Goal: Feedback & Contribution: Leave review/rating

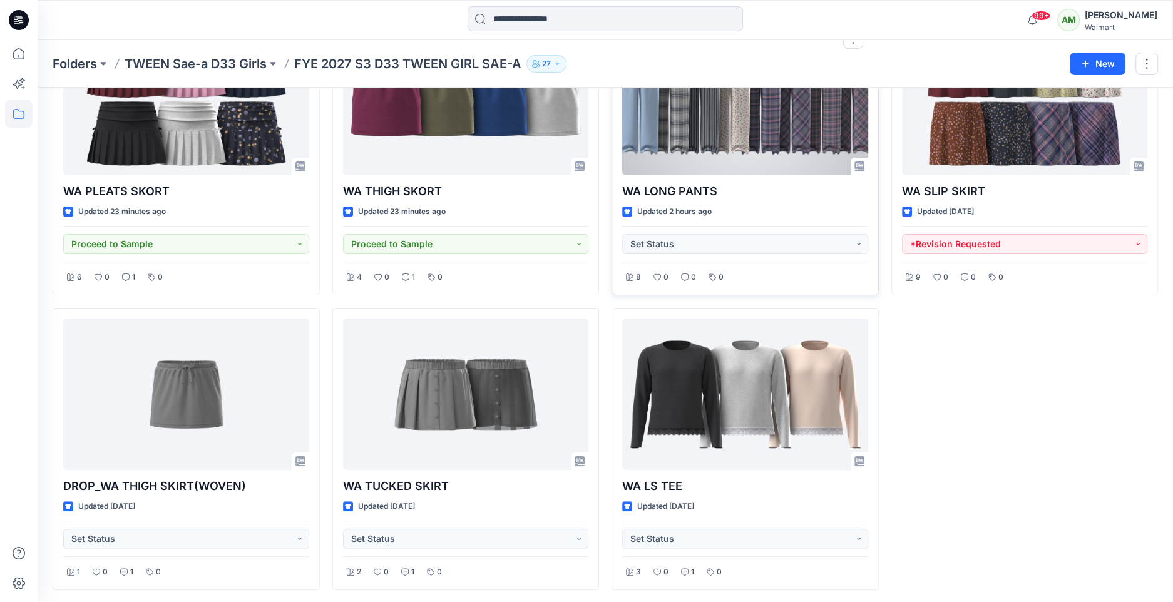
scroll to position [128, 0]
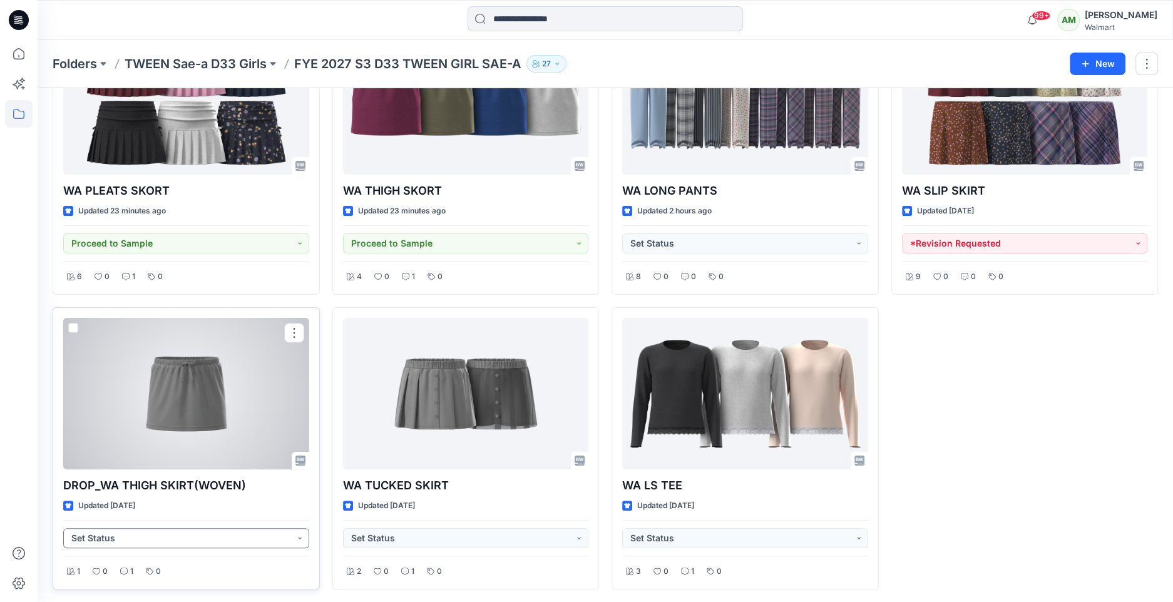
click at [147, 535] on button "Set Status" at bounding box center [186, 538] width 246 height 20
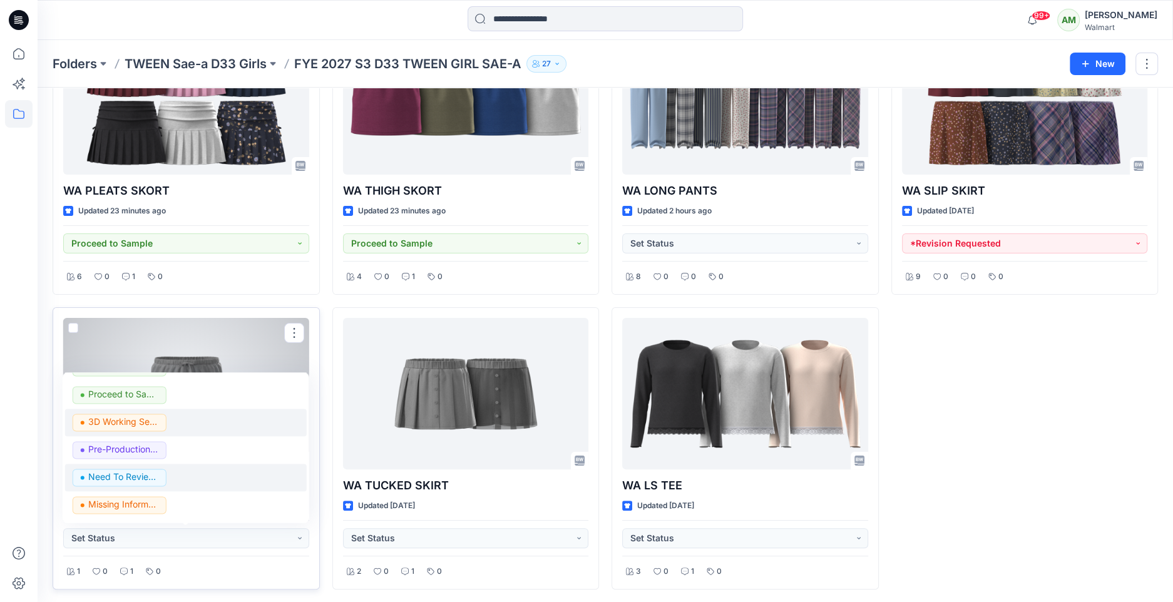
scroll to position [157, 0]
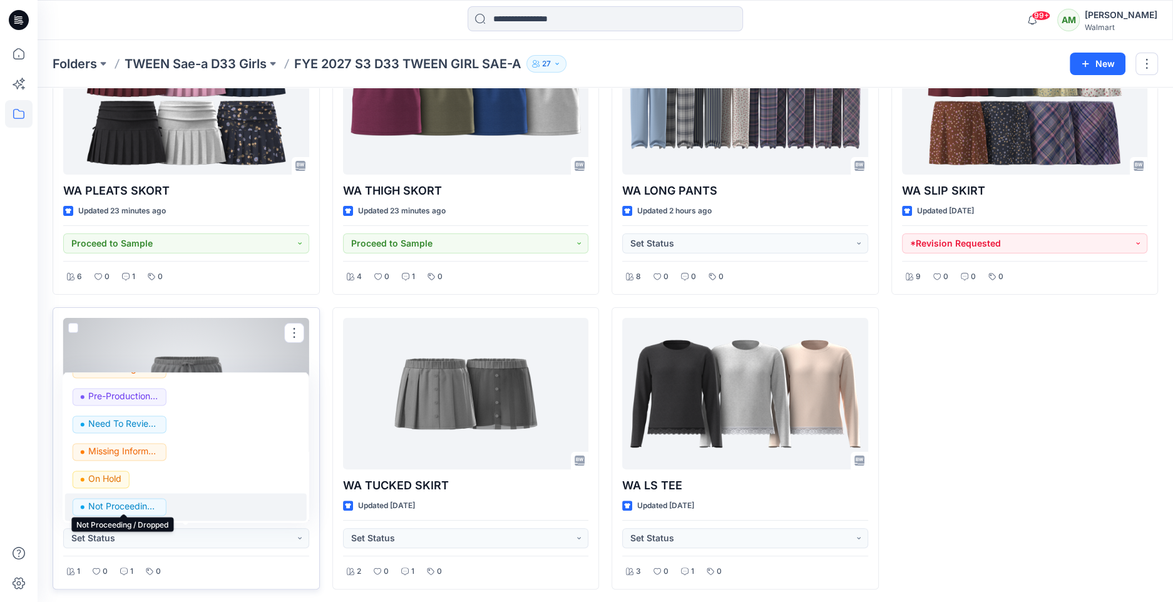
click at [113, 505] on p "Not Proceeding / Dropped" at bounding box center [123, 507] width 70 height 16
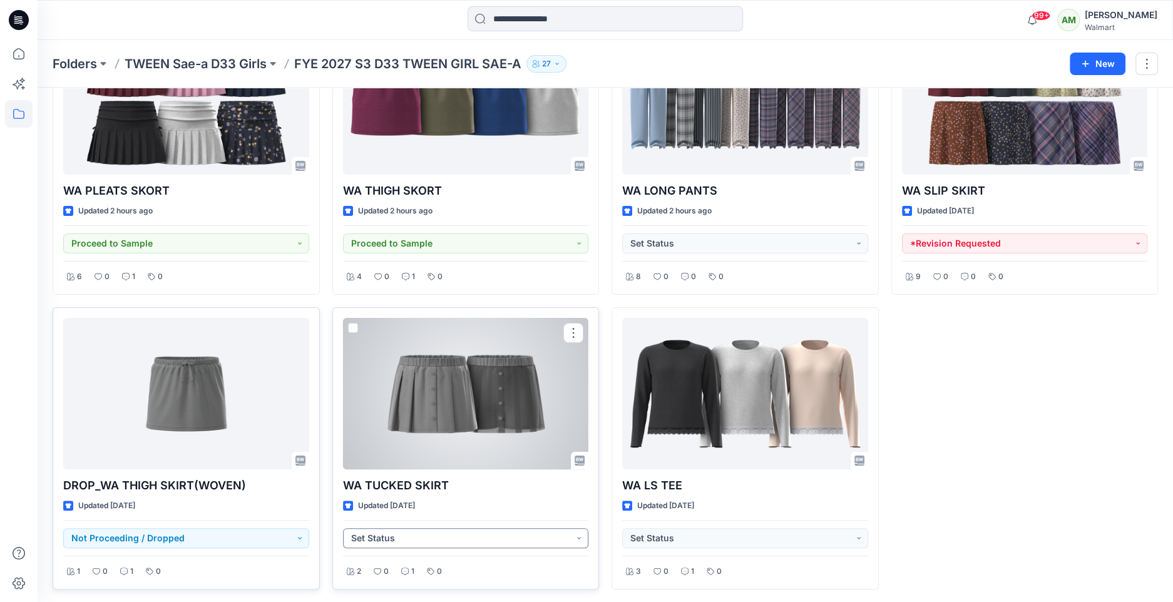
click at [416, 536] on button "Set Status" at bounding box center [466, 538] width 246 height 20
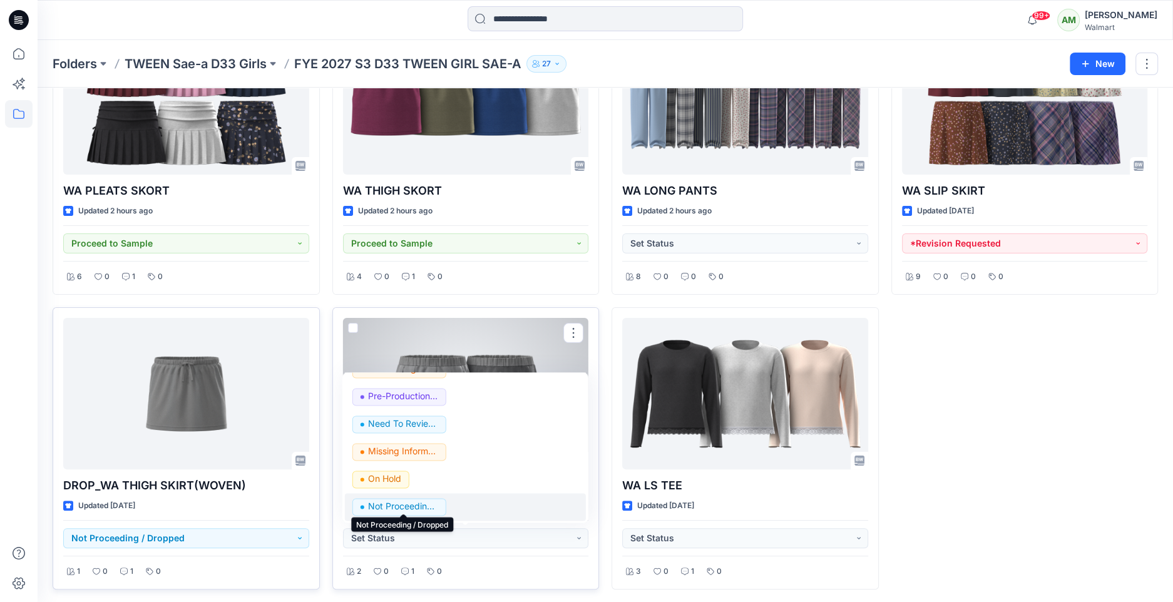
click at [399, 504] on p "Not Proceeding / Dropped" at bounding box center [403, 507] width 70 height 16
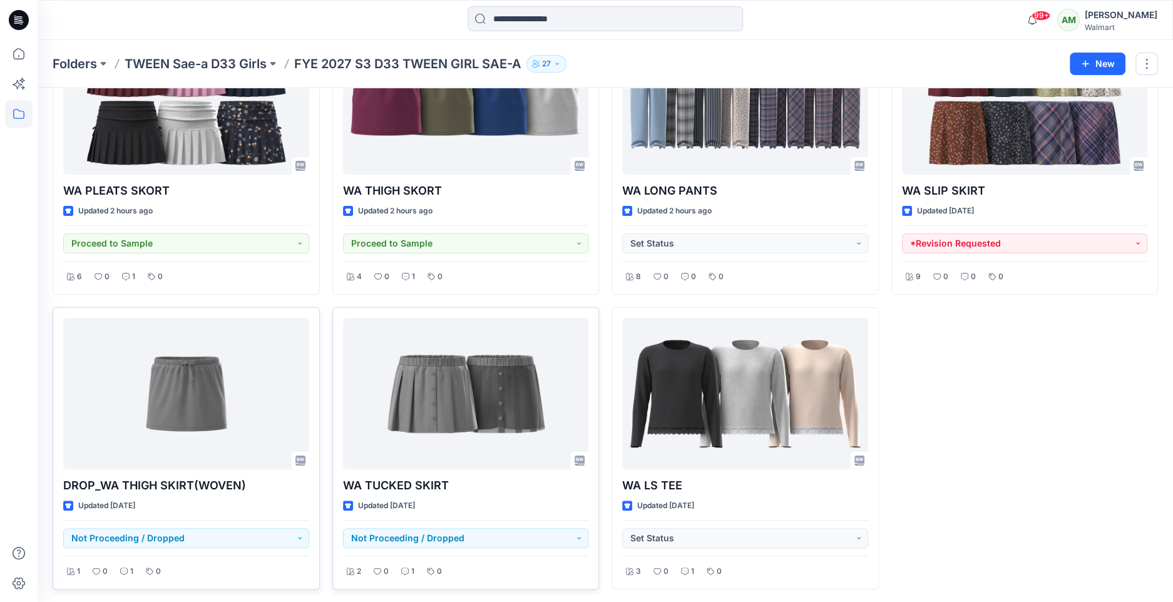
click at [1017, 406] on div "WA SLIP SKIRT Updated [DATE] *Revision Requested 9 0 0 0" at bounding box center [1024, 301] width 267 height 577
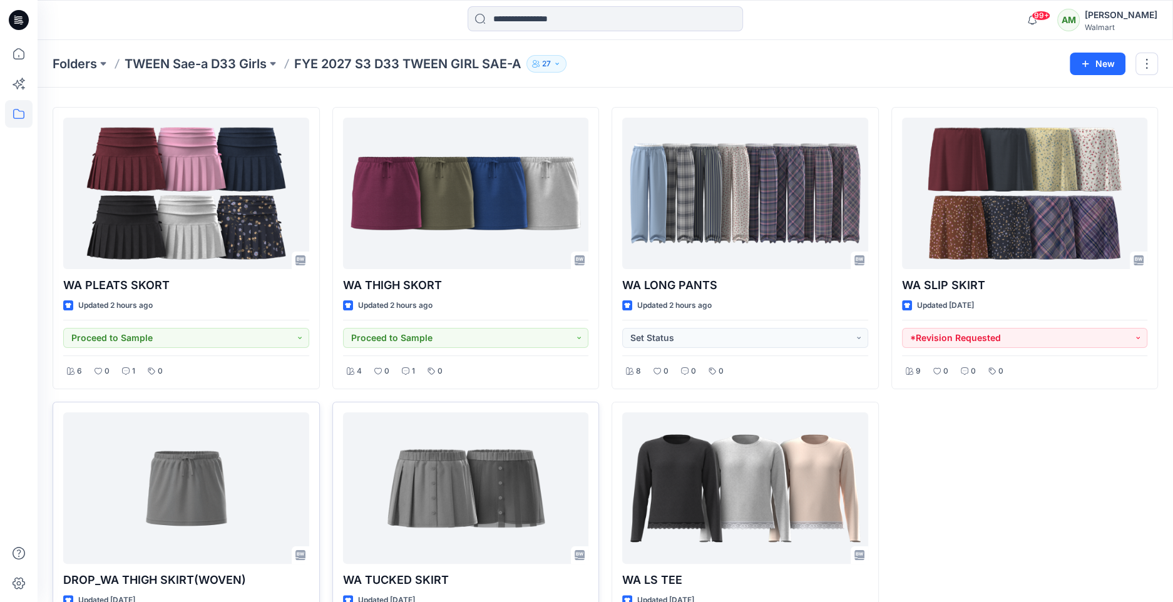
scroll to position [18, 0]
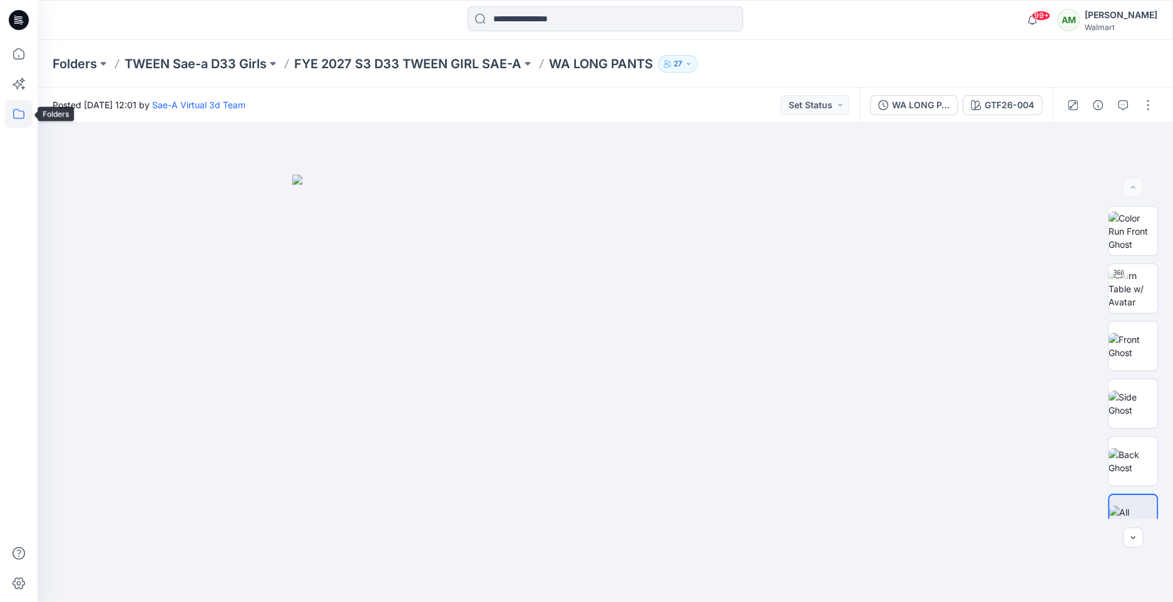
click at [16, 113] on icon at bounding box center [19, 114] width 28 height 28
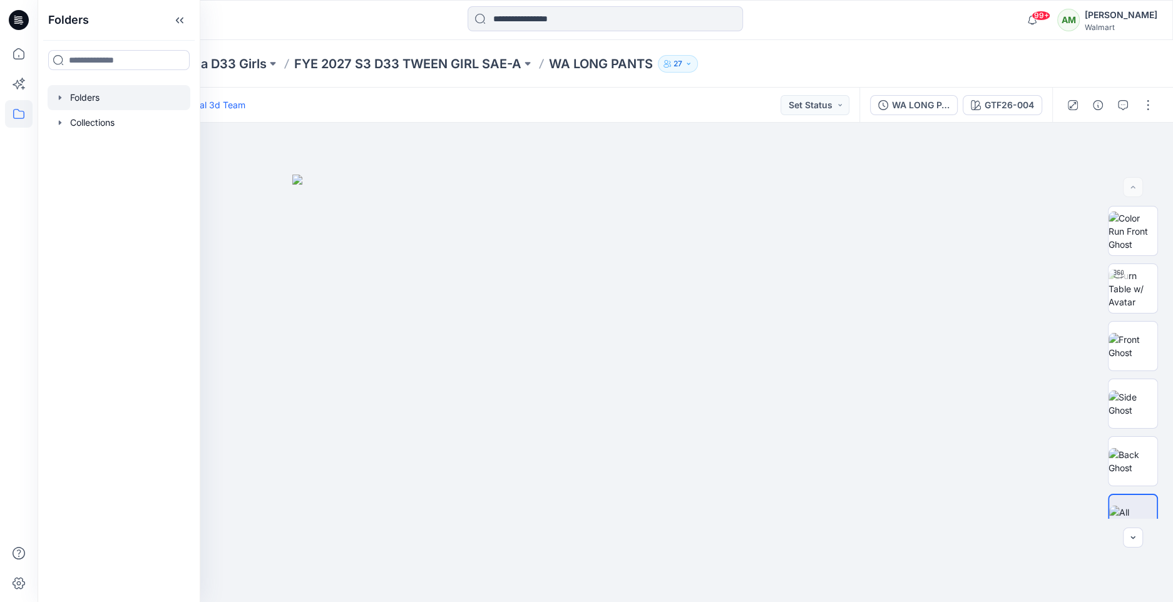
click at [58, 96] on icon "button" at bounding box center [60, 98] width 10 height 10
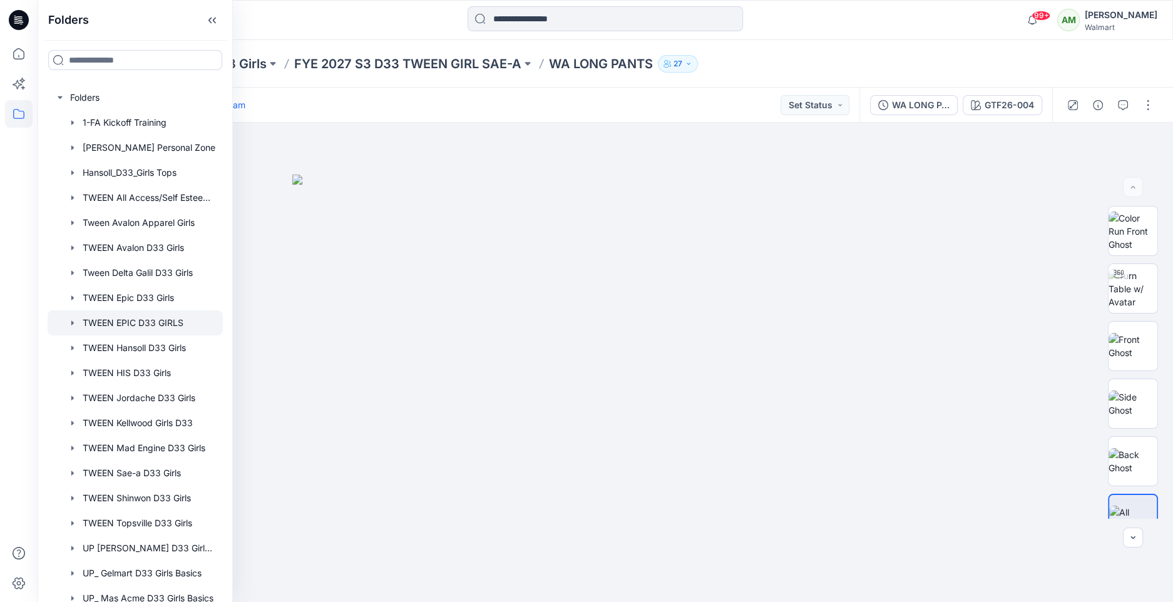
click at [133, 325] on div at bounding box center [135, 322] width 175 height 25
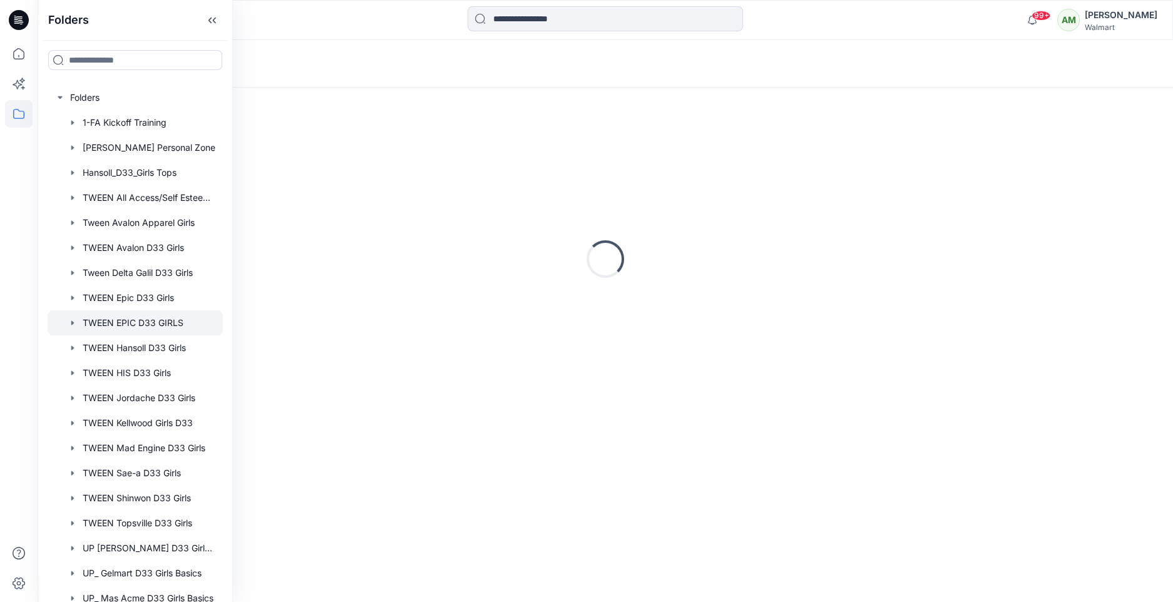
click at [659, 66] on div "Loading..." at bounding box center [605, 64] width 1135 height 48
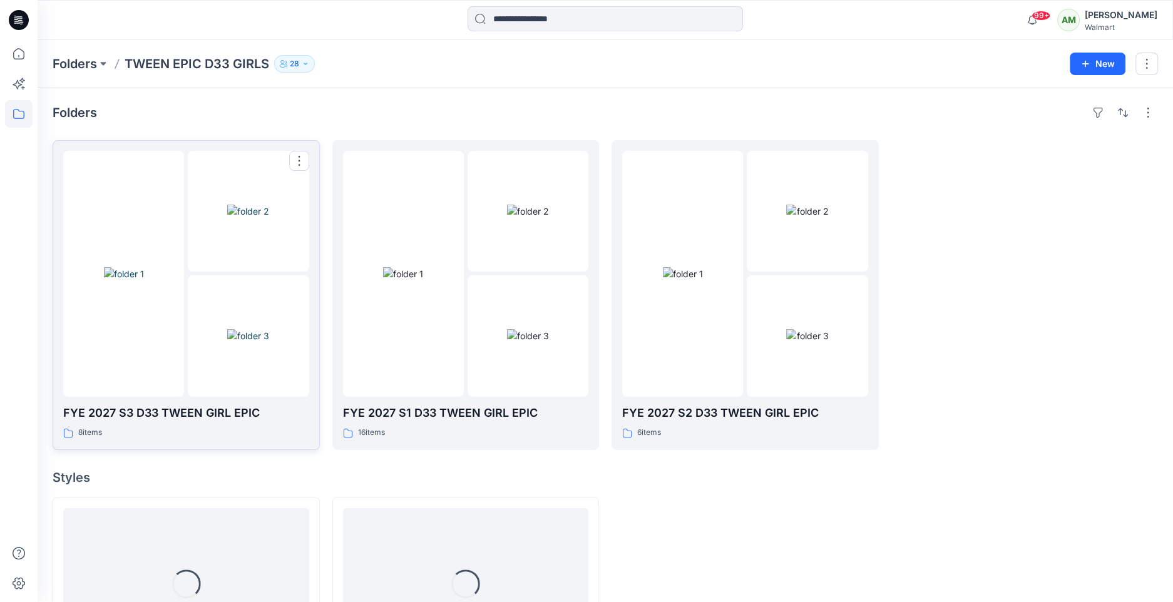
click at [190, 275] on div at bounding box center [248, 335] width 121 height 121
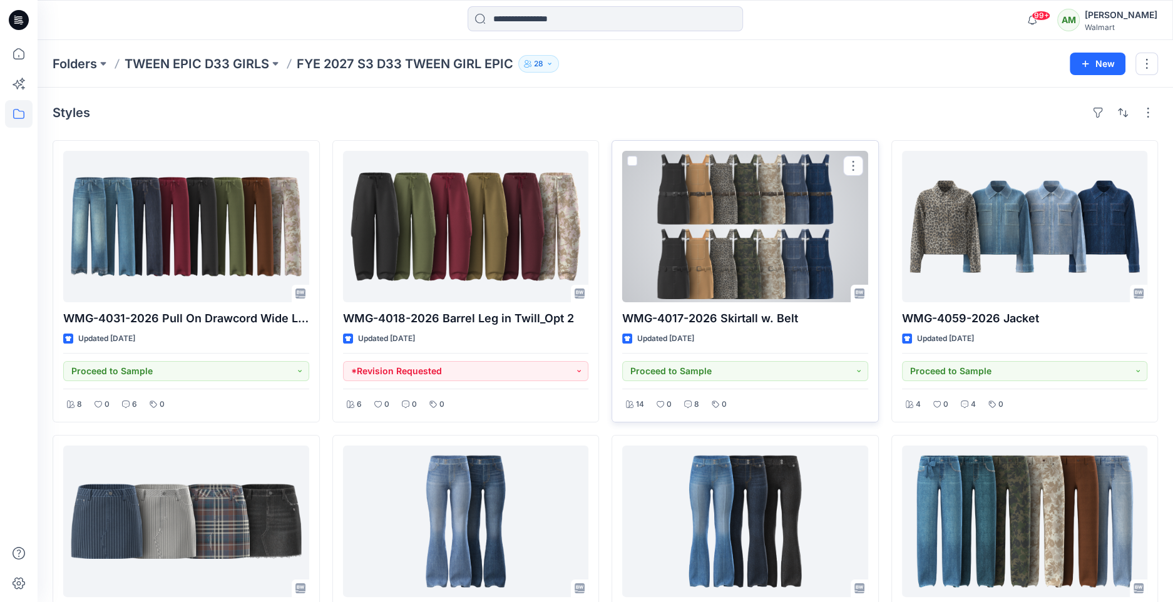
scroll to position [128, 0]
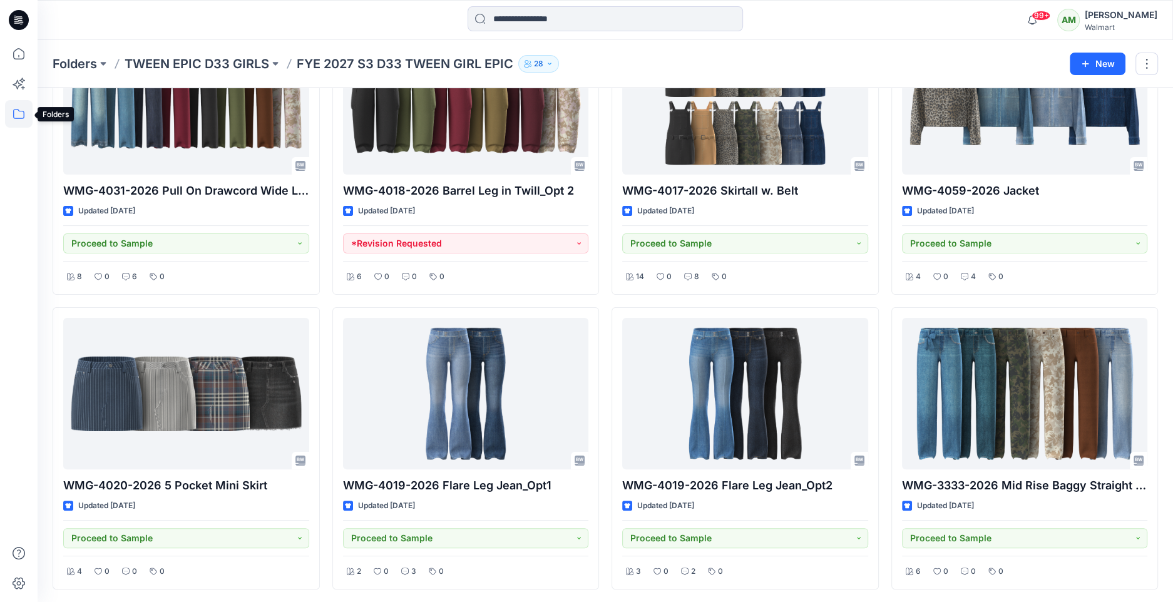
click at [21, 114] on icon at bounding box center [19, 114] width 28 height 28
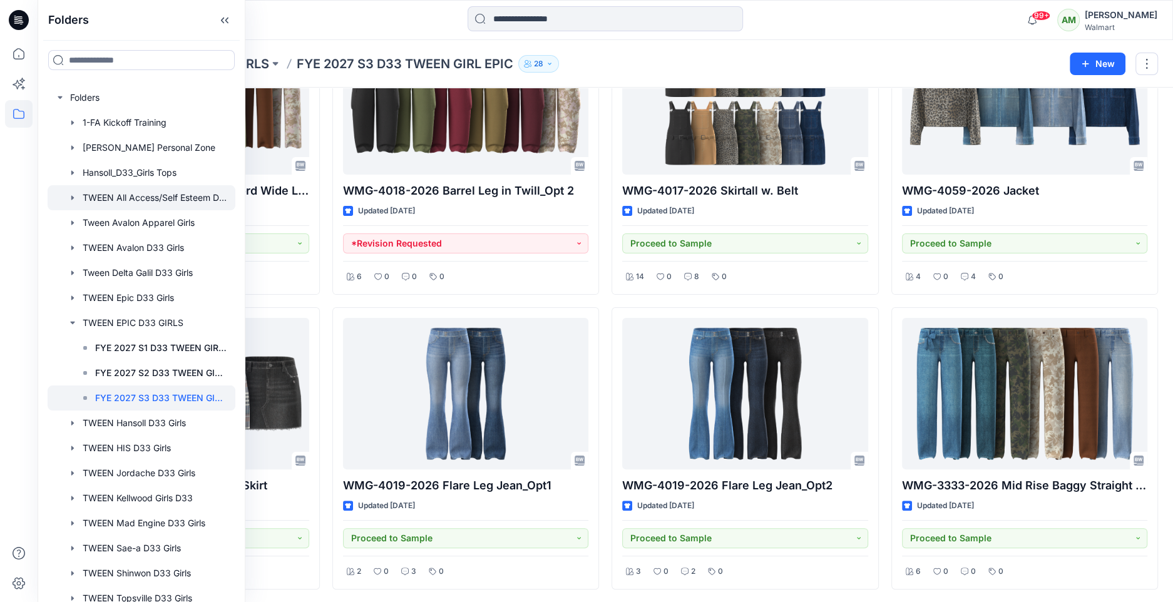
click at [73, 195] on icon "button" at bounding box center [73, 198] width 10 height 10
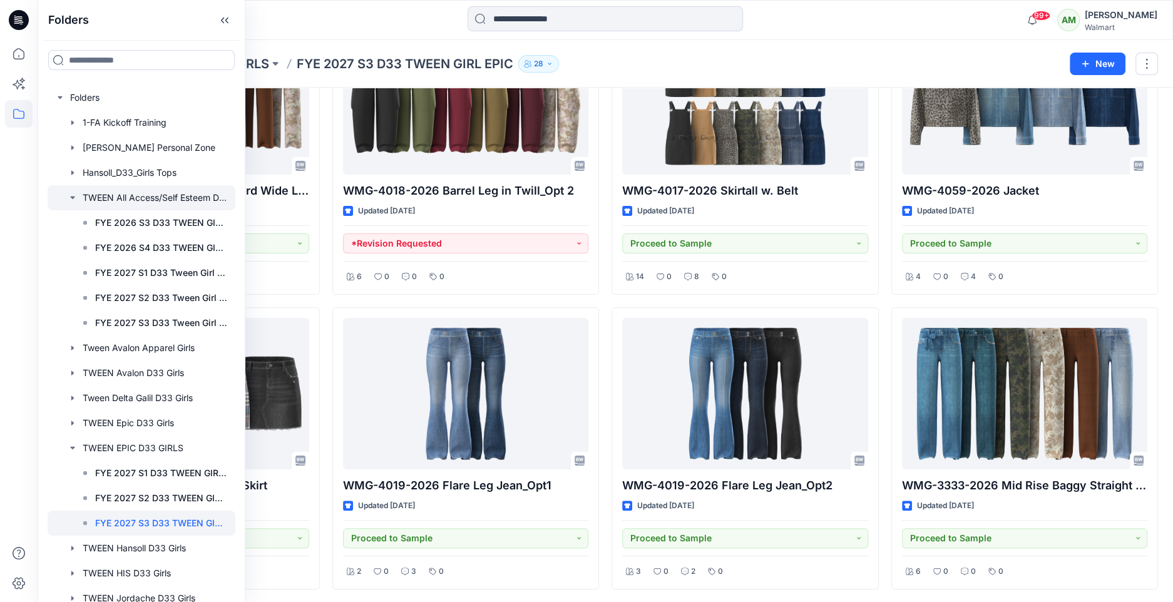
click at [155, 198] on div at bounding box center [142, 197] width 188 height 25
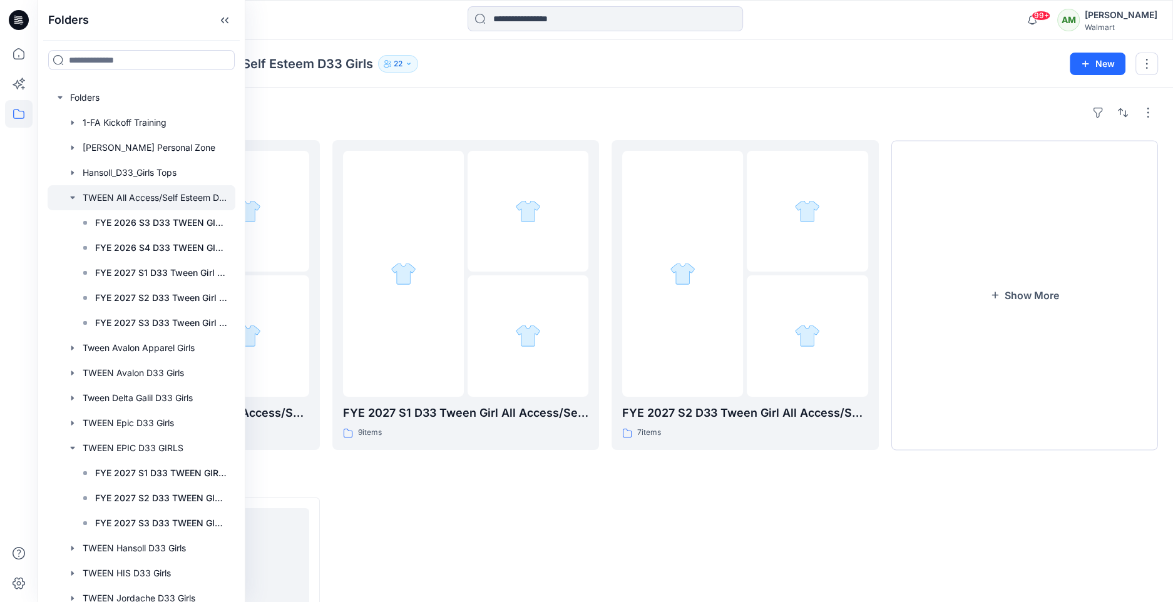
click at [497, 72] on div "Folders TWEEN All Access/Self Esteem D33 Girls 22" at bounding box center [557, 64] width 1008 height 18
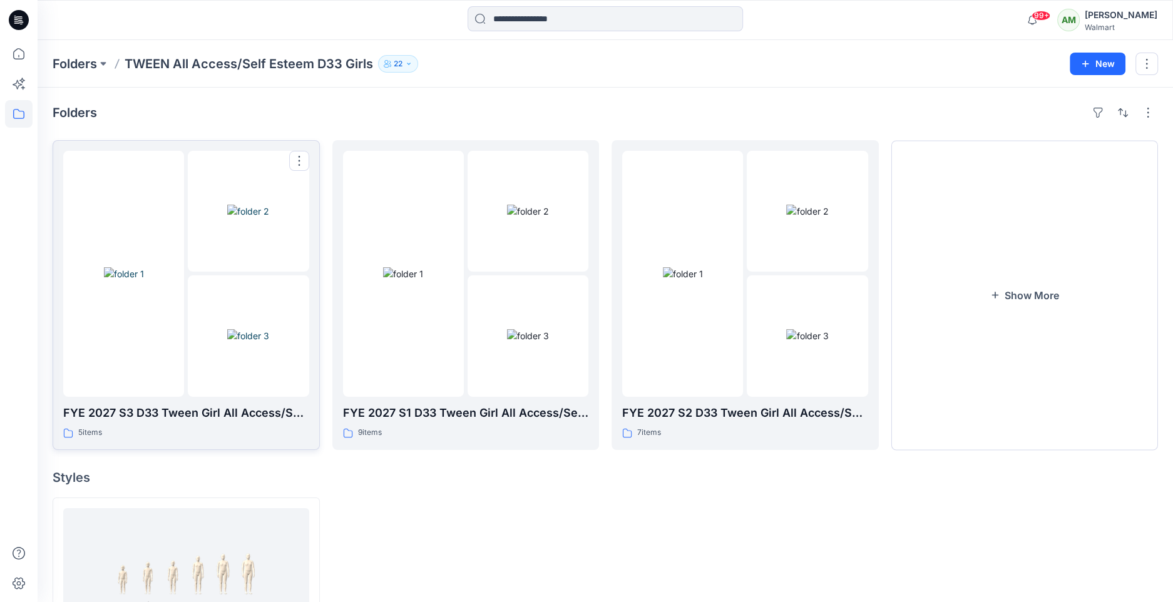
click at [227, 218] on img at bounding box center [248, 211] width 42 height 13
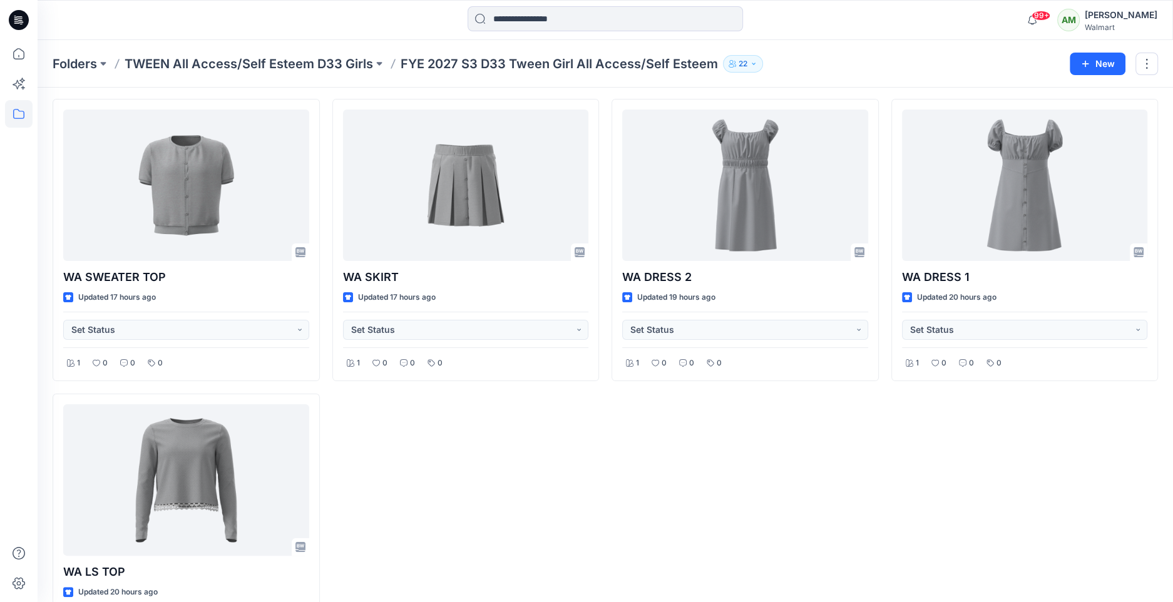
scroll to position [29, 0]
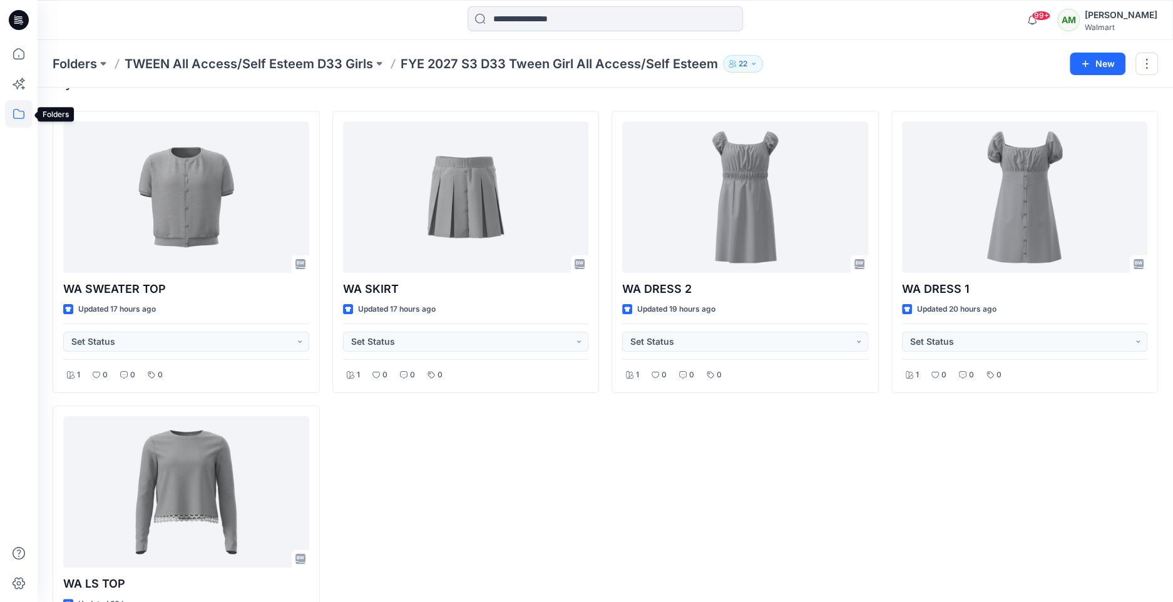
click at [18, 113] on icon at bounding box center [19, 114] width 28 height 28
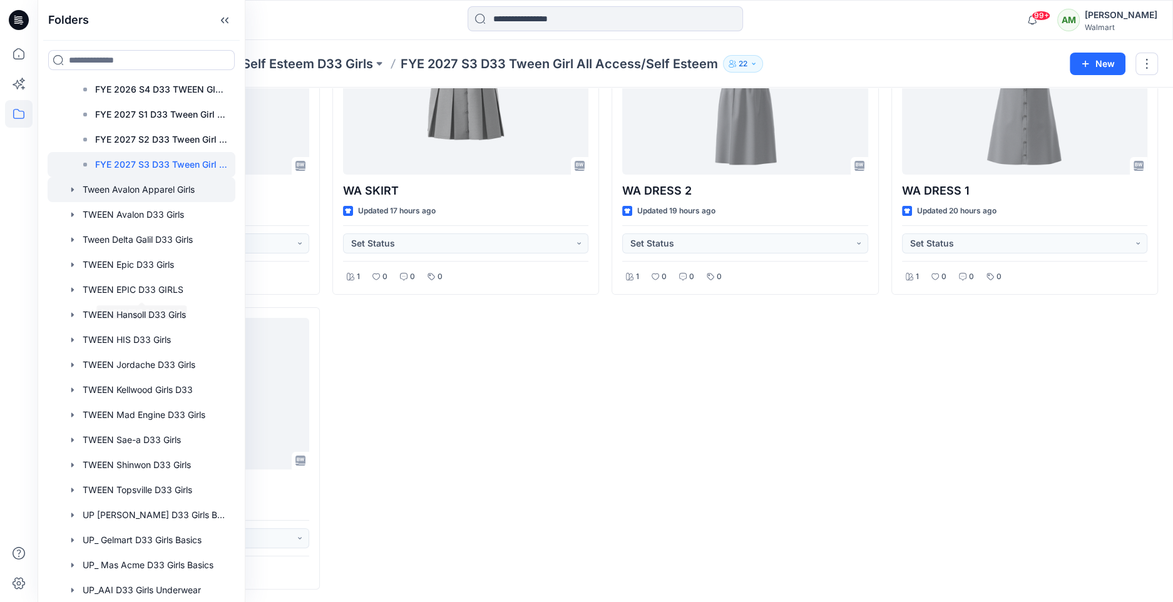
scroll to position [160, 0]
click at [139, 487] on div at bounding box center [142, 488] width 188 height 25
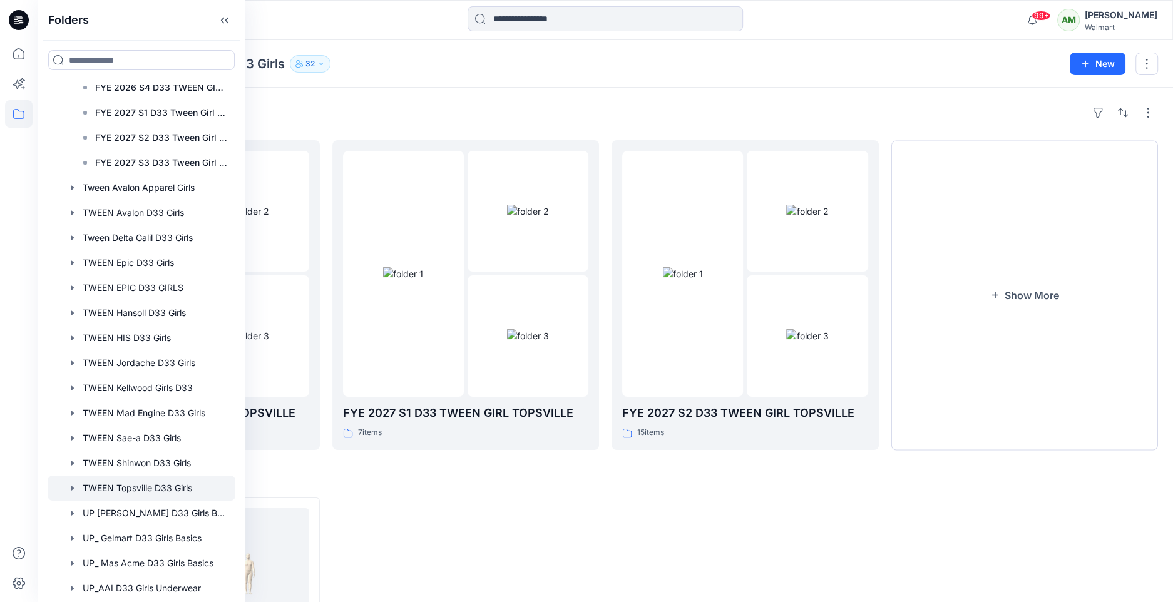
click at [798, 100] on div "Folders FYE 2027 S3 D33 TWEEN GIRL TOPSVILLE 16 items FYE 2027 S1 D33 TWEEN GIR…" at bounding box center [605, 441] width 1135 height 707
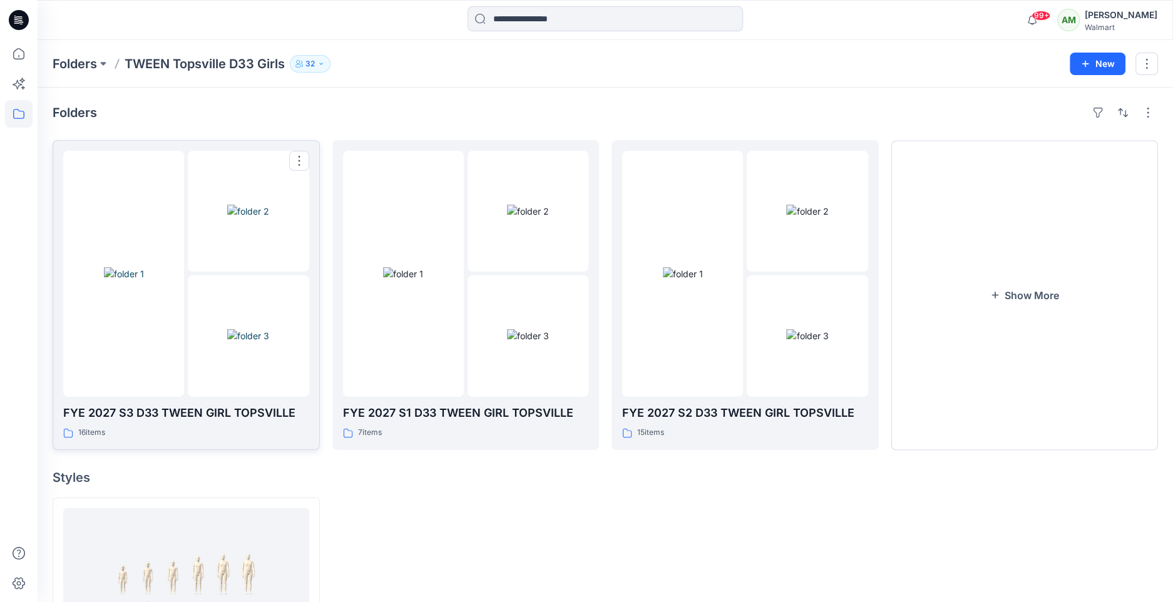
click at [115, 346] on div at bounding box center [123, 274] width 121 height 246
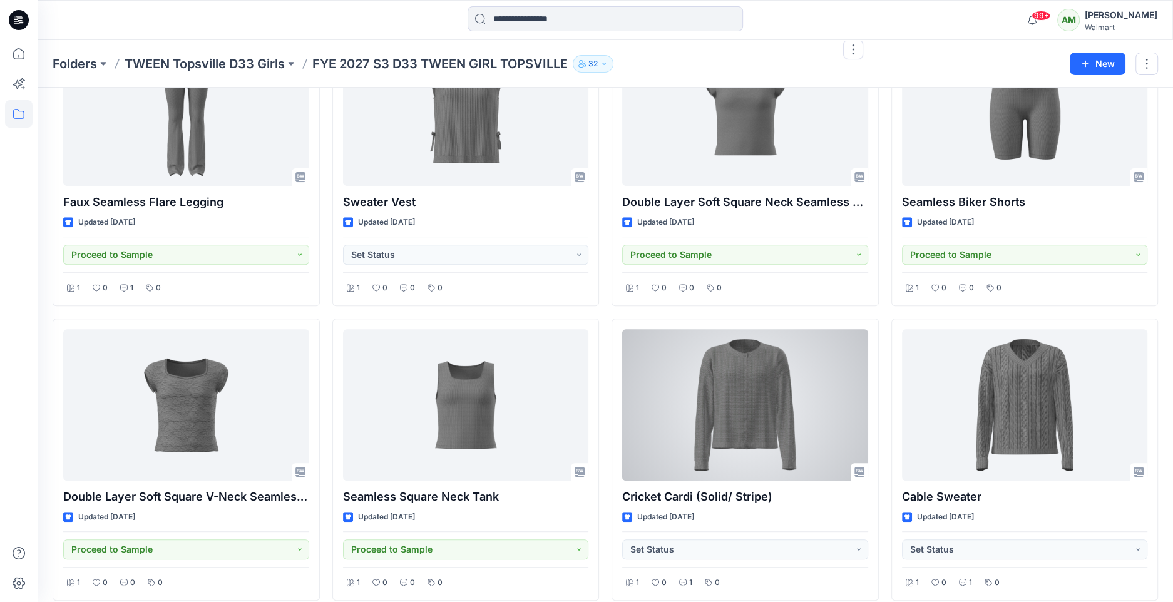
scroll to position [467, 0]
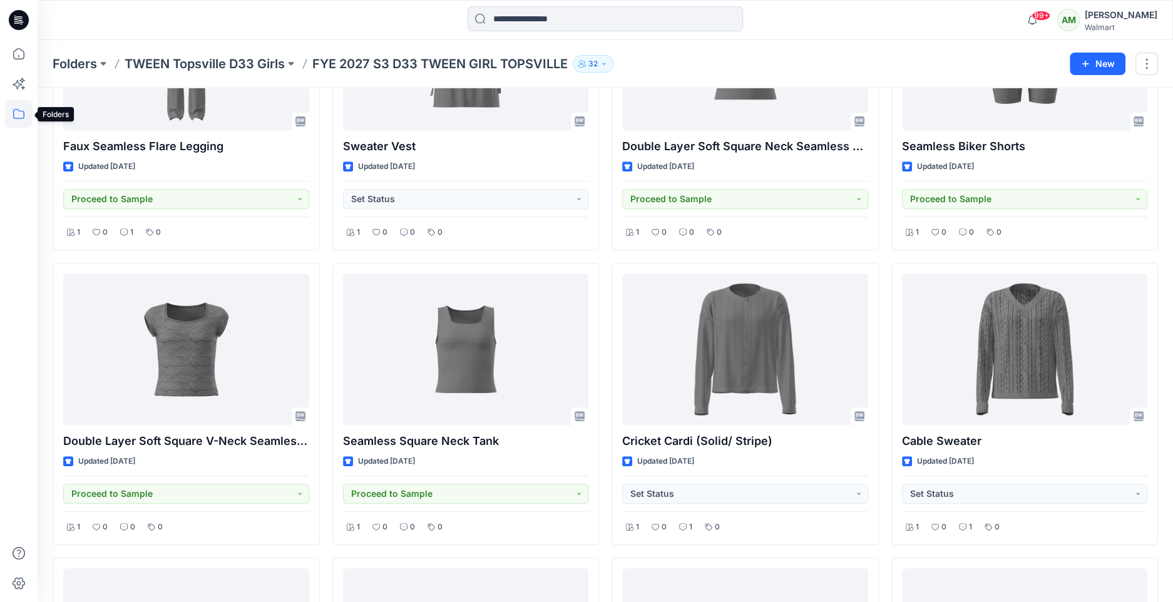
click at [24, 113] on icon at bounding box center [18, 114] width 11 height 10
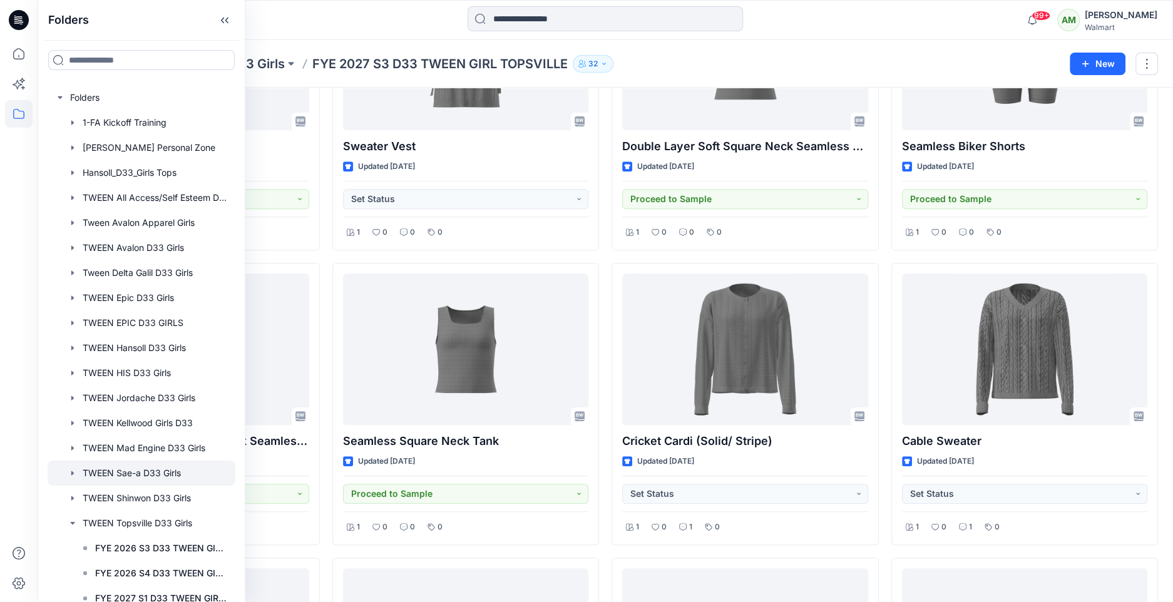
click at [71, 471] on icon "button" at bounding box center [73, 473] width 10 height 10
click at [128, 474] on div at bounding box center [142, 473] width 188 height 25
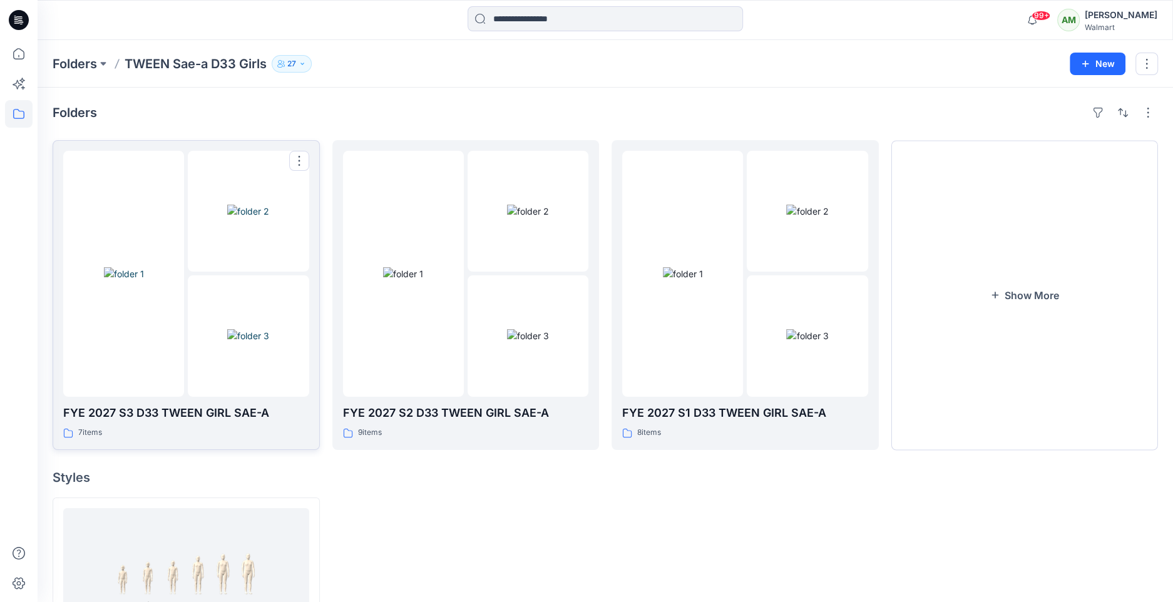
click at [228, 329] on img at bounding box center [248, 335] width 42 height 13
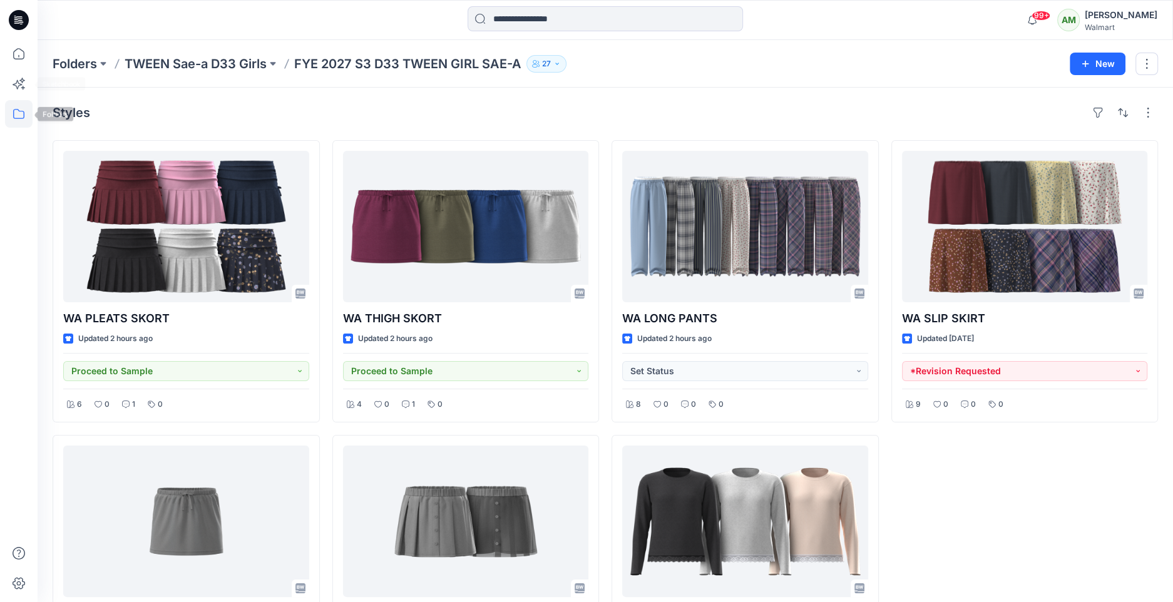
click at [16, 110] on icon at bounding box center [19, 114] width 28 height 28
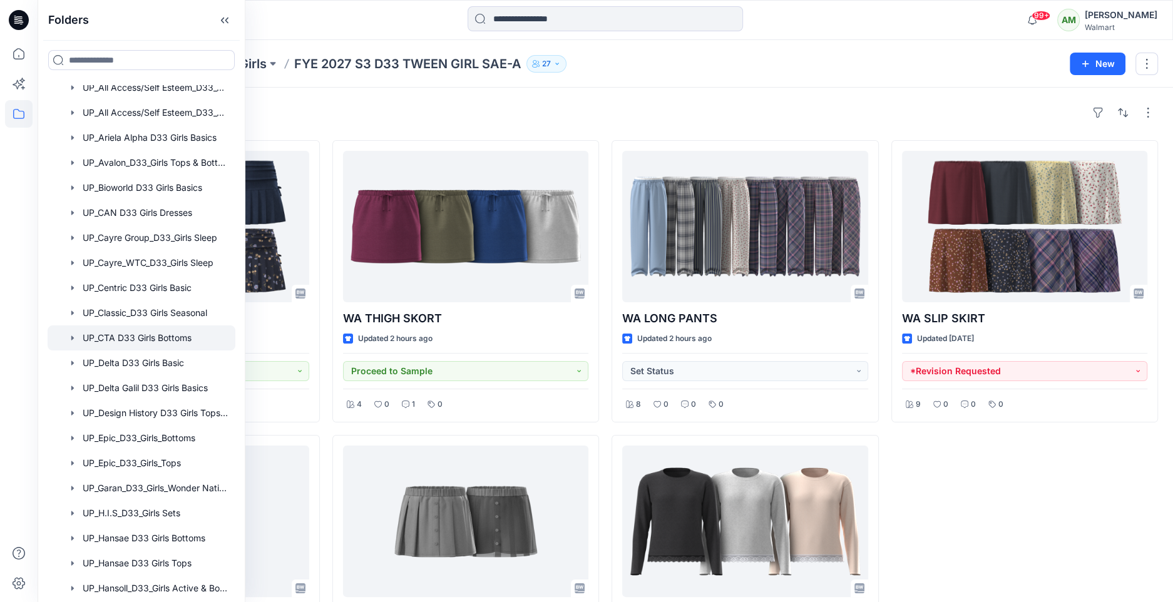
scroll to position [707, 0]
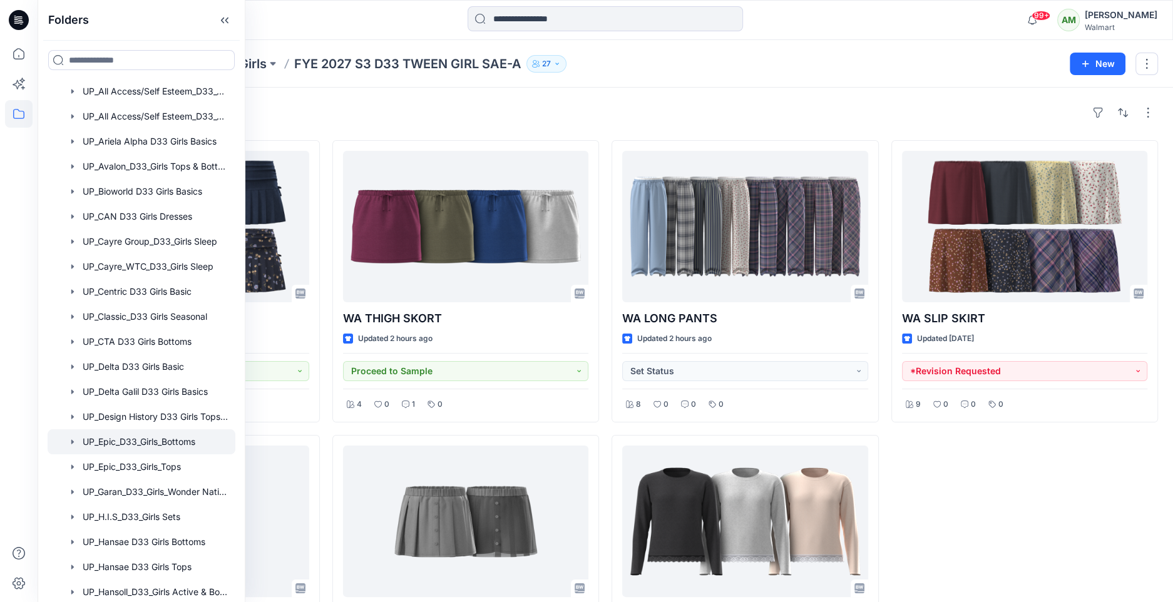
click at [148, 443] on div at bounding box center [142, 441] width 188 height 25
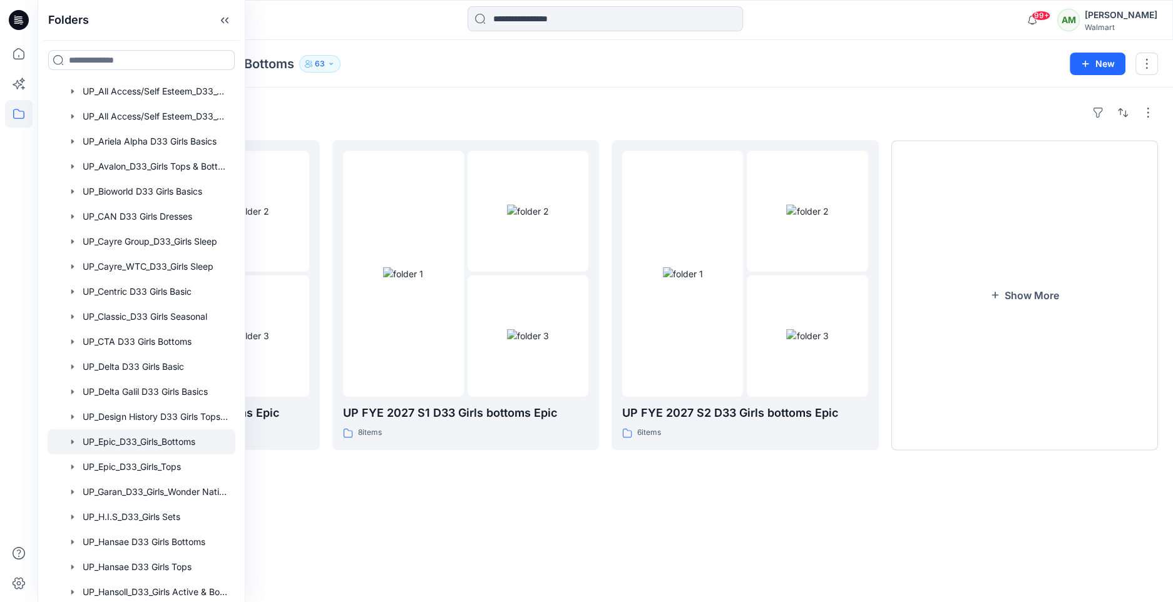
click at [647, 91] on div "Folders UP FYE 2027 S3 D33 Girls bottoms Epic 9 items UP FYE 2027 S1 D33 Girls …" at bounding box center [605, 345] width 1135 height 515
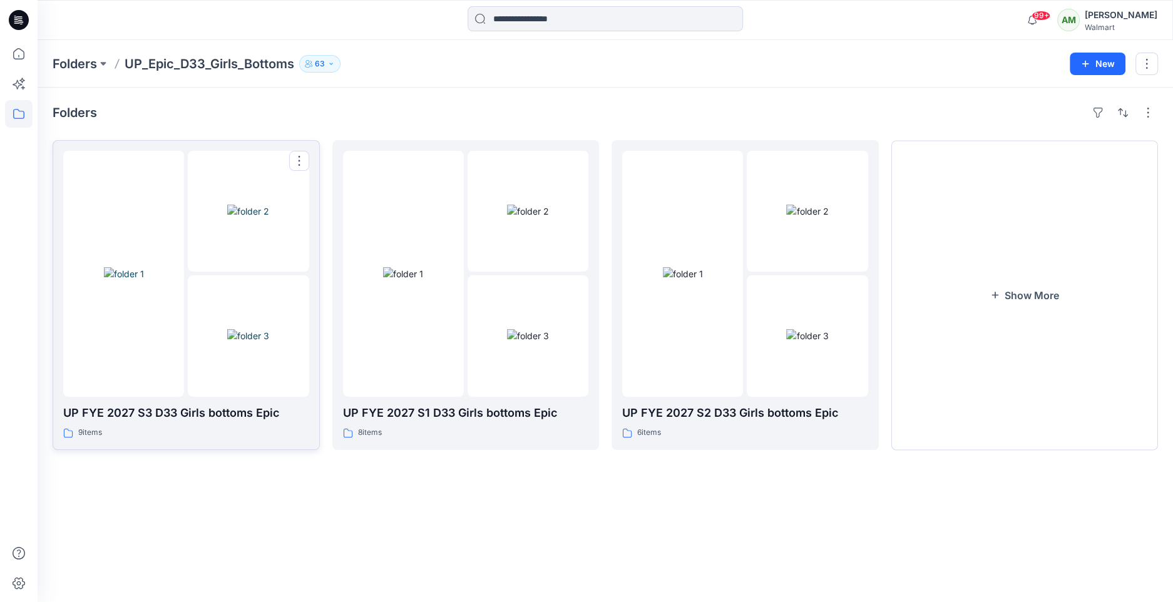
click at [268, 329] on img at bounding box center [248, 335] width 42 height 13
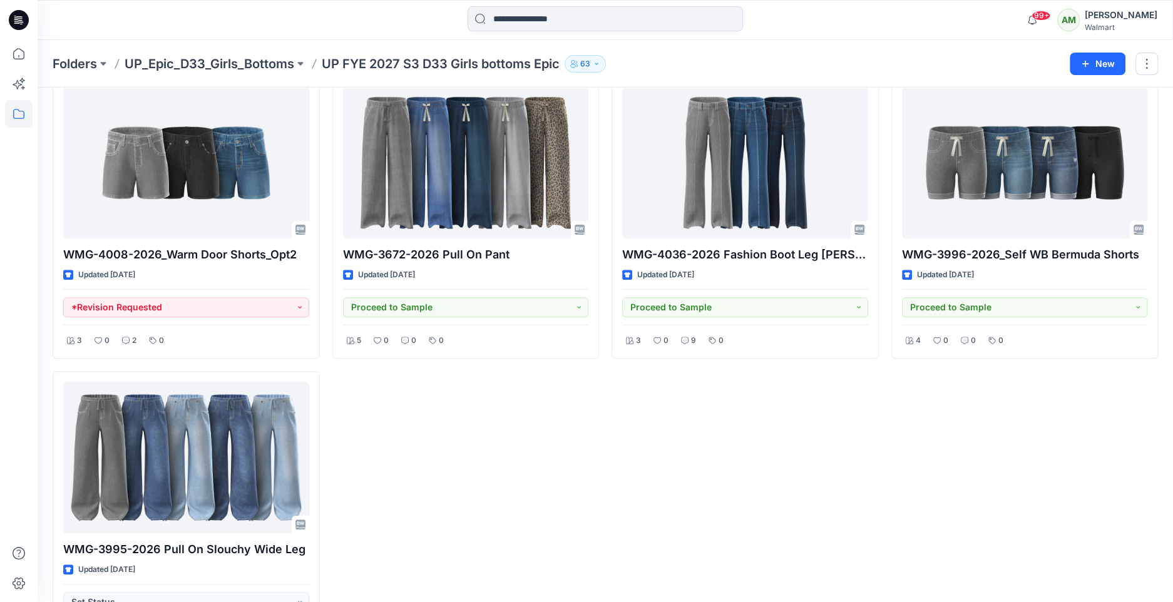
scroll to position [422, 0]
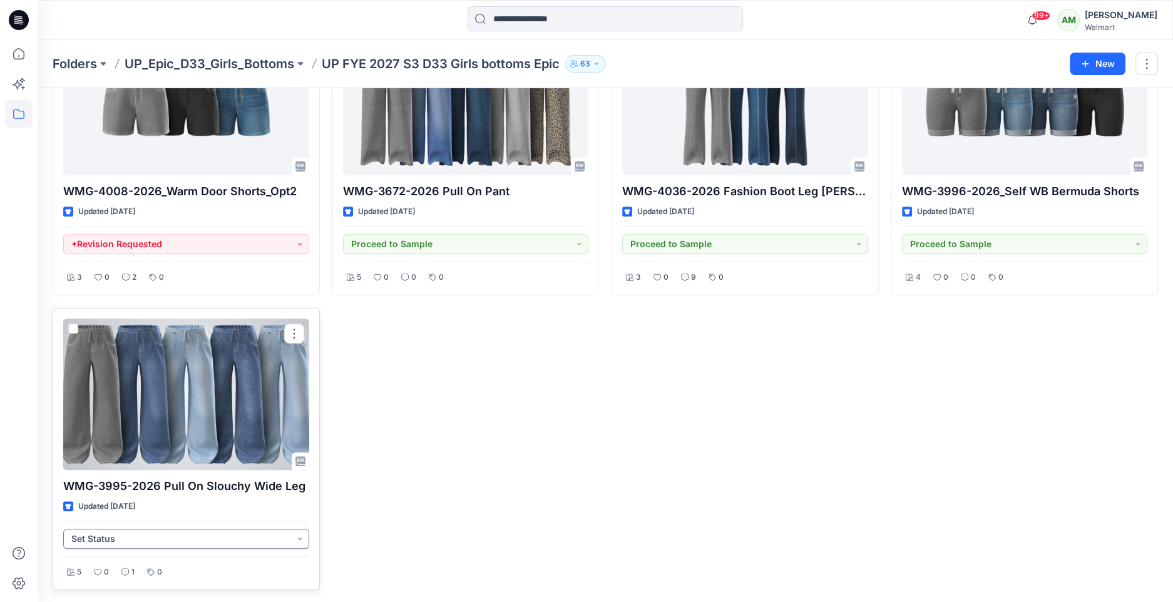
click at [171, 536] on button "Set Status" at bounding box center [186, 539] width 246 height 20
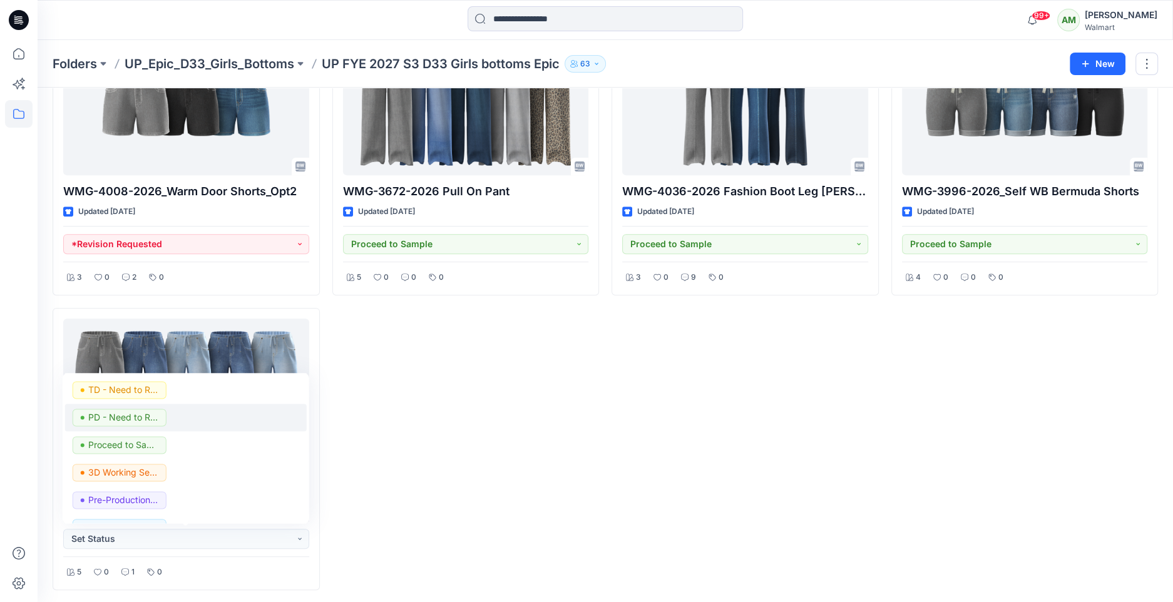
scroll to position [0, 0]
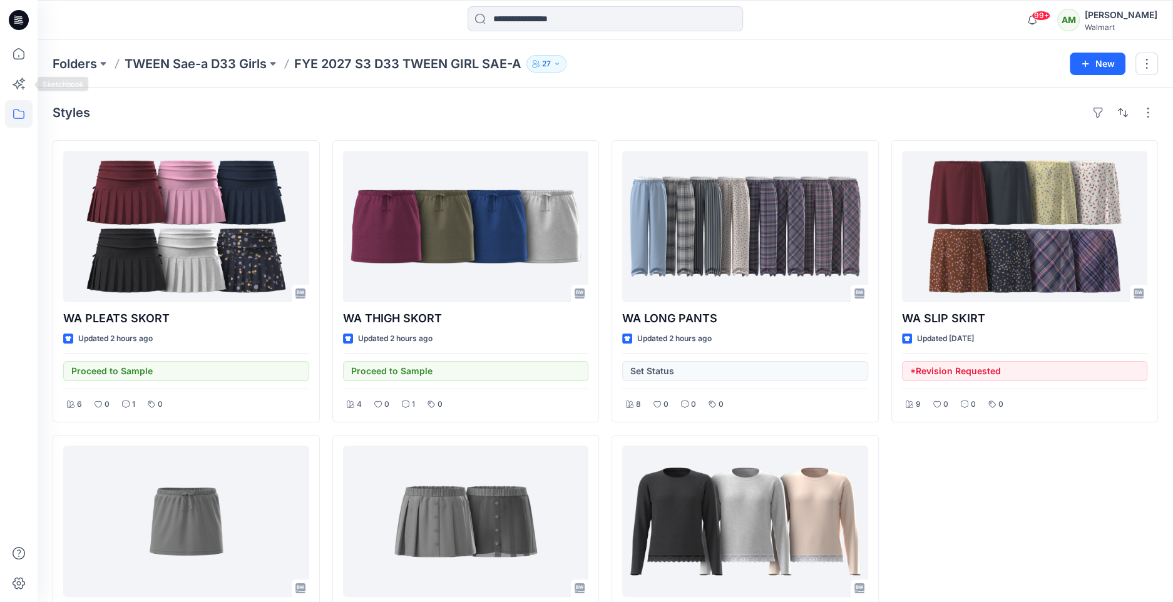
click at [21, 110] on icon at bounding box center [19, 114] width 28 height 28
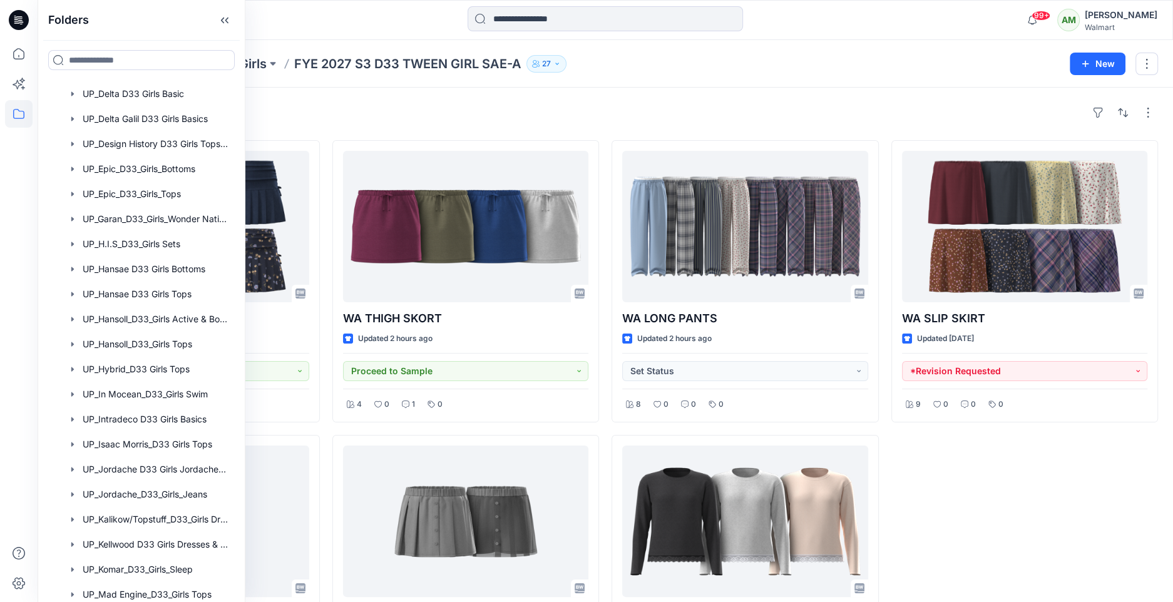
scroll to position [1046, 0]
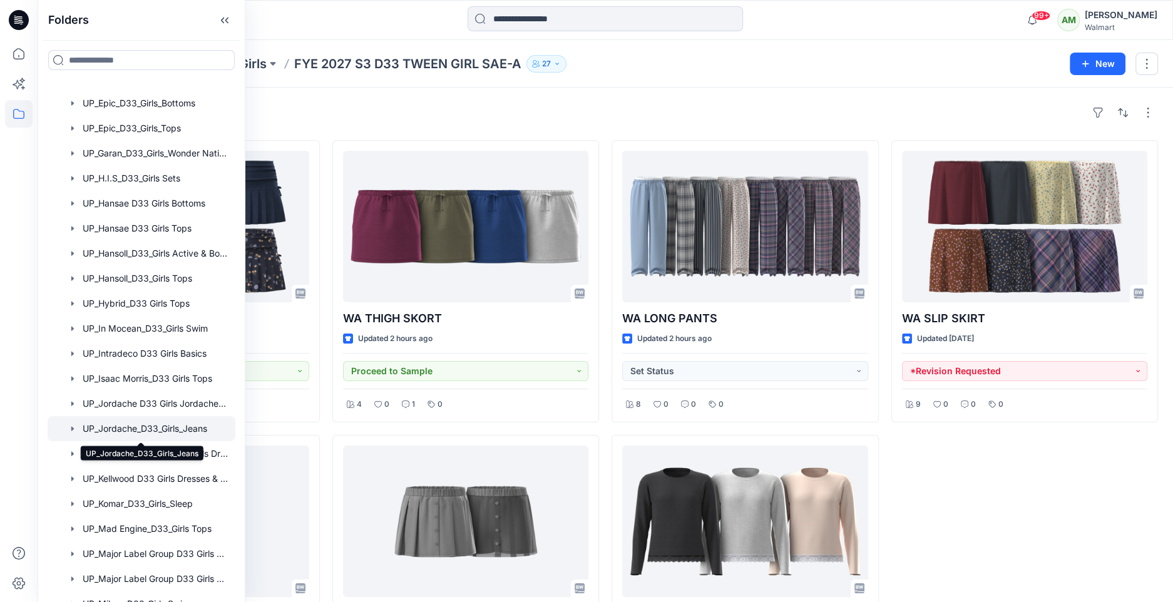
click at [145, 425] on div at bounding box center [142, 428] width 188 height 25
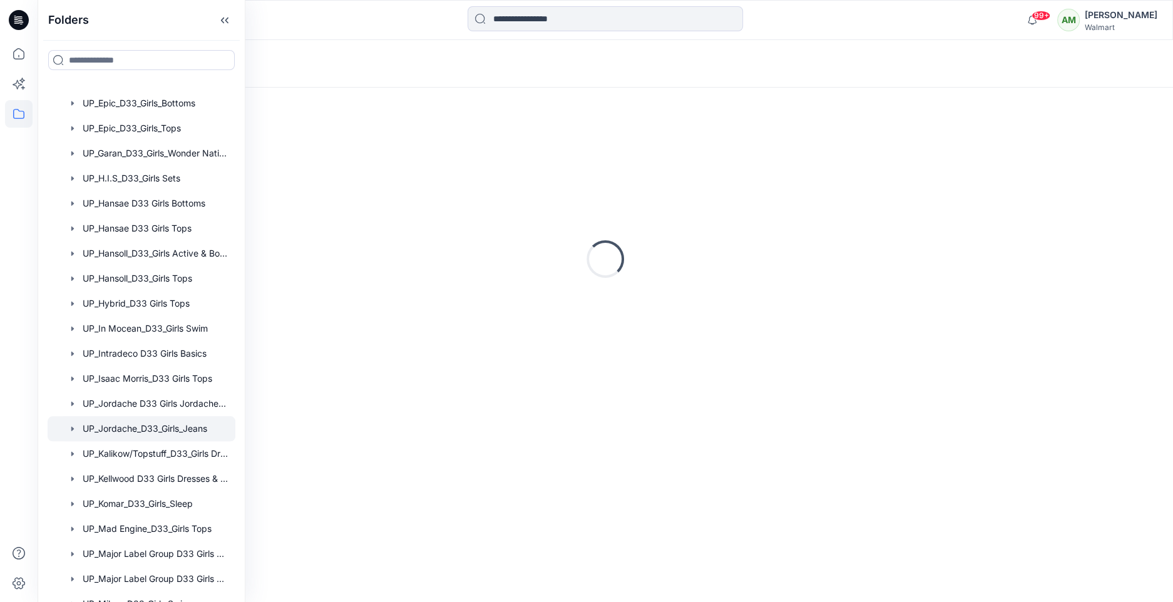
click at [573, 76] on div "Loading..." at bounding box center [605, 64] width 1135 height 48
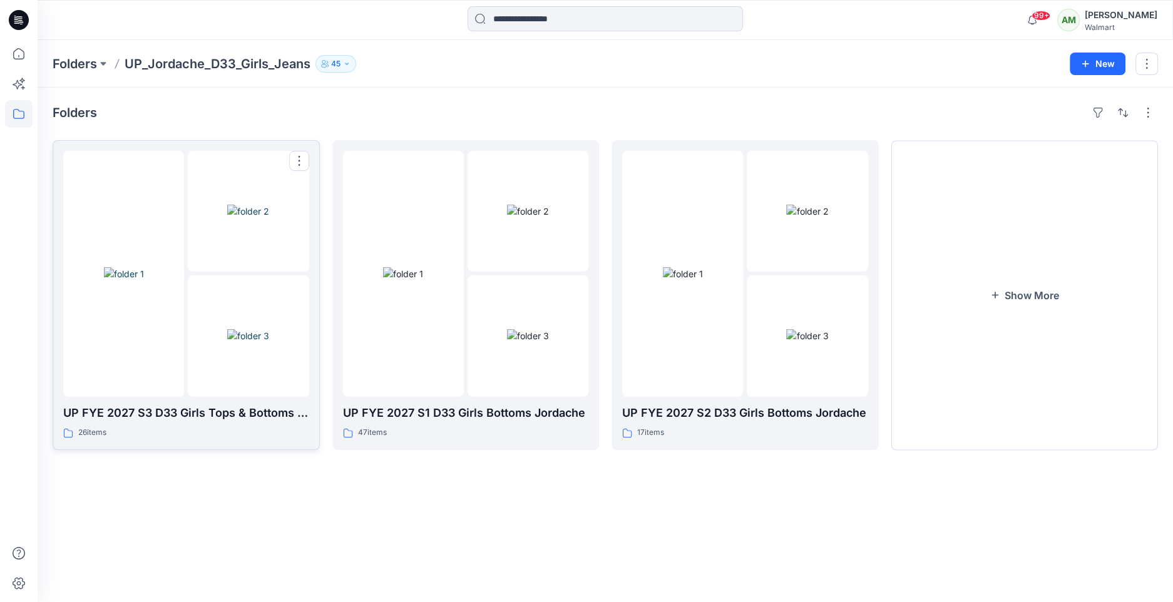
click at [227, 218] on img at bounding box center [248, 211] width 42 height 13
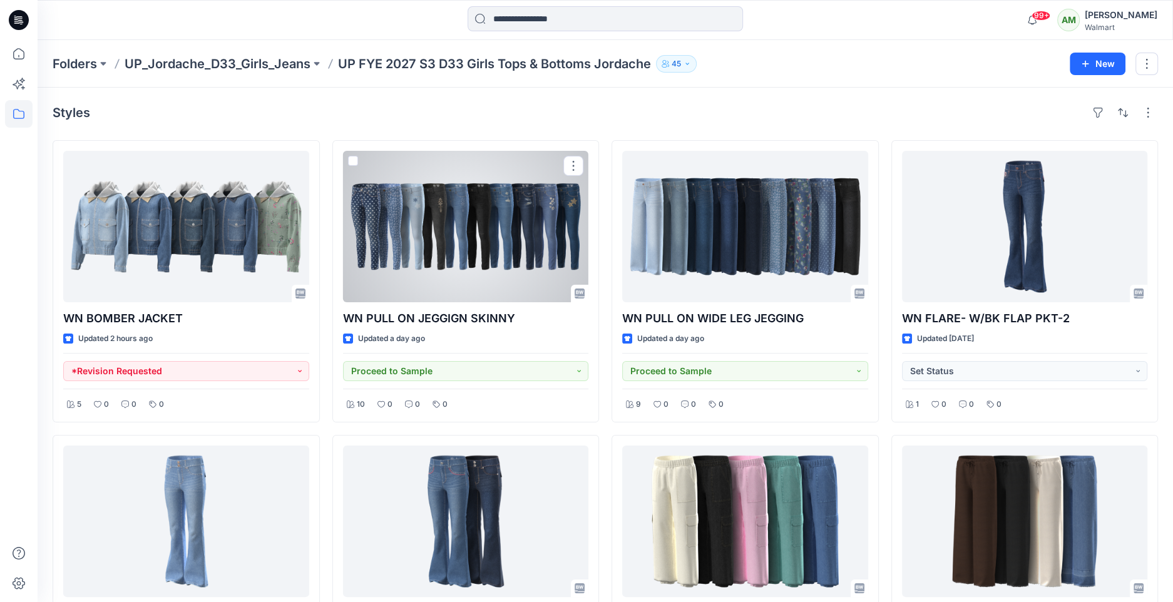
scroll to position [11, 0]
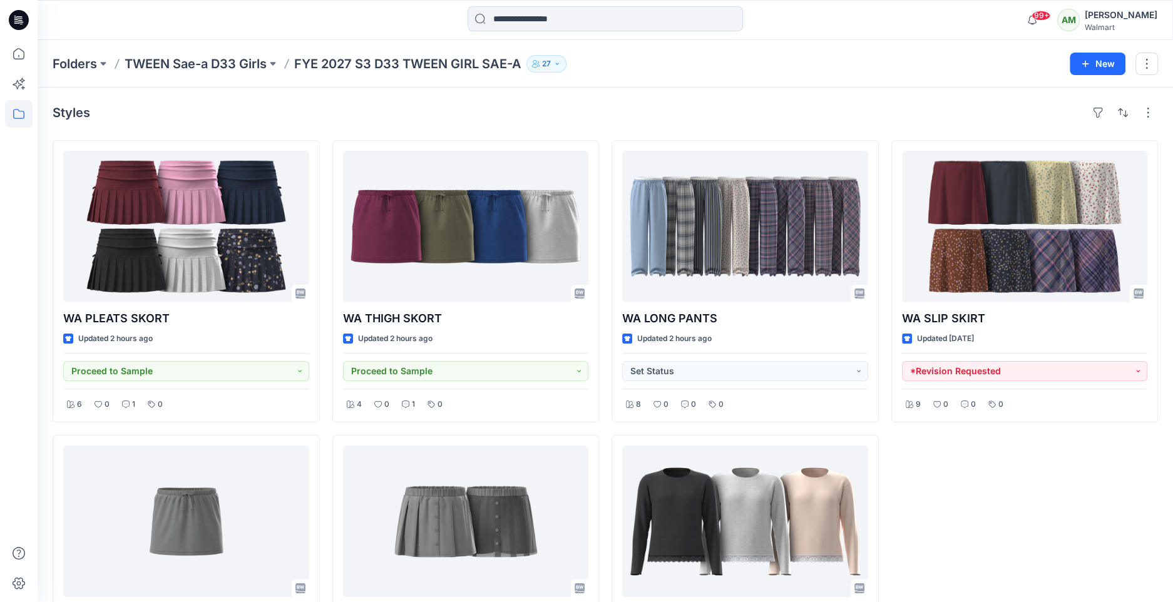
click at [24, 120] on icon at bounding box center [19, 114] width 28 height 28
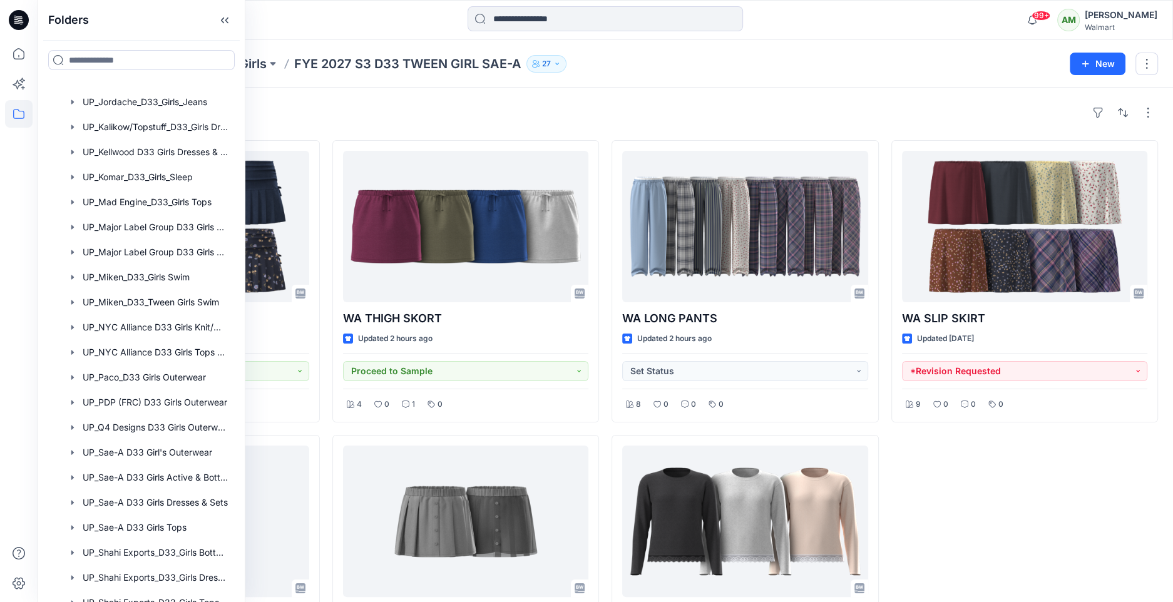
scroll to position [1440, 0]
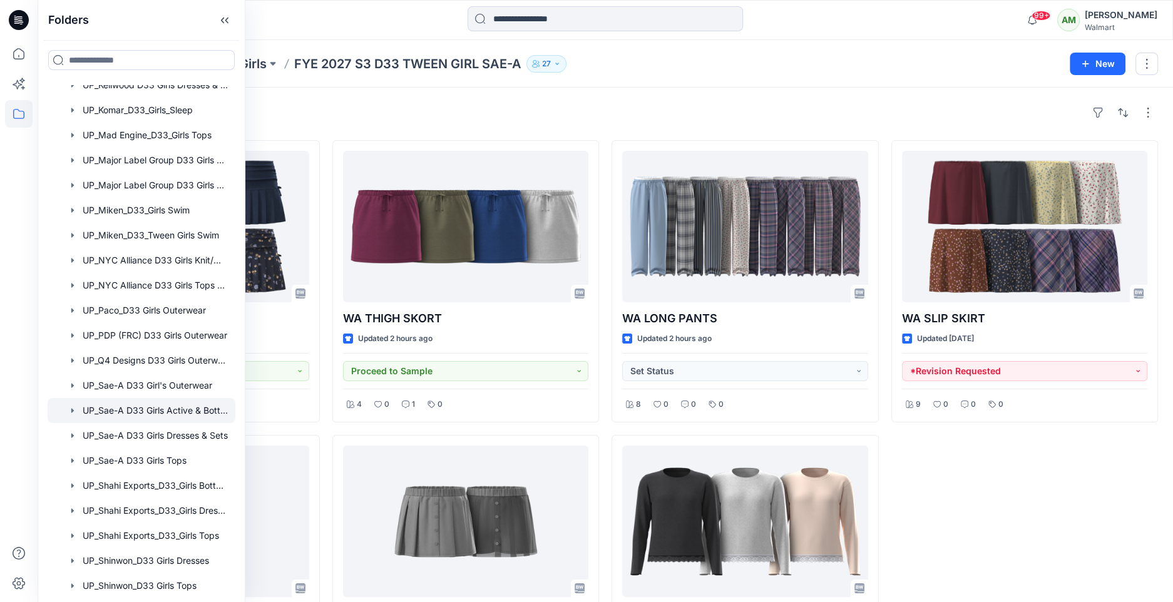
click at [175, 411] on div at bounding box center [142, 410] width 188 height 25
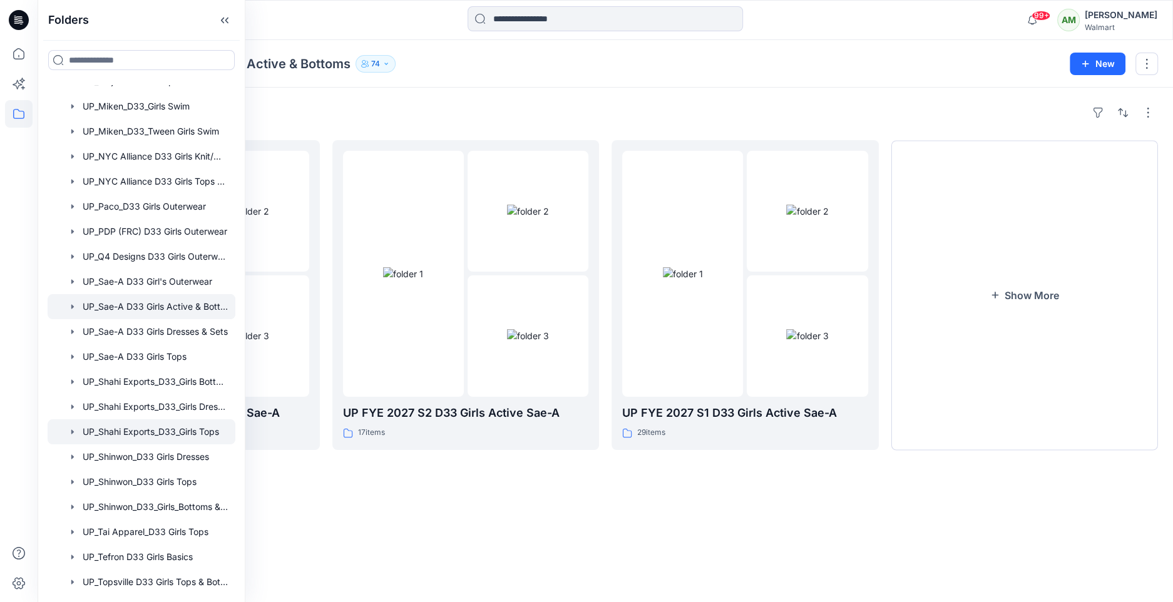
scroll to position [1611, 0]
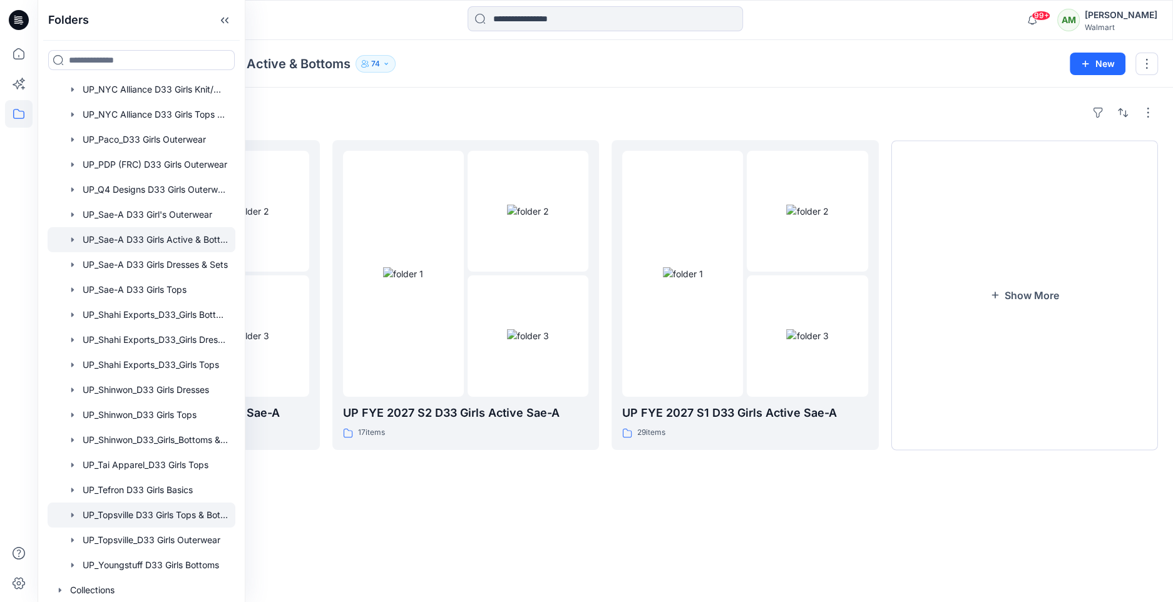
click at [156, 514] on div at bounding box center [142, 515] width 188 height 25
click at [466, 70] on div "Folders UP_Topsville D33 Girls Tops & Bottoms 30" at bounding box center [557, 64] width 1008 height 18
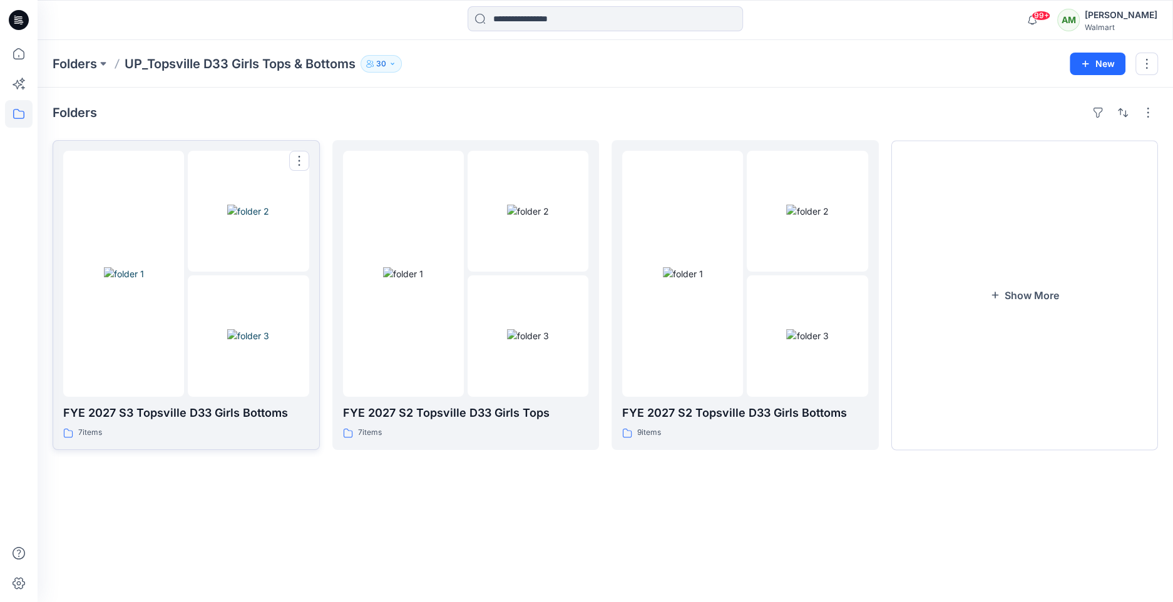
click at [227, 218] on img at bounding box center [248, 211] width 42 height 13
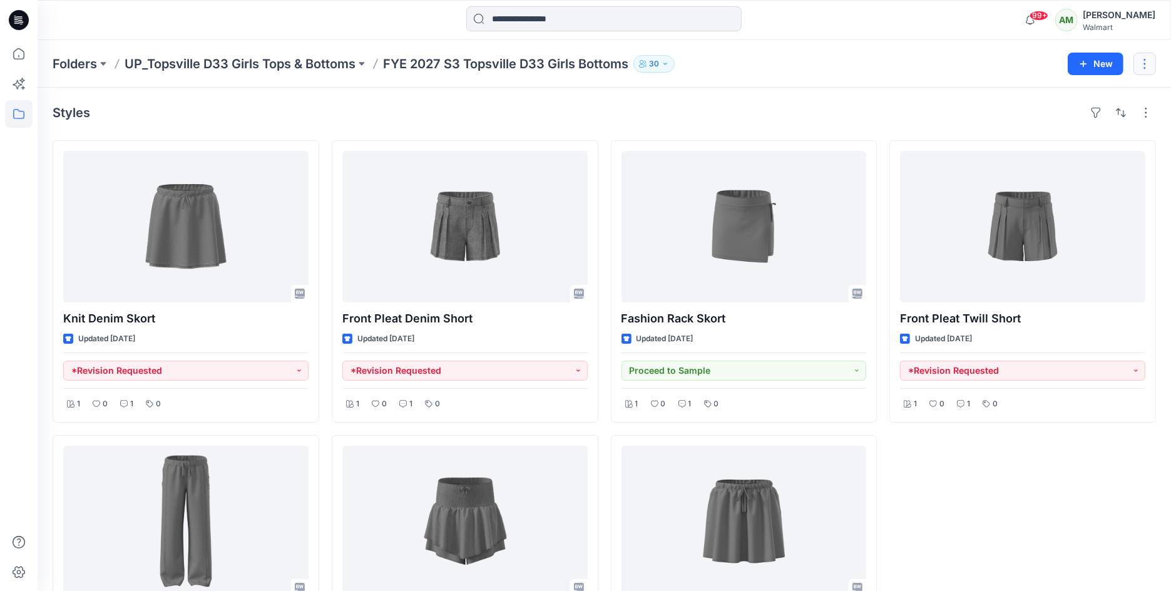
click at [1147, 60] on button "button" at bounding box center [1145, 64] width 23 height 23
click at [558, 85] on div "Folders UP_Topsville D33 Girls Tops & Bottoms FYE 2027 S3 Topsville D33 Girls B…" at bounding box center [605, 64] width 1134 height 48
click at [20, 111] on icon at bounding box center [19, 114] width 28 height 28
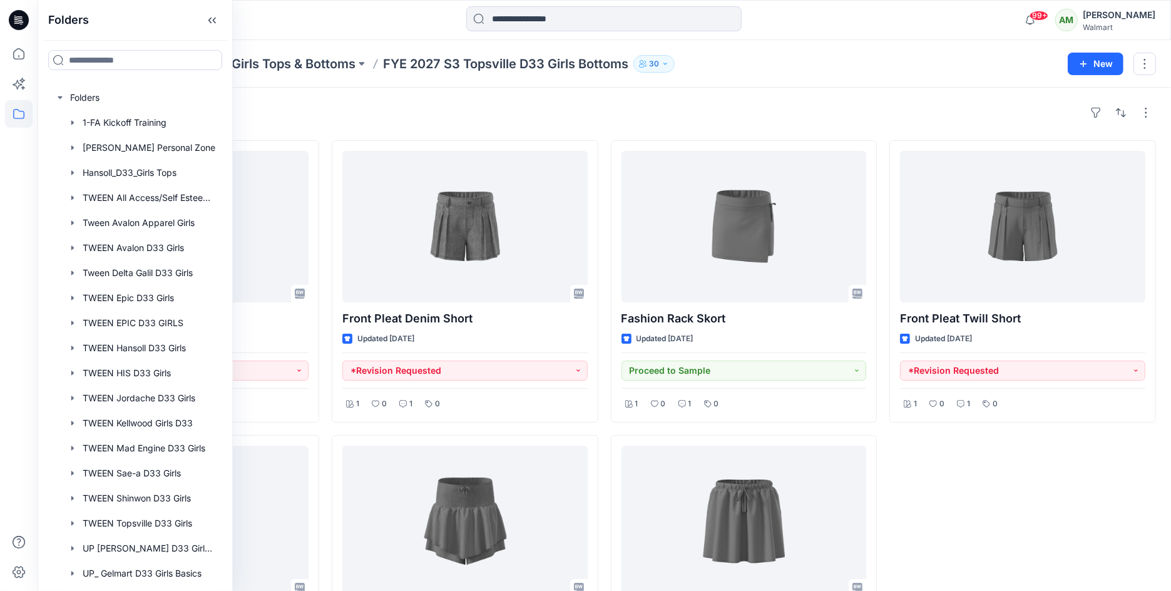
click at [313, 103] on div "Styles" at bounding box center [605, 113] width 1104 height 20
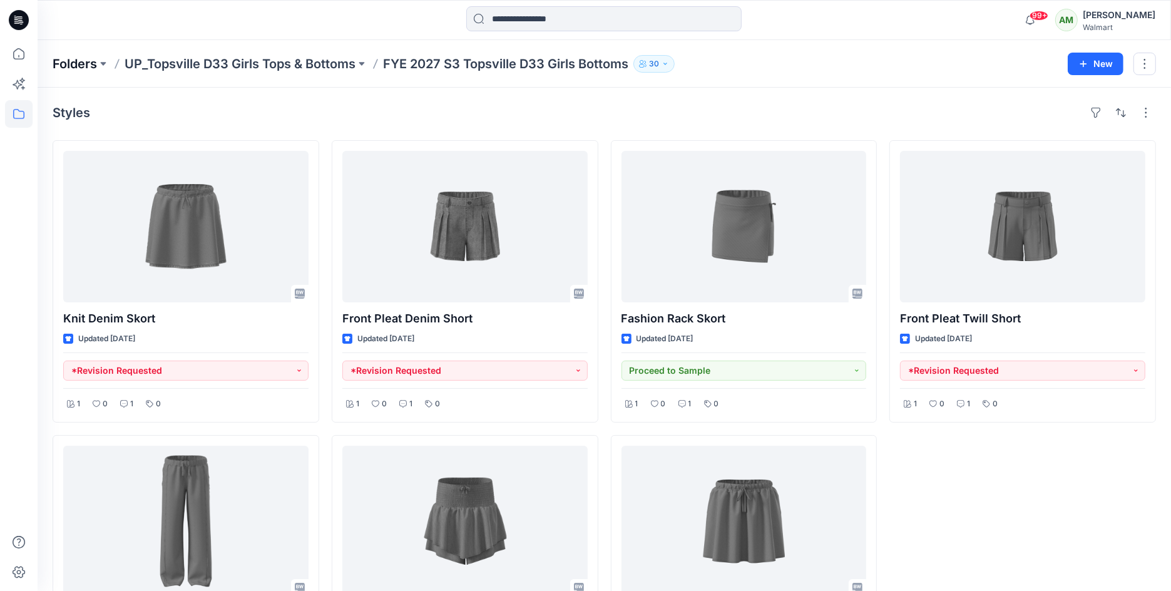
click at [90, 64] on p "Folders" at bounding box center [75, 64] width 44 height 18
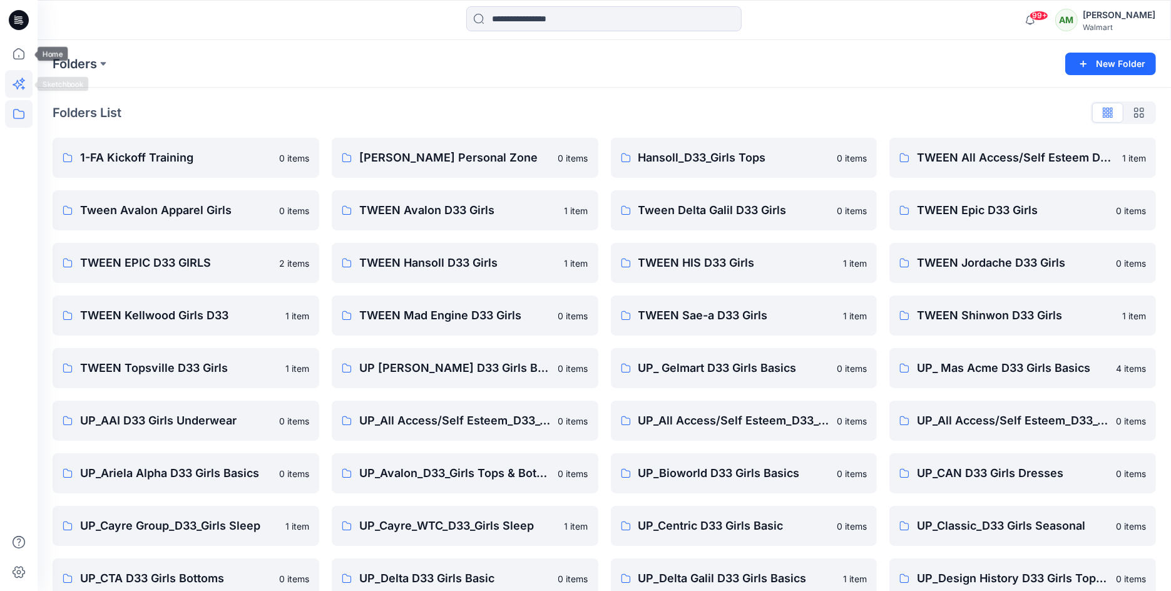
click at [19, 82] on icon at bounding box center [19, 84] width 28 height 28
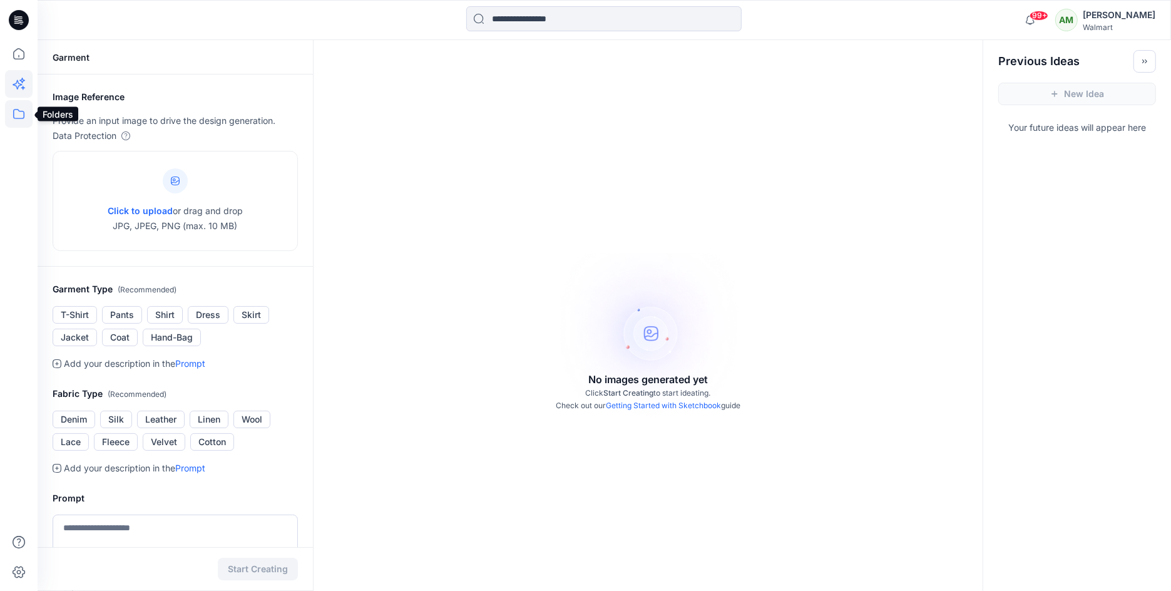
click at [18, 118] on icon at bounding box center [19, 114] width 28 height 28
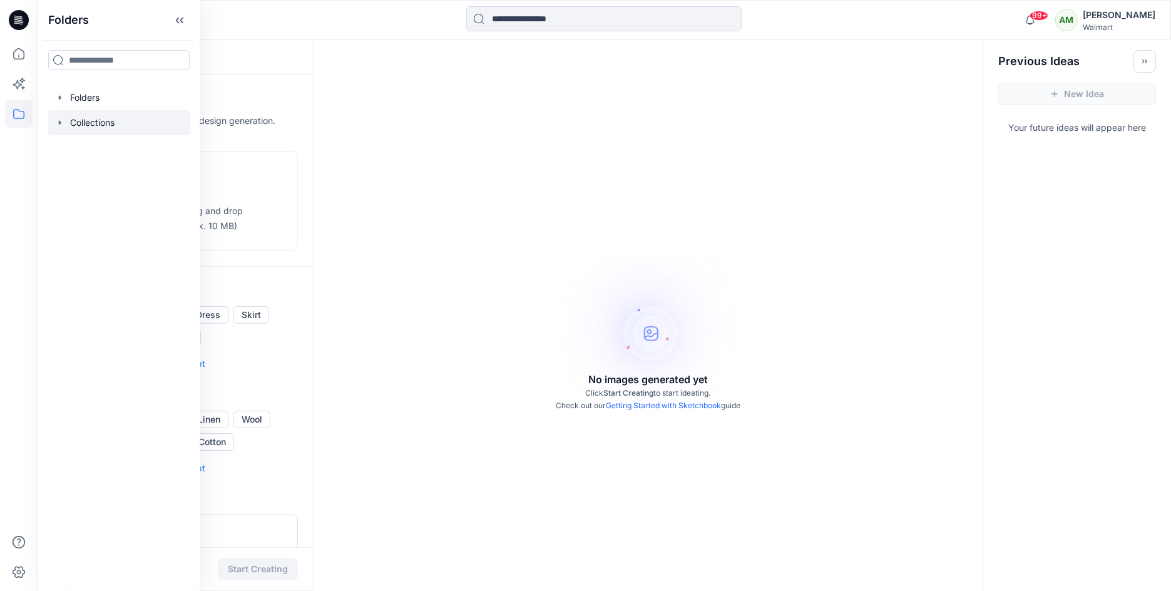
click at [75, 120] on div at bounding box center [119, 122] width 143 height 25
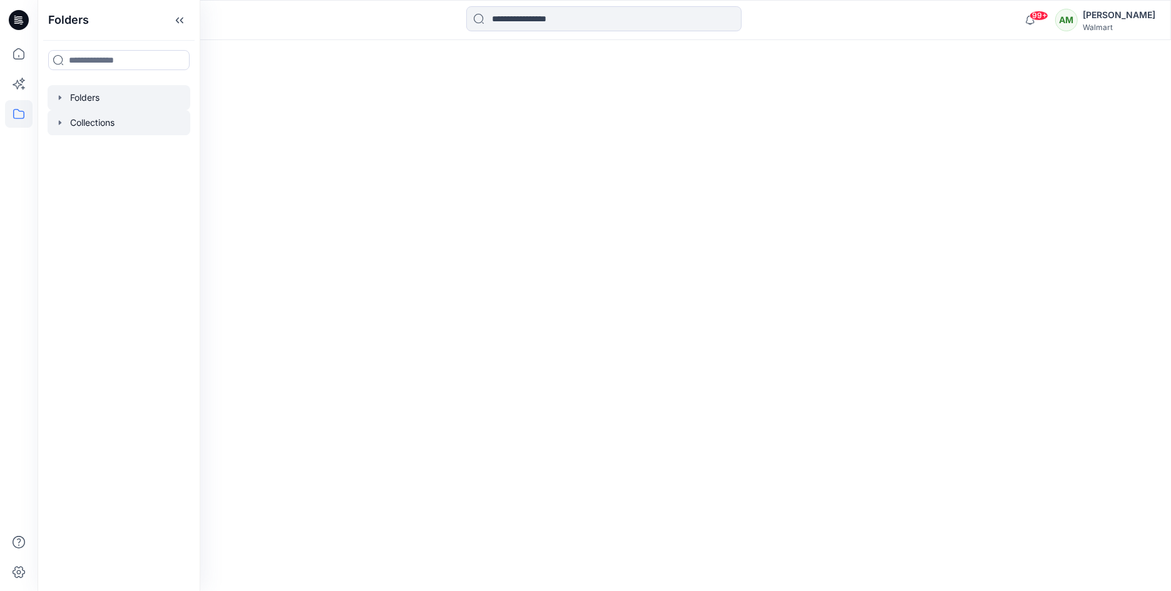
click at [73, 101] on div at bounding box center [119, 97] width 143 height 25
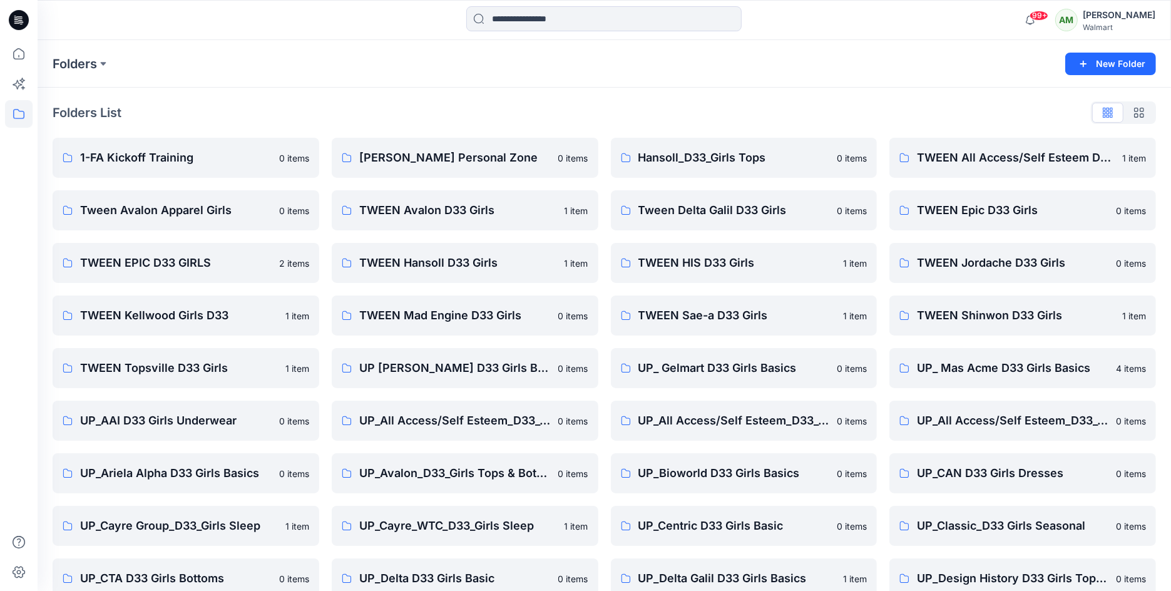
click at [1142, 111] on icon "button" at bounding box center [1139, 113] width 10 height 10
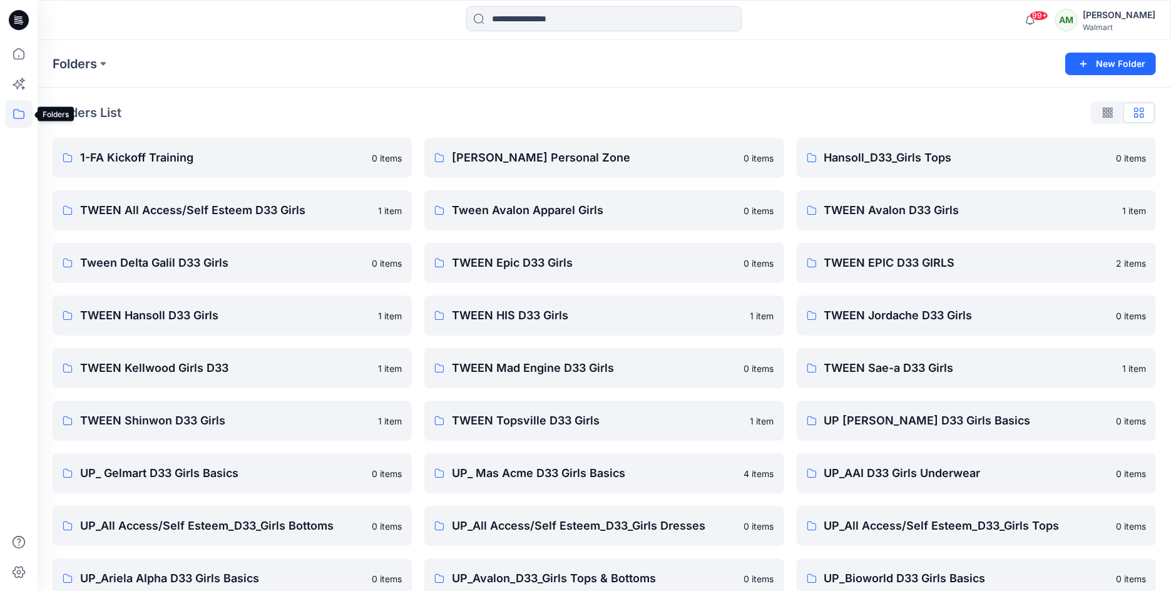
click at [18, 111] on icon at bounding box center [19, 114] width 28 height 28
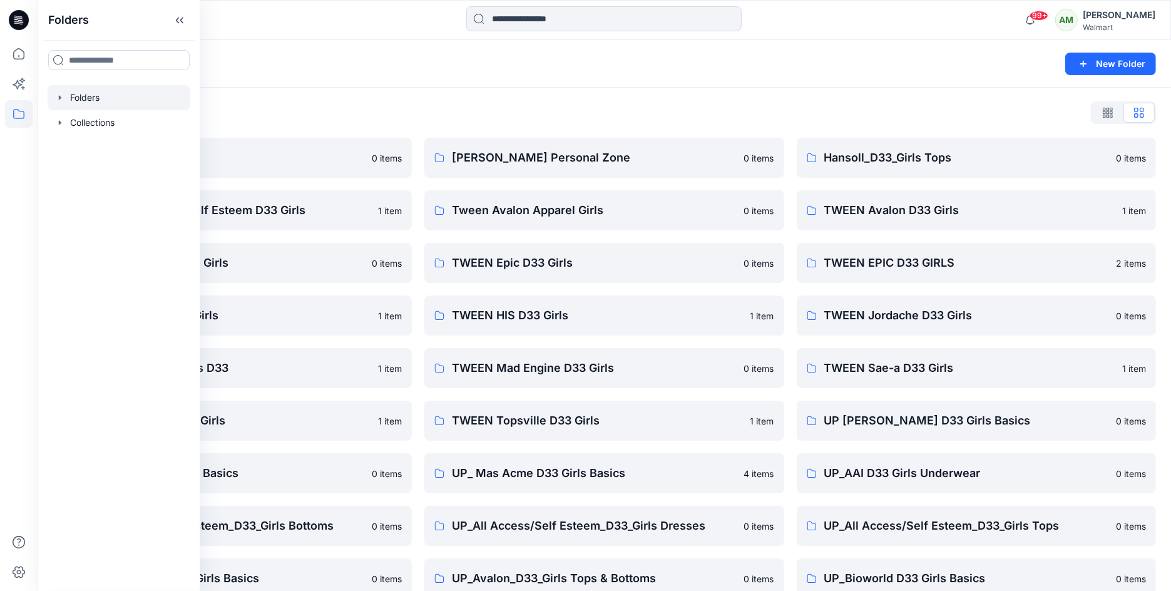
click at [70, 98] on div at bounding box center [119, 97] width 143 height 25
click at [59, 98] on icon "button" at bounding box center [60, 97] width 3 height 4
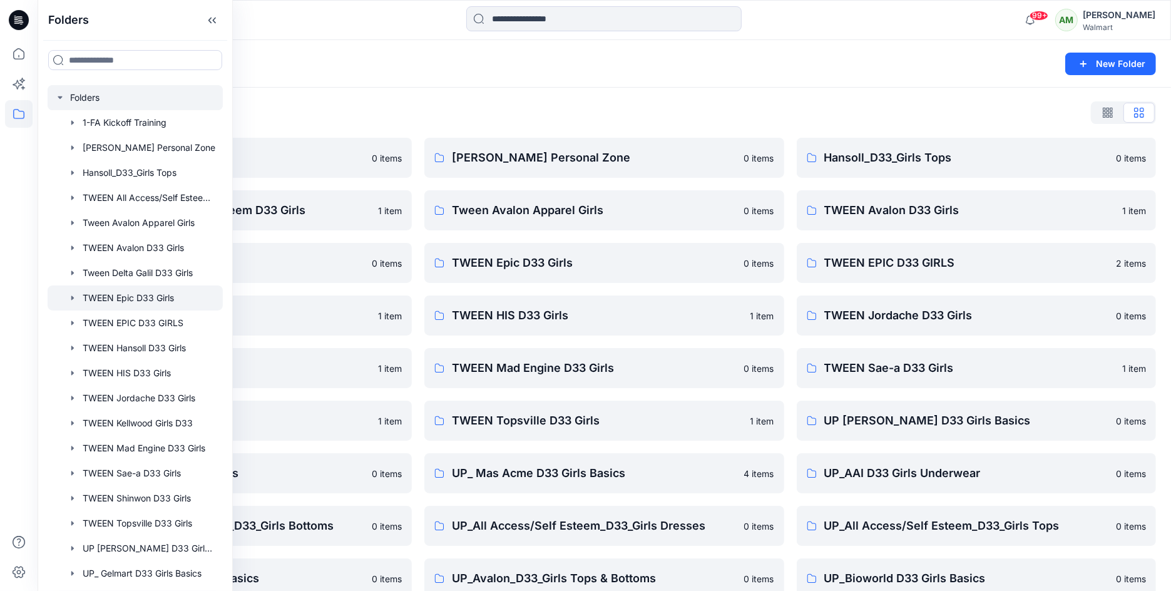
click at [170, 298] on div at bounding box center [135, 297] width 175 height 25
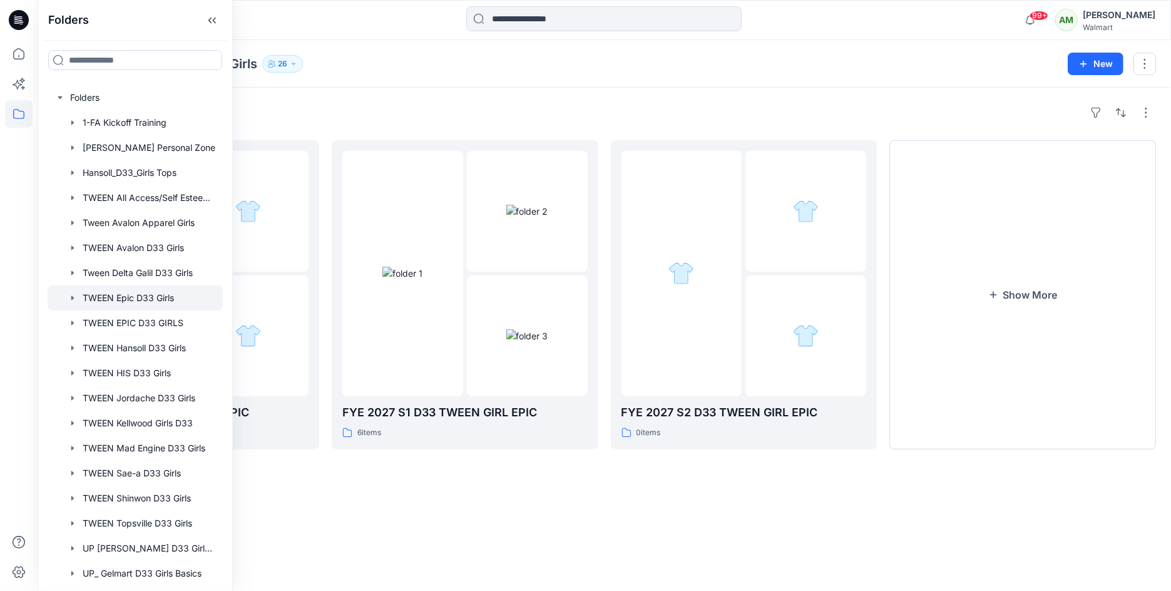
click at [472, 80] on div "Folders TWEEN Epic D33 Girls 26 New" at bounding box center [605, 64] width 1134 height 48
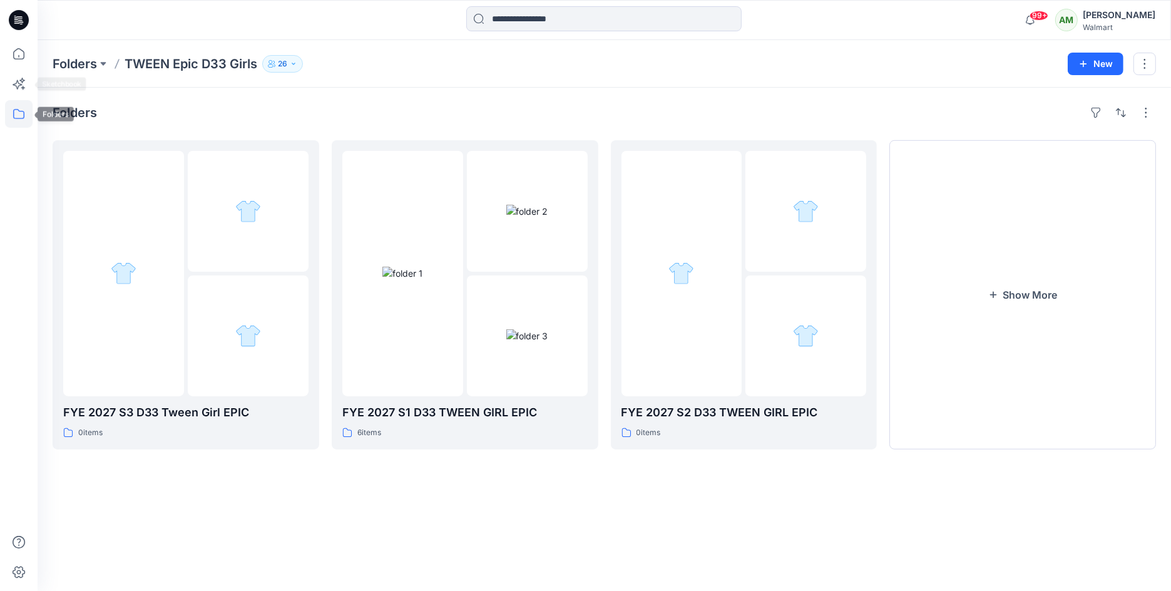
click at [16, 121] on icon at bounding box center [19, 114] width 28 height 28
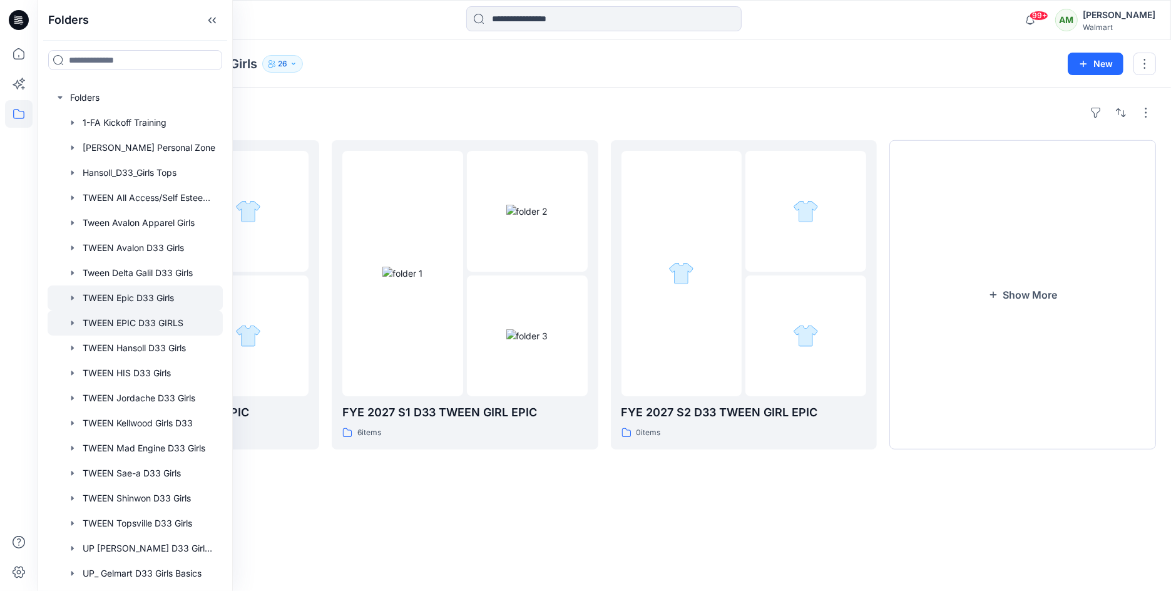
click at [131, 322] on div at bounding box center [135, 322] width 175 height 25
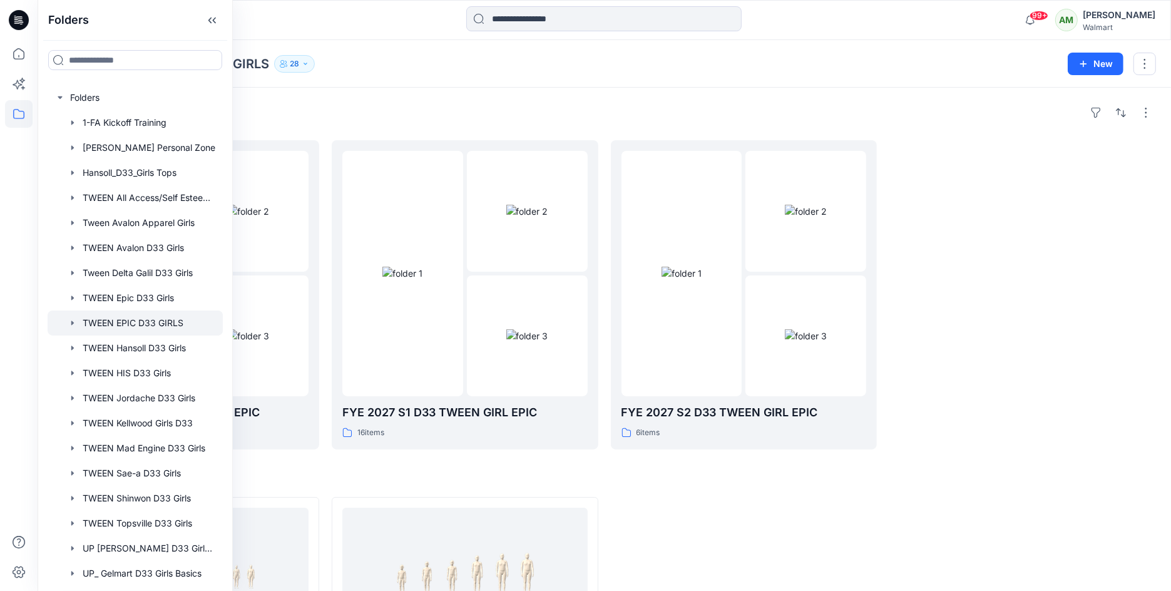
click at [404, 91] on div "Folders FYE 2027 S3 D33 TWEEN GIRL EPIC 8 items FYE 2027 S1 D33 TWEEN GIRL EPIC…" at bounding box center [605, 441] width 1134 height 707
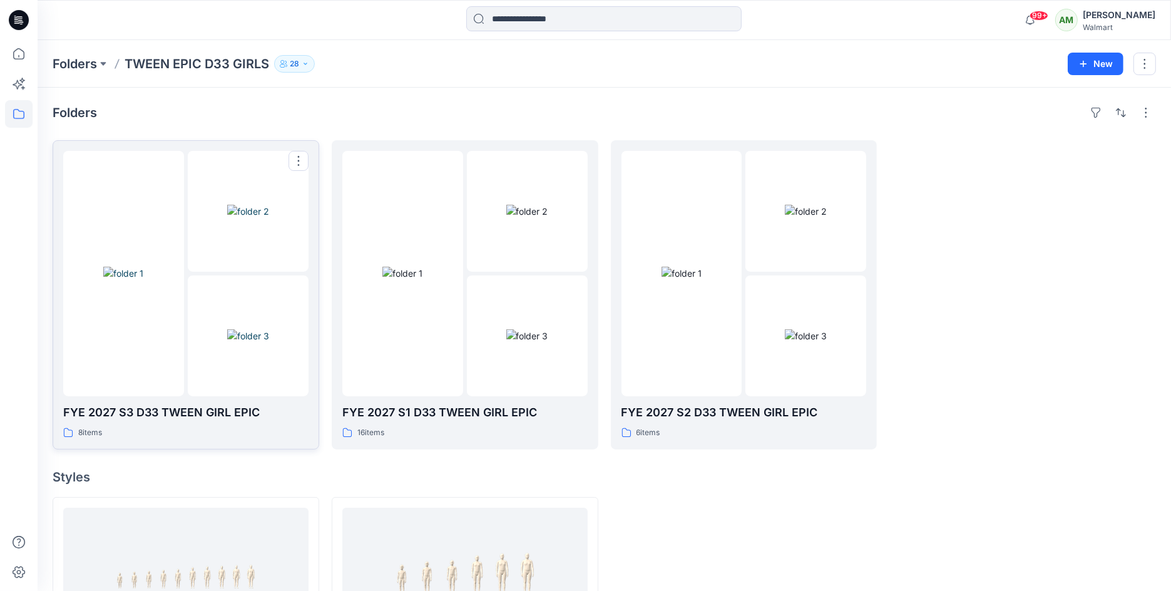
click at [242, 218] on img at bounding box center [248, 211] width 42 height 13
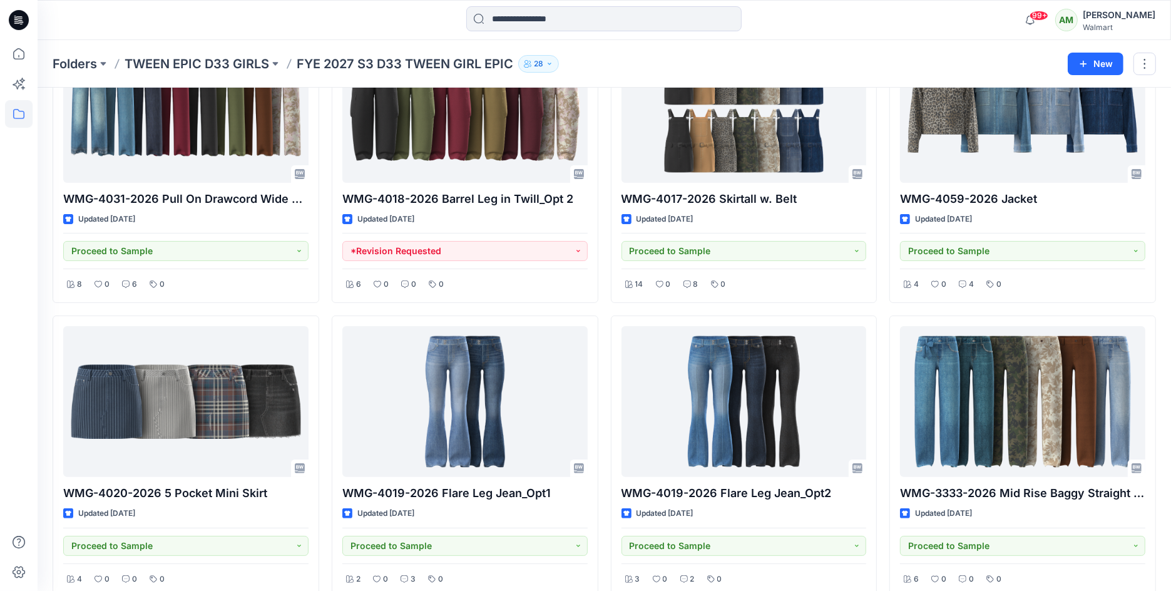
scroll to position [139, 0]
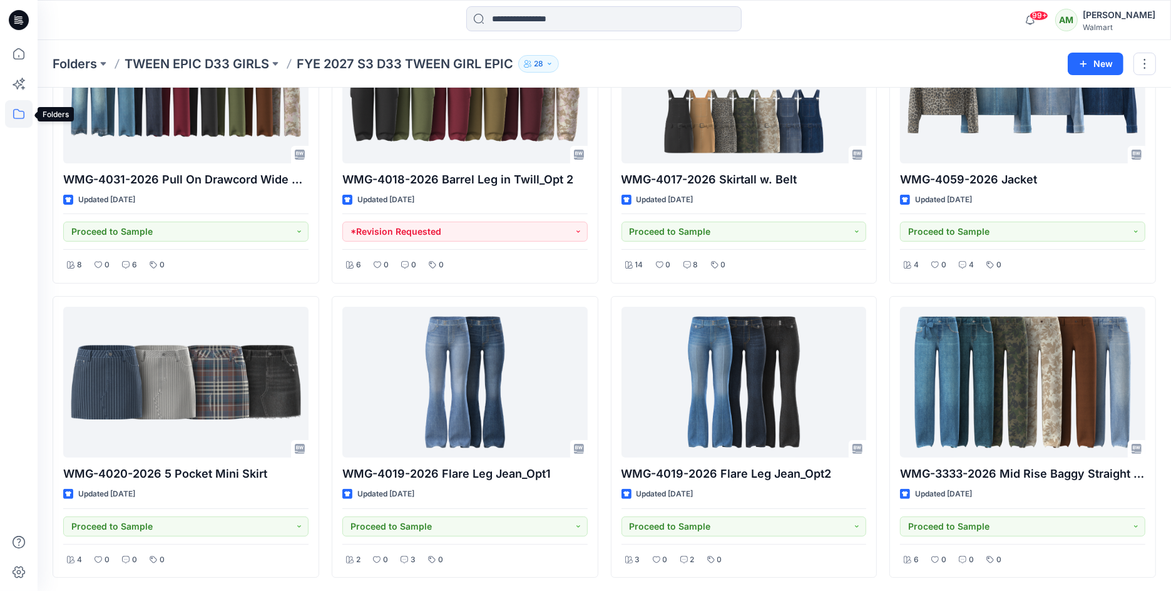
click at [16, 115] on icon at bounding box center [19, 114] width 28 height 28
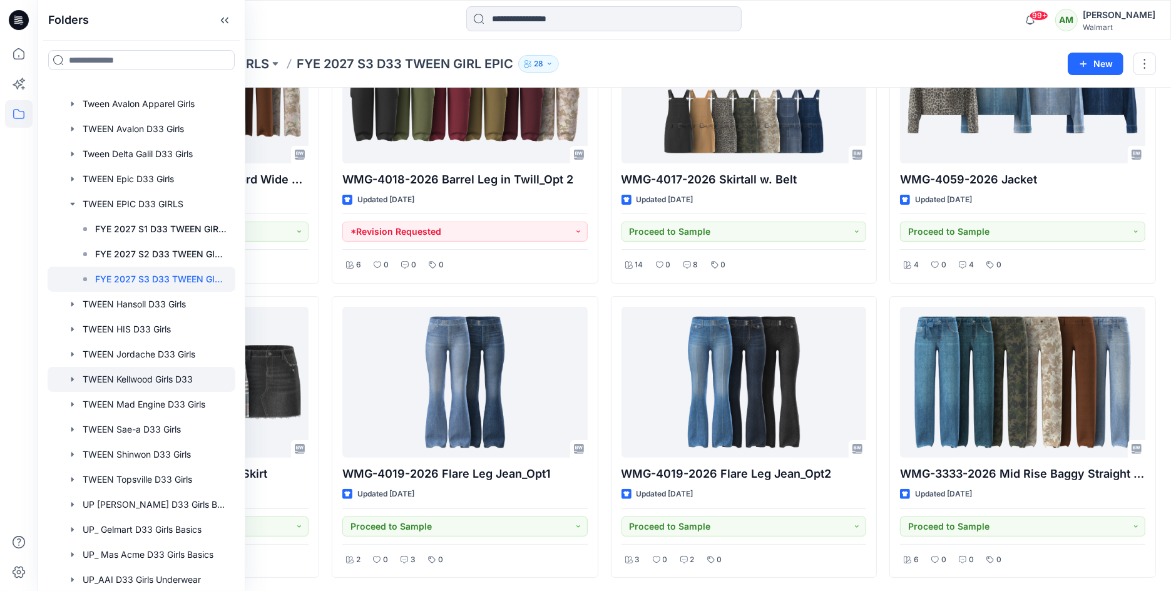
scroll to position [129, 0]
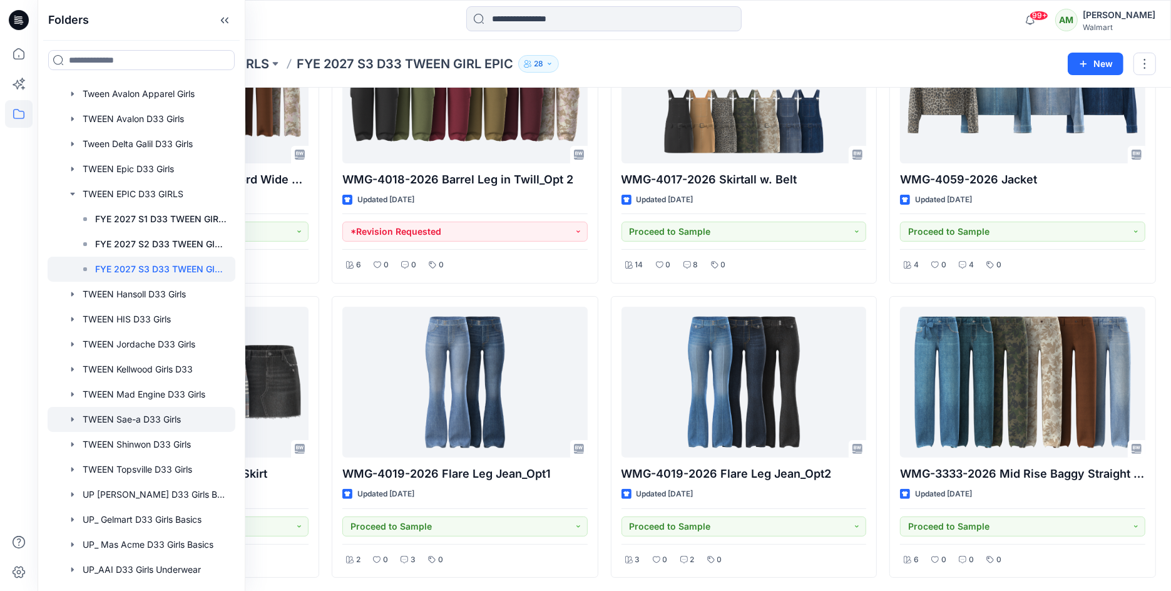
click at [150, 423] on div at bounding box center [142, 419] width 188 height 25
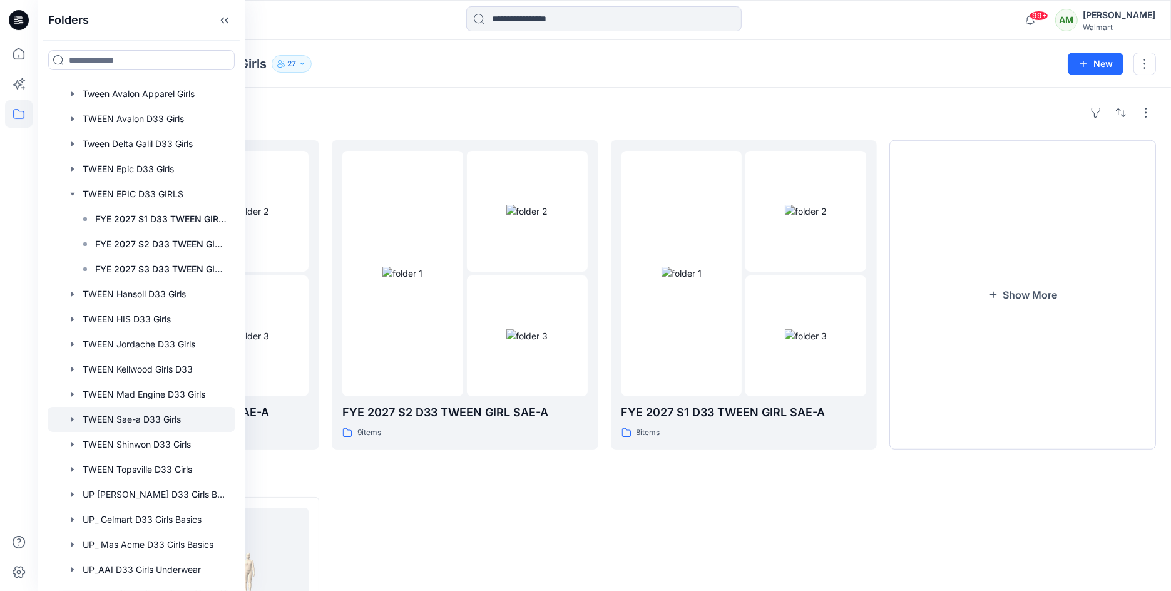
click at [442, 78] on div "Folders TWEEN Sae-a D33 Girls 27 New" at bounding box center [605, 64] width 1134 height 48
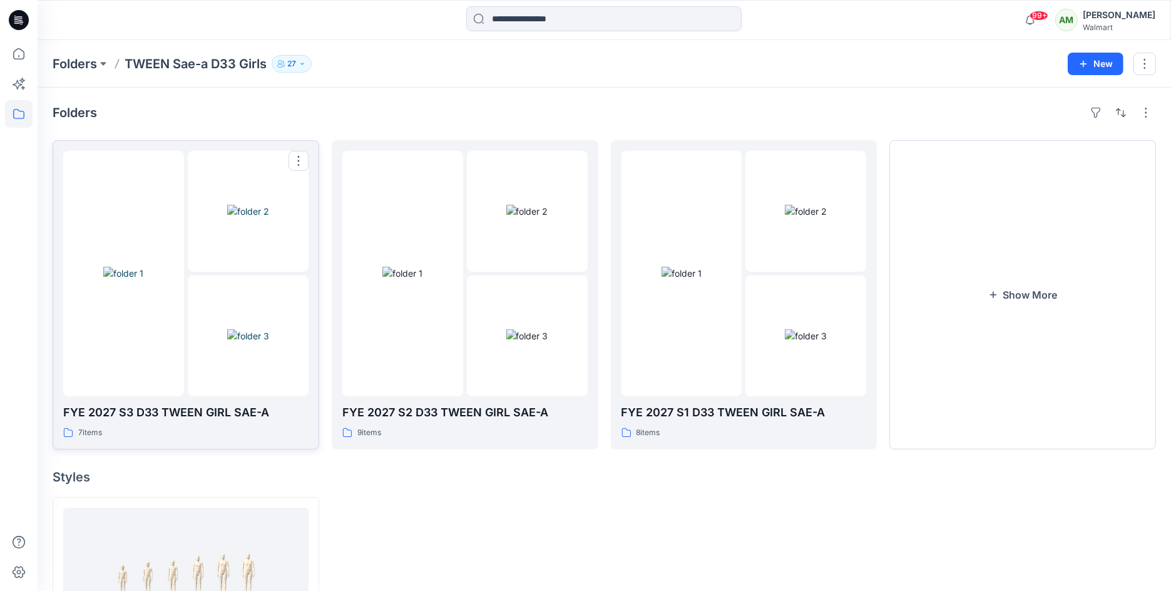
click at [230, 329] on img at bounding box center [248, 335] width 42 height 13
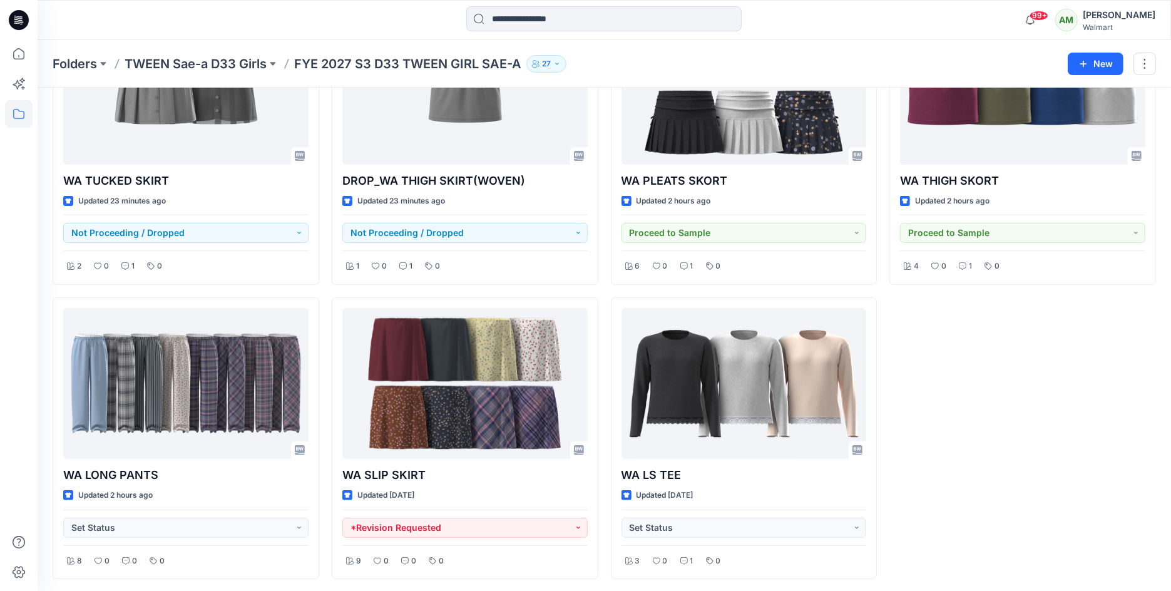
scroll to position [138, 0]
click at [19, 115] on icon at bounding box center [19, 114] width 28 height 28
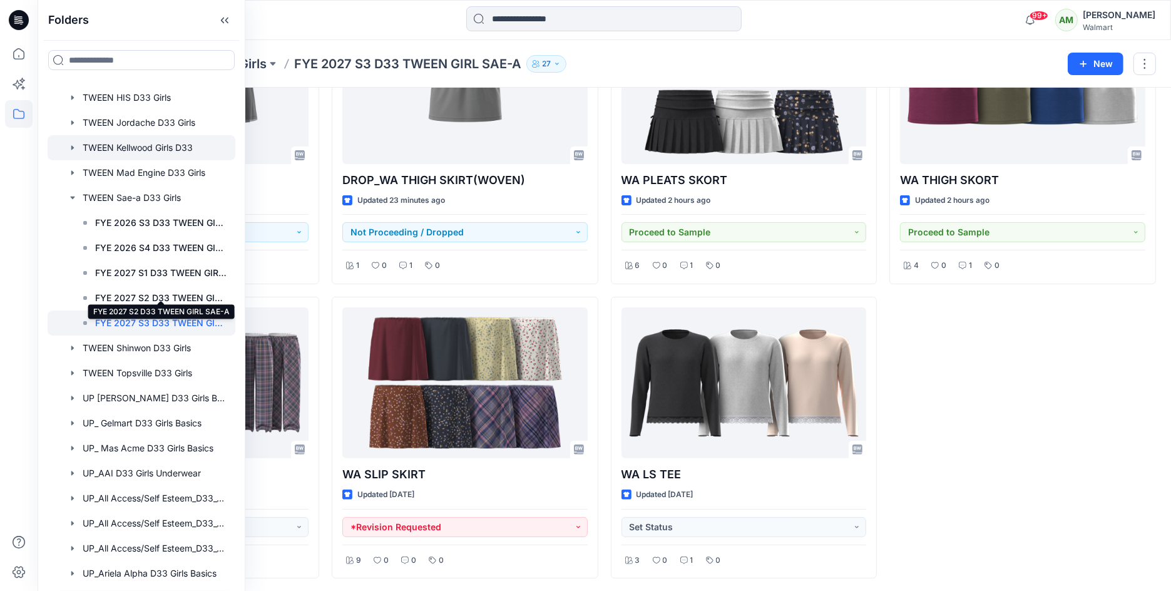
scroll to position [282, 0]
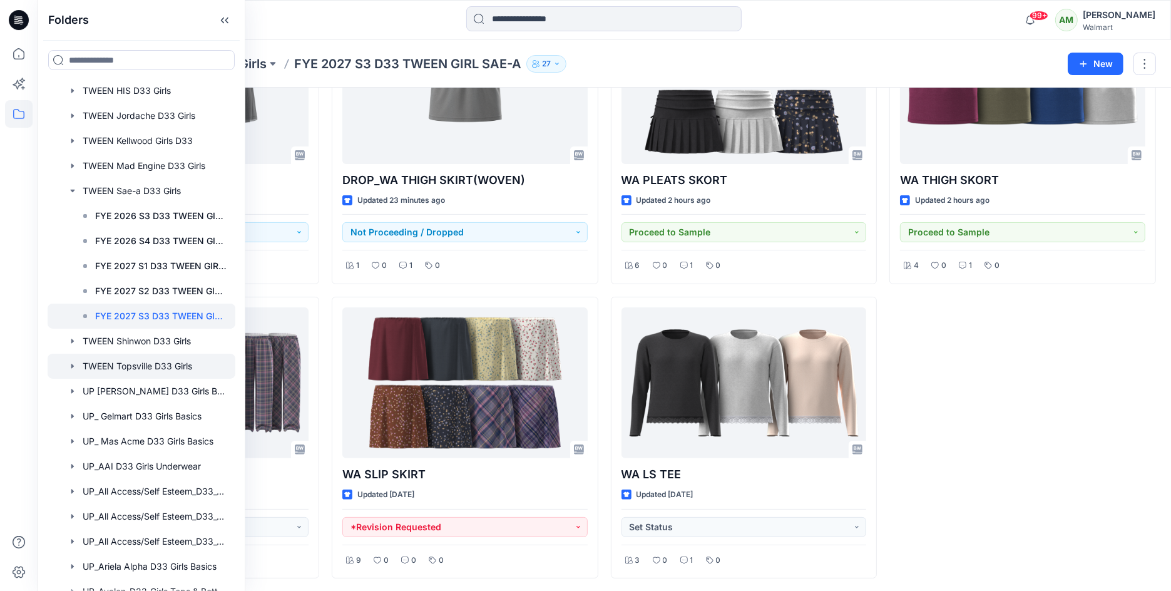
click at [158, 365] on div at bounding box center [142, 366] width 188 height 25
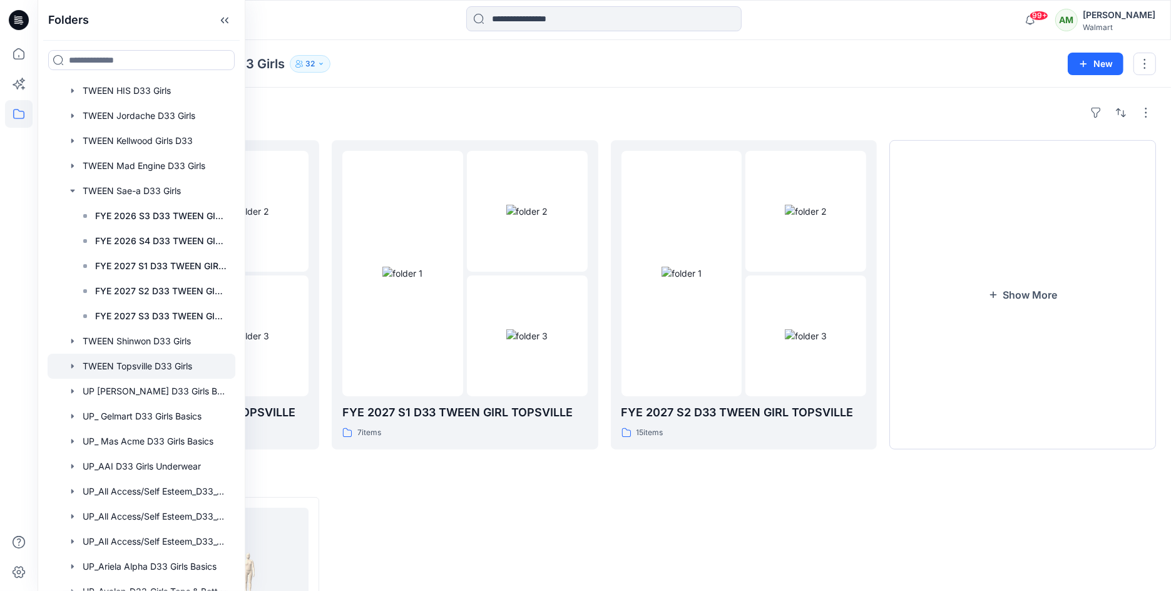
click at [402, 88] on div "Folders FYE 2027 S3 D33 TWEEN GIRL TOPSVILLE 16 items FYE 2027 S1 D33 TWEEN GIR…" at bounding box center [605, 441] width 1134 height 707
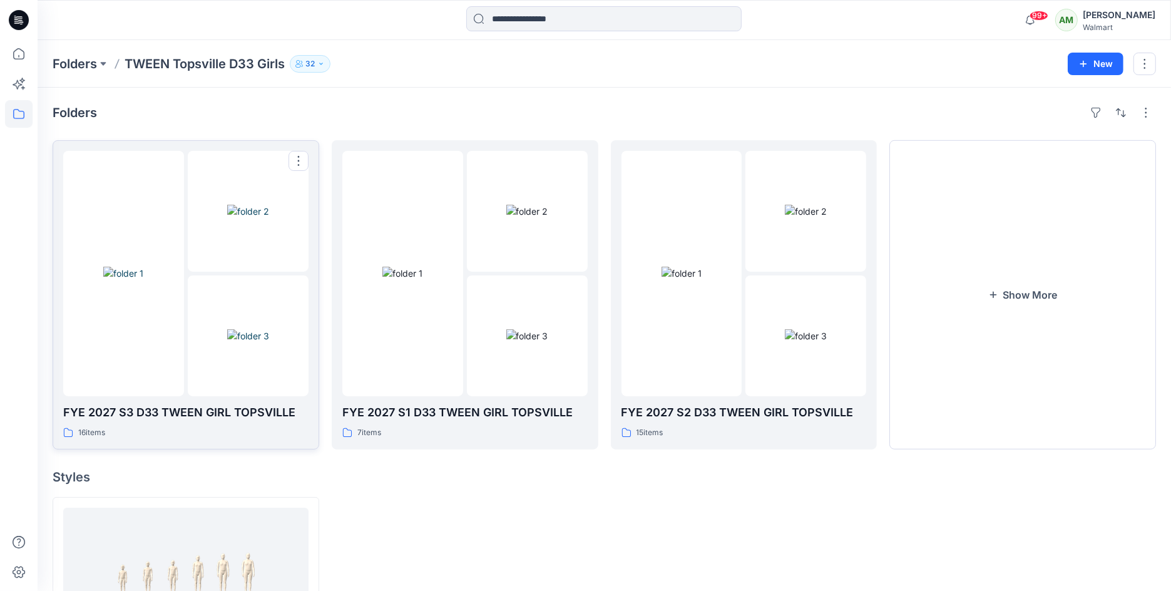
click at [227, 329] on img at bounding box center [248, 335] width 42 height 13
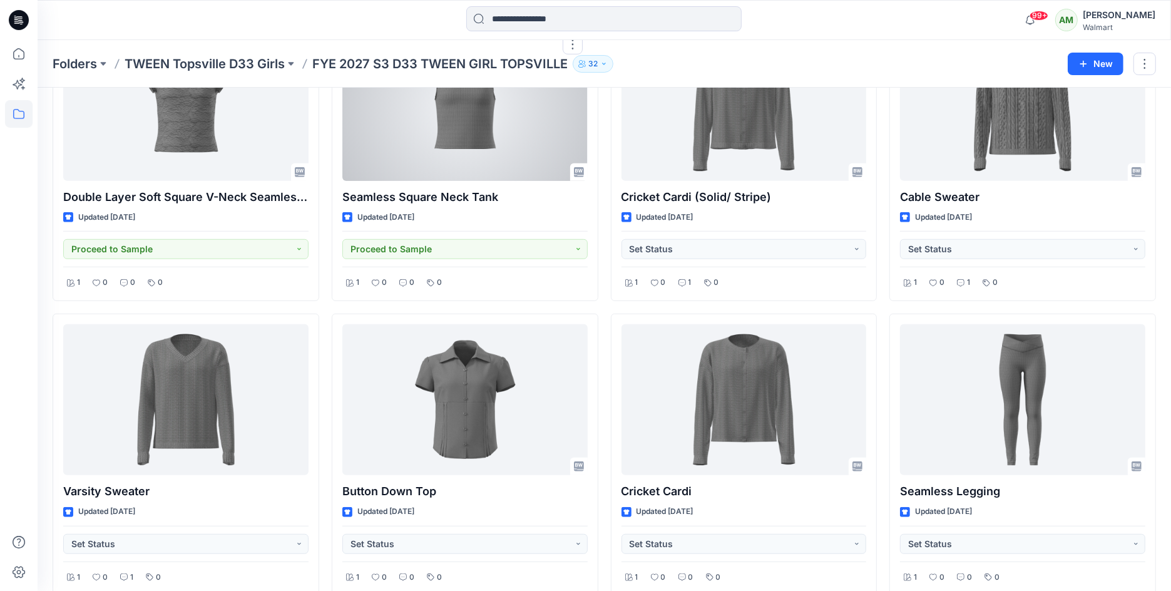
scroll to position [727, 0]
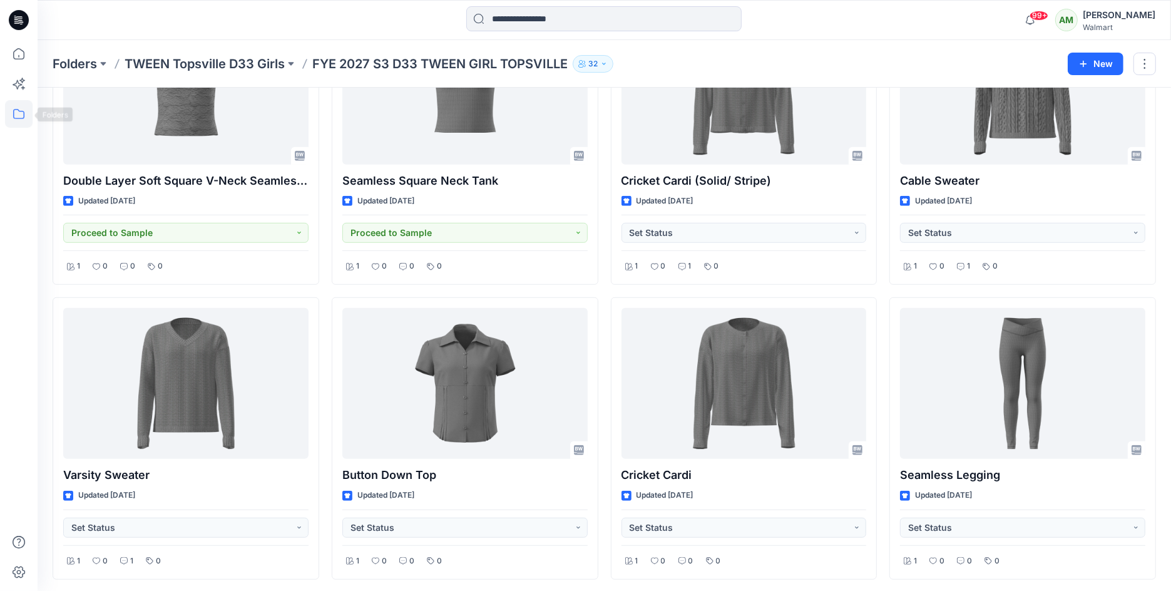
click at [16, 112] on icon at bounding box center [19, 114] width 28 height 28
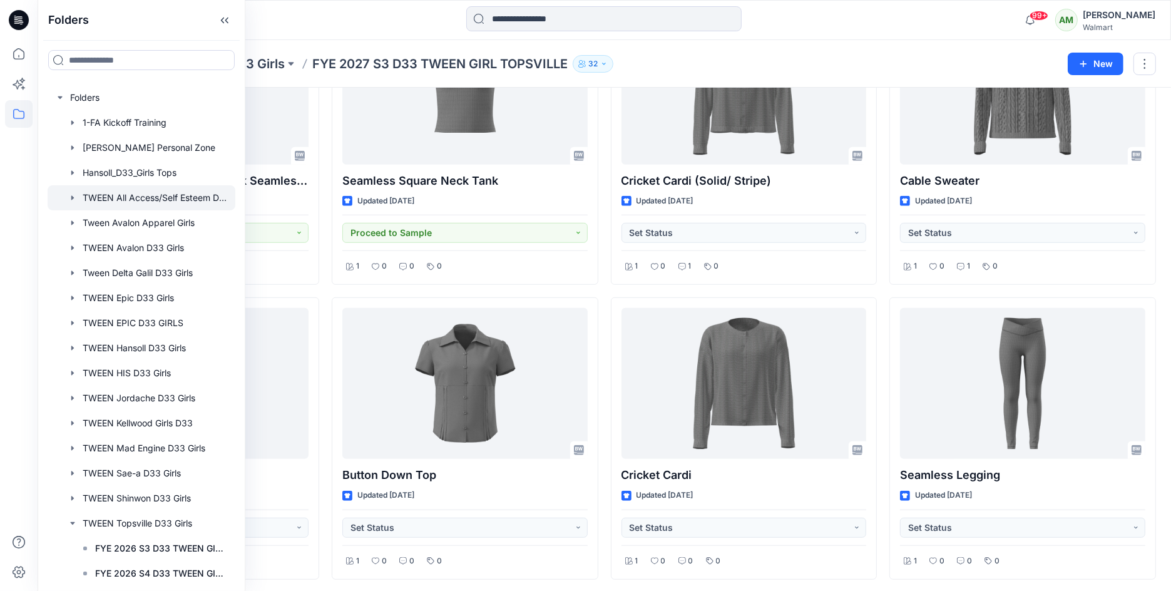
click at [172, 202] on div at bounding box center [142, 197] width 188 height 25
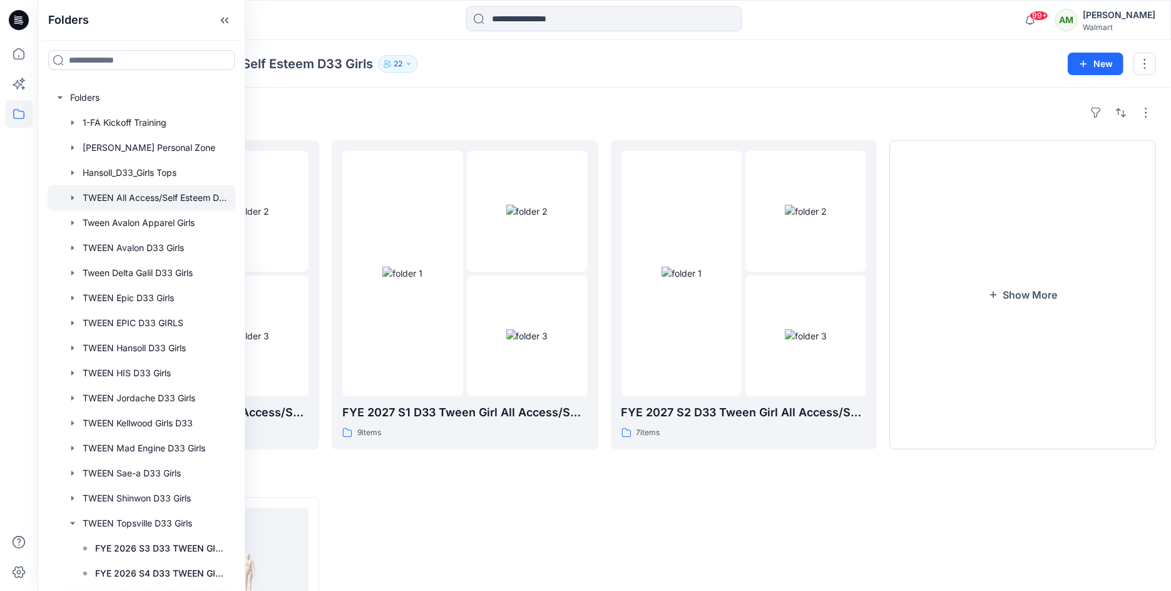
click at [361, 41] on div "Folders TWEEN All Access/Self Esteem D33 Girls 22 New" at bounding box center [605, 64] width 1134 height 48
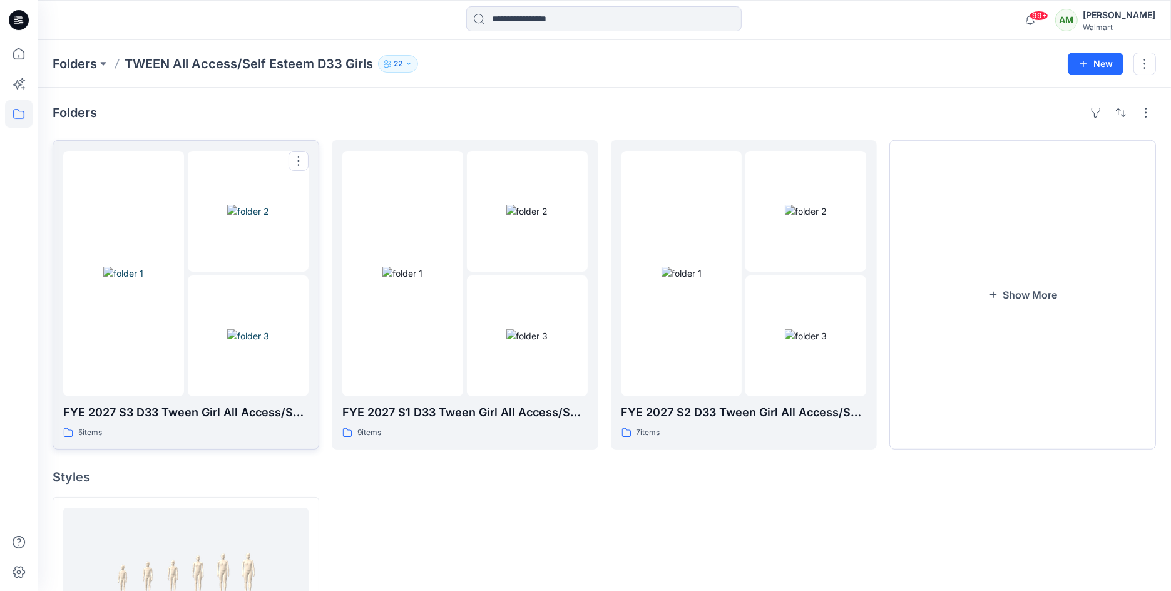
click at [227, 218] on img at bounding box center [248, 211] width 42 height 13
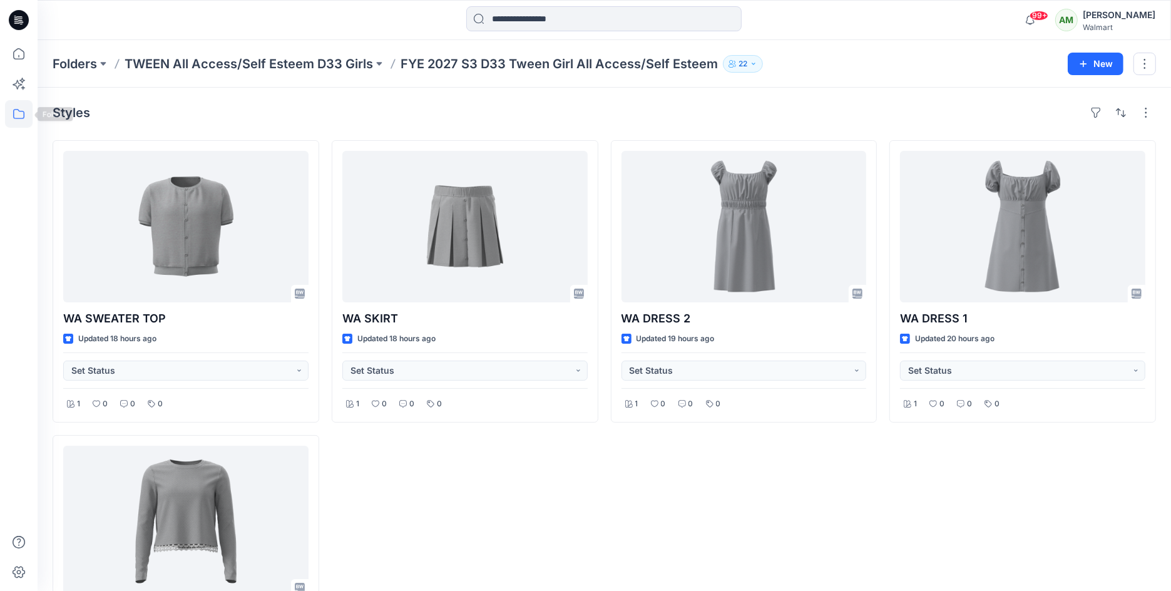
click at [21, 116] on icon at bounding box center [19, 114] width 28 height 28
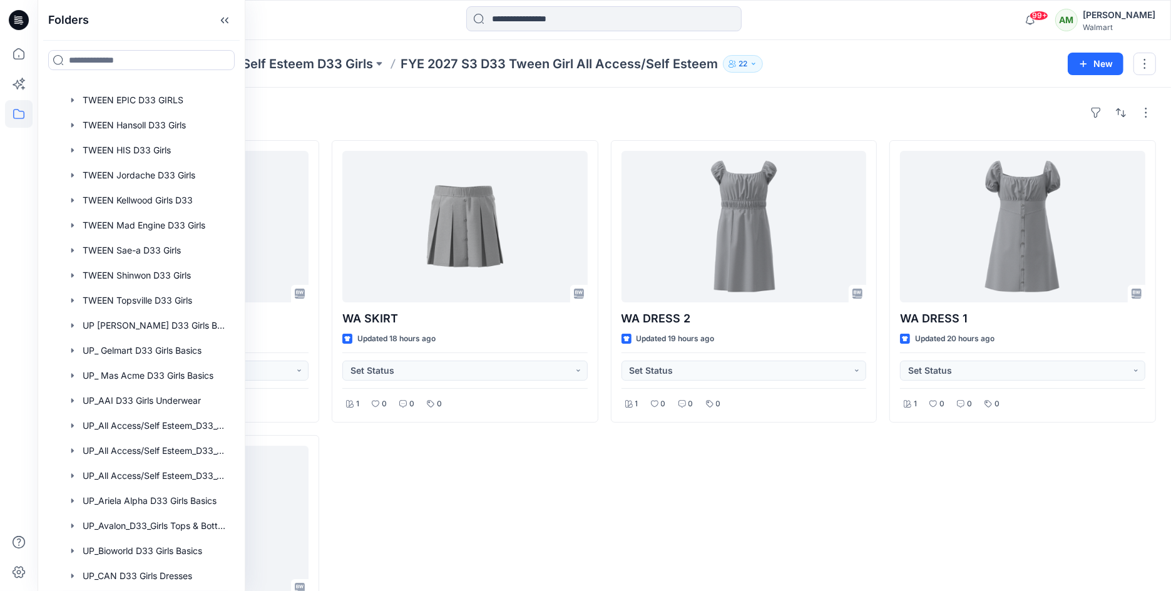
scroll to position [358, 0]
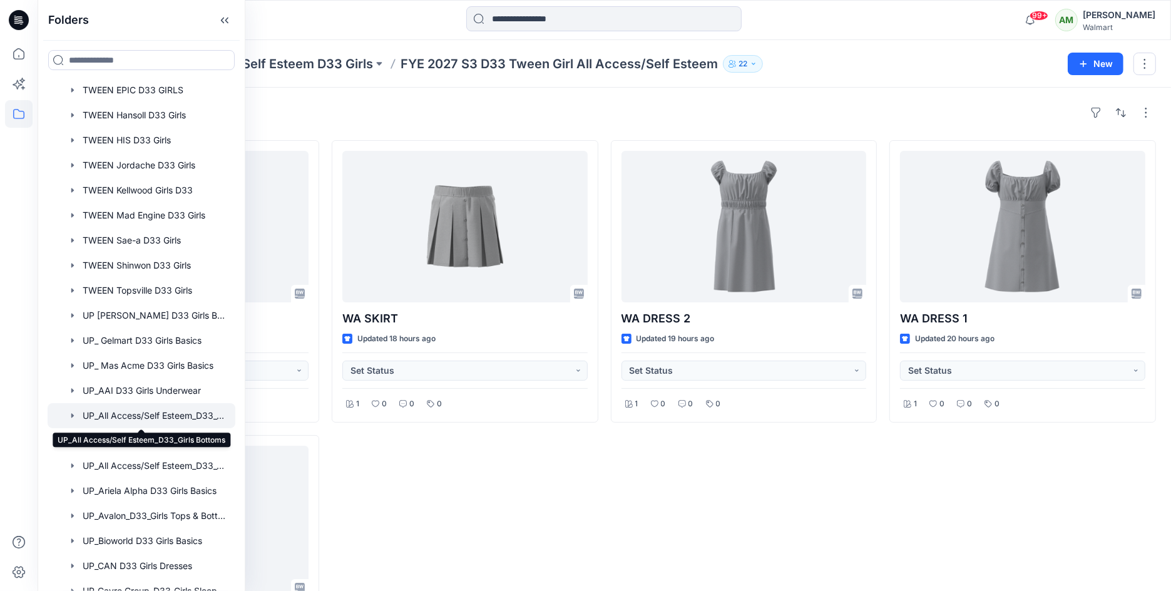
click at [162, 413] on div at bounding box center [142, 415] width 188 height 25
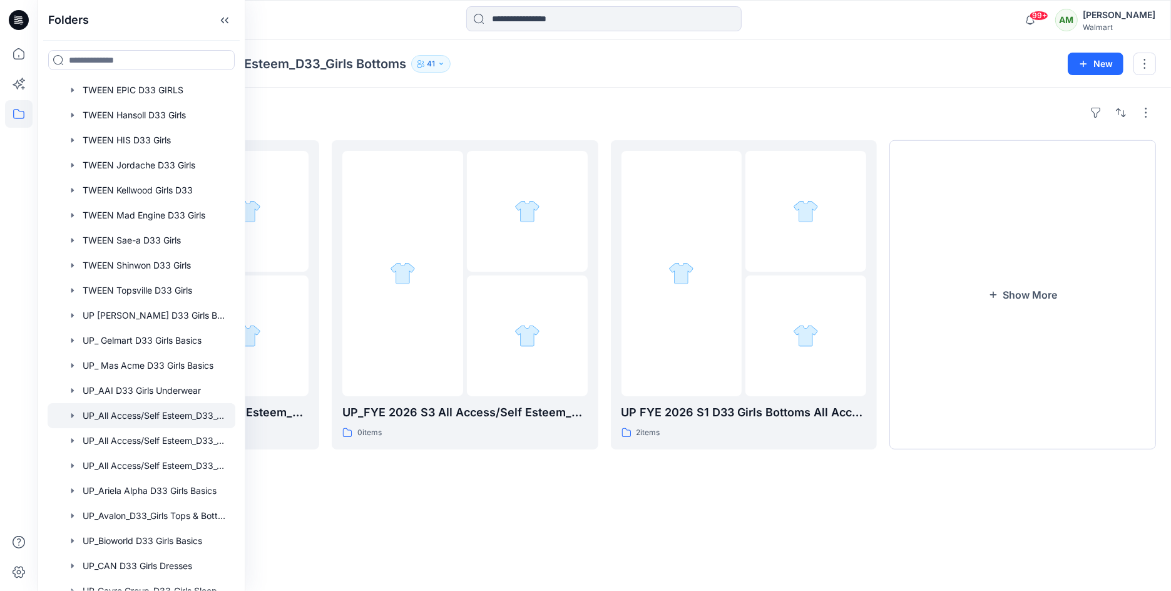
click at [554, 73] on div "Folders UP_All Access/Self Esteem_D33_Girls Bottoms 41 New" at bounding box center [605, 64] width 1134 height 48
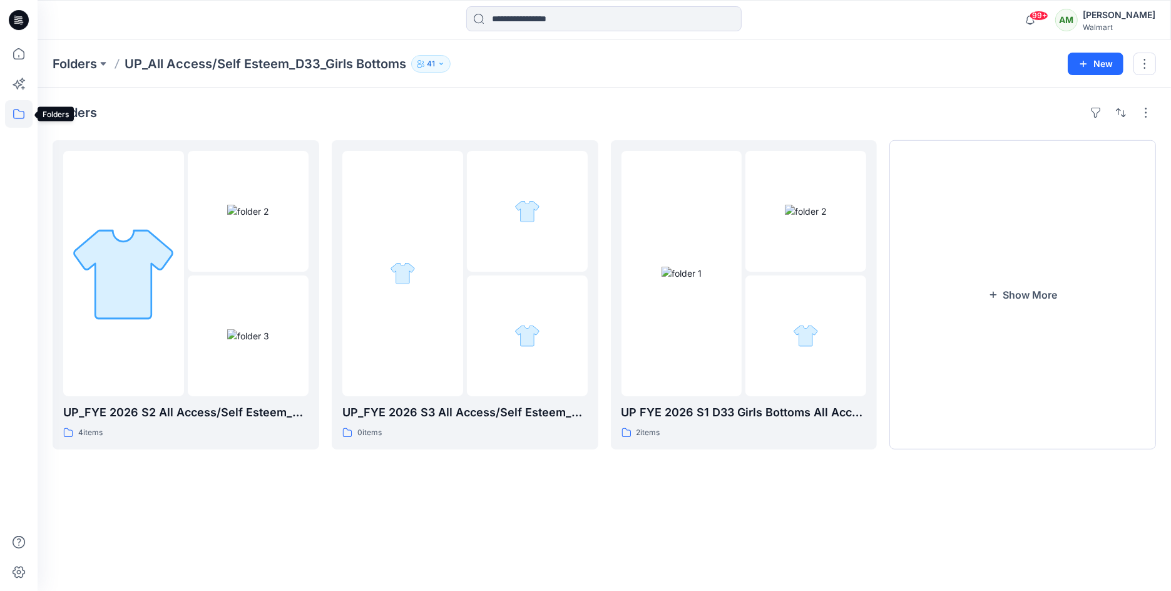
click at [18, 114] on icon at bounding box center [19, 114] width 28 height 28
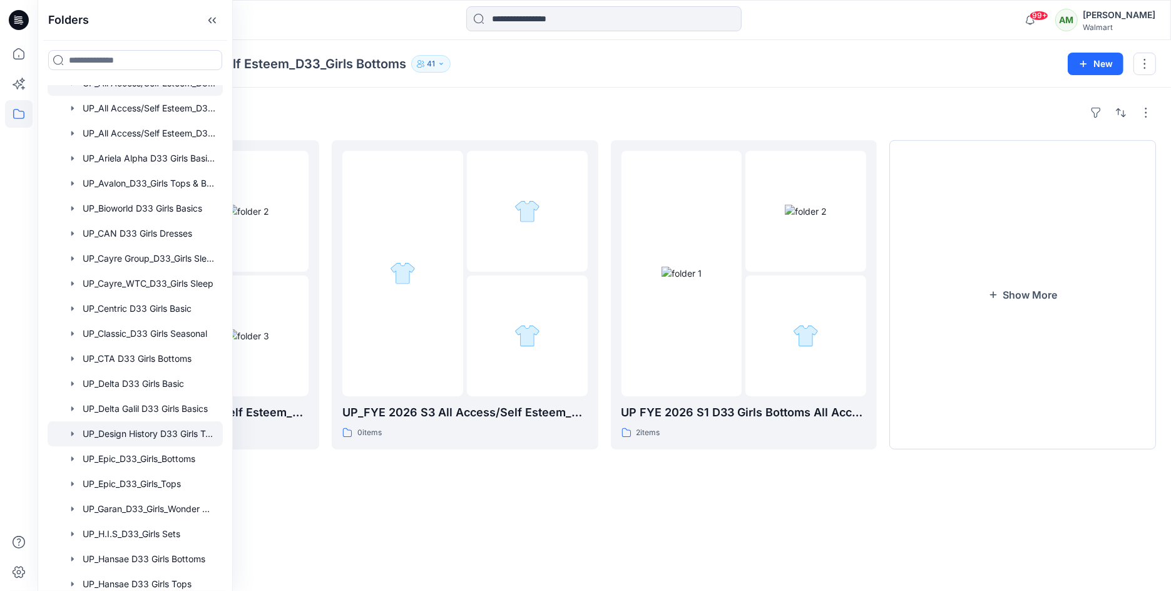
scroll to position [570, 0]
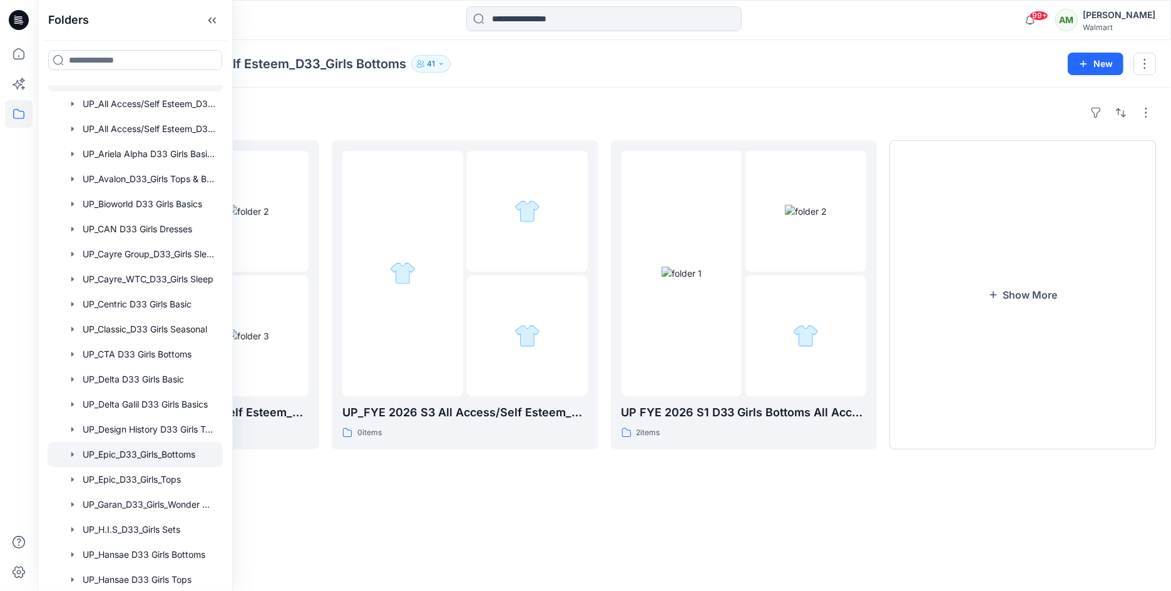
click at [153, 456] on div at bounding box center [135, 454] width 175 height 25
click at [464, 82] on div "Folders UP_Epic_D33_Girls_Bottoms 63 New" at bounding box center [605, 64] width 1134 height 48
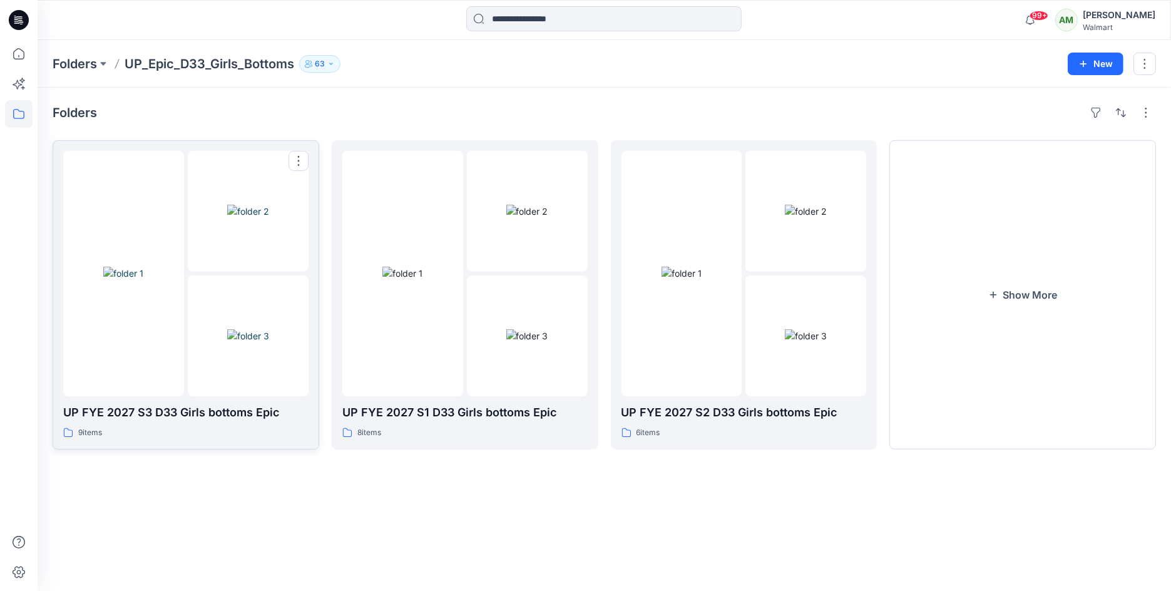
click at [232, 218] on img at bounding box center [248, 211] width 42 height 13
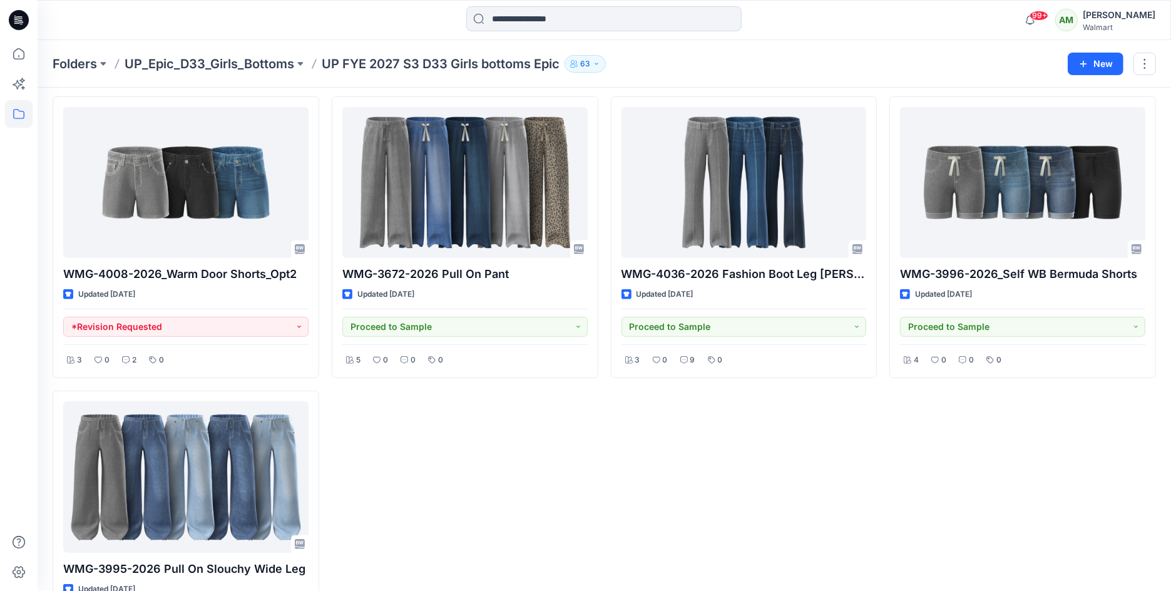
scroll to position [347, 0]
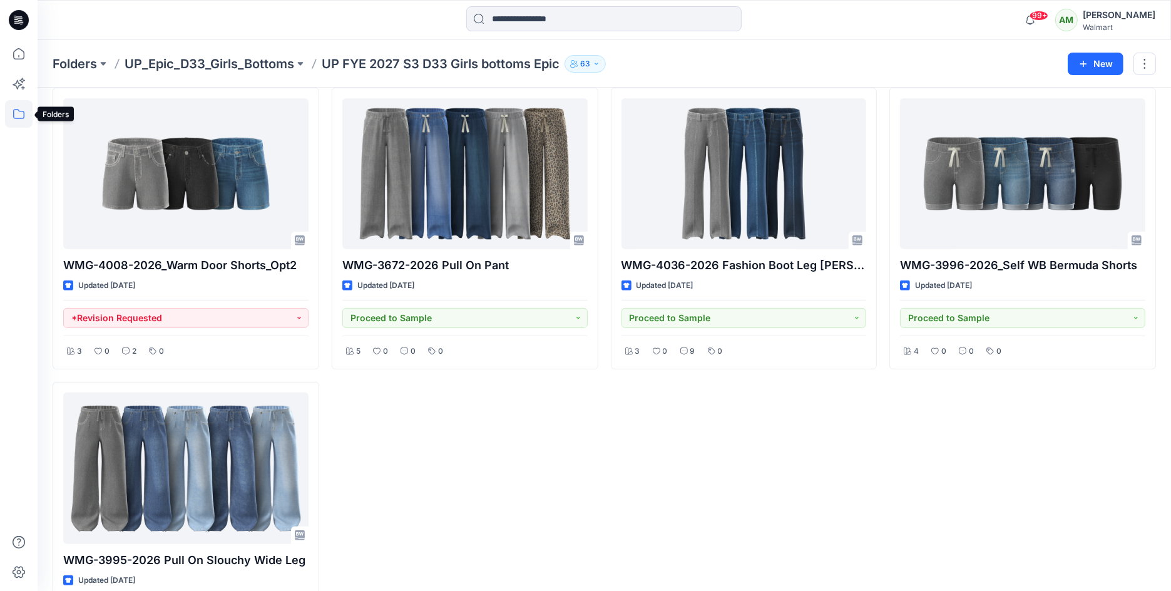
click at [17, 110] on icon at bounding box center [19, 114] width 28 height 28
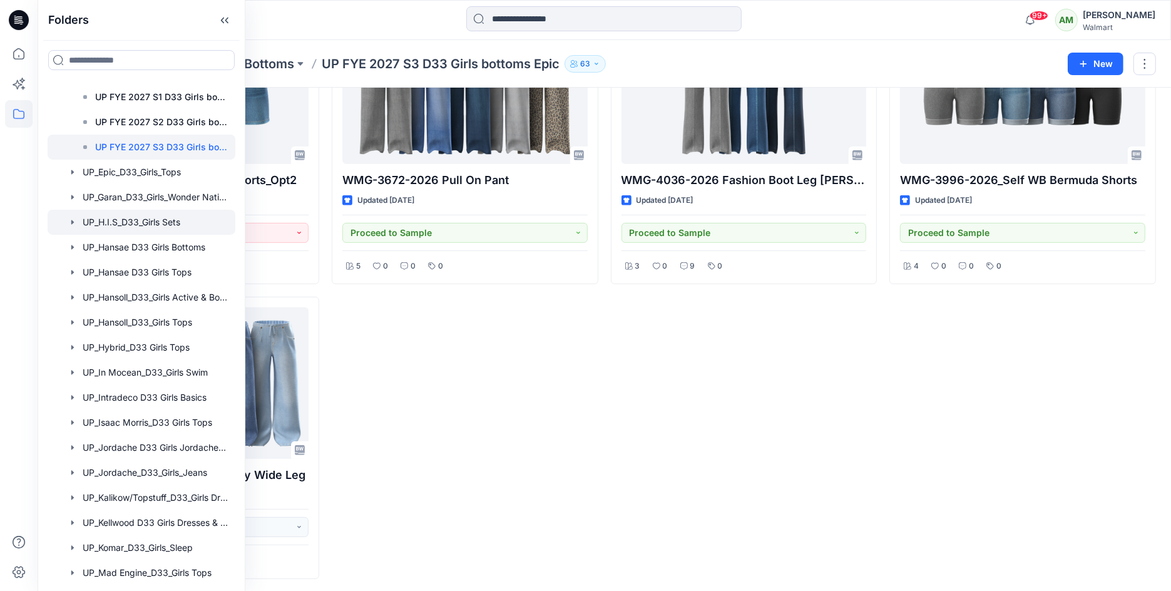
scroll to position [1280, 0]
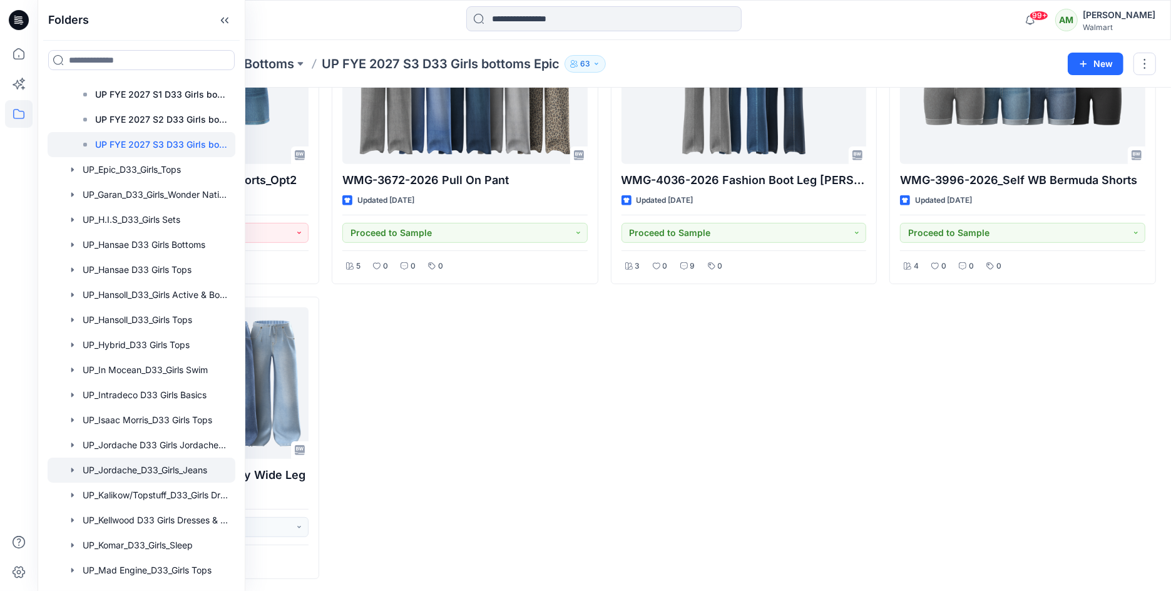
click at [185, 467] on div at bounding box center [142, 470] width 188 height 25
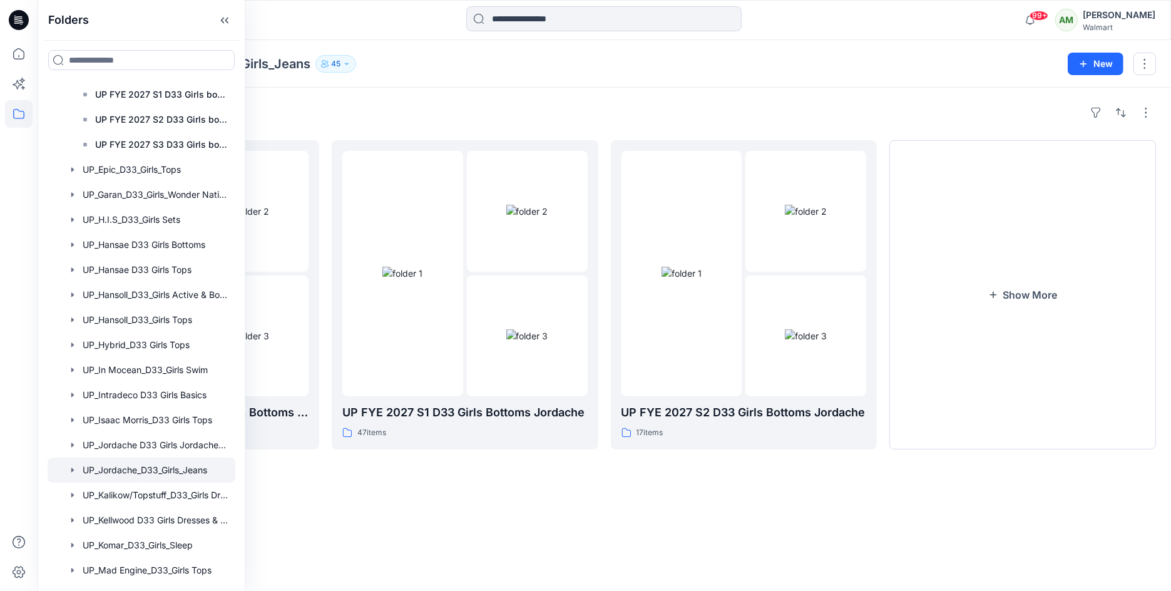
click at [370, 503] on div "Folders UP FYE 2027 S3 D33 Girls Tops & Bottoms Jordache 26 items UP FYE 2027 S…" at bounding box center [605, 339] width 1134 height 503
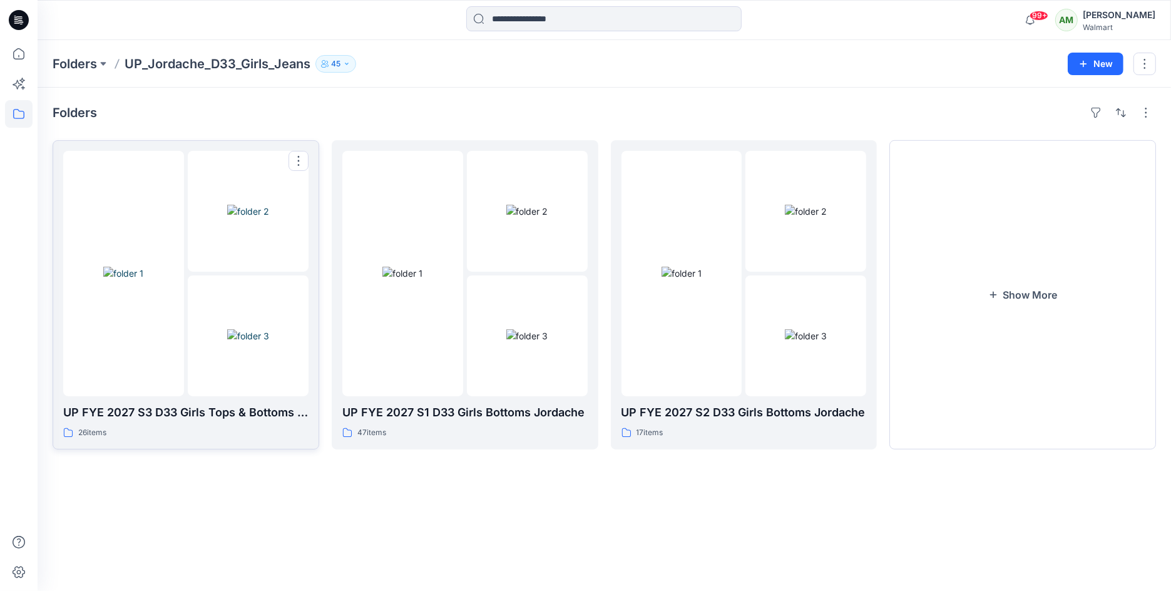
click at [269, 342] on img at bounding box center [248, 335] width 42 height 13
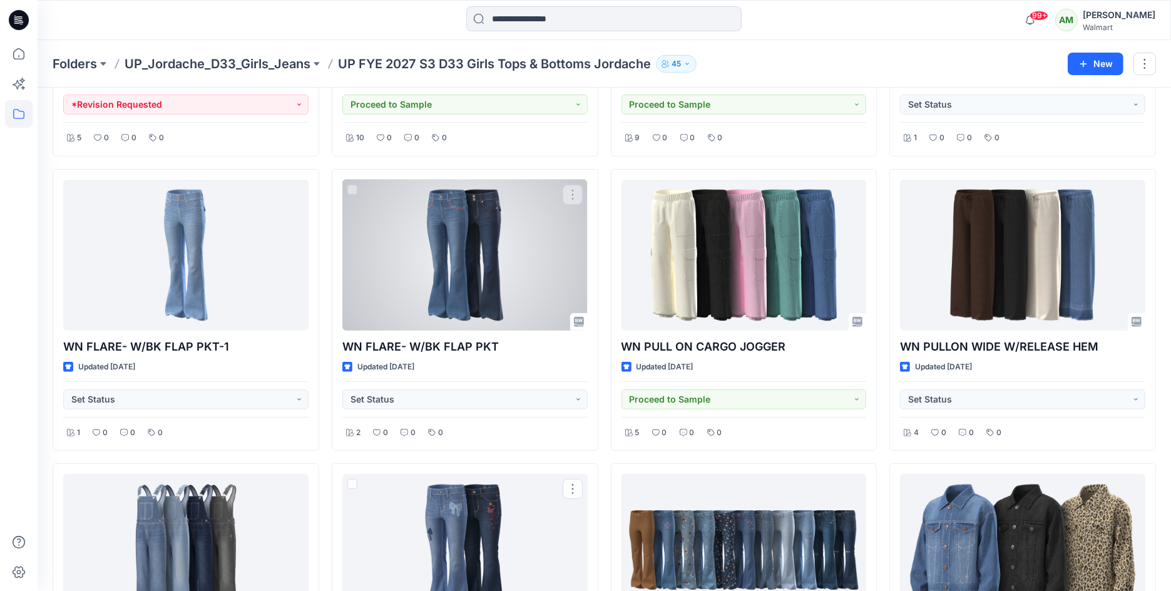
scroll to position [242, 0]
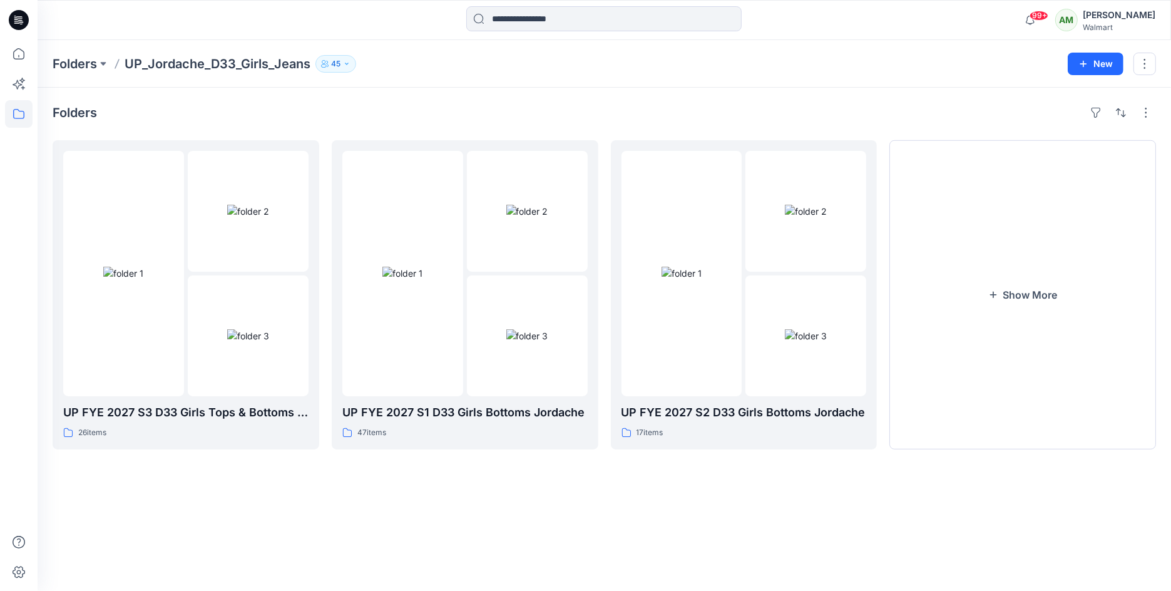
click at [27, 117] on icon at bounding box center [19, 114] width 28 height 28
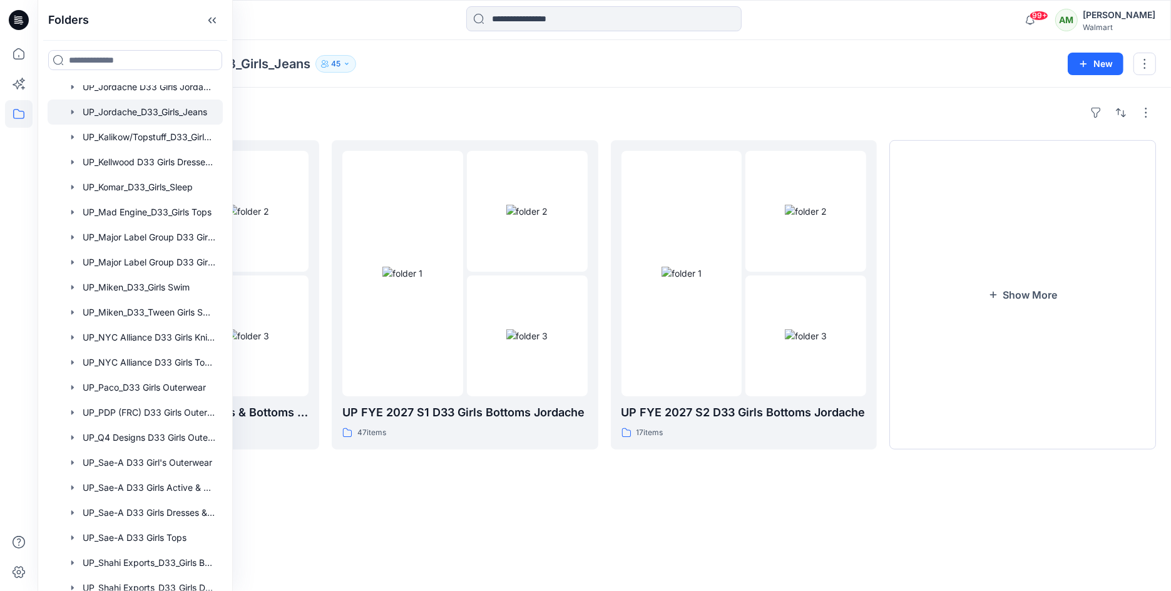
scroll to position [1263, 0]
click at [165, 457] on div at bounding box center [135, 461] width 175 height 25
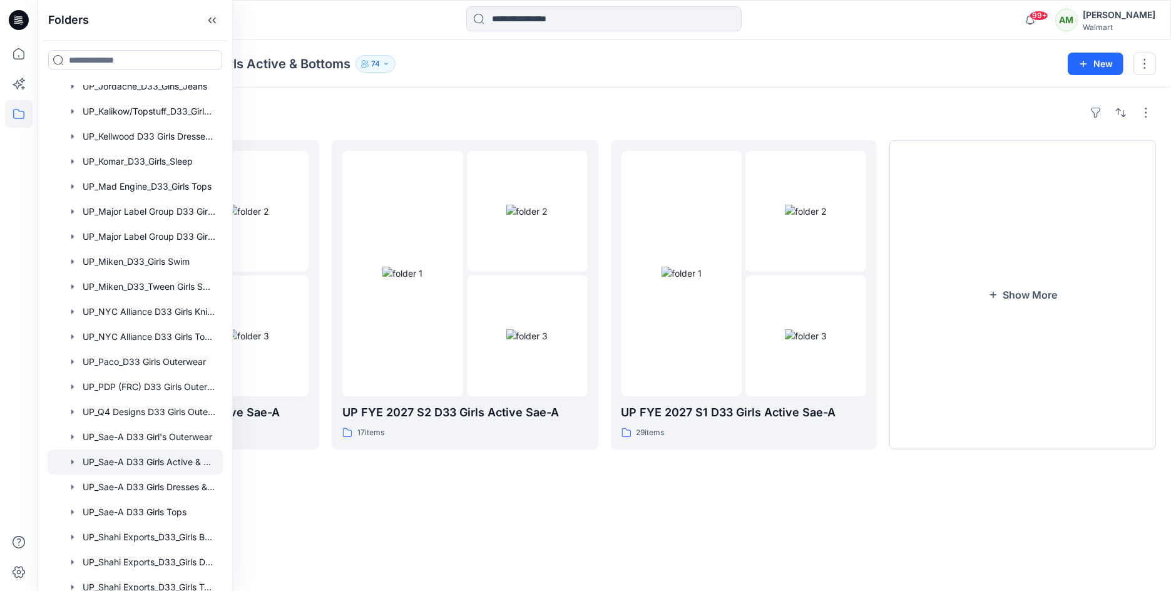
click at [496, 89] on div "Folders UP FYE 2027 S3 D33 Girls Active Sae-A 23 items UP FYE 2027 S2 D33 Girls…" at bounding box center [605, 339] width 1134 height 503
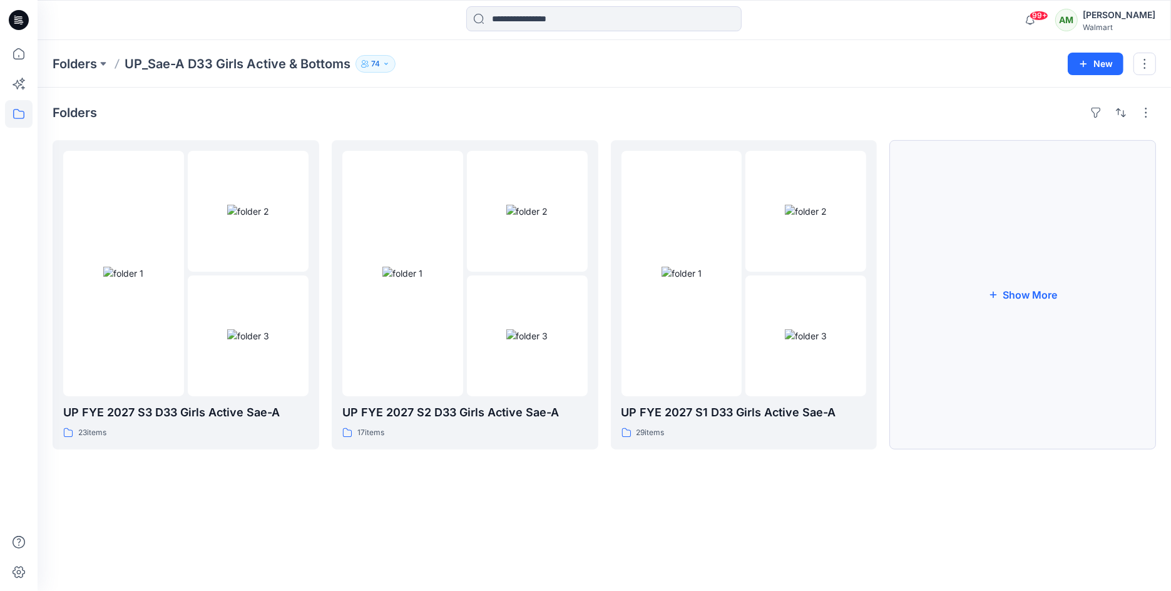
click at [1085, 306] on button "Show More" at bounding box center [1022, 294] width 267 height 309
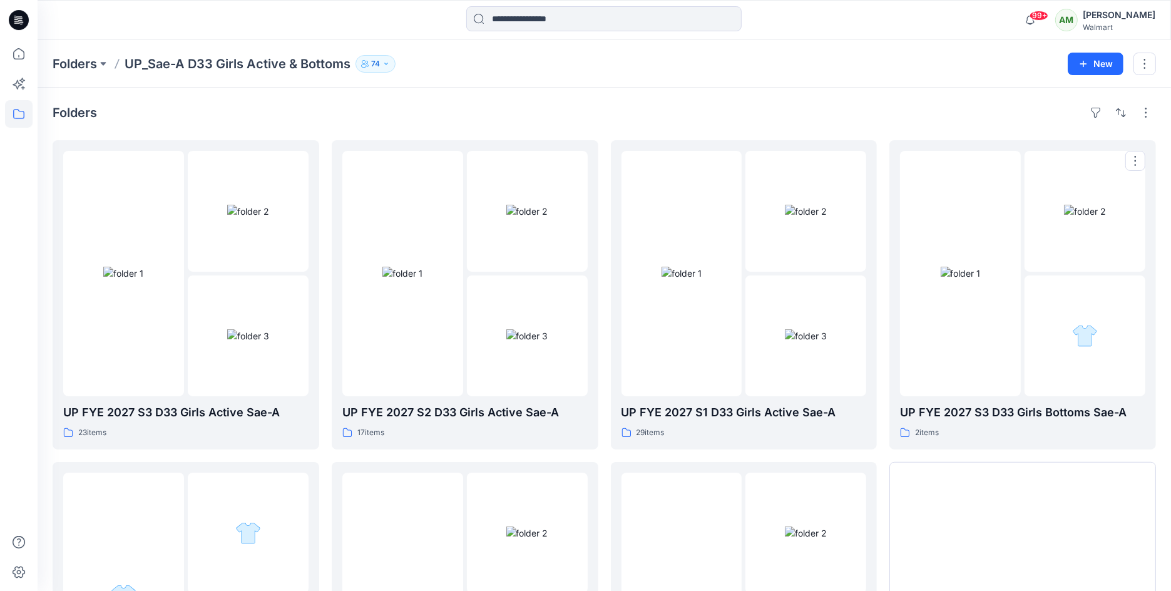
click at [1085, 306] on div at bounding box center [1085, 335] width 121 height 121
click at [15, 115] on icon at bounding box center [19, 114] width 28 height 28
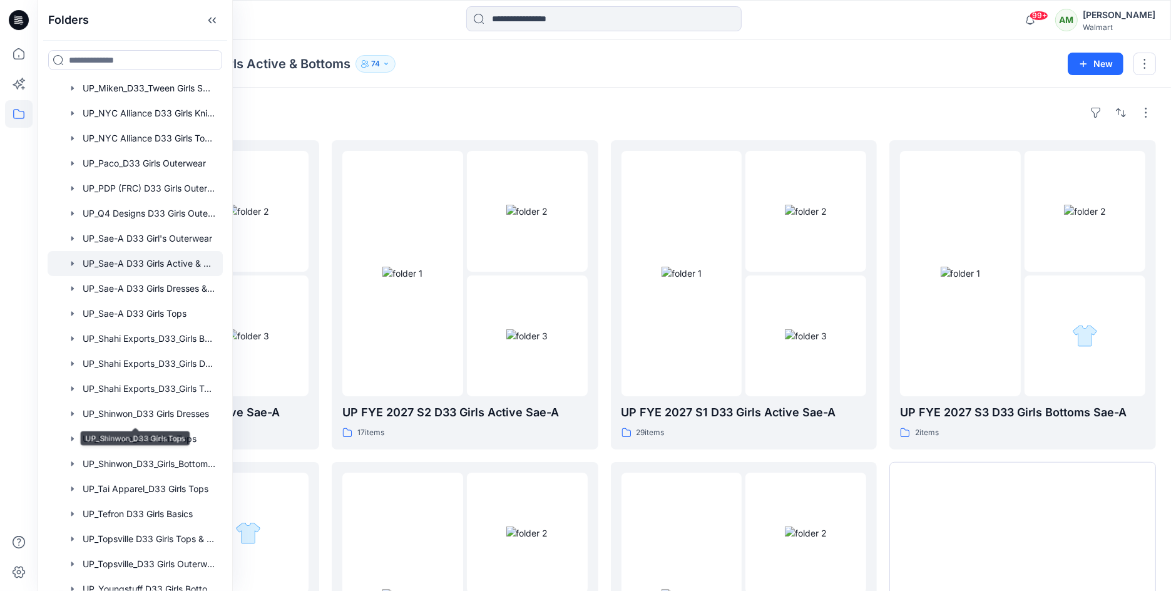
scroll to position [1497, 0]
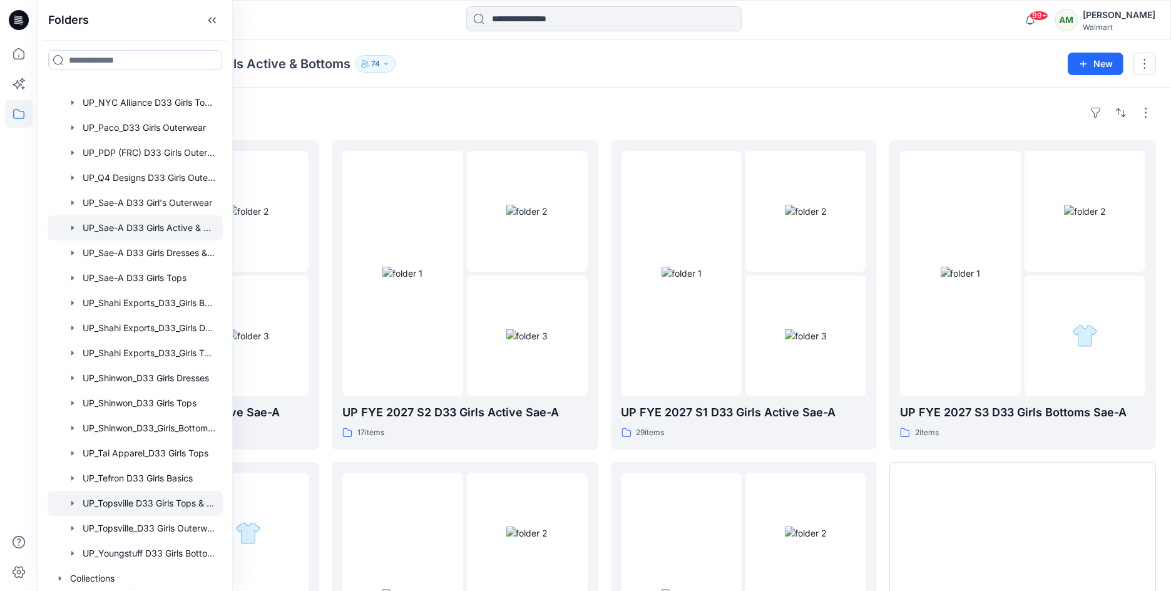
click at [145, 500] on div at bounding box center [135, 503] width 175 height 25
click at [506, 88] on div "Folders FYE 2027 S3 Topsville D33 Girls Bottoms 7 items FYE 2027 S4 Topsville D…" at bounding box center [605, 447] width 1134 height 719
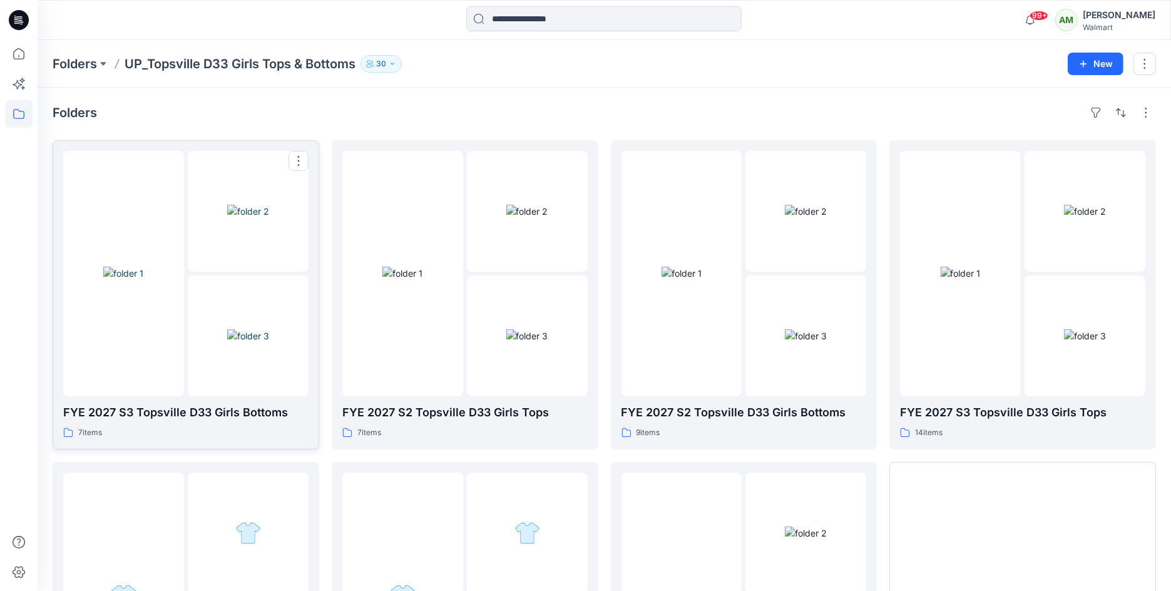
click at [143, 267] on img at bounding box center [123, 273] width 40 height 13
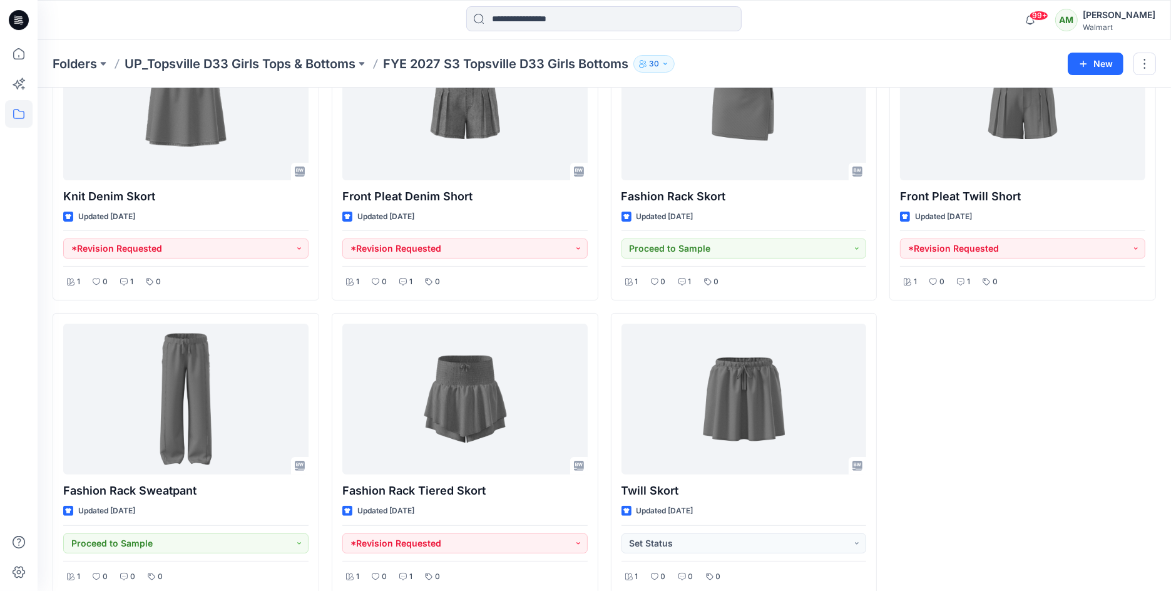
scroll to position [139, 0]
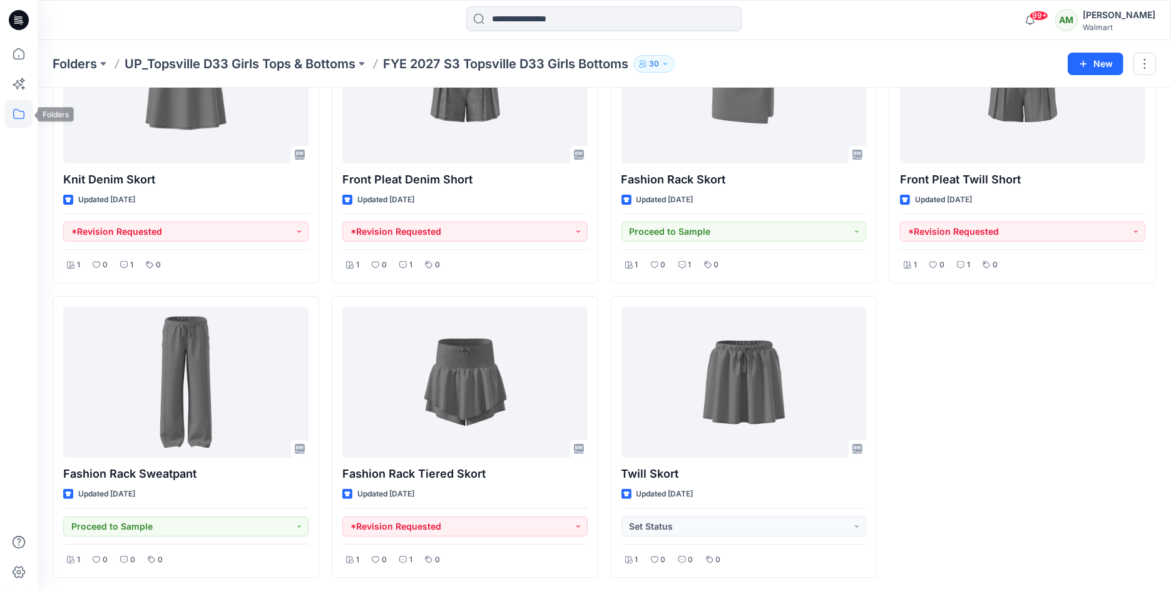
click at [16, 116] on icon at bounding box center [19, 114] width 28 height 28
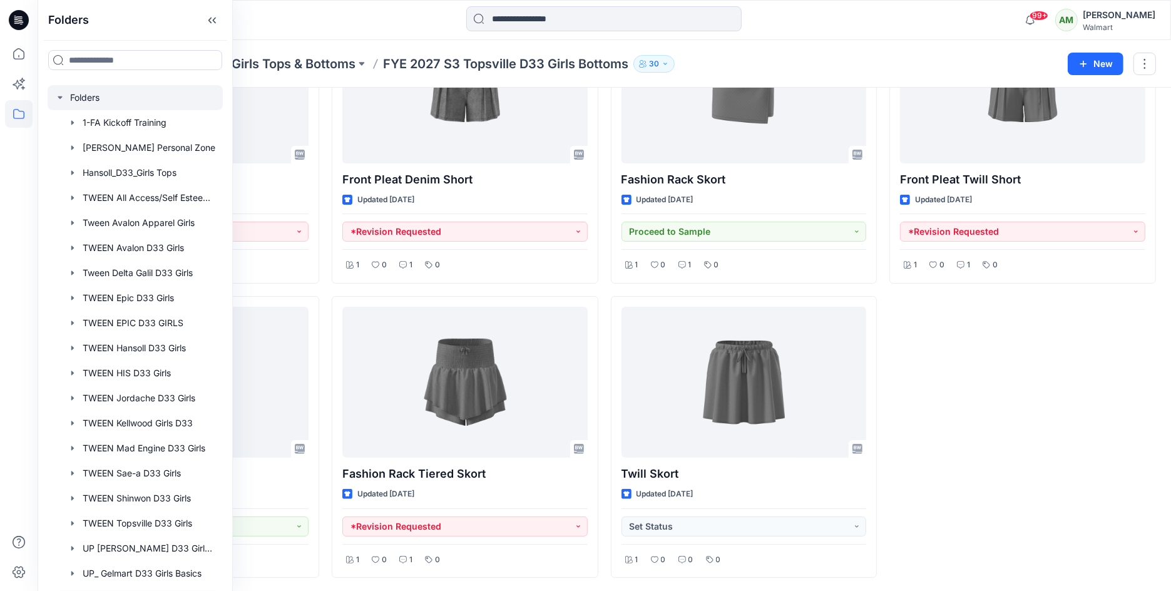
click at [63, 98] on icon "button" at bounding box center [60, 98] width 10 height 10
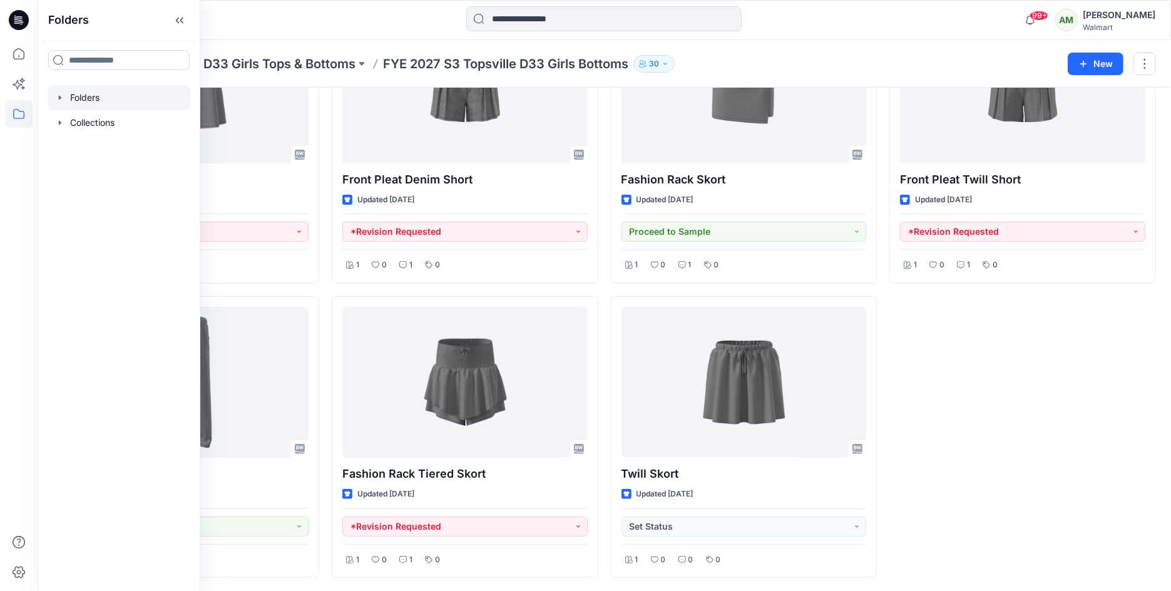
click at [62, 96] on icon "button" at bounding box center [60, 98] width 10 height 10
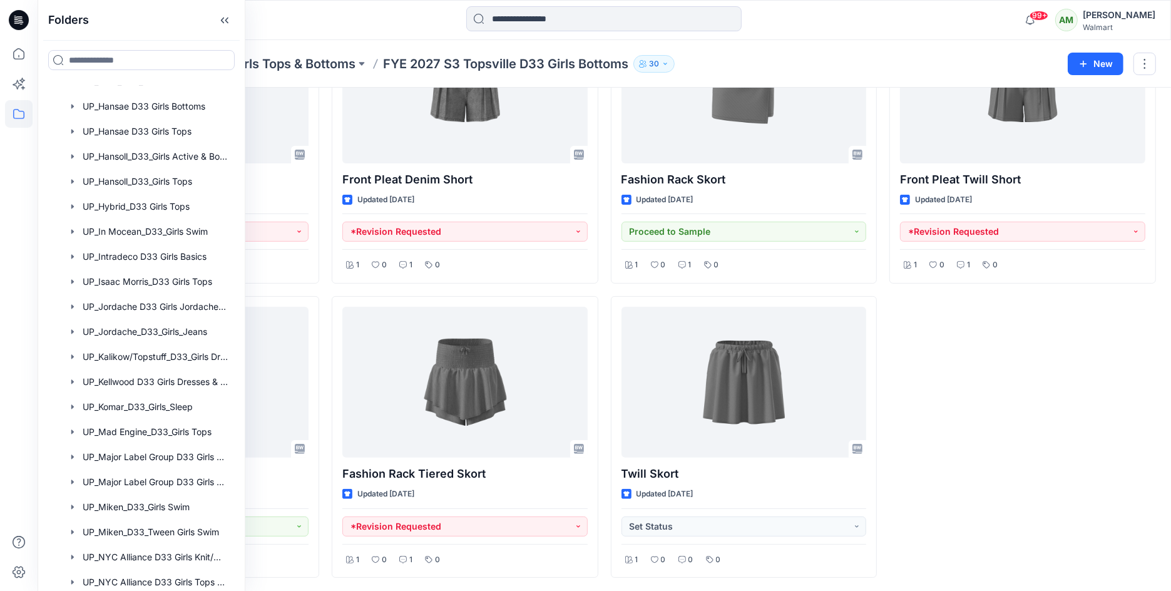
scroll to position [1019, 0]
click at [156, 304] on div at bounding box center [142, 305] width 188 height 25
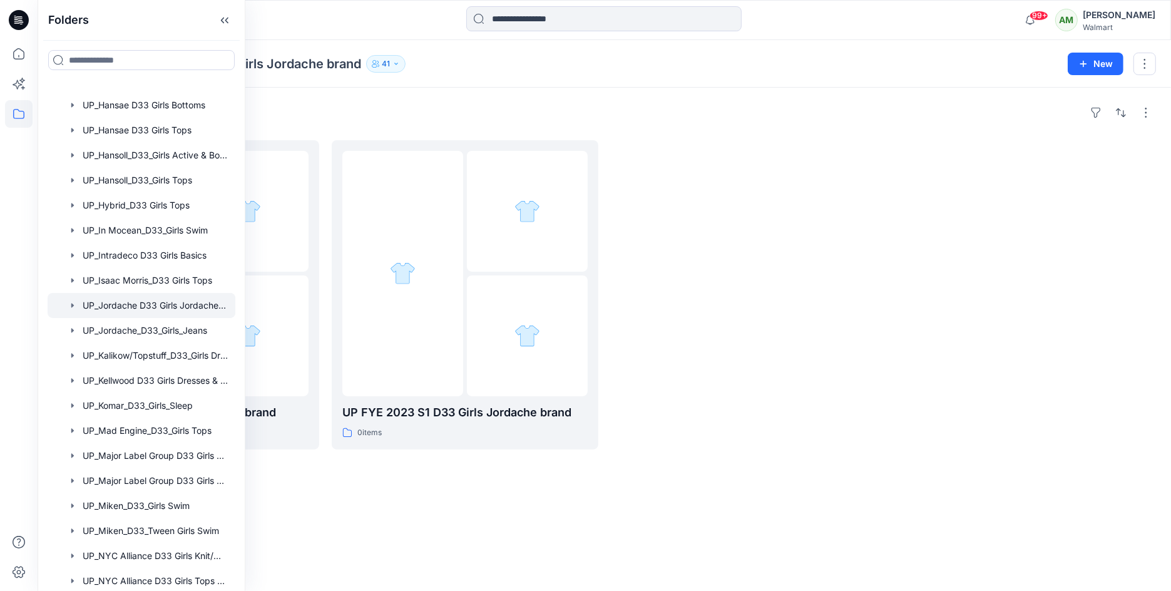
click at [716, 82] on div "Folders UP_Jordache D33 Girls Jordache brand 41 New" at bounding box center [605, 64] width 1134 height 48
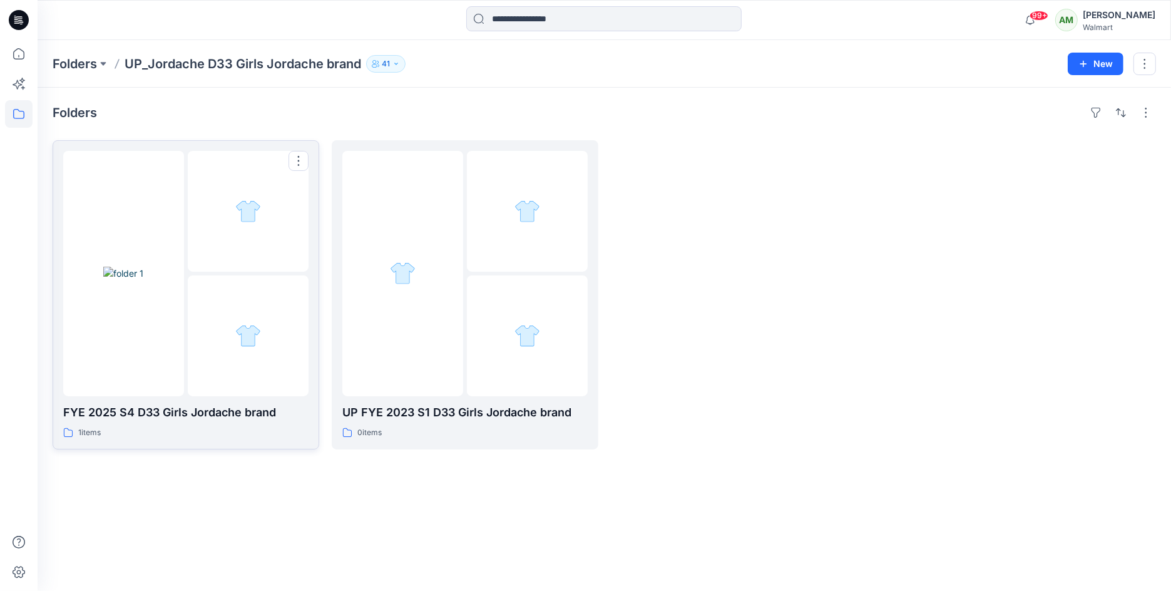
click at [143, 280] on img at bounding box center [123, 273] width 40 height 13
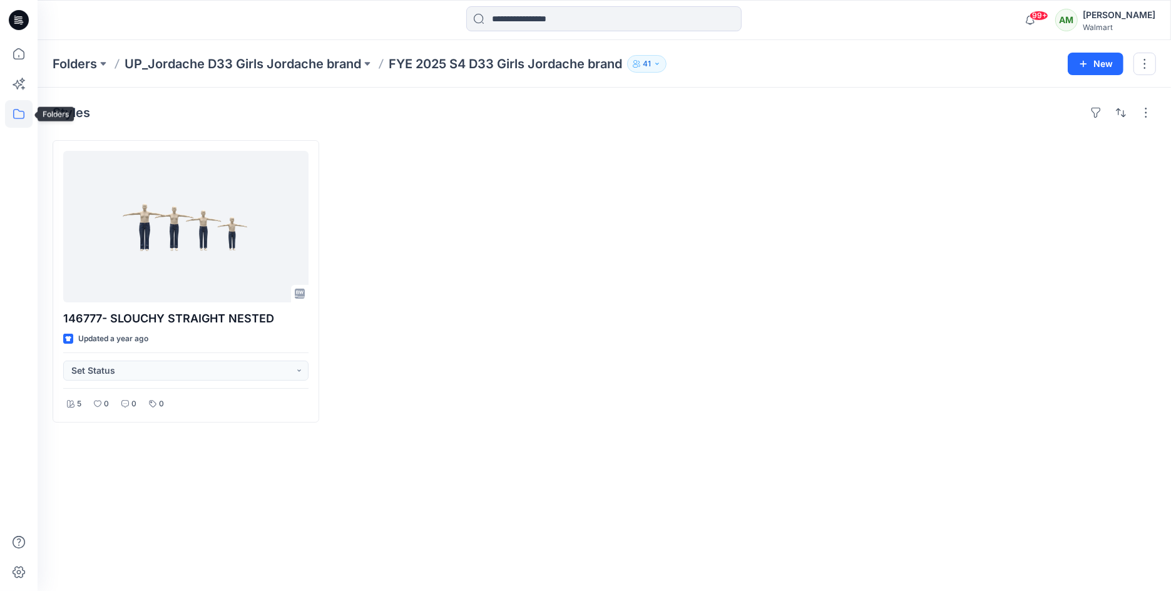
click at [18, 115] on icon at bounding box center [19, 114] width 28 height 28
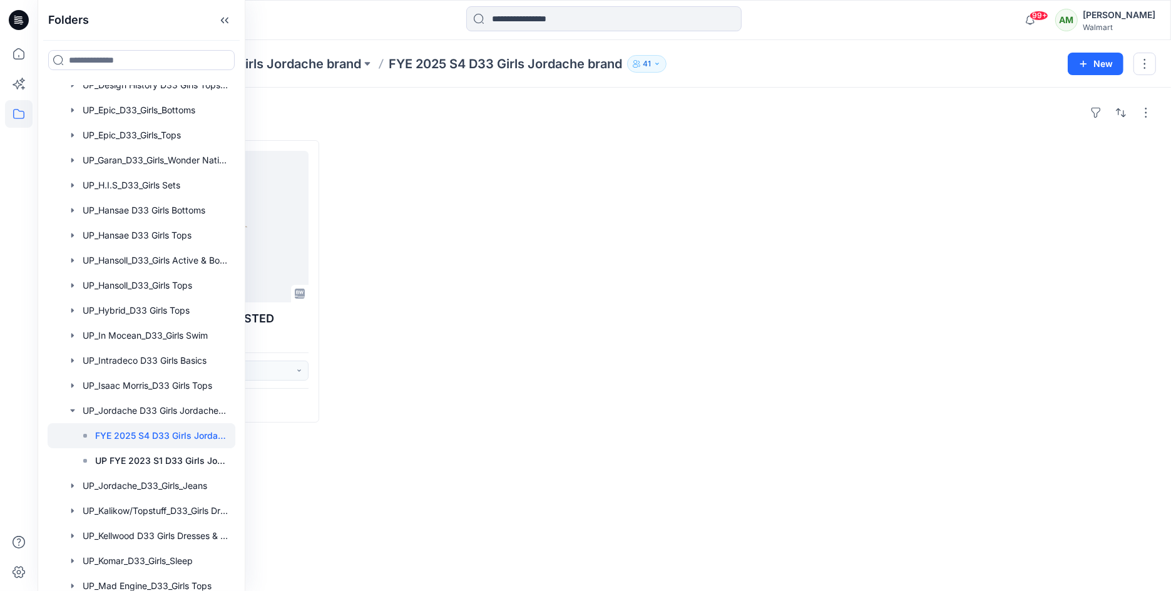
scroll to position [915, 0]
click at [160, 486] on div at bounding box center [142, 484] width 188 height 25
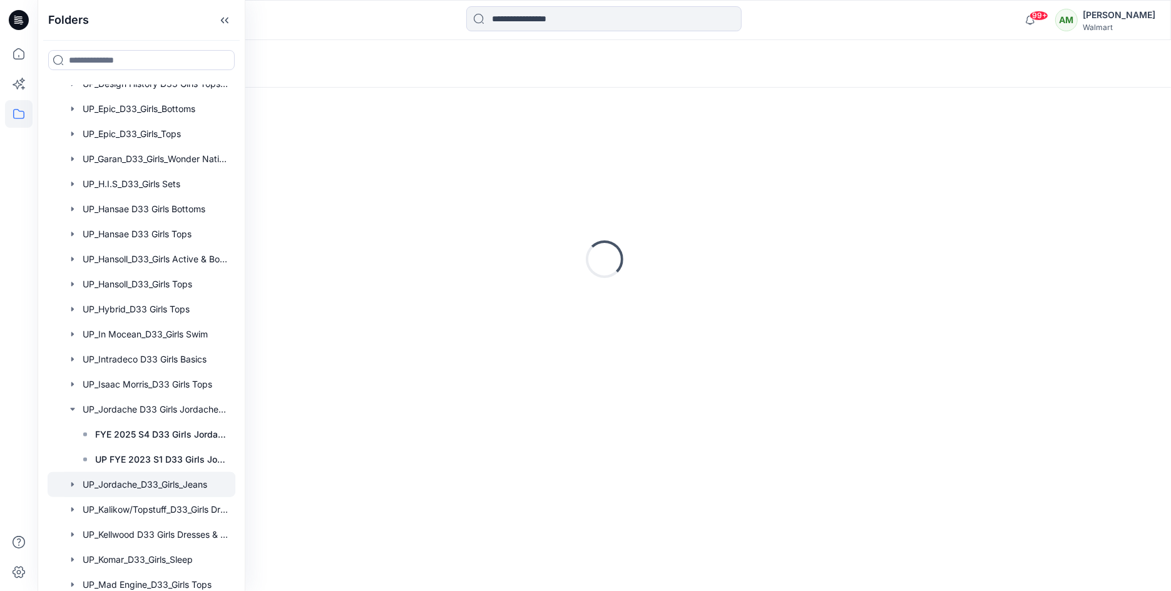
click at [560, 95] on div "Loading..." at bounding box center [605, 339] width 1134 height 503
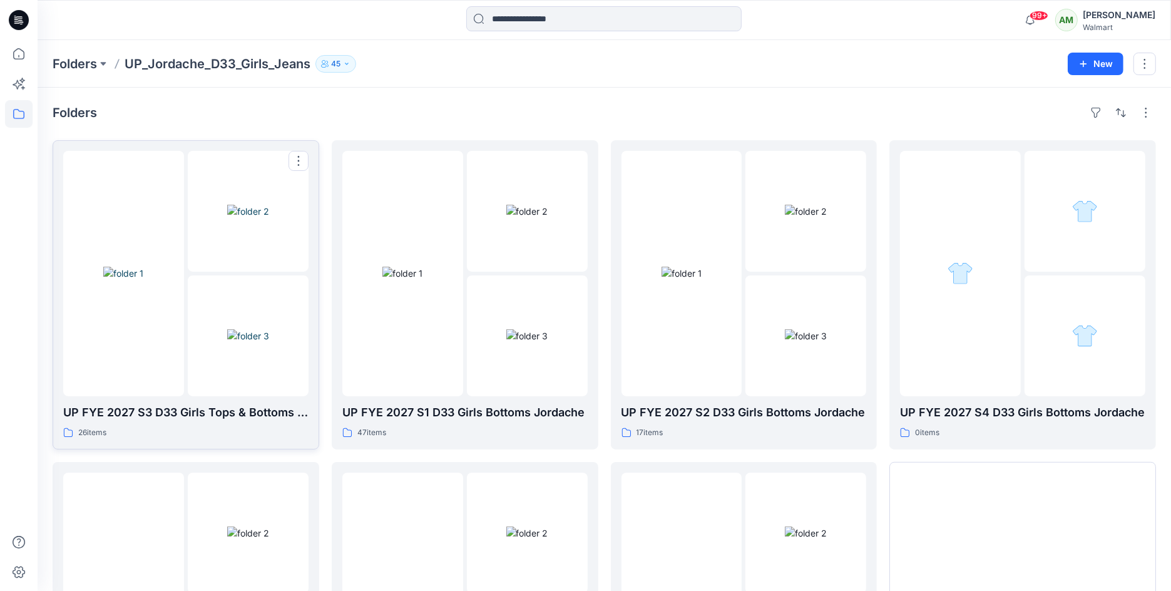
click at [227, 329] on img at bounding box center [248, 335] width 42 height 13
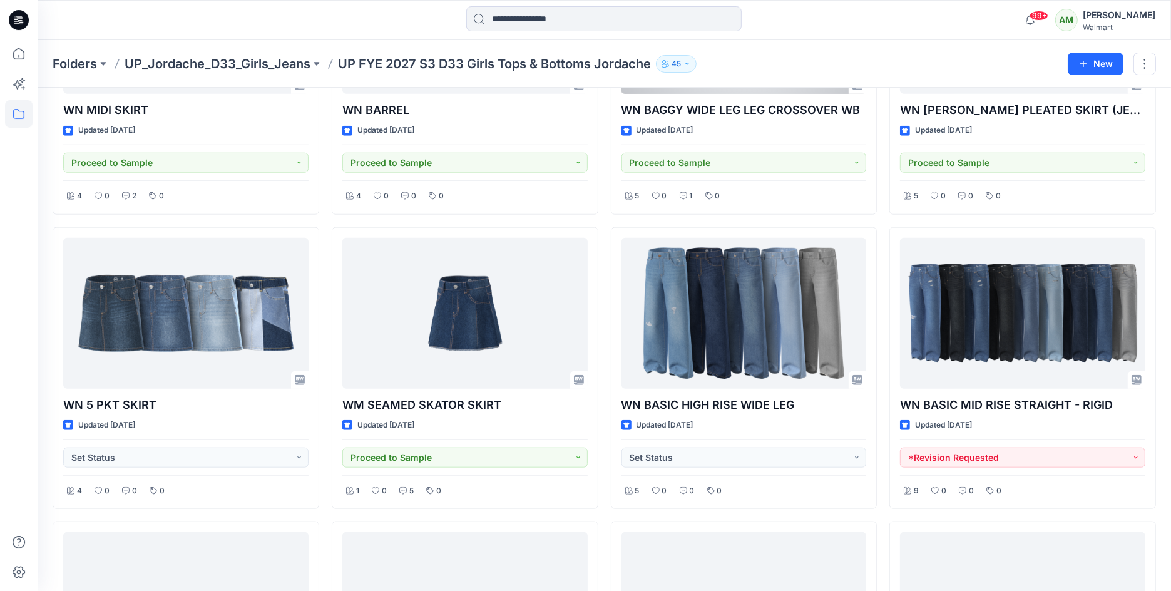
scroll to position [1314, 0]
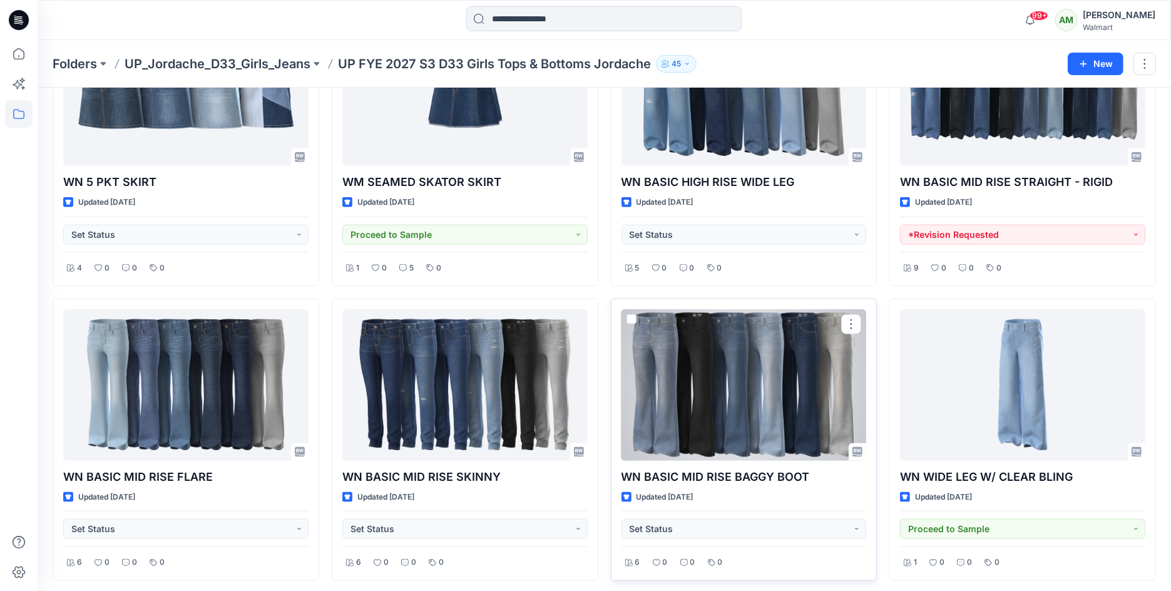
click at [680, 325] on div at bounding box center [744, 384] width 245 height 151
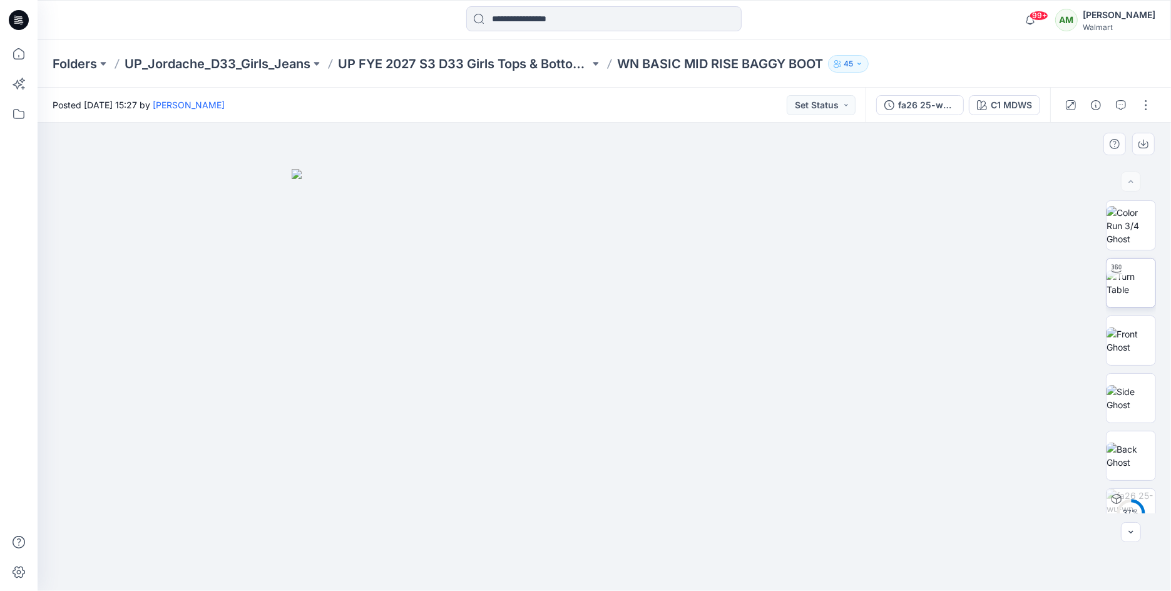
click at [1133, 289] on img at bounding box center [1131, 283] width 49 height 26
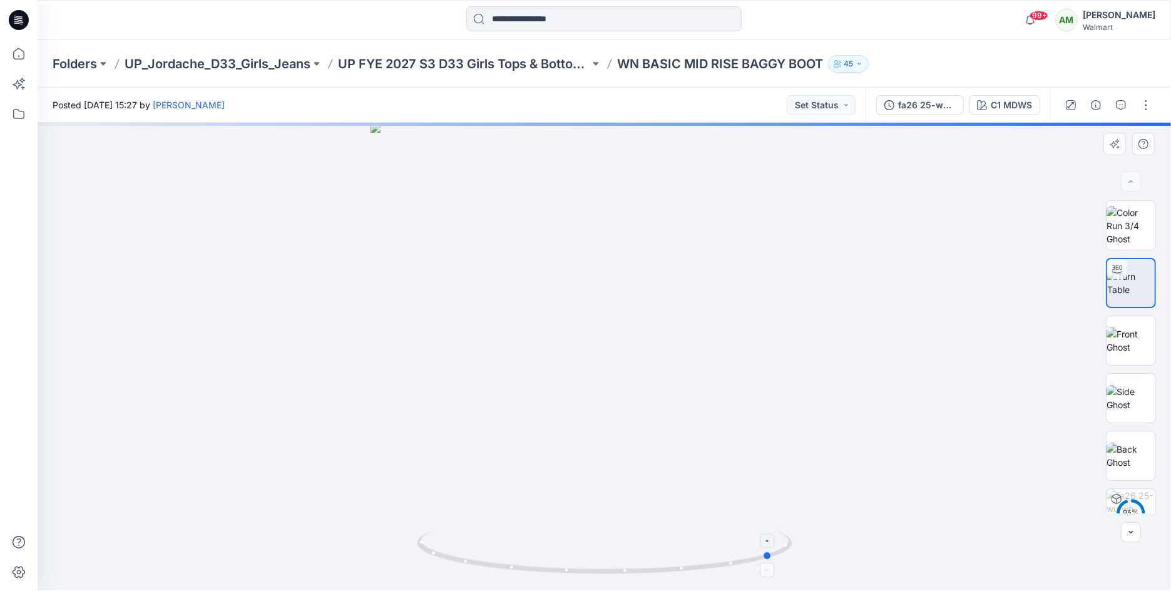
drag, startPoint x: 612, startPoint y: 563, endPoint x: 781, endPoint y: 541, distance: 170.4
click at [781, 541] on icon at bounding box center [606, 553] width 379 height 47
click at [769, 537] on icon at bounding box center [769, 541] width 8 height 8
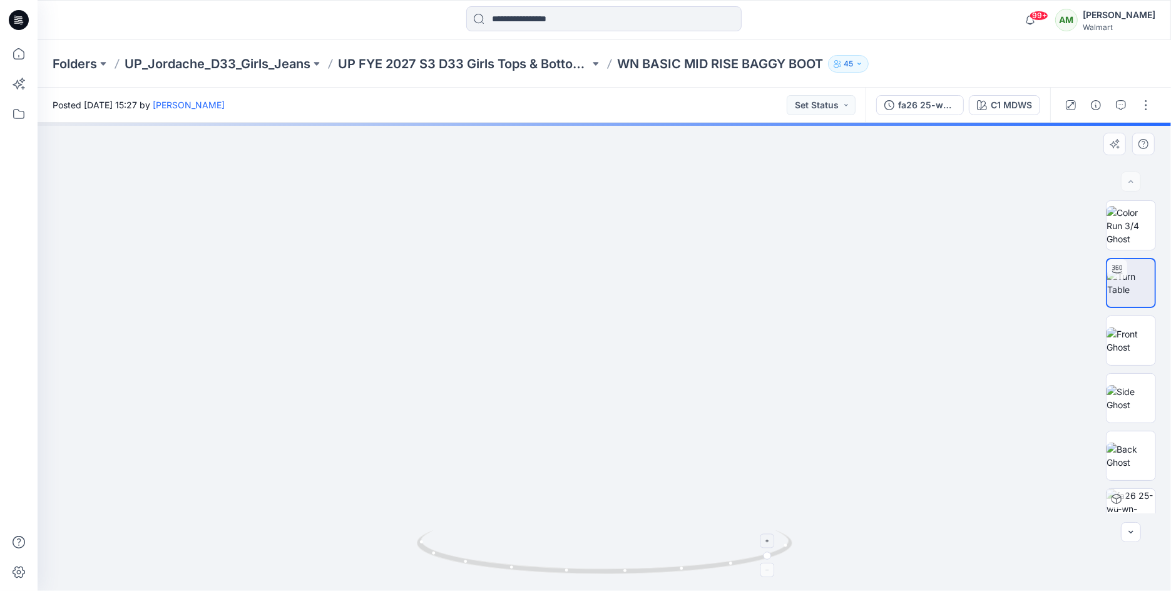
click at [769, 537] on icon at bounding box center [769, 541] width 8 height 8
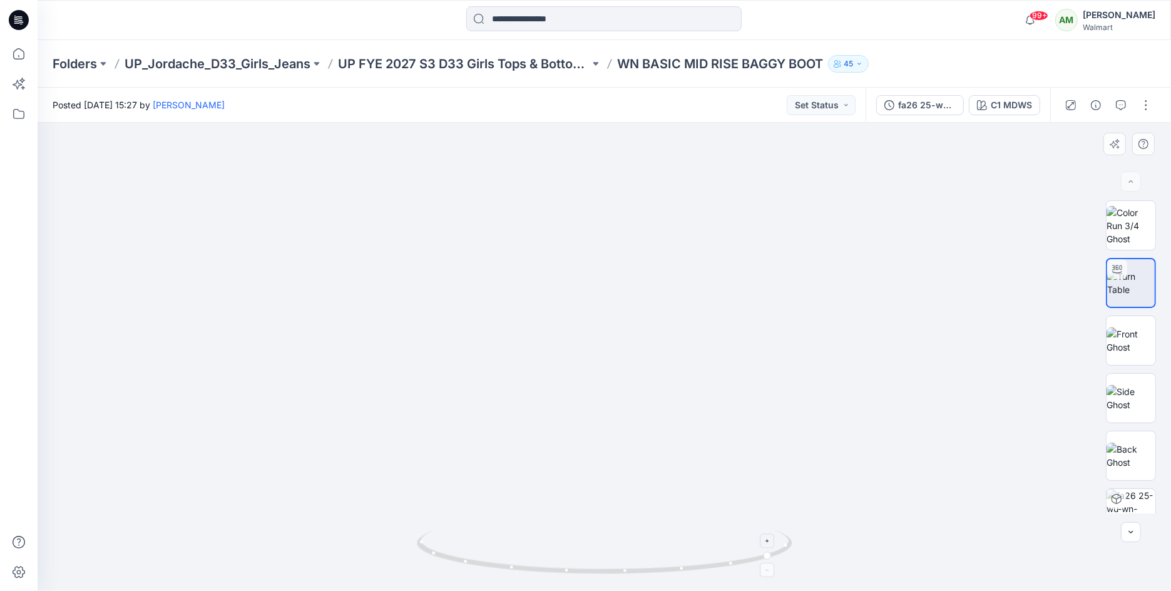
click at [769, 537] on icon at bounding box center [769, 541] width 8 height 8
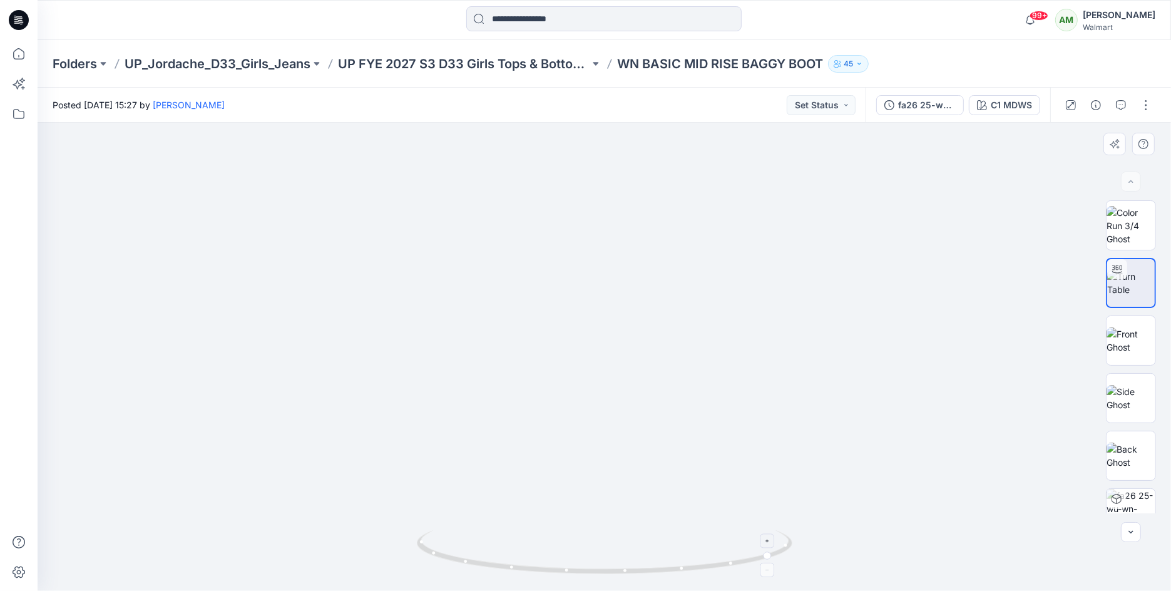
click at [769, 537] on icon at bounding box center [769, 541] width 8 height 8
drag, startPoint x: 770, startPoint y: 539, endPoint x: 692, endPoint y: 541, distance: 78.3
click at [690, 541] on icon at bounding box center [606, 553] width 379 height 47
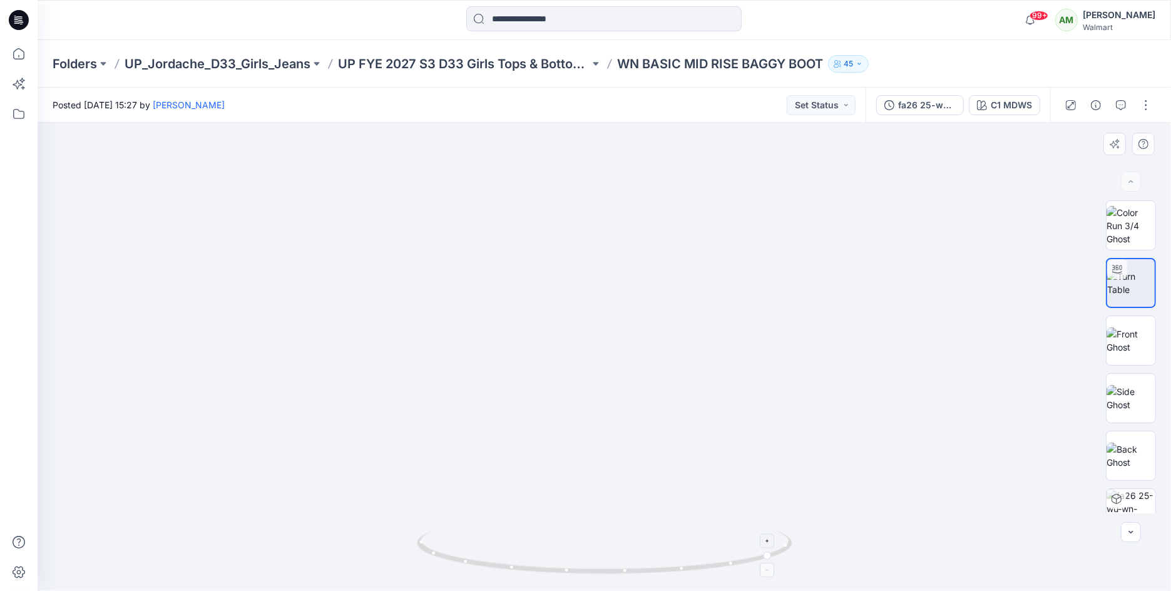
click at [775, 570] on div at bounding box center [768, 570] width 14 height 14
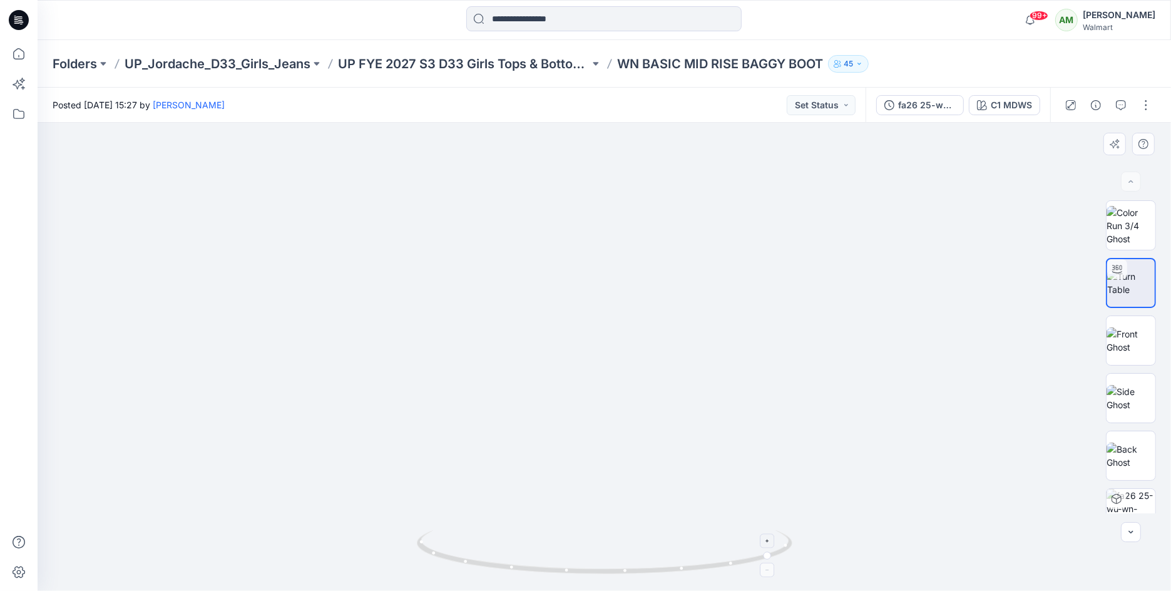
click at [775, 570] on div at bounding box center [768, 570] width 14 height 14
drag, startPoint x: 770, startPoint y: 552, endPoint x: 663, endPoint y: 543, distance: 107.4
click at [663, 543] on icon at bounding box center [606, 553] width 379 height 47
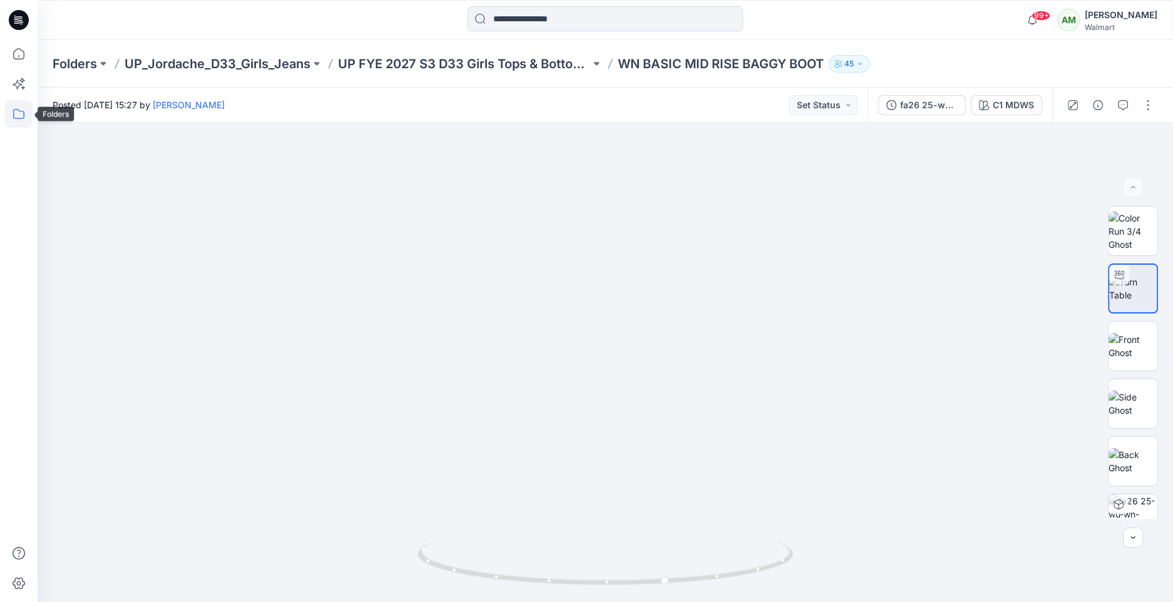
click at [14, 115] on icon at bounding box center [18, 114] width 11 height 10
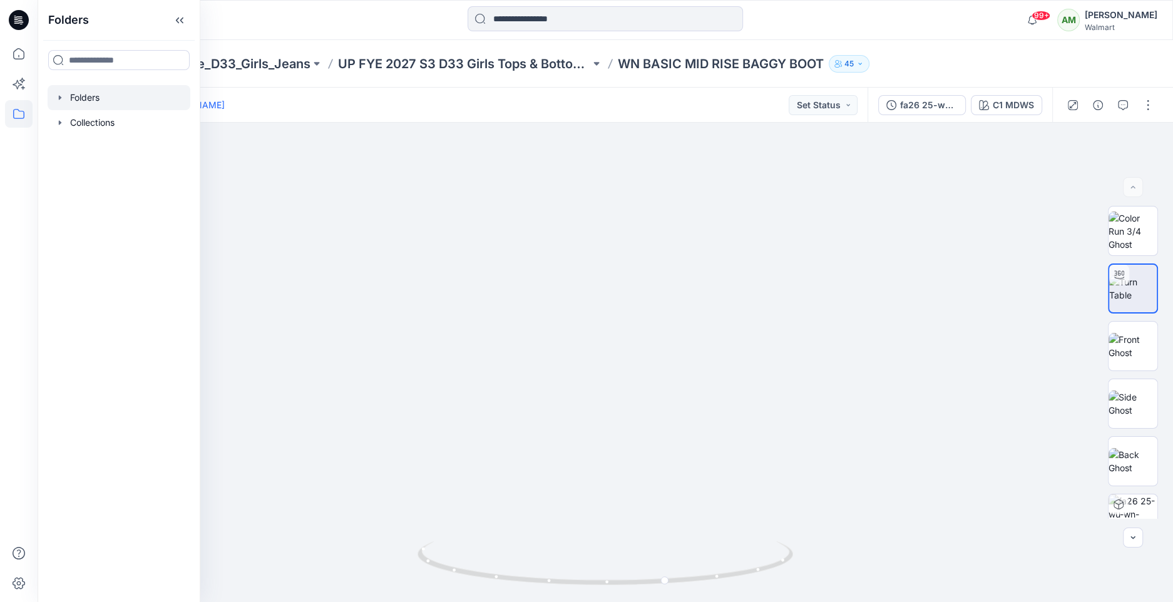
click at [64, 95] on icon "button" at bounding box center [60, 98] width 10 height 10
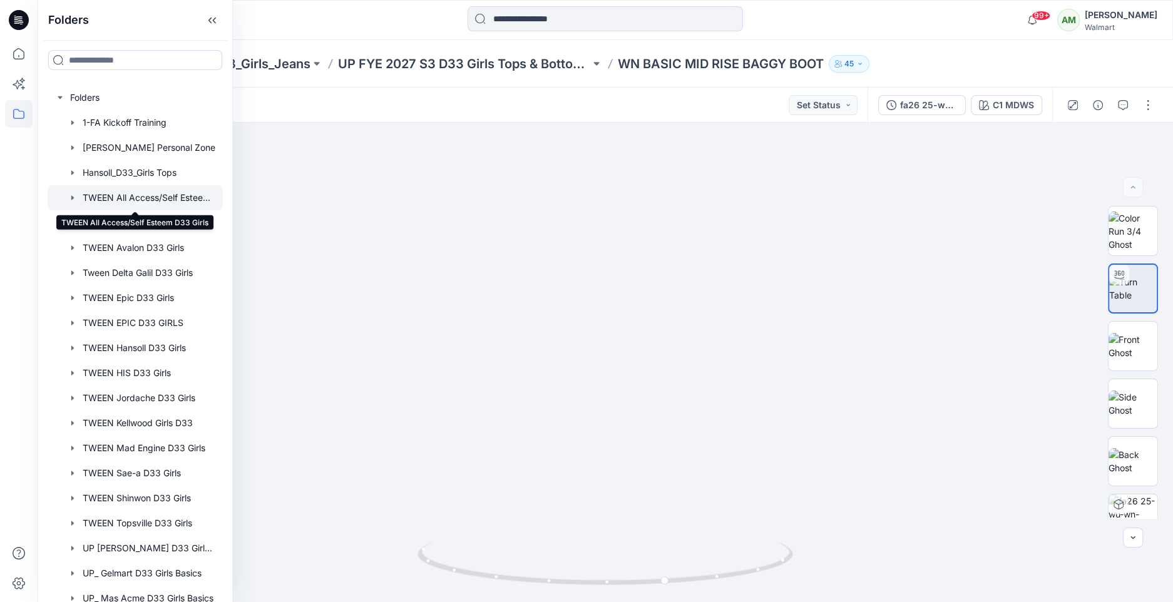
click at [151, 198] on div at bounding box center [135, 197] width 175 height 25
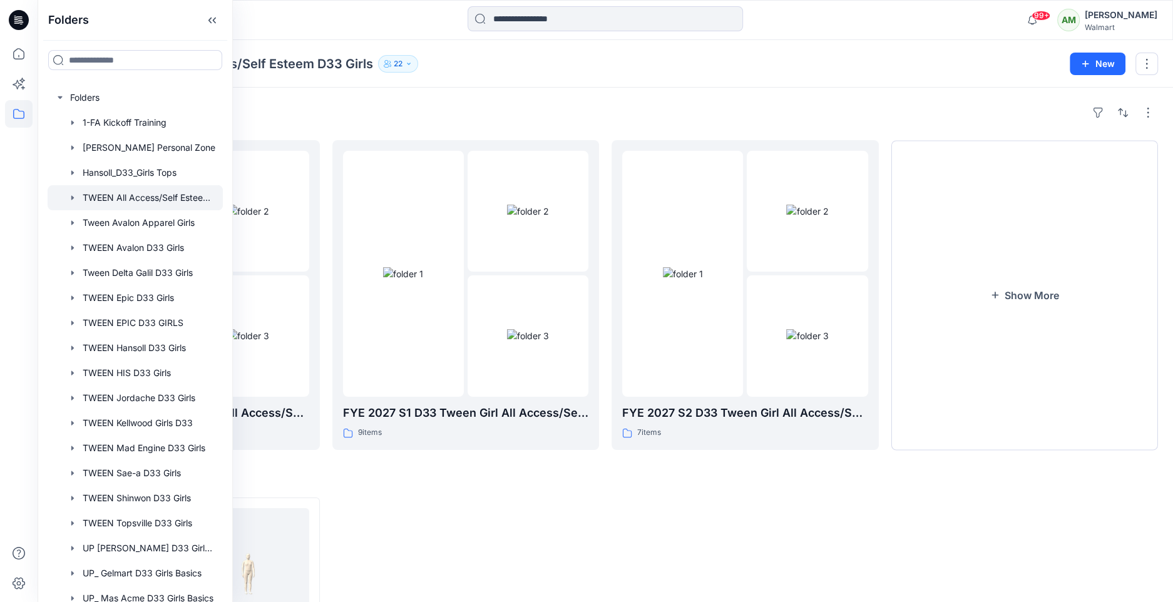
click at [528, 84] on div "Folders TWEEN All Access/Self Esteem D33 Girls 22 New" at bounding box center [605, 64] width 1135 height 48
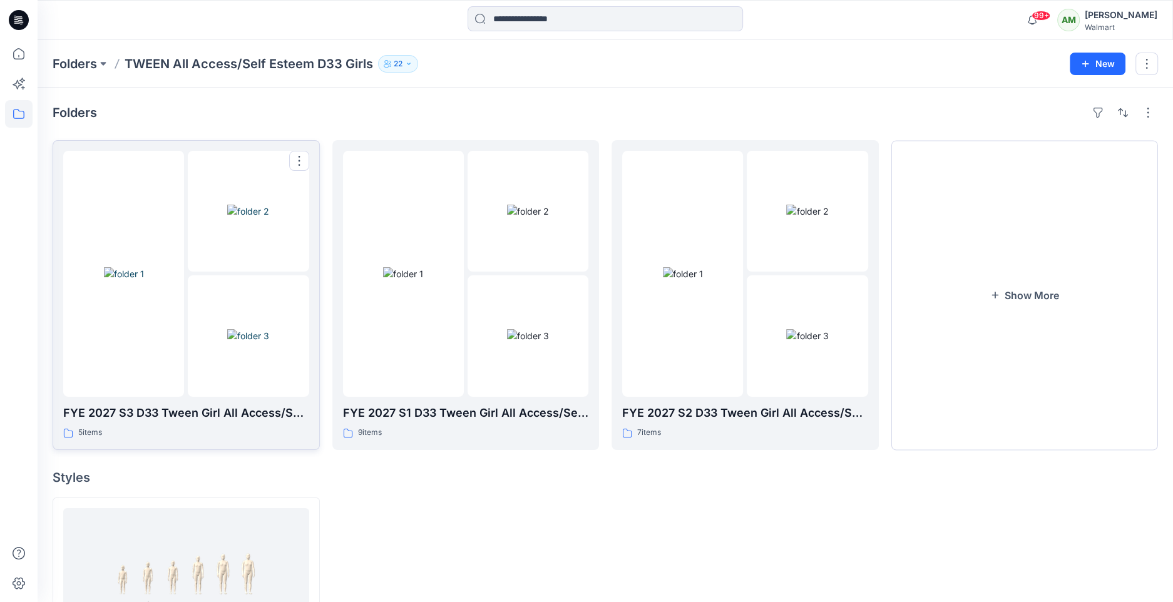
click at [227, 329] on img at bounding box center [248, 335] width 42 height 13
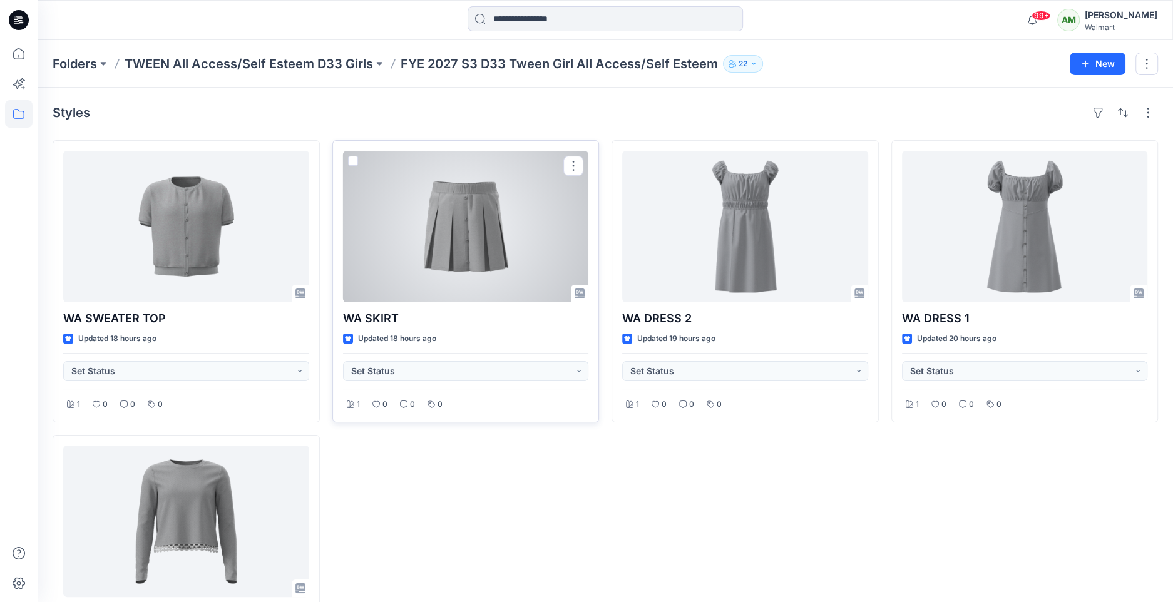
click at [487, 242] on div at bounding box center [466, 226] width 246 height 151
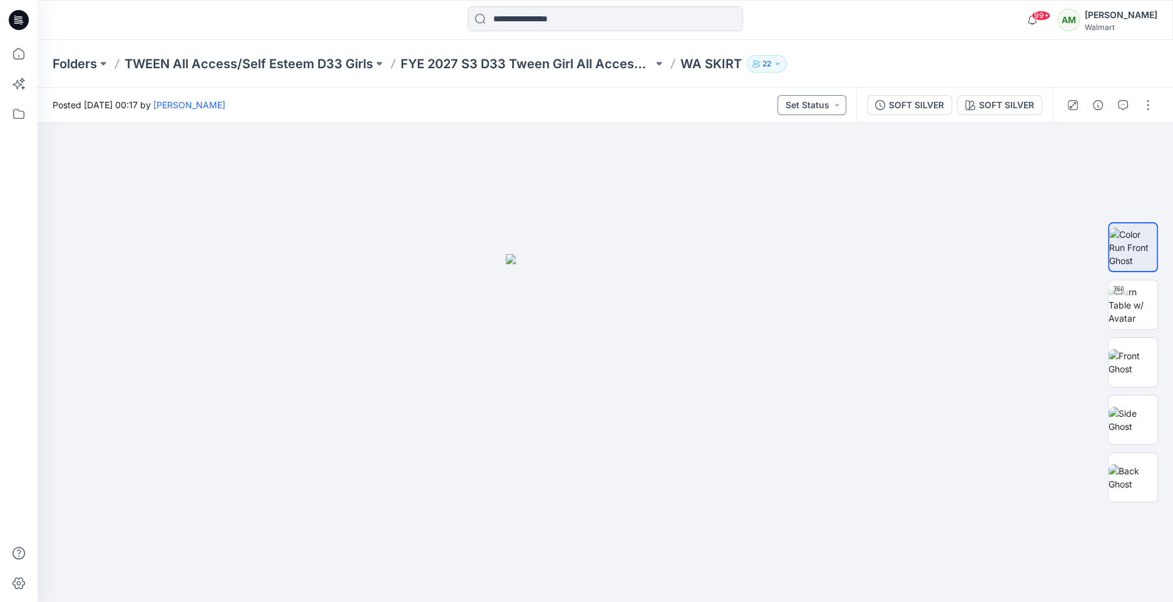
click at [833, 107] on button "Set Status" at bounding box center [811, 105] width 69 height 20
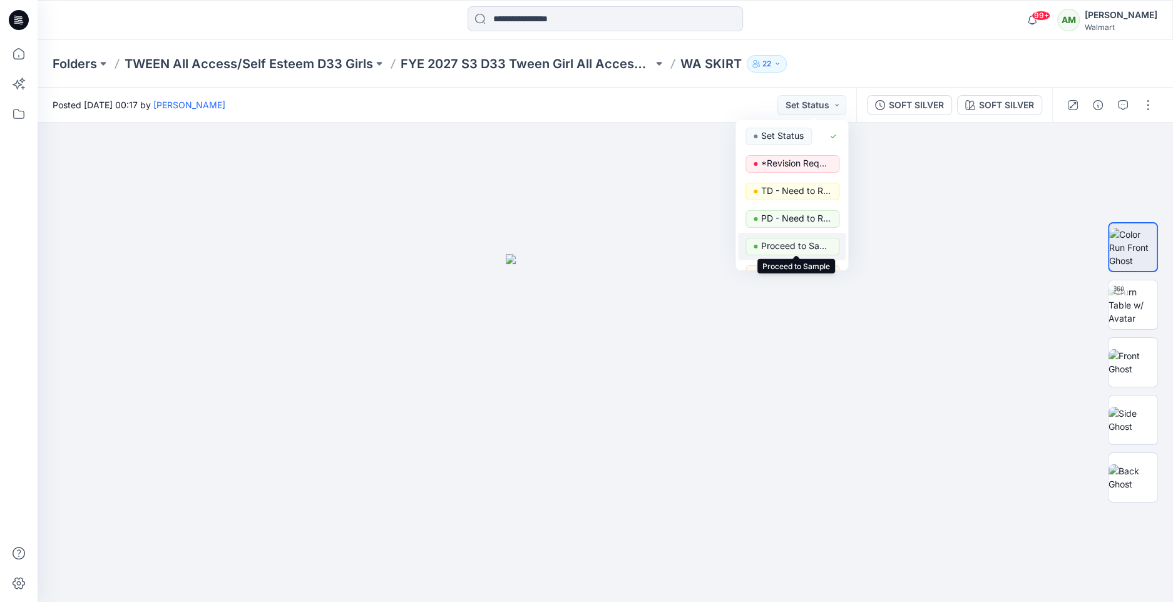
click at [792, 243] on p "Proceed to Sample" at bounding box center [796, 246] width 70 height 16
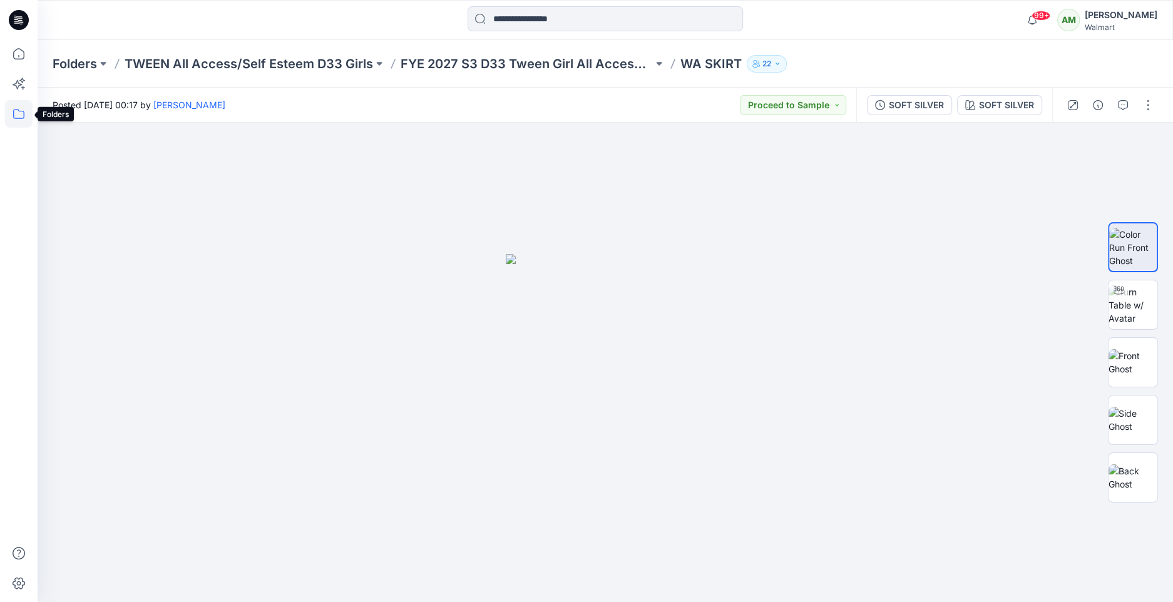
click at [17, 114] on icon at bounding box center [19, 114] width 28 height 28
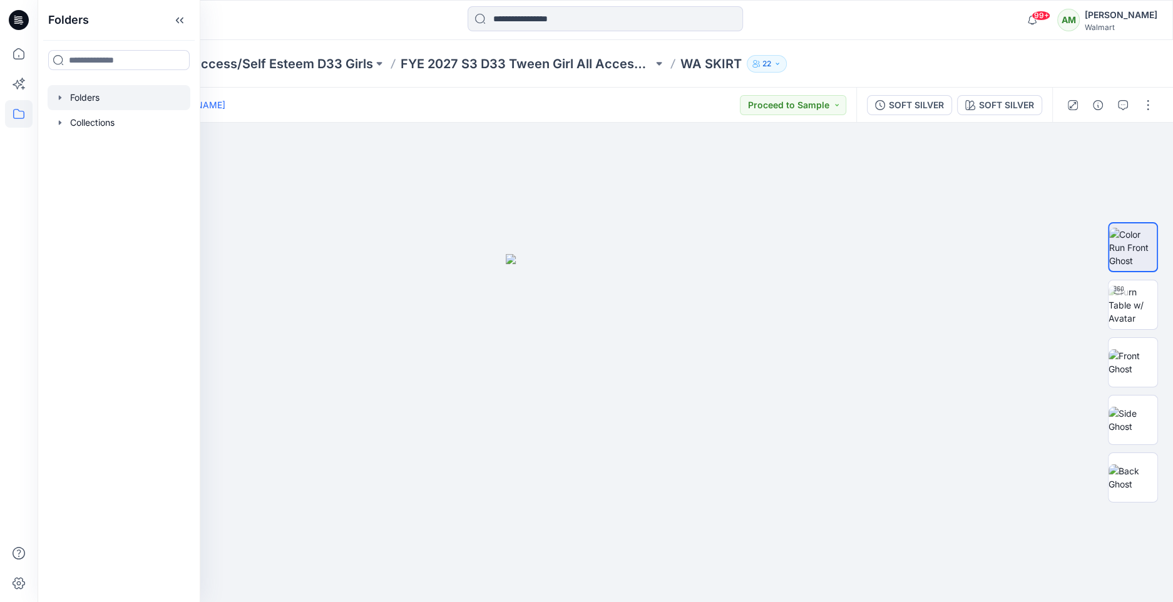
click at [63, 96] on icon "button" at bounding box center [60, 98] width 10 height 10
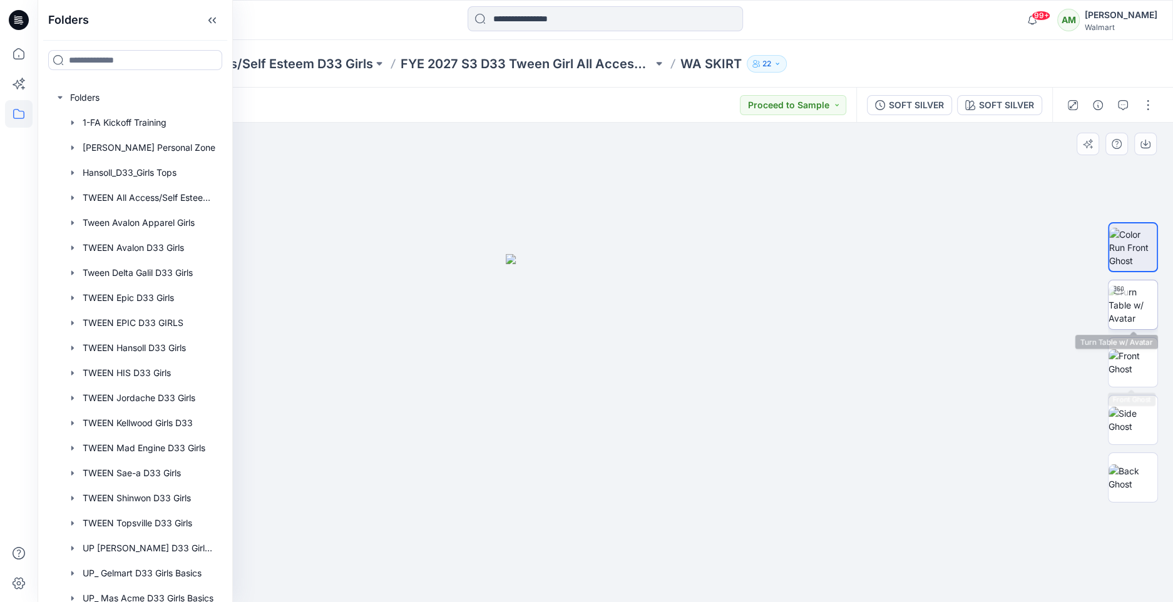
click at [1131, 322] on img at bounding box center [1133, 304] width 49 height 39
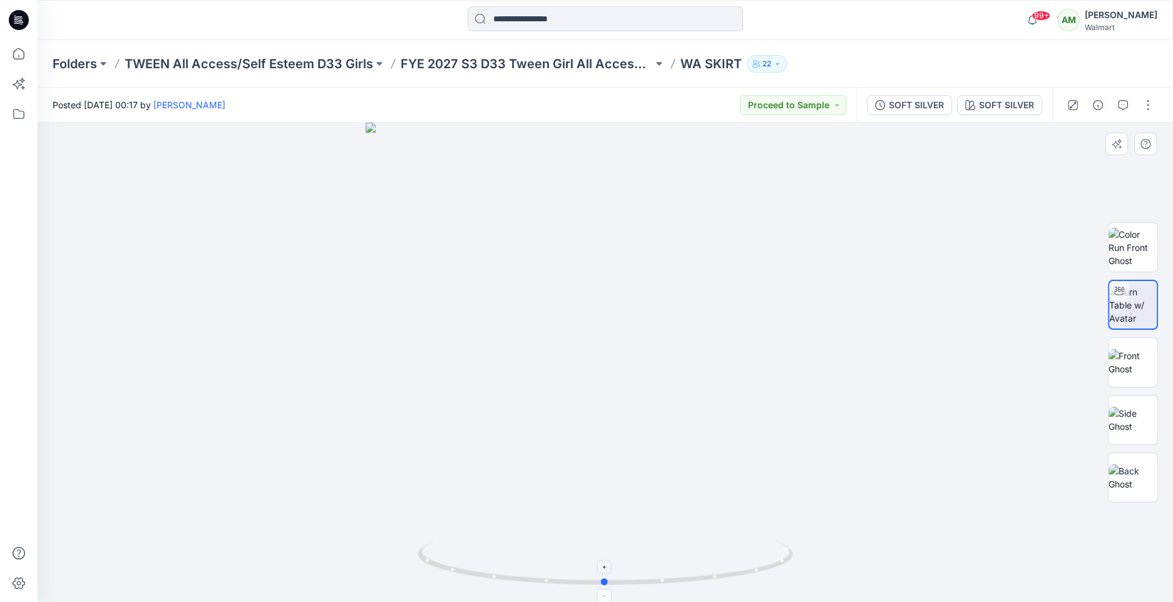
click at [605, 575] on icon at bounding box center [607, 564] width 379 height 47
click at [19, 110] on icon at bounding box center [19, 114] width 28 height 28
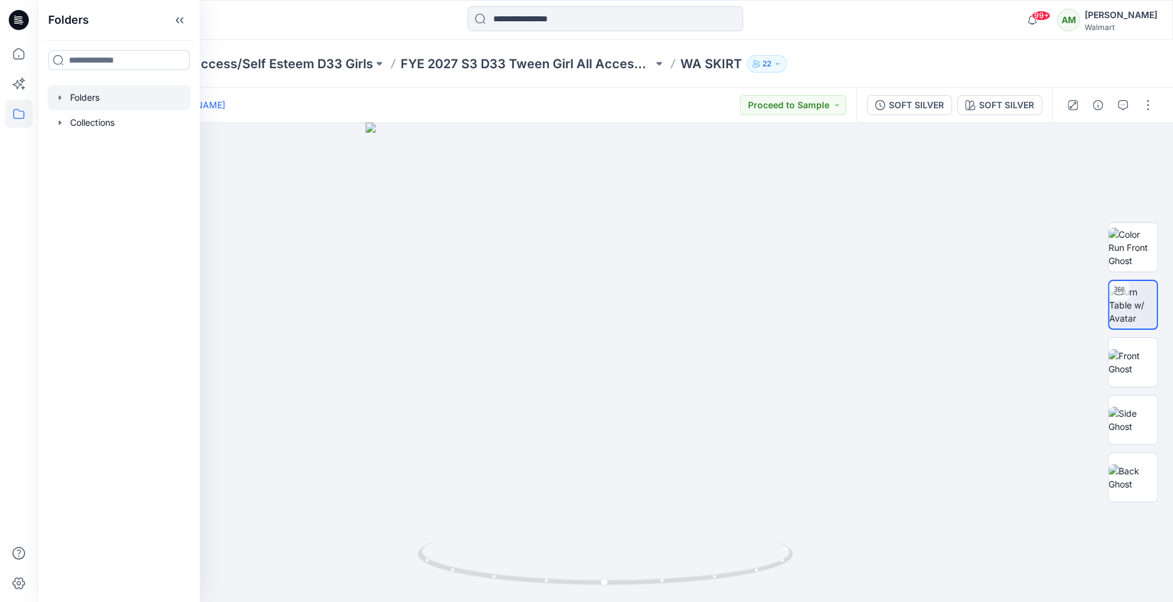
click at [64, 94] on icon "button" at bounding box center [60, 98] width 10 height 10
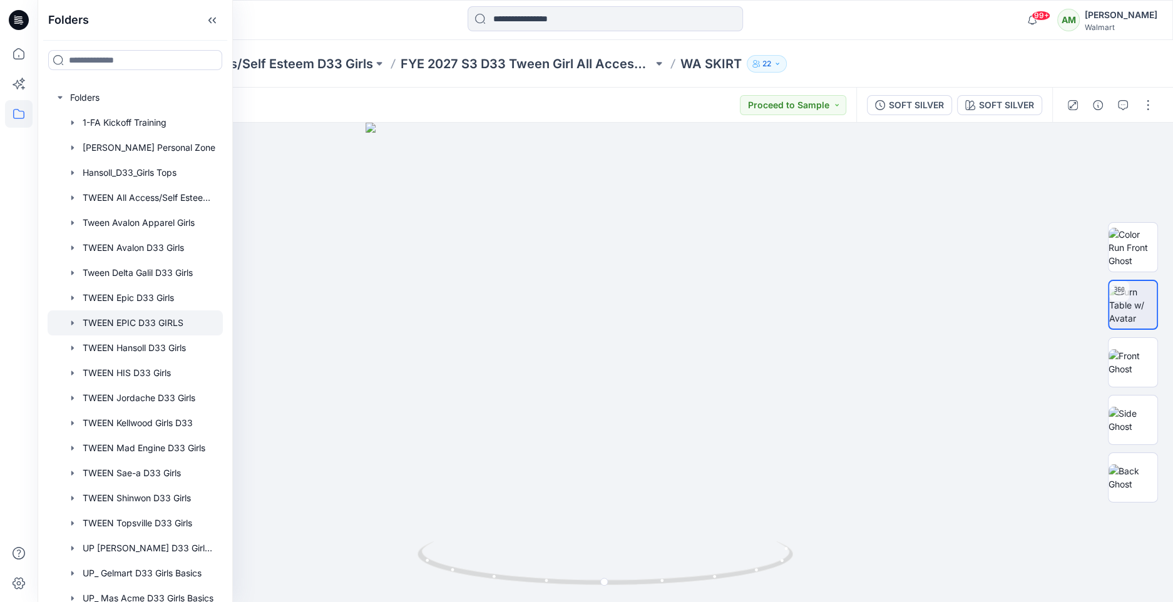
click at [145, 320] on div at bounding box center [135, 322] width 175 height 25
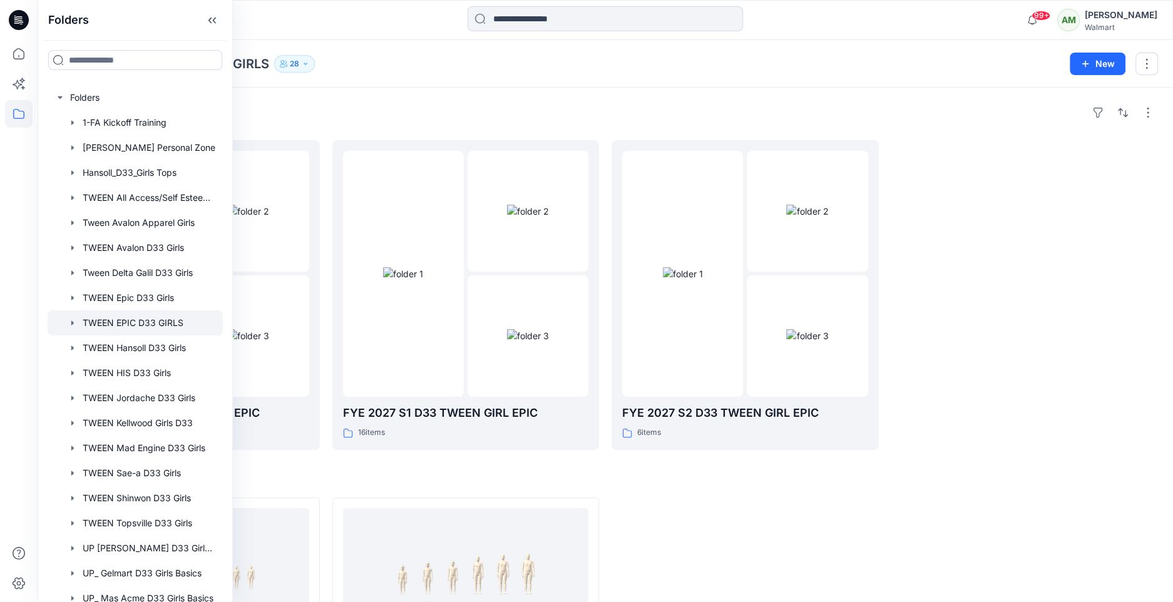
click at [476, 91] on div "Folders FYE 2027 S3 D33 TWEEN GIRL EPIC 8 items FYE 2027 S1 D33 TWEEN GIRL EPIC…" at bounding box center [605, 441] width 1135 height 707
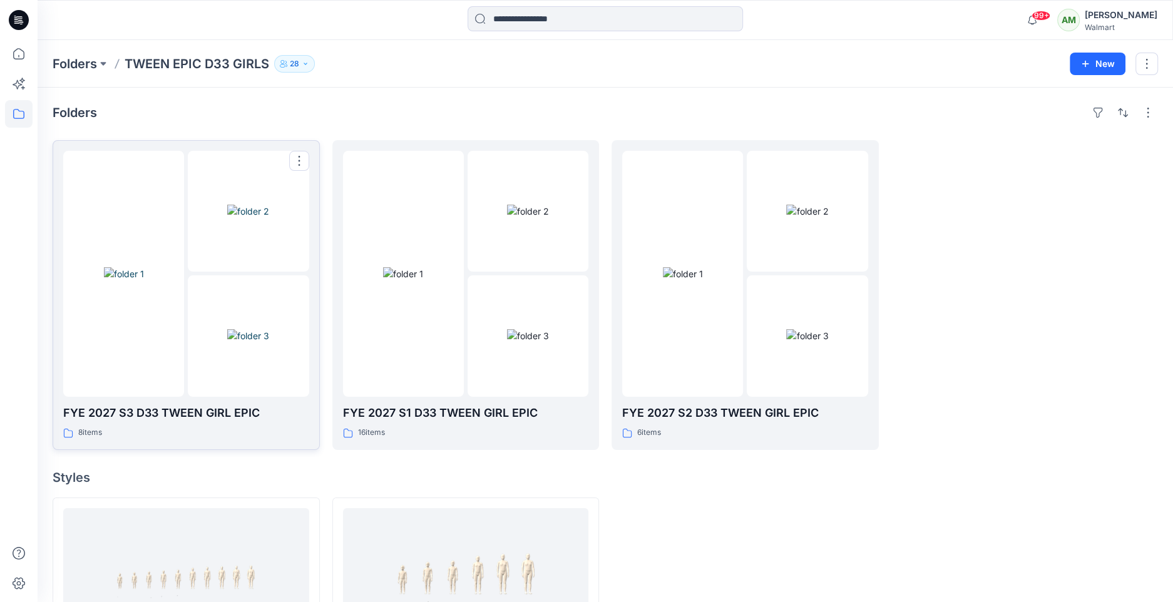
click at [144, 280] on img at bounding box center [124, 273] width 40 height 13
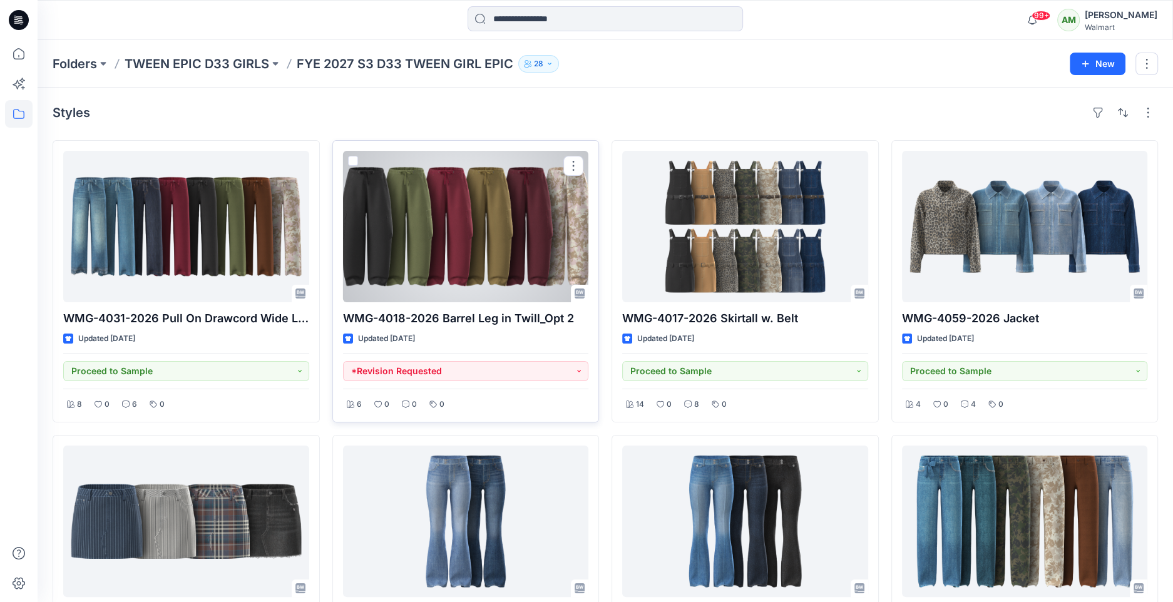
click at [517, 265] on div at bounding box center [466, 226] width 246 height 151
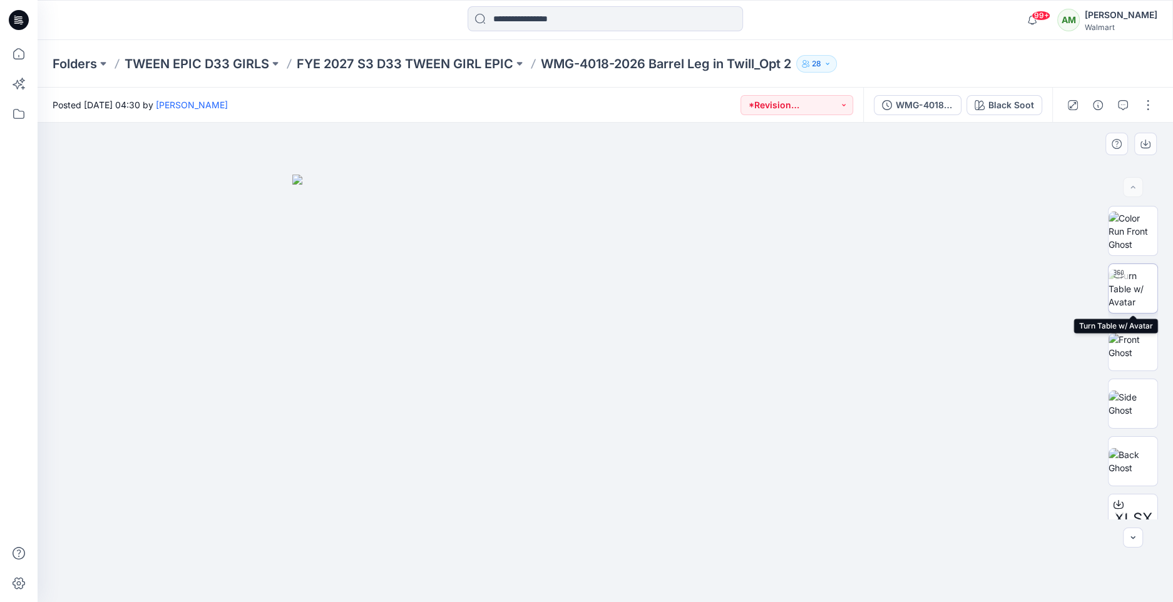
click at [1142, 284] on img at bounding box center [1133, 288] width 49 height 39
click at [489, 63] on p "FYE 2027 S3 D33 TWEEN GIRL EPIC" at bounding box center [405, 64] width 217 height 18
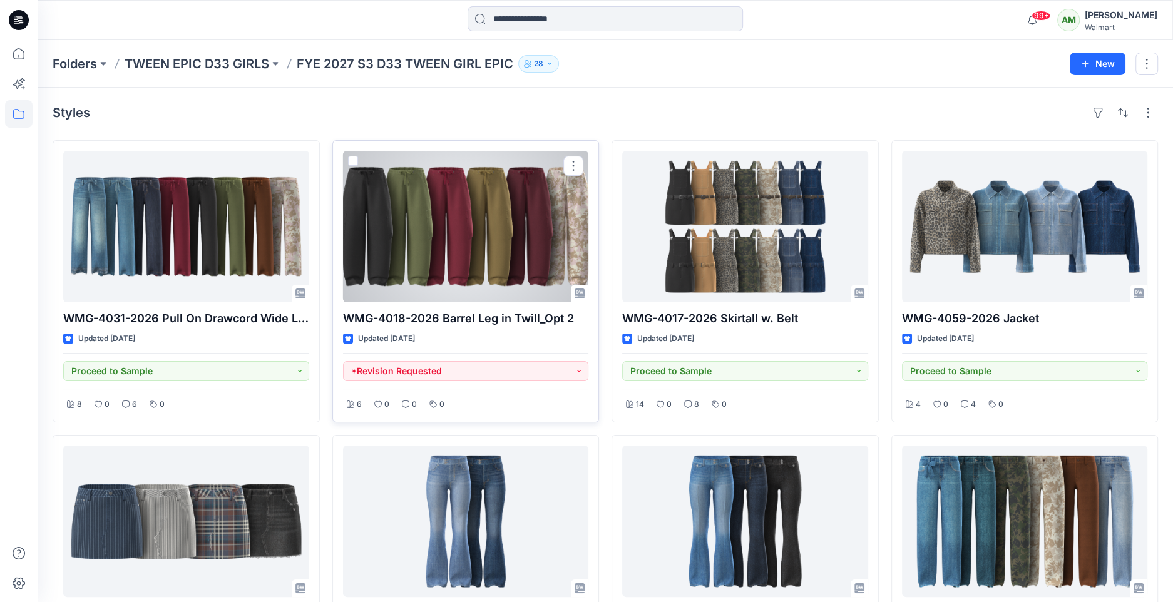
click at [478, 252] on div at bounding box center [466, 226] width 246 height 151
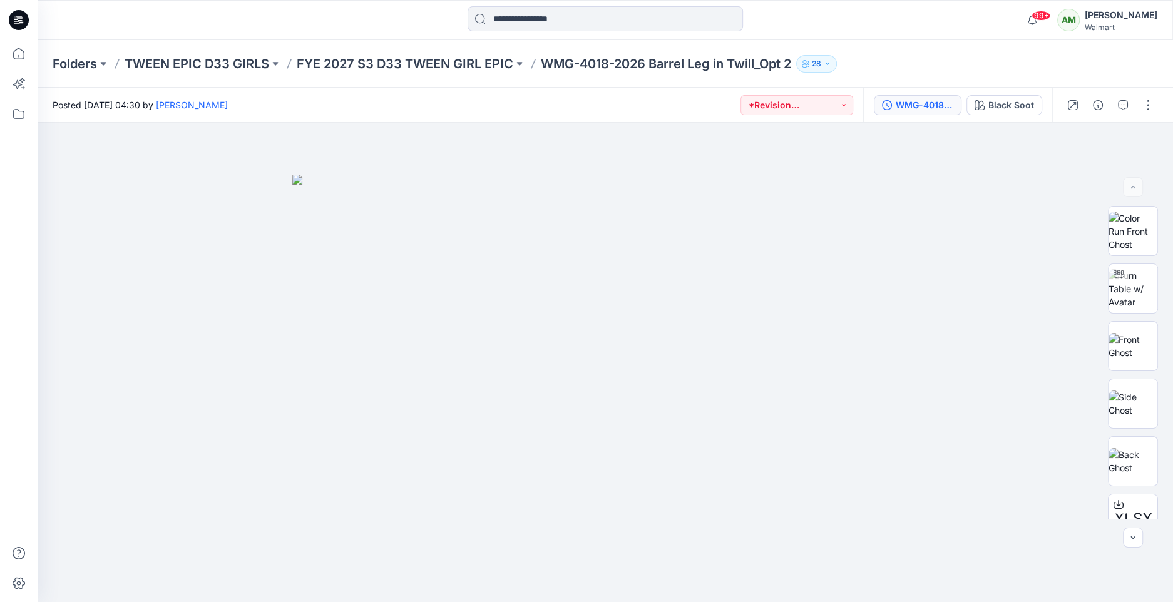
click at [931, 107] on div "WMG-4018-2026_Rev2_Barrel Leg in Twill_Opt 2_Full Colorway" at bounding box center [925, 105] width 58 height 14
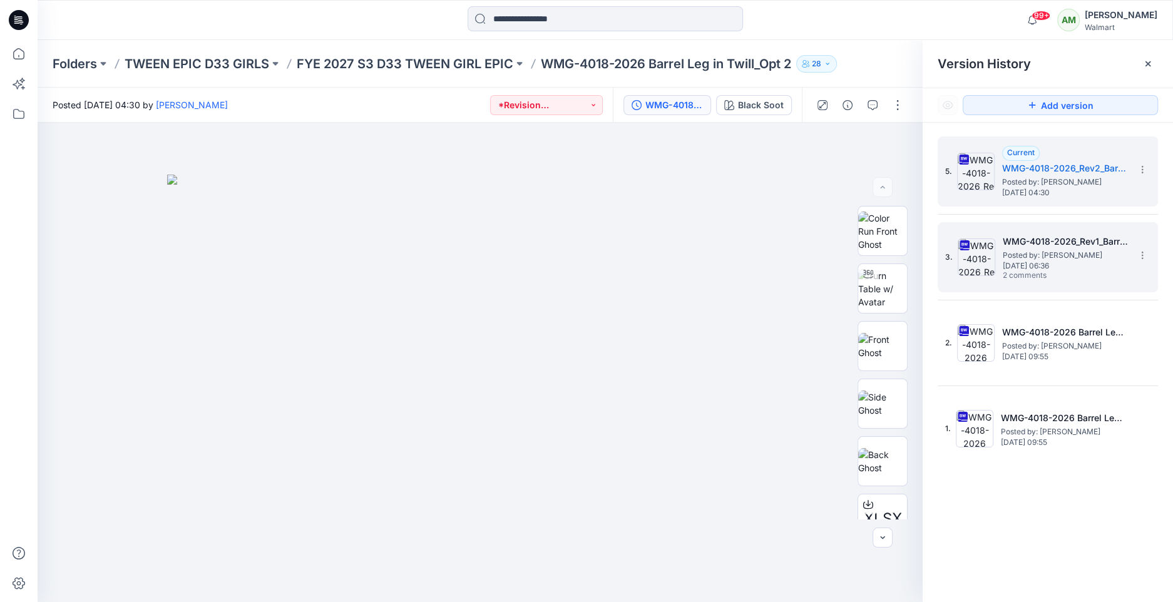
click at [1036, 252] on span "Posted by: [PERSON_NAME]" at bounding box center [1065, 255] width 125 height 13
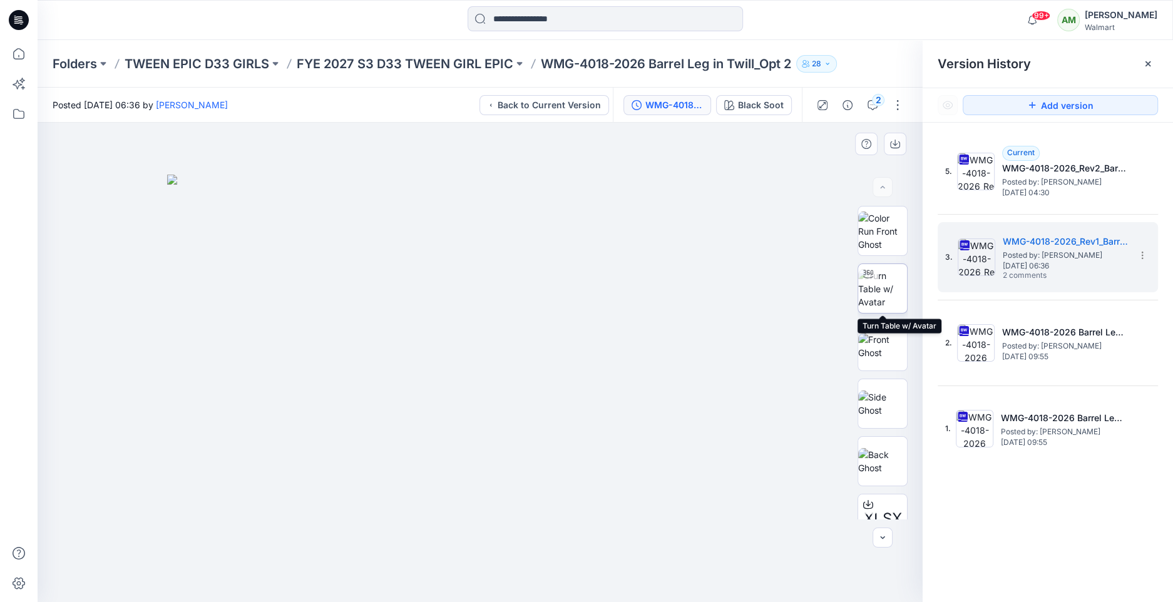
click at [884, 288] on img at bounding box center [882, 288] width 49 height 39
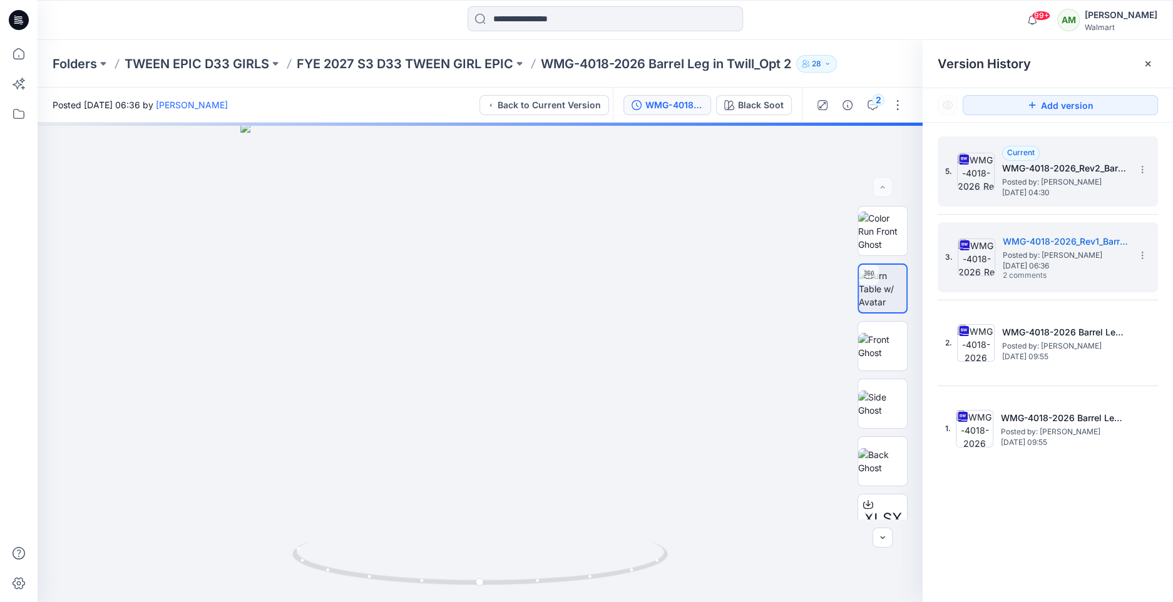
click at [1072, 184] on span "Posted by: [PERSON_NAME]" at bounding box center [1064, 182] width 125 height 13
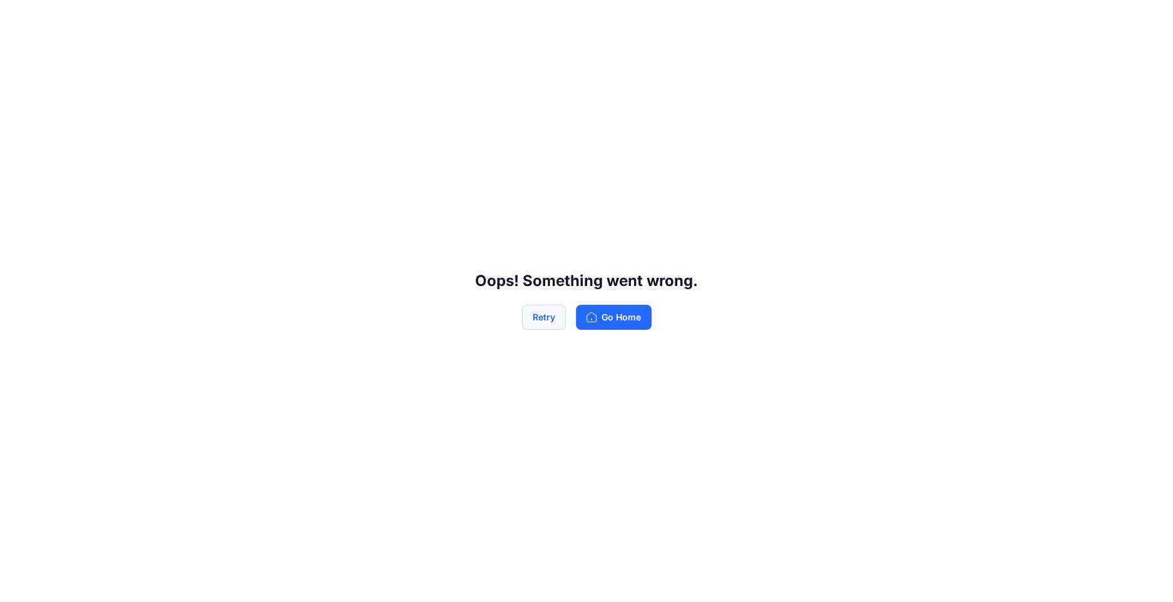
click at [557, 312] on button "Retry" at bounding box center [544, 317] width 44 height 25
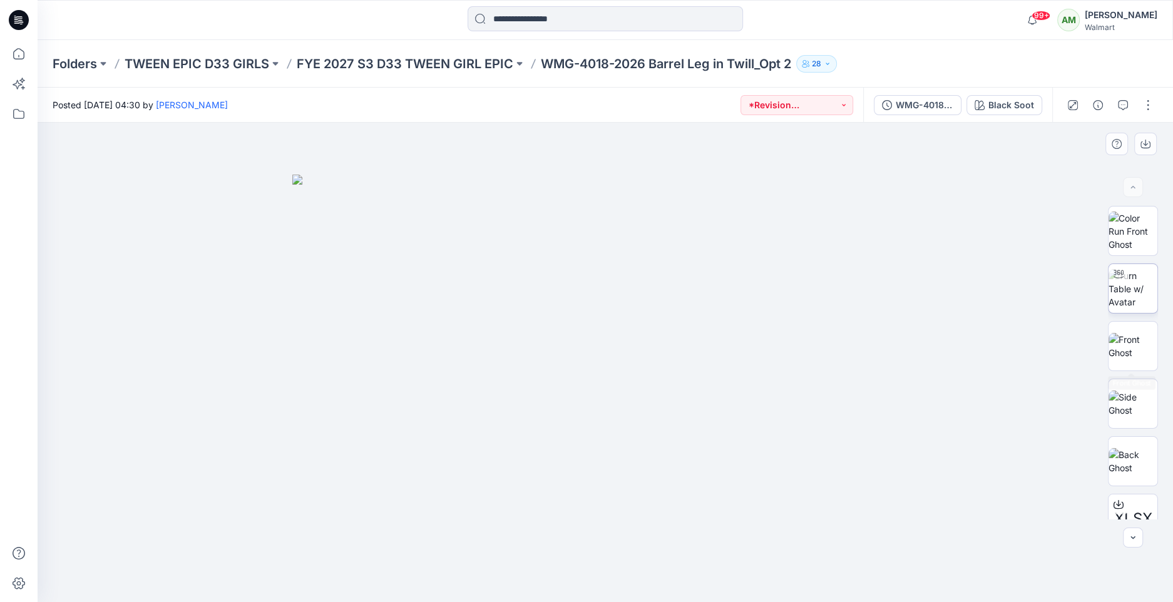
click at [1140, 277] on img at bounding box center [1133, 288] width 49 height 39
drag, startPoint x: 605, startPoint y: 580, endPoint x: 813, endPoint y: 556, distance: 209.8
click at [813, 556] on div at bounding box center [605, 362] width 1135 height 479
click at [445, 555] on icon at bounding box center [444, 553] width 8 height 8
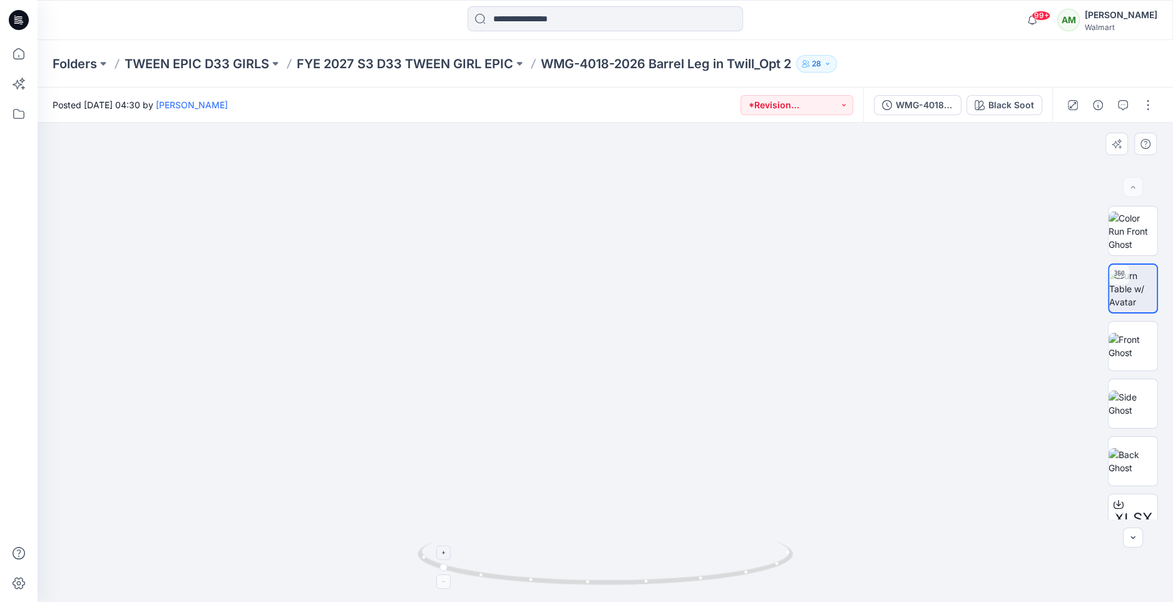
click at [445, 555] on icon at bounding box center [444, 553] width 8 height 8
click at [439, 569] on icon at bounding box center [607, 564] width 379 height 47
click at [1125, 105] on icon "button" at bounding box center [1123, 105] width 10 height 10
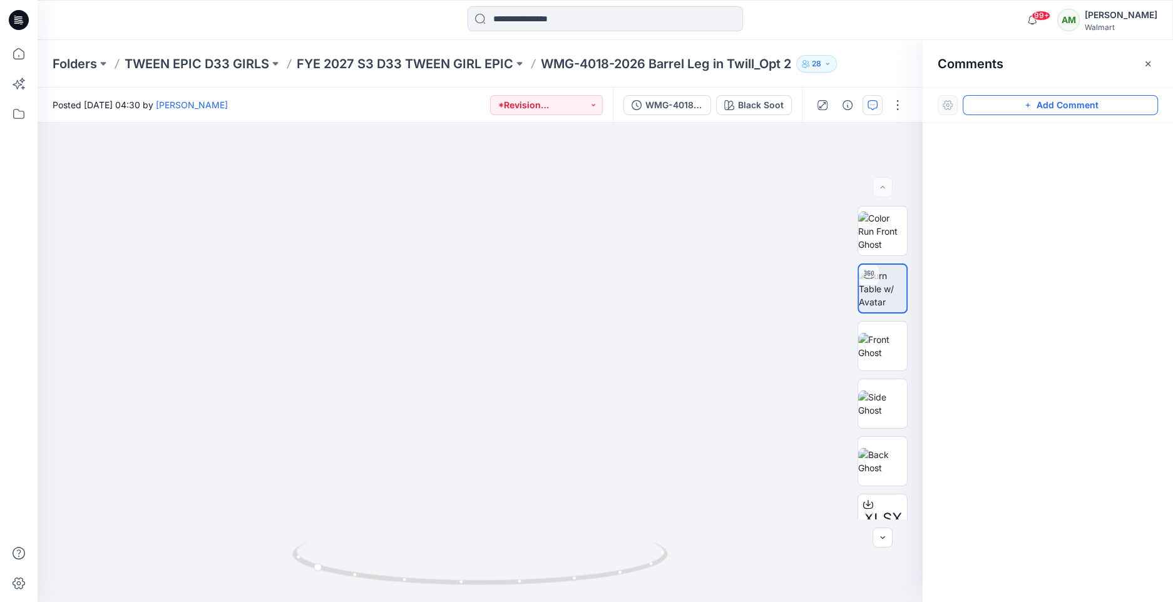
click at [1082, 110] on button "Add Comment" at bounding box center [1060, 105] width 195 height 20
click at [517, 389] on div "1" at bounding box center [480, 362] width 885 height 479
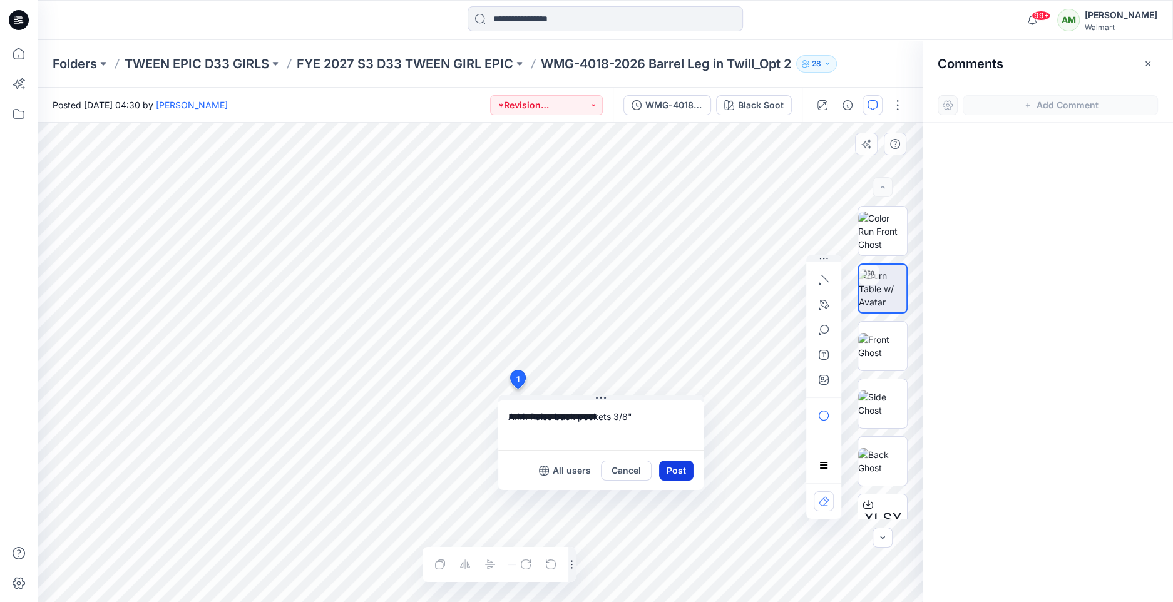
type textarea "**********"
click at [668, 468] on button "Post" at bounding box center [676, 471] width 34 height 20
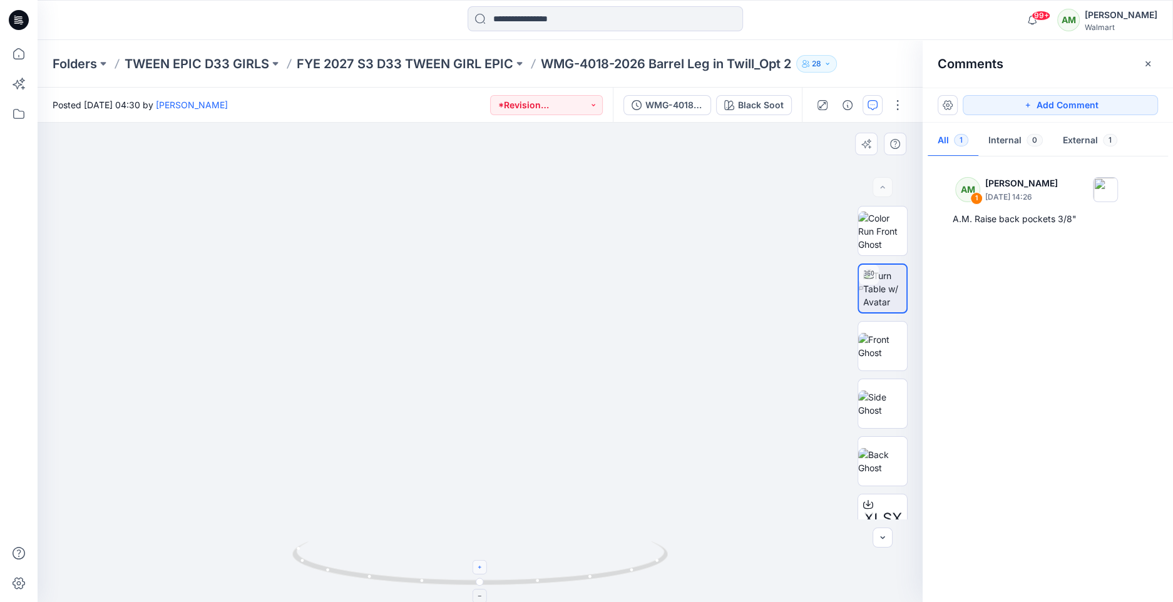
click at [481, 569] on icon at bounding box center [481, 568] width 8 height 8
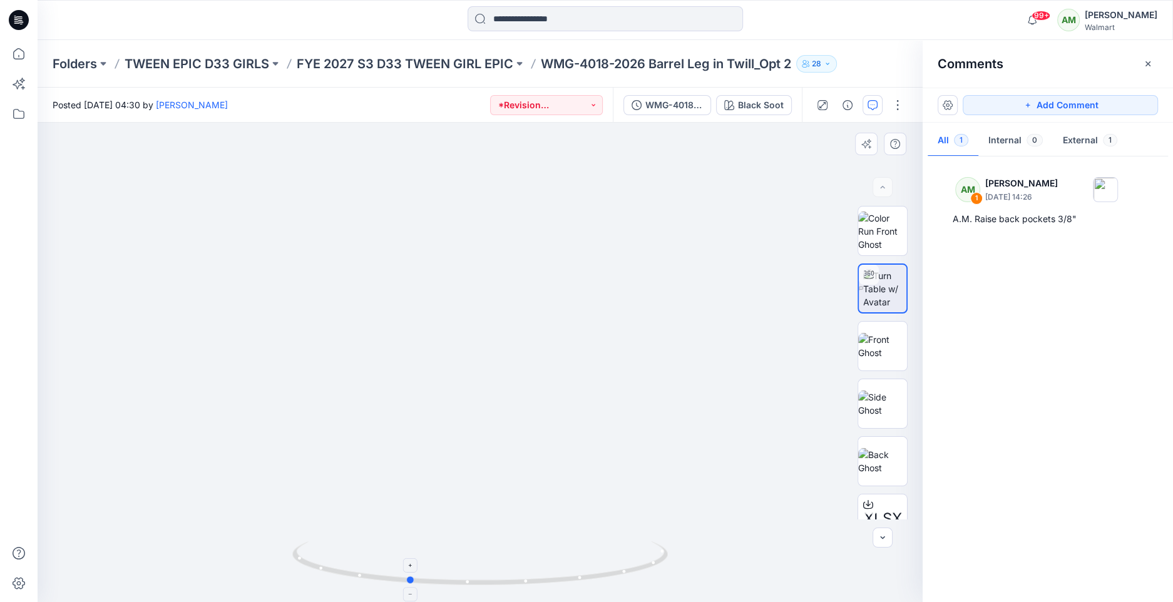
drag, startPoint x: 480, startPoint y: 580, endPoint x: 533, endPoint y: 584, distance: 52.7
click at [533, 584] on icon at bounding box center [481, 564] width 379 height 47
drag, startPoint x: 411, startPoint y: 580, endPoint x: 513, endPoint y: 577, distance: 102.1
click at [513, 577] on icon at bounding box center [481, 564] width 379 height 47
click at [506, 563] on icon at bounding box center [510, 567] width 8 height 8
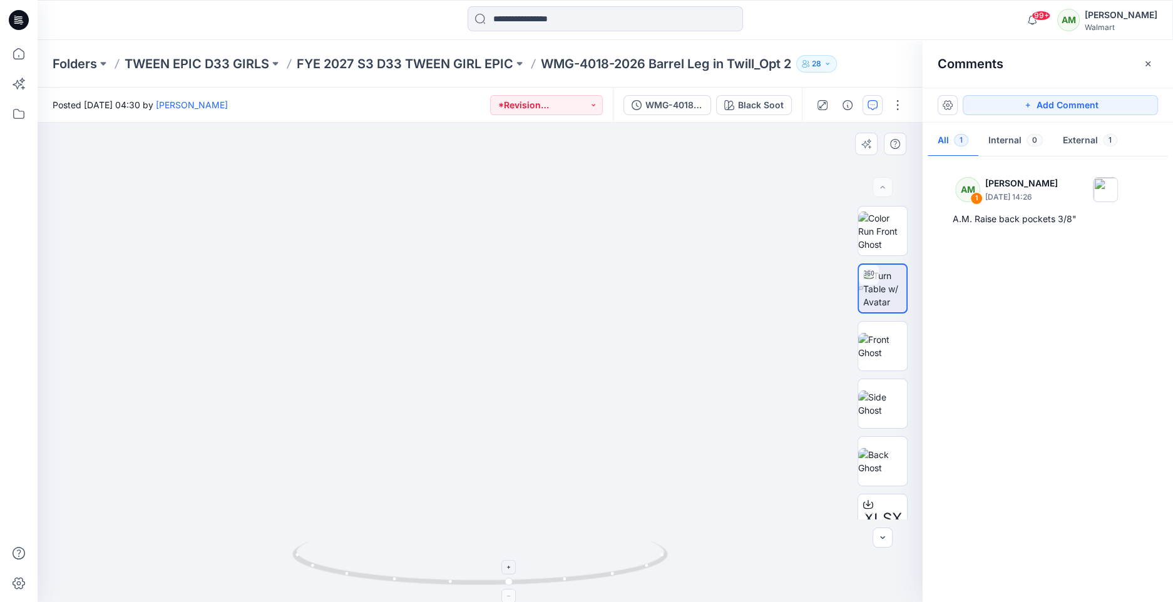
click at [506, 563] on icon at bounding box center [510, 567] width 8 height 8
drag, startPoint x: 464, startPoint y: 520, endPoint x: 513, endPoint y: 339, distance: 187.4
click at [513, 339] on img at bounding box center [480, 176] width 863 height 852
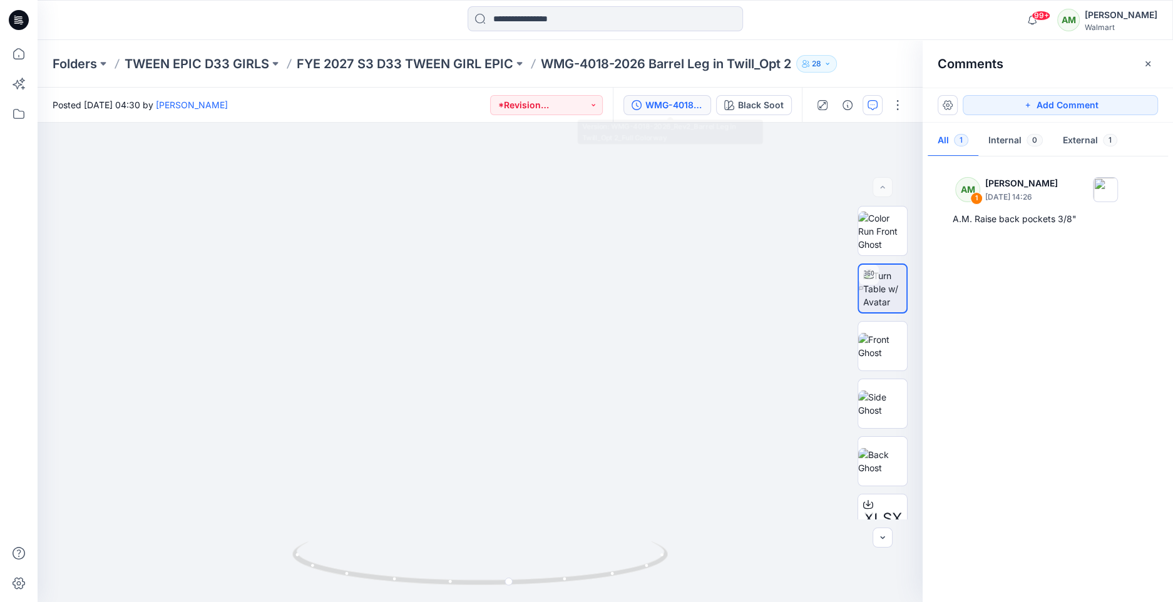
click at [658, 105] on div "WMG-4018-2026_Rev2_Barrel Leg in Twill_Opt 2_Full Colorway" at bounding box center [674, 105] width 58 height 14
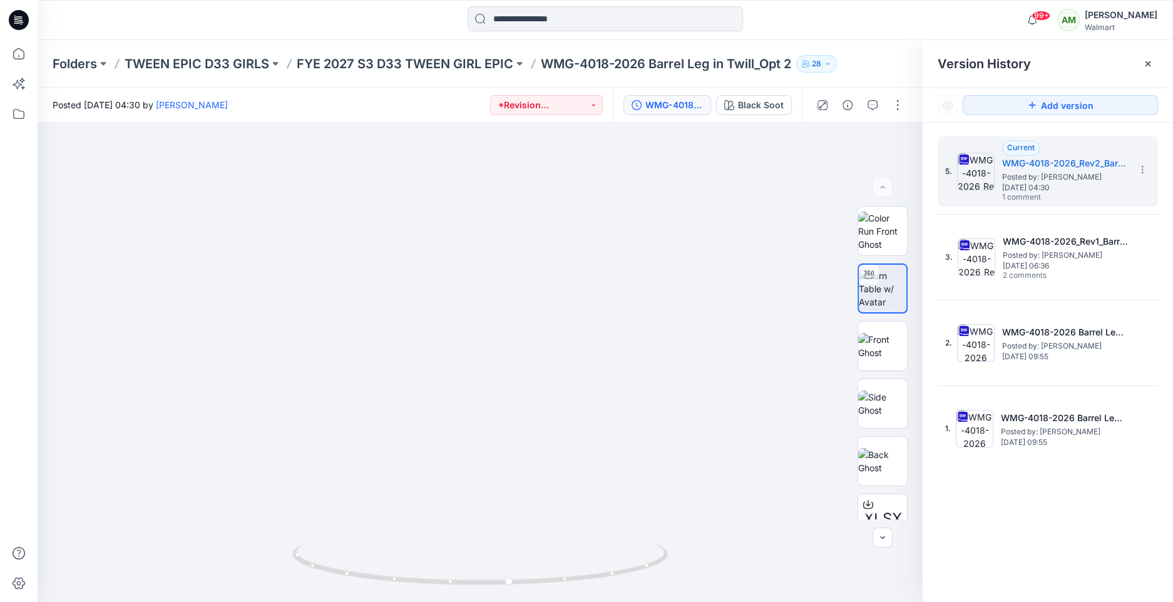
click at [763, 111] on div "Black Soot" at bounding box center [761, 105] width 46 height 14
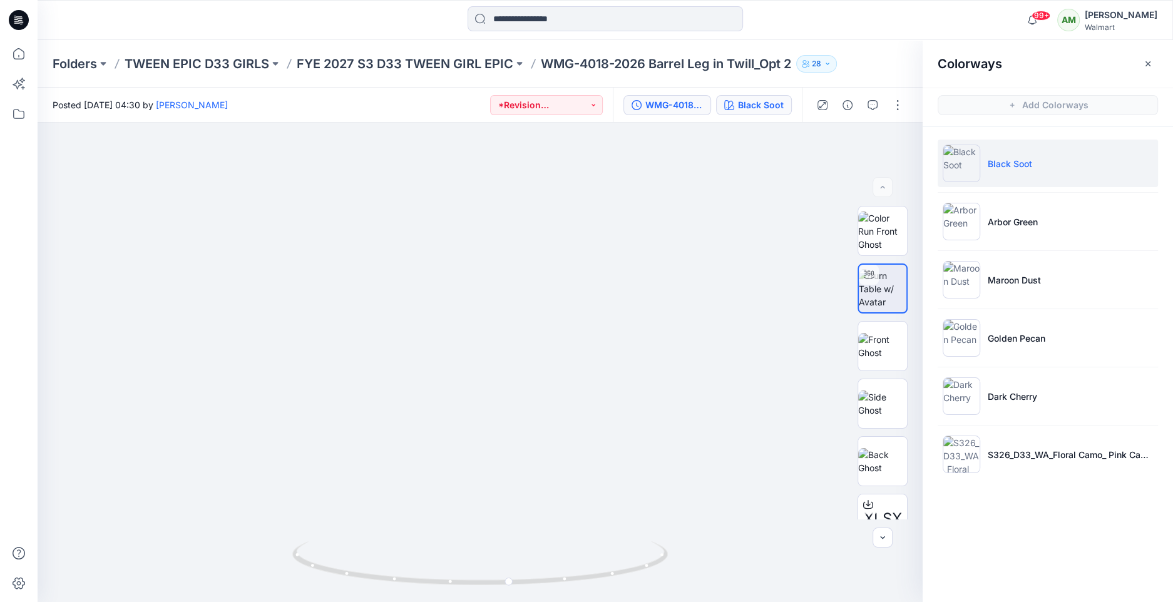
click at [1018, 227] on p "Arbor Green" at bounding box center [1013, 221] width 50 height 13
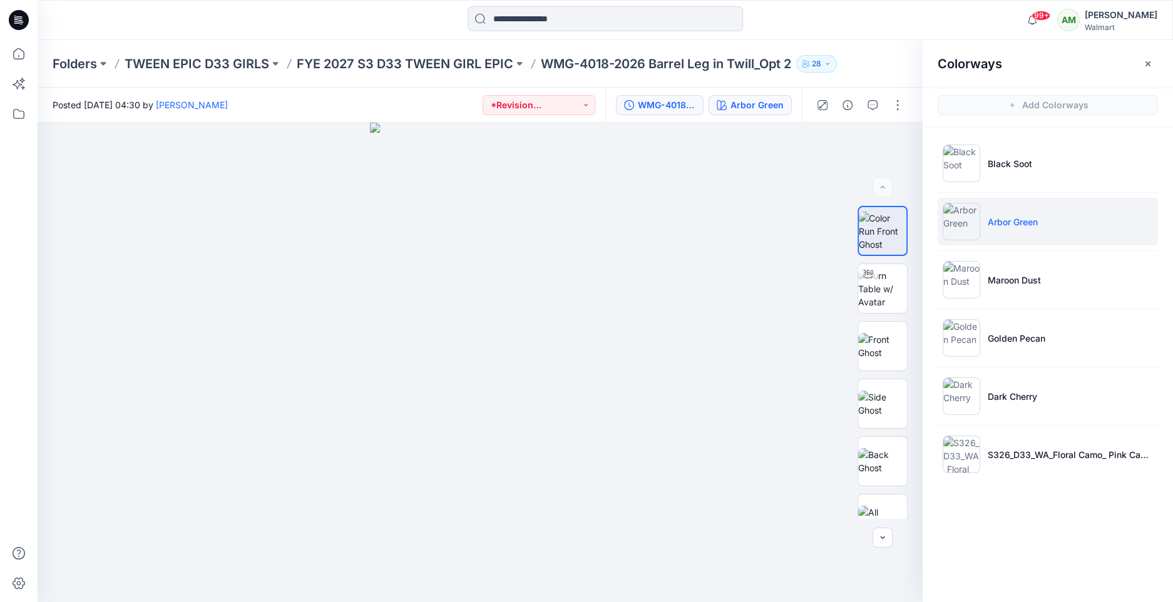
click at [884, 295] on img at bounding box center [882, 288] width 49 height 39
click at [874, 100] on button "button" at bounding box center [873, 105] width 20 height 20
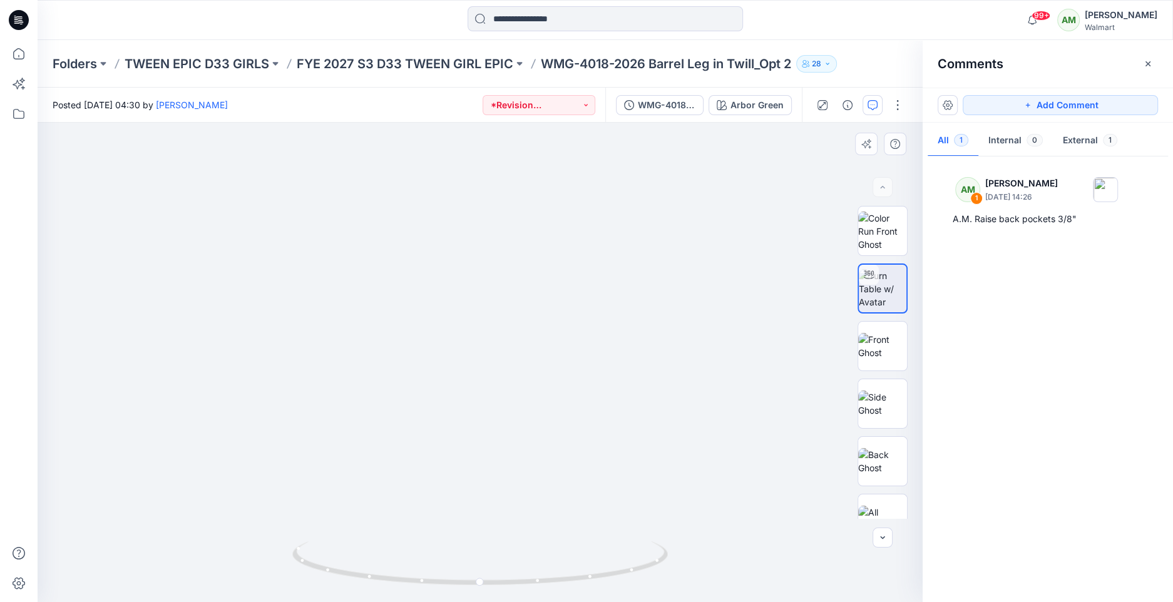
drag, startPoint x: 697, startPoint y: 99, endPoint x: 511, endPoint y: 253, distance: 241.4
click at [664, 110] on div "WMG-4018-2026_Rev2_Barrel Leg in Twill_Opt 2_Full Colorway" at bounding box center [667, 105] width 58 height 14
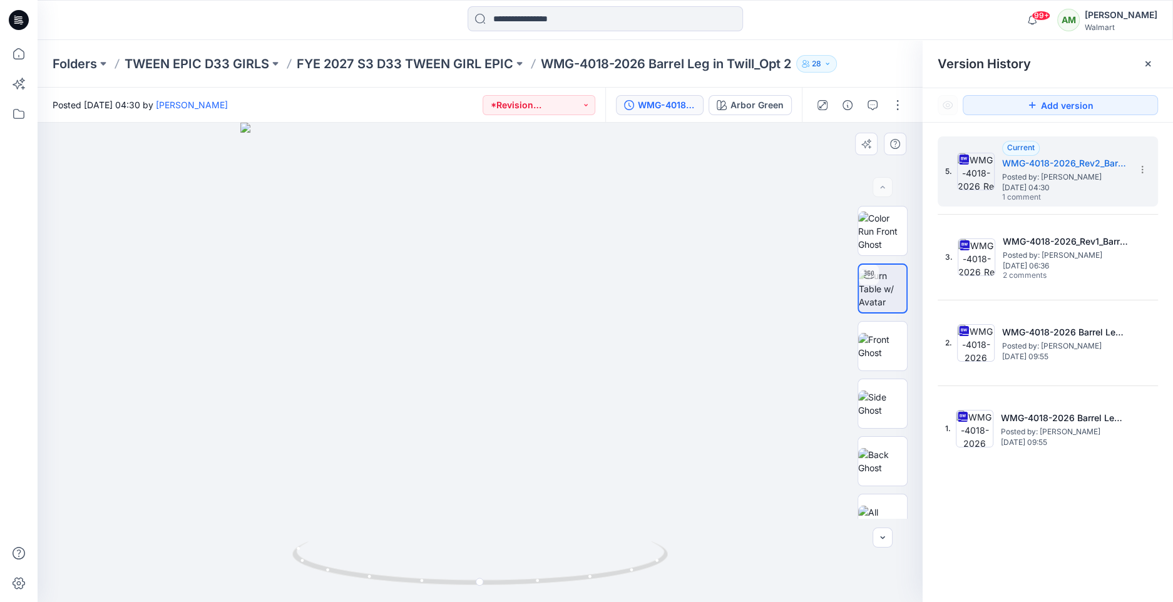
click at [1053, 257] on span "Posted by: [PERSON_NAME]" at bounding box center [1065, 255] width 125 height 13
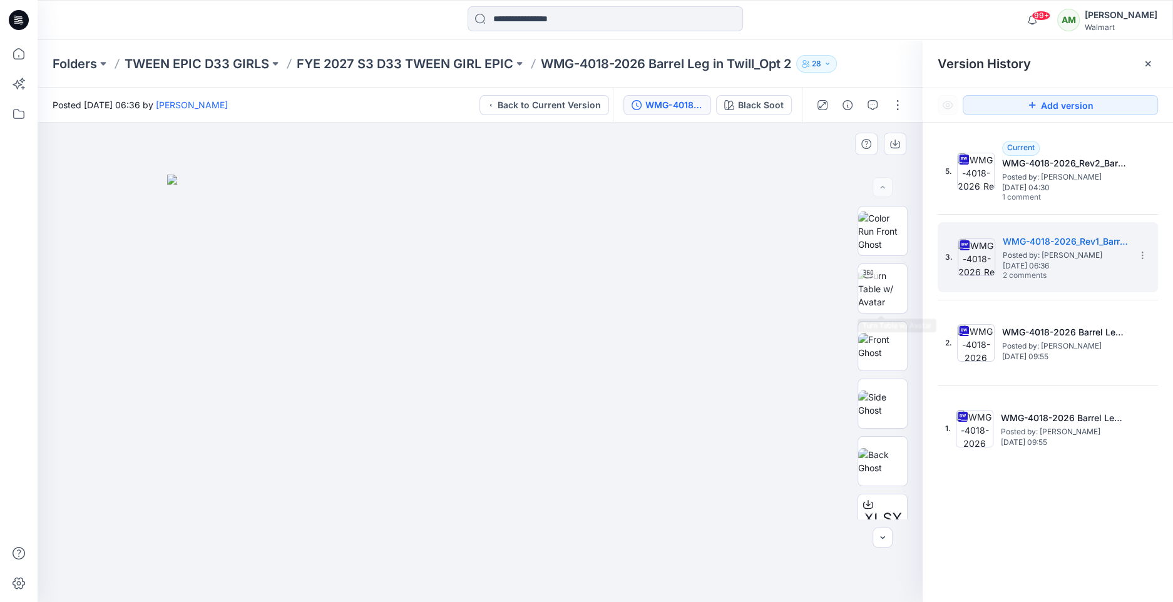
click at [894, 294] on img at bounding box center [882, 288] width 49 height 39
drag, startPoint x: 511, startPoint y: 253, endPoint x: 600, endPoint y: 565, distance: 324.9
click at [600, 565] on icon at bounding box center [481, 564] width 379 height 47
click at [606, 556] on div at bounding box center [602, 560] width 14 height 14
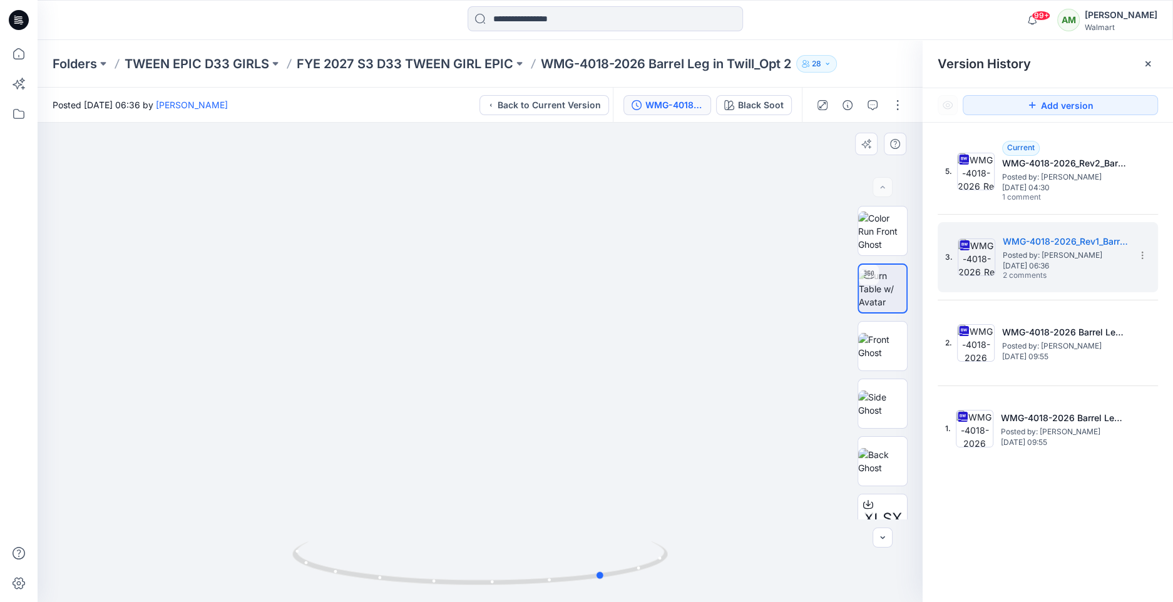
drag, startPoint x: 600, startPoint y: 565, endPoint x: 538, endPoint y: 437, distance: 142.8
click at [538, 437] on div at bounding box center [480, 362] width 885 height 479
drag, startPoint x: 538, startPoint y: 437, endPoint x: 523, endPoint y: 309, distance: 129.1
click at [523, 309] on img at bounding box center [480, 256] width 692 height 692
click at [1017, 183] on span "[DATE] 04:30" at bounding box center [1064, 187] width 125 height 9
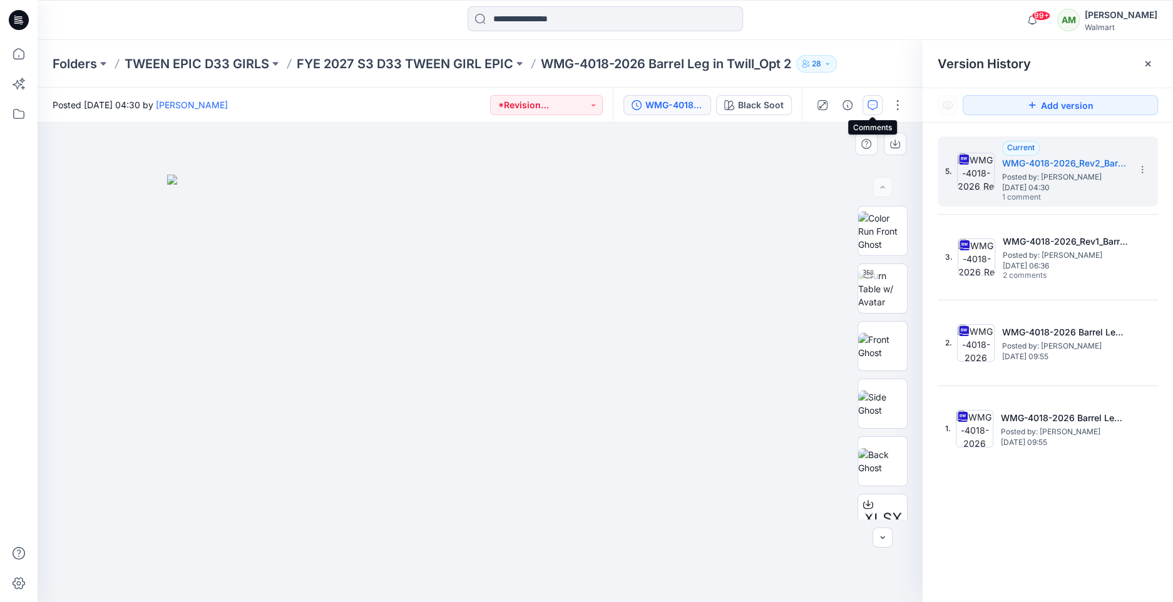
click at [874, 105] on icon "button" at bounding box center [873, 105] width 10 height 10
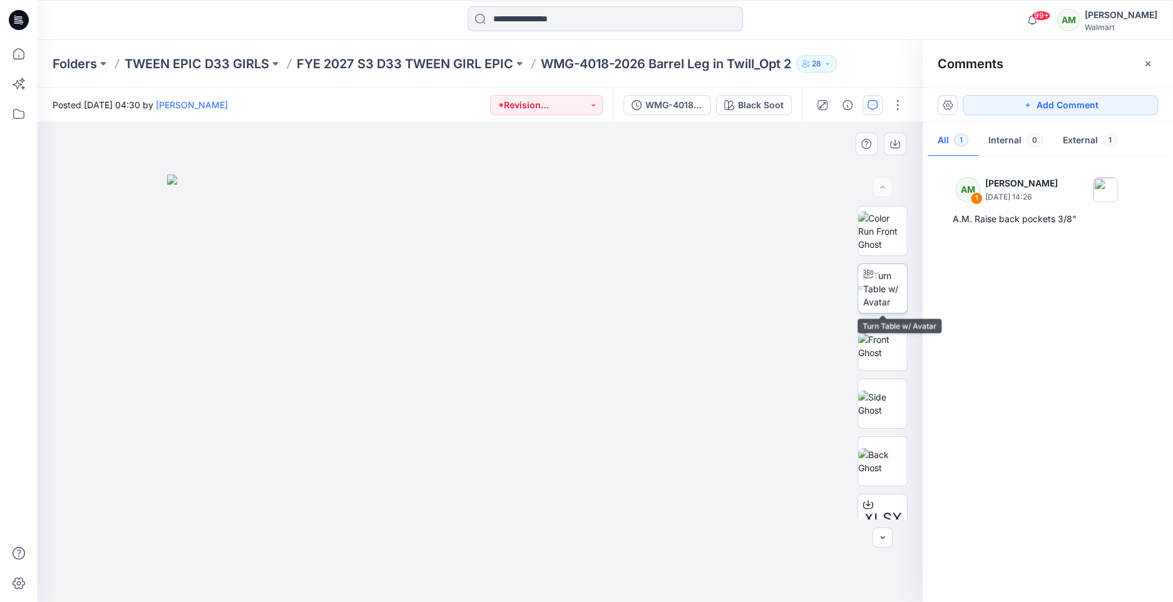
click at [883, 289] on img at bounding box center [885, 288] width 44 height 39
click at [877, 106] on icon "button" at bounding box center [873, 105] width 10 height 10
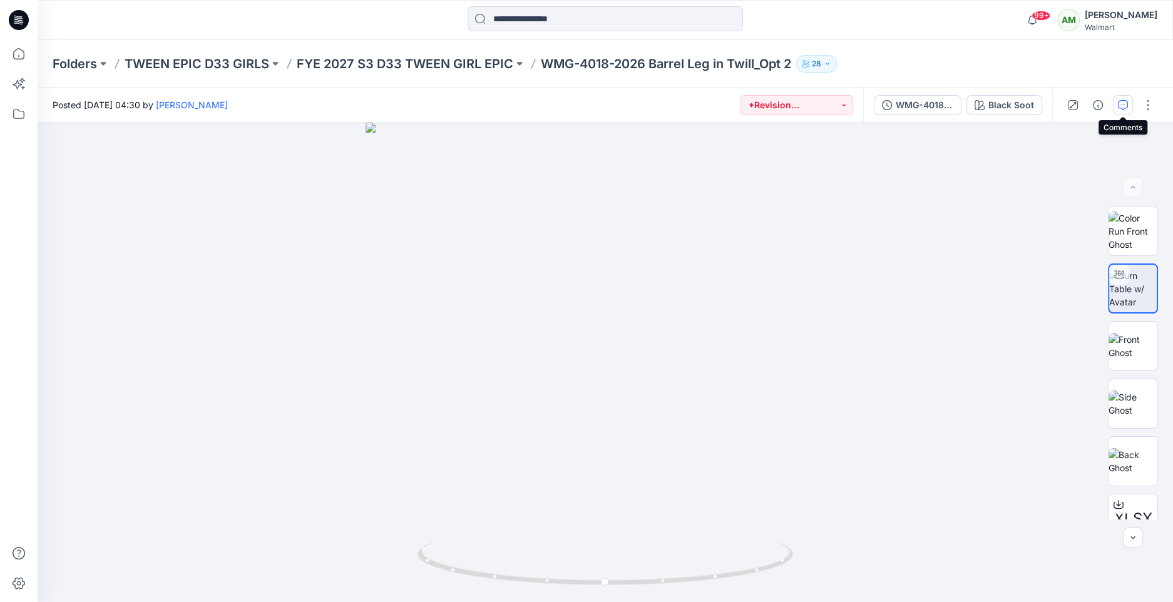
click at [1121, 103] on icon "button" at bounding box center [1123, 105] width 10 height 10
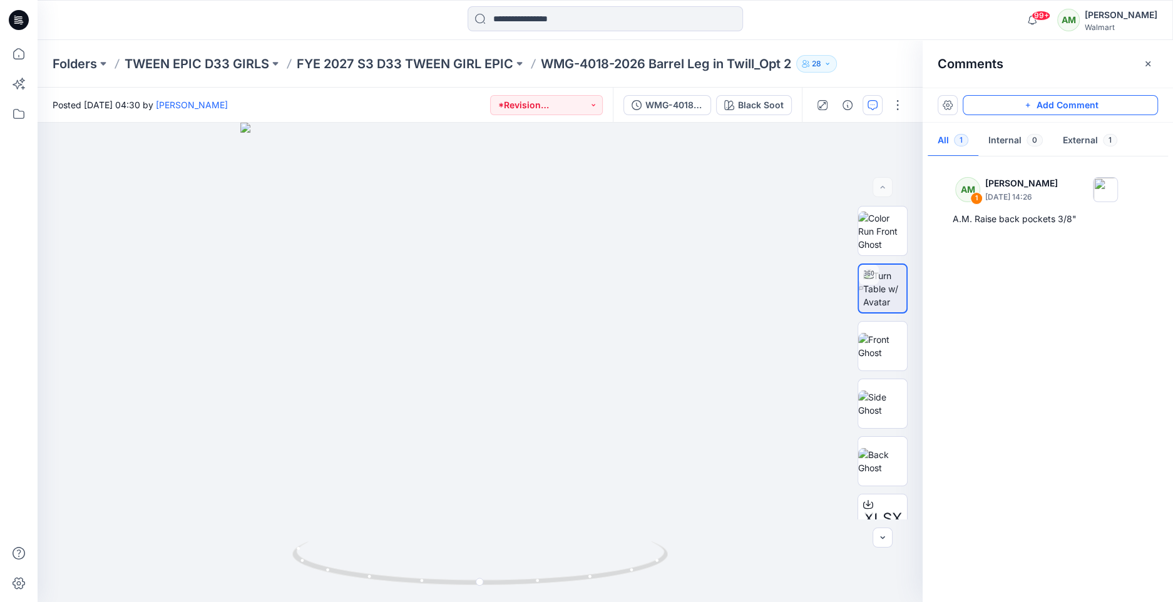
click at [1071, 108] on button "Add Comment" at bounding box center [1060, 105] width 195 height 20
click at [762, 113] on button "Black Soot" at bounding box center [754, 105] width 76 height 20
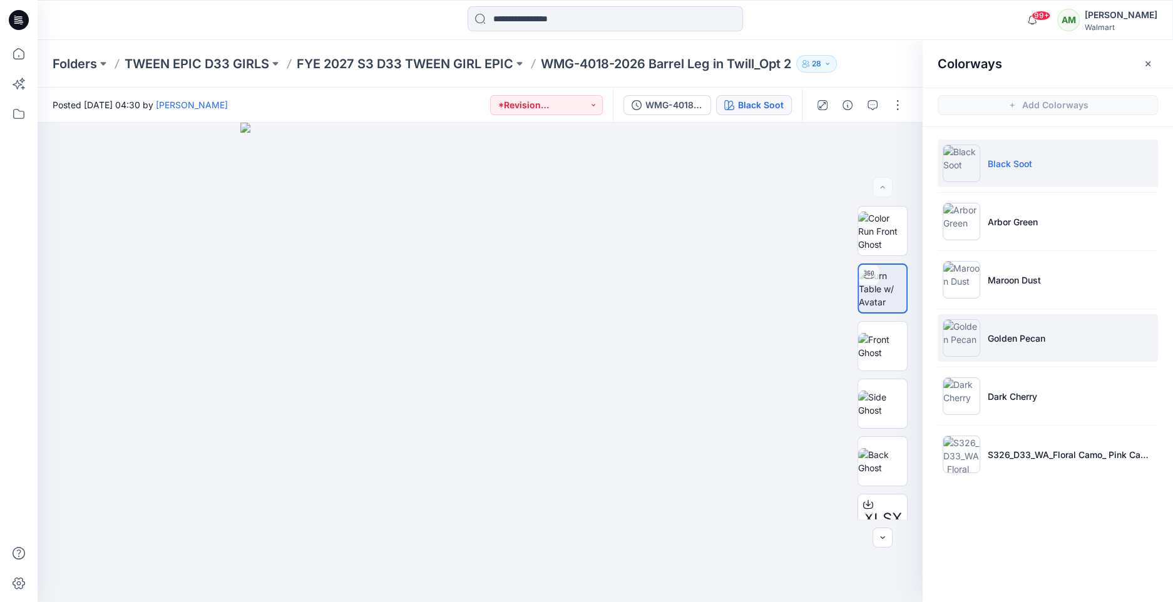
click at [1006, 334] on p "Golden Pecan" at bounding box center [1017, 338] width 58 height 13
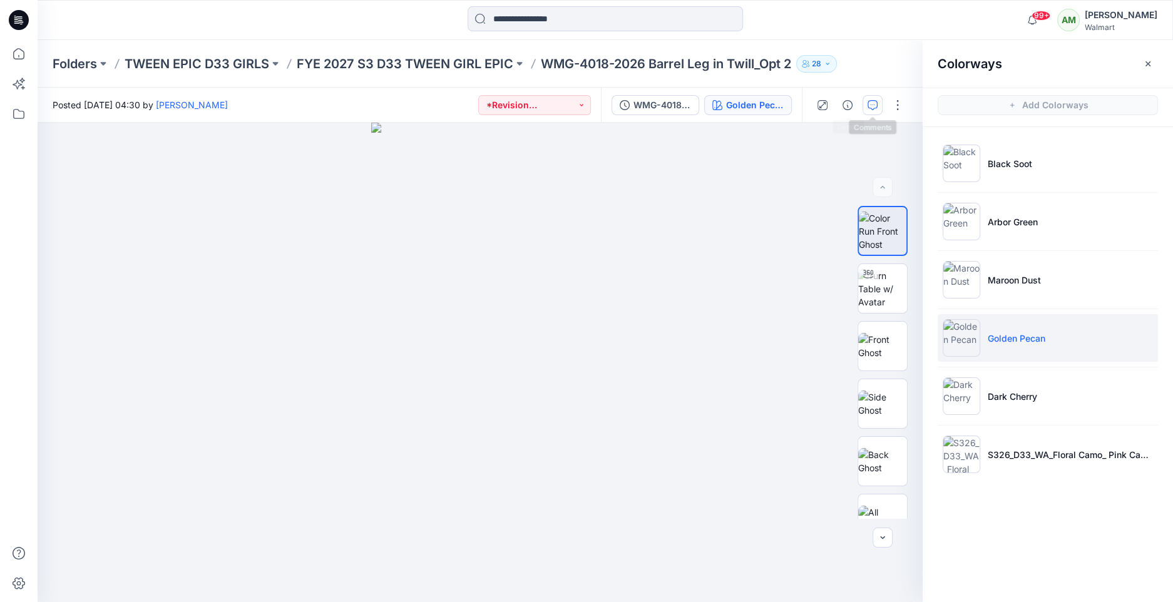
click at [879, 99] on button "button" at bounding box center [873, 105] width 20 height 20
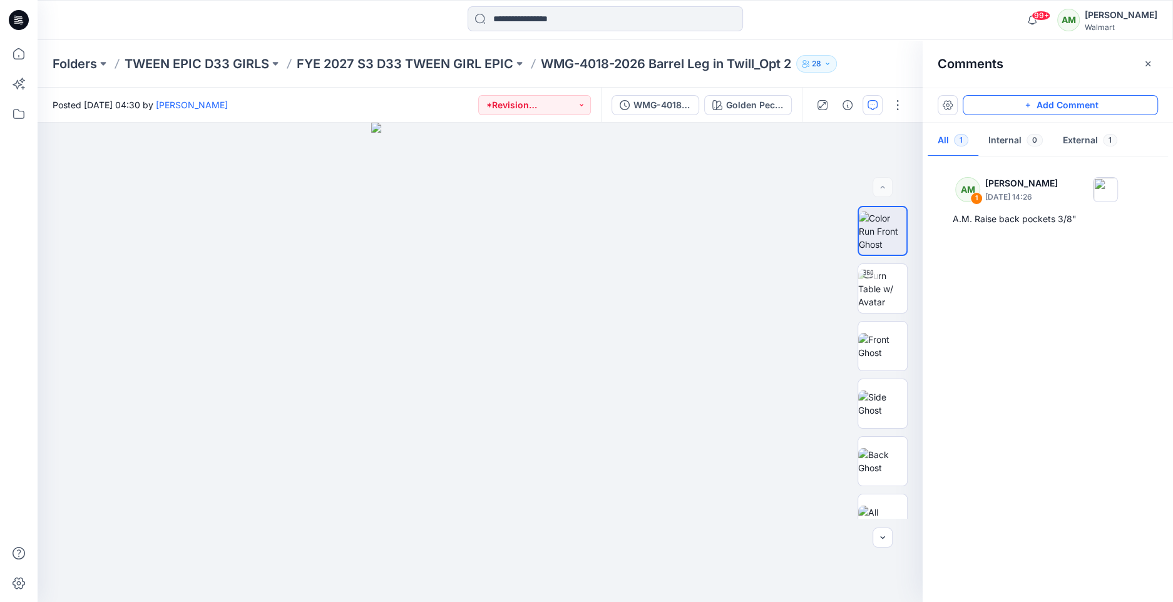
click at [1038, 103] on button "Add Comment" at bounding box center [1060, 105] width 195 height 20
click at [580, 426] on div "2" at bounding box center [480, 362] width 885 height 479
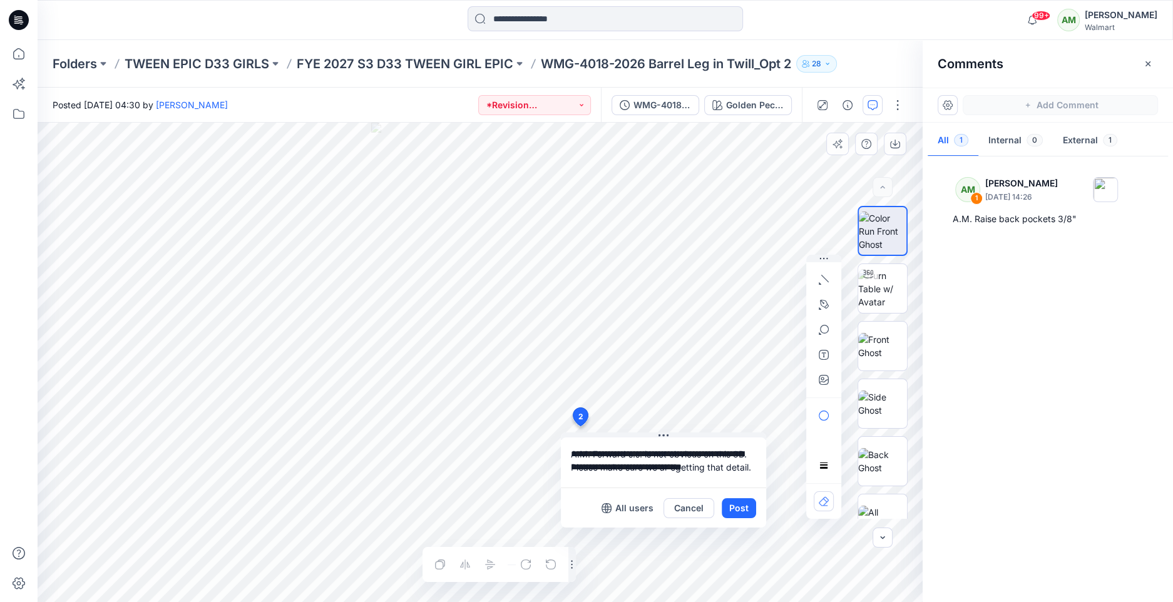
click at [674, 465] on textarea "**********" at bounding box center [663, 463] width 205 height 50
type textarea "**********"
click at [741, 507] on button "Post" at bounding box center [739, 508] width 34 height 20
click at [746, 508] on button "Post" at bounding box center [739, 508] width 34 height 20
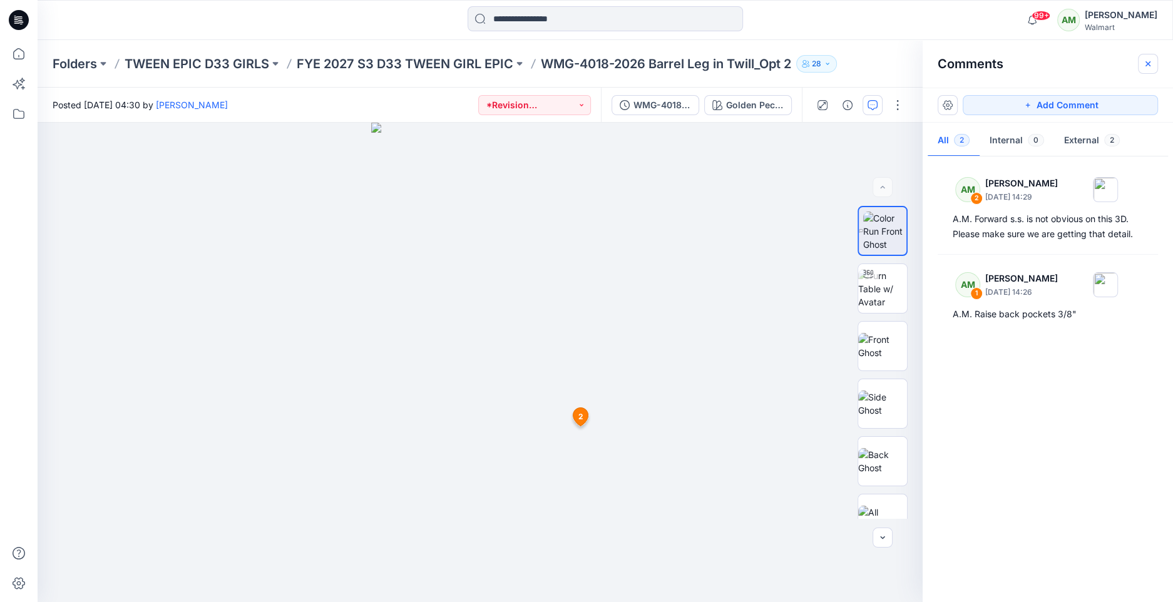
click at [1144, 63] on icon "button" at bounding box center [1148, 64] width 10 height 10
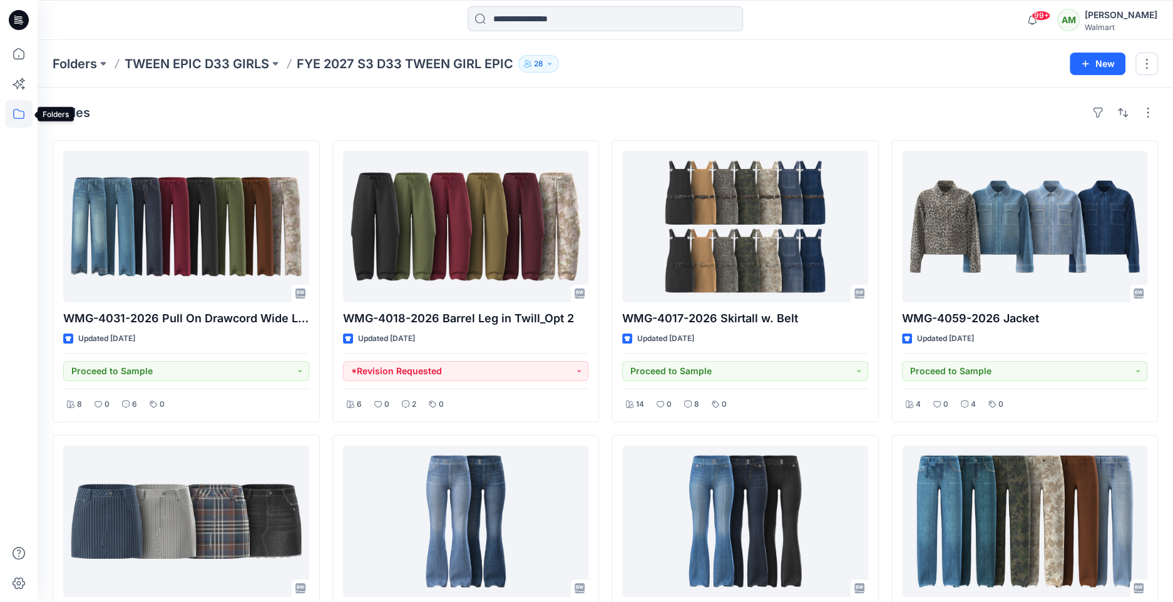
click at [14, 116] on icon at bounding box center [19, 114] width 28 height 28
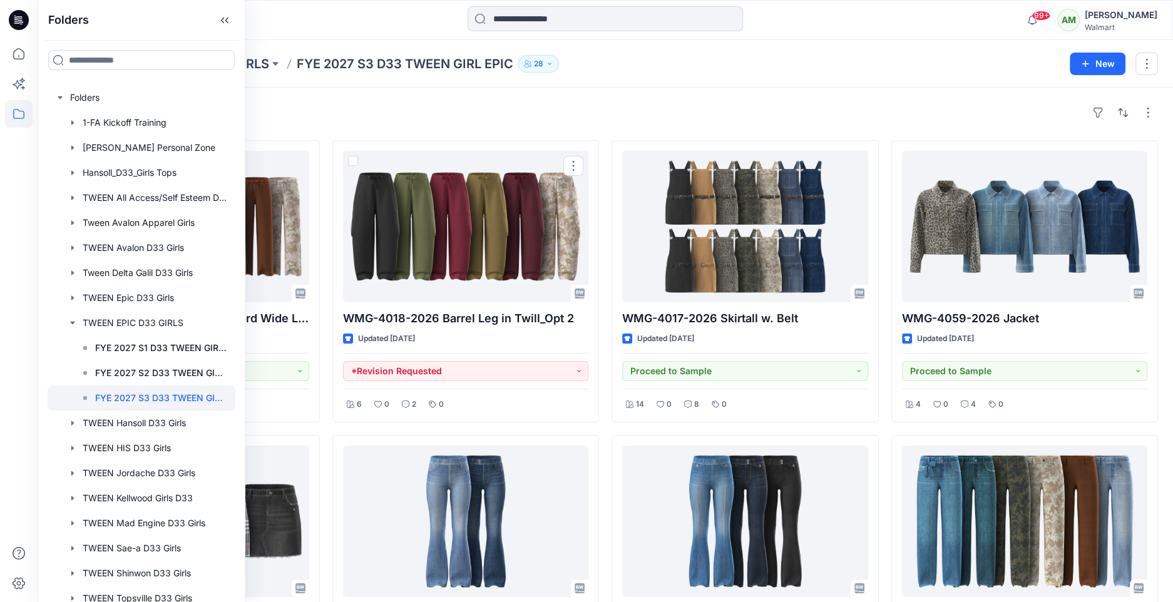
click at [531, 116] on div "Styles" at bounding box center [605, 113] width 1105 height 20
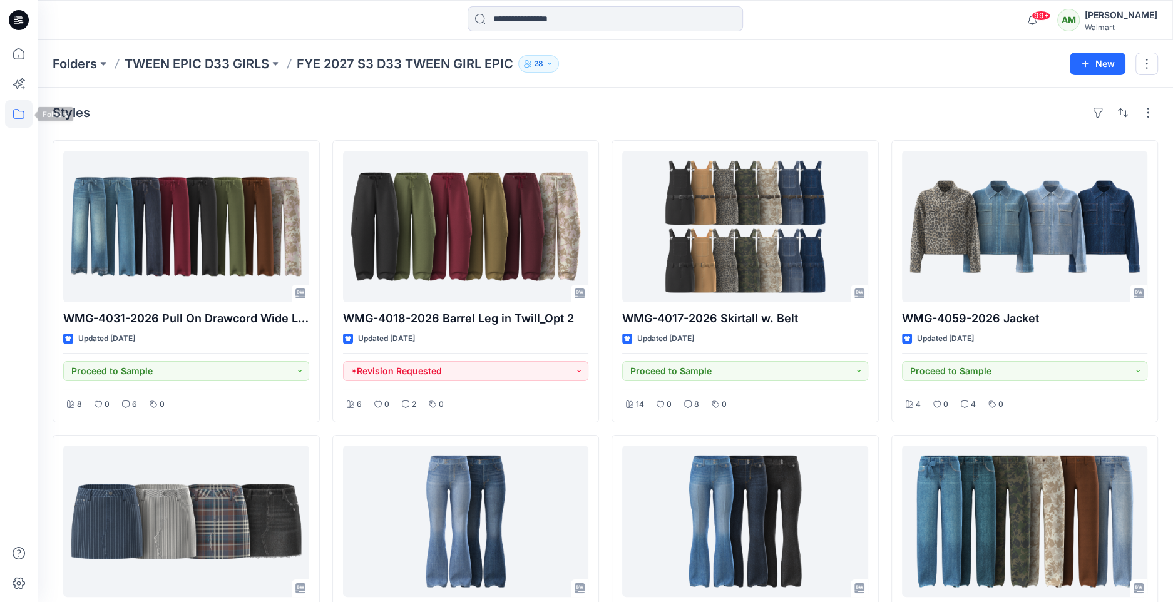
click at [18, 118] on icon at bounding box center [19, 114] width 28 height 28
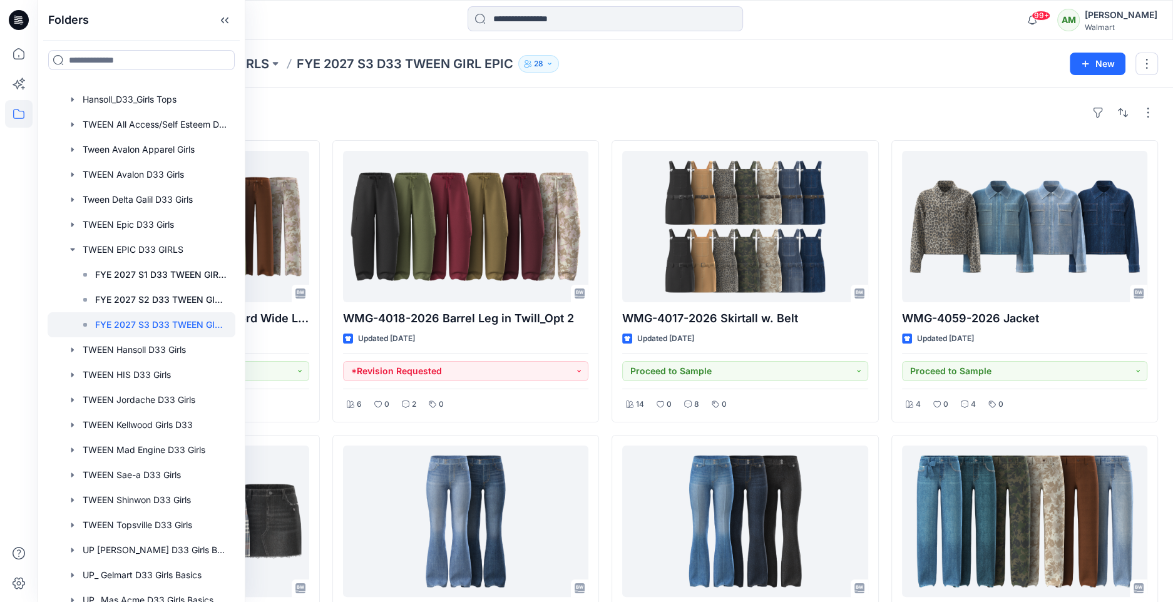
scroll to position [74, 0]
click at [157, 470] on div at bounding box center [142, 474] width 188 height 25
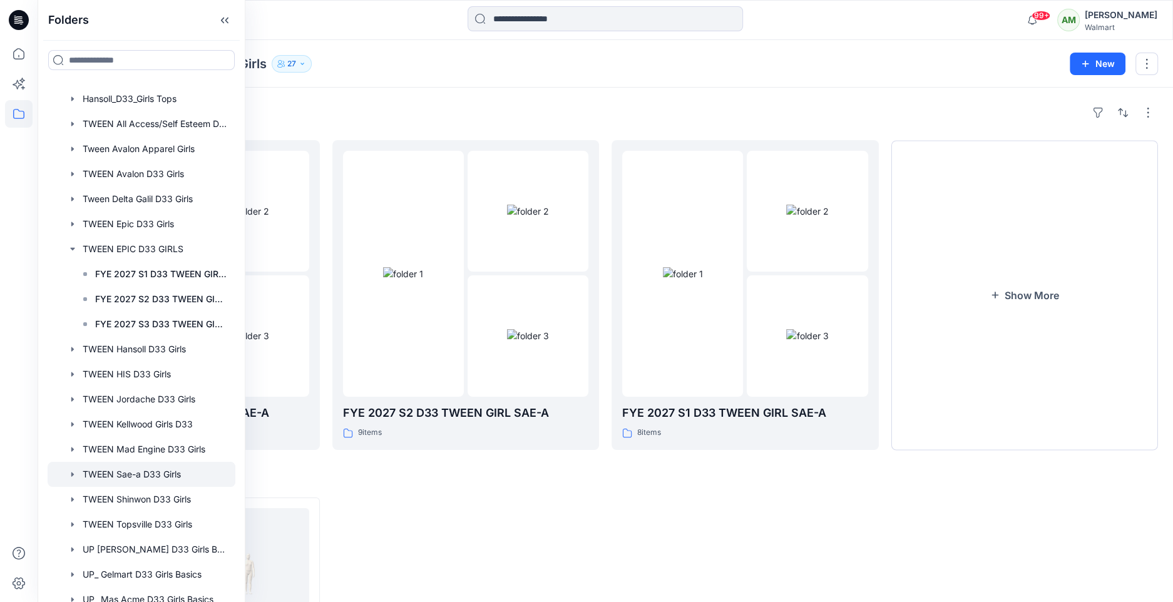
click at [718, 101] on div "Folders FYE 2027 S3 D33 TWEEN GIRL SAE-A 7 items FYE 2027 S2 D33 TWEEN GIRL SAE…" at bounding box center [605, 441] width 1135 height 707
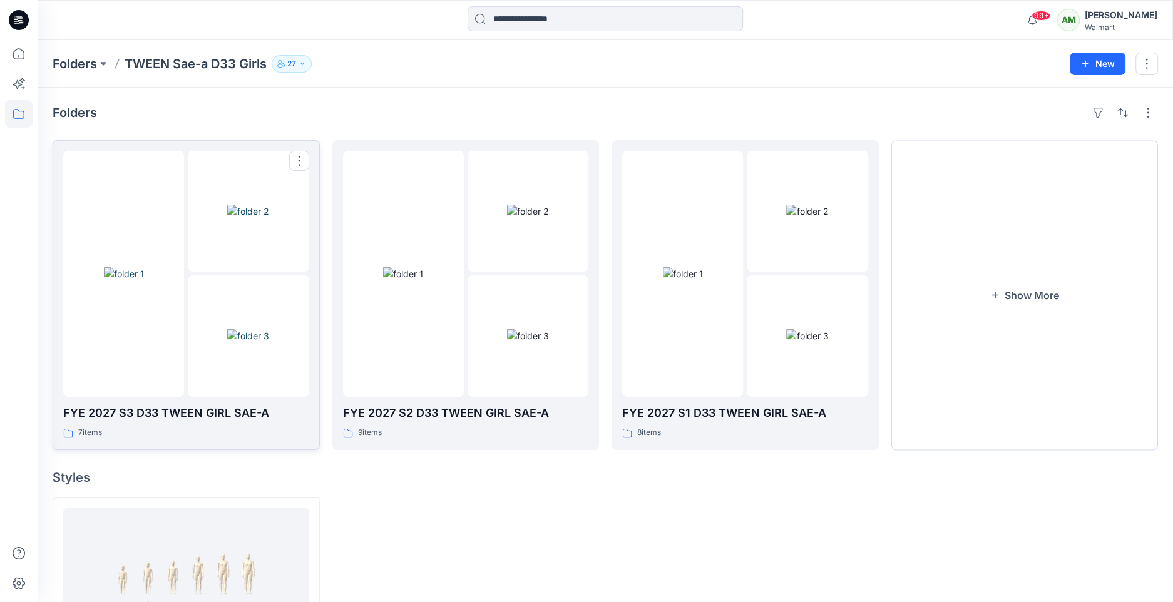
click at [242, 329] on img at bounding box center [248, 335] width 42 height 13
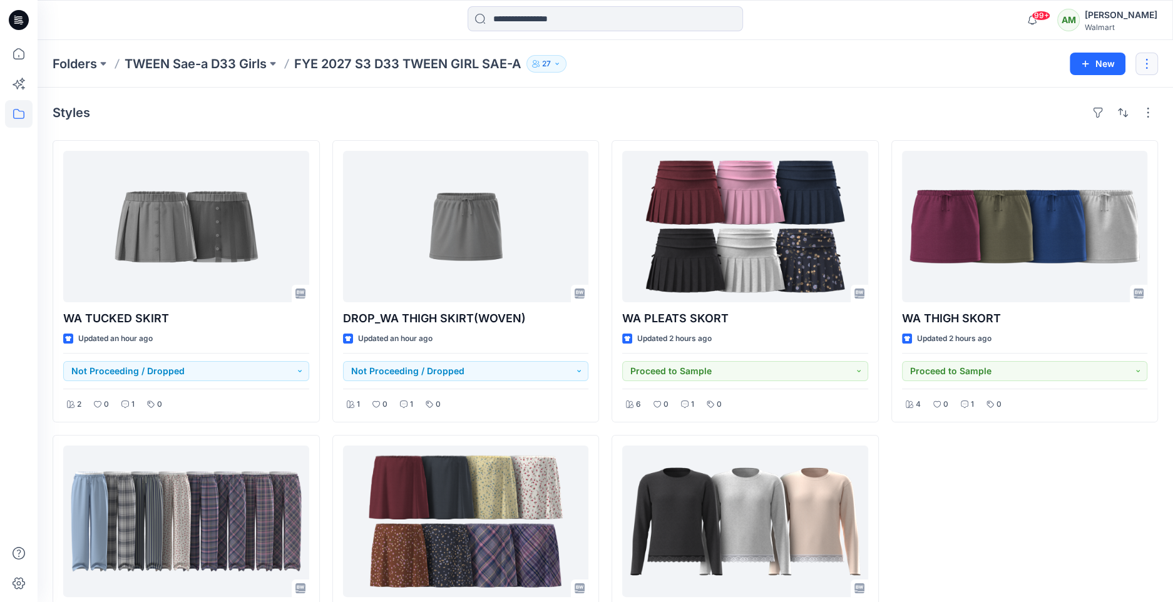
click at [1147, 58] on button "button" at bounding box center [1146, 64] width 23 height 23
click at [971, 94] on div "Styles WA TUCKED SKIRT Updated an hour ago Not Proceeding / Dropped 2 0 1 0 WA …" at bounding box center [605, 410] width 1135 height 645
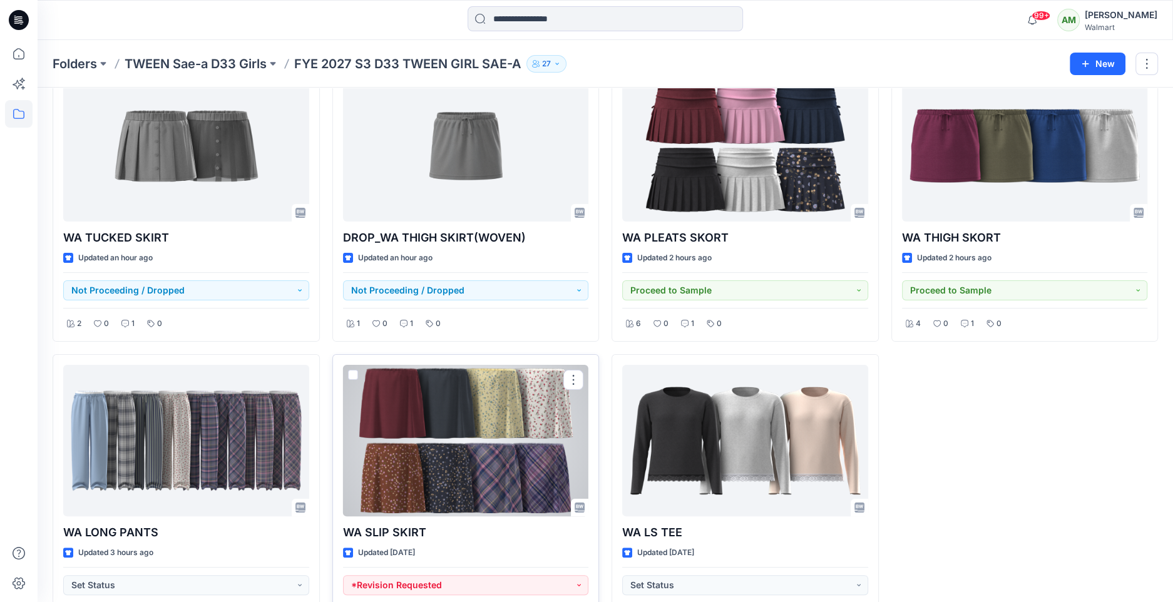
scroll to position [84, 0]
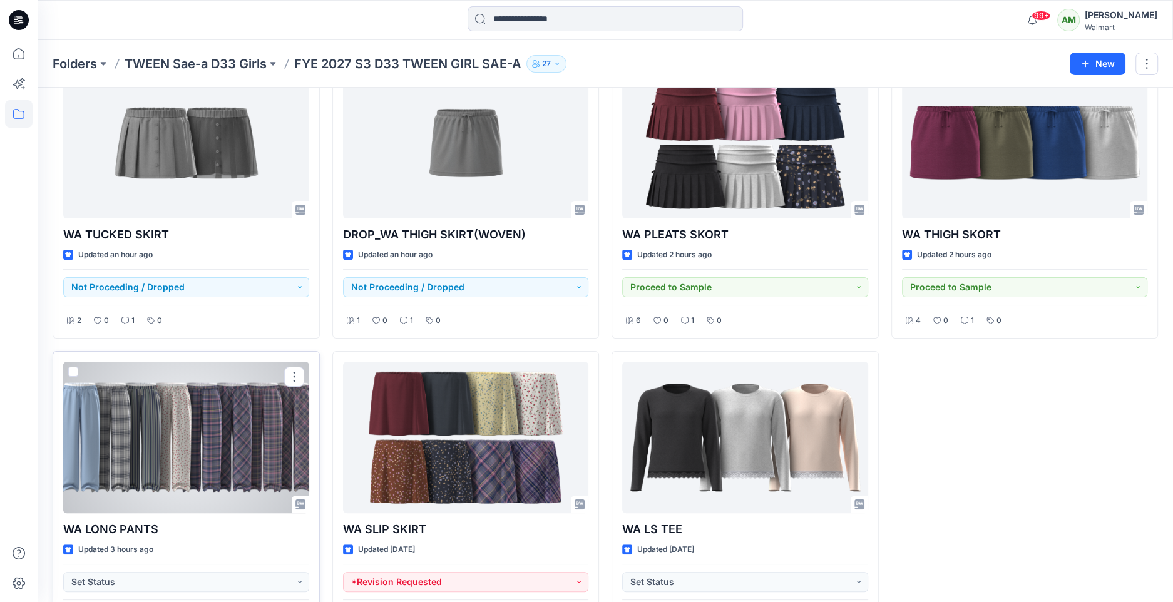
click at [178, 448] on div at bounding box center [186, 437] width 246 height 151
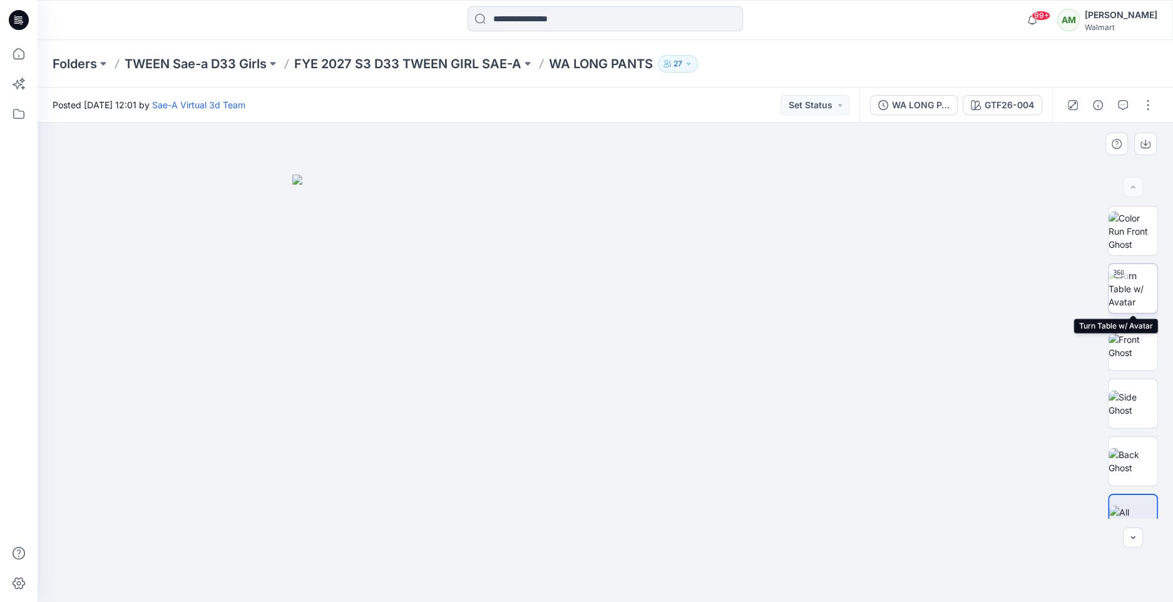
click at [1134, 290] on img at bounding box center [1133, 288] width 49 height 39
click at [605, 564] on icon at bounding box center [606, 568] width 8 height 8
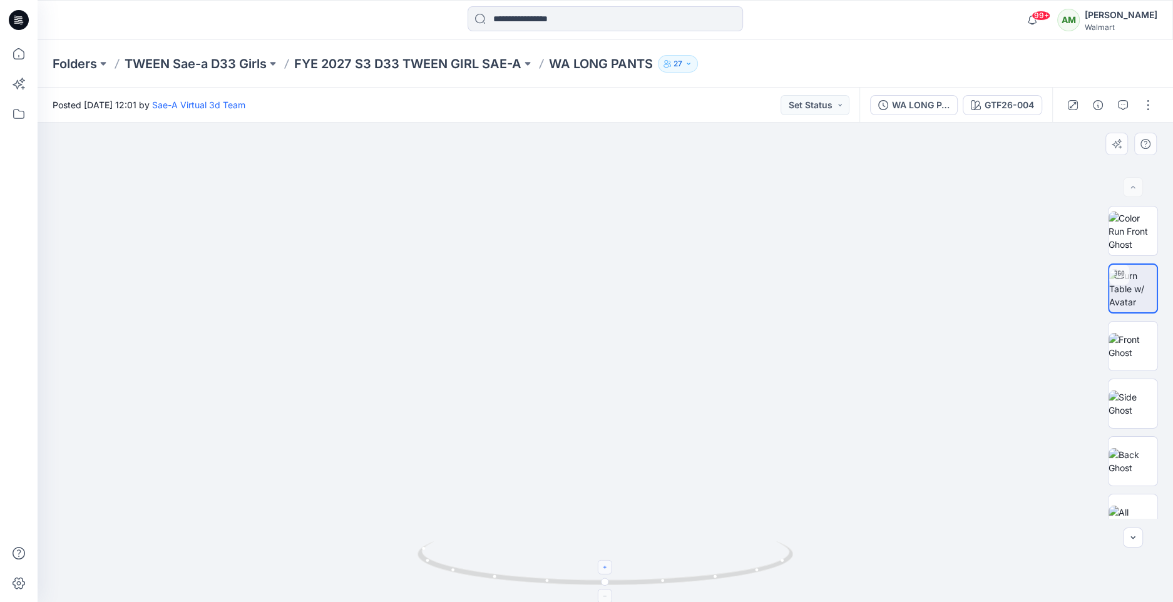
click at [605, 564] on icon at bounding box center [606, 568] width 8 height 8
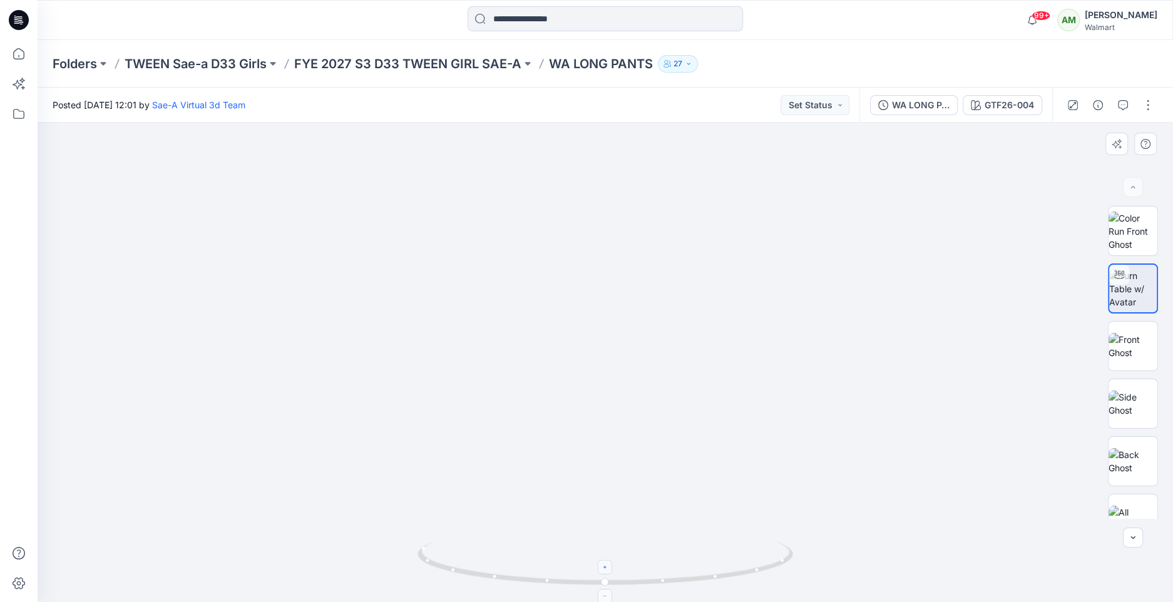
click at [605, 564] on icon at bounding box center [606, 568] width 8 height 8
click at [1119, 101] on icon "button" at bounding box center [1123, 105] width 10 height 10
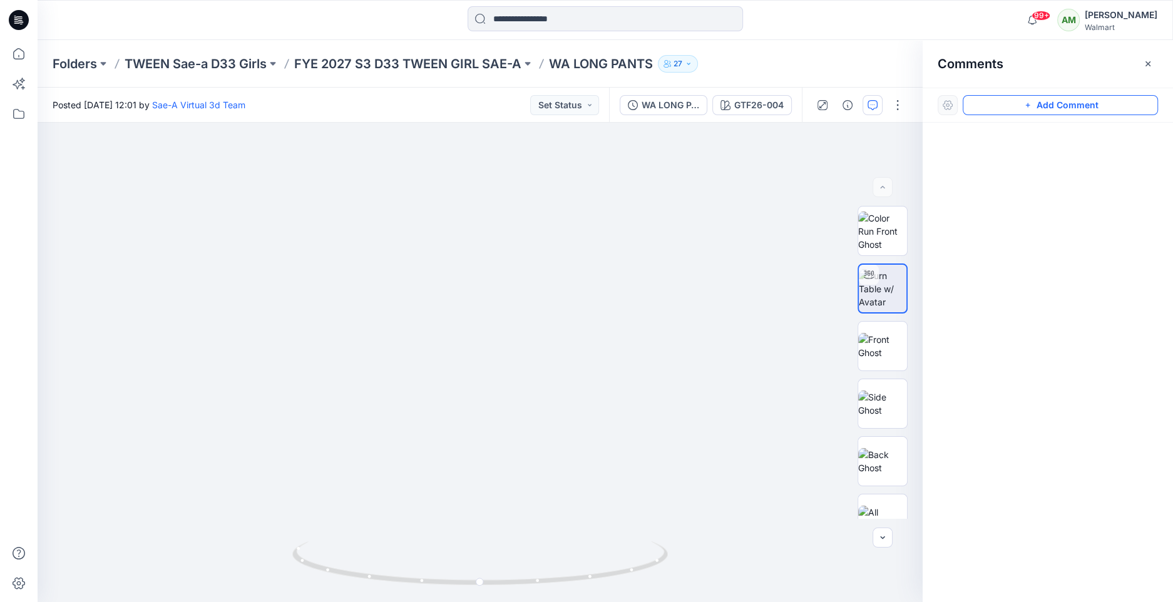
click at [1037, 102] on button "Add Comment" at bounding box center [1060, 105] width 195 height 20
click at [478, 327] on div "1" at bounding box center [480, 362] width 885 height 479
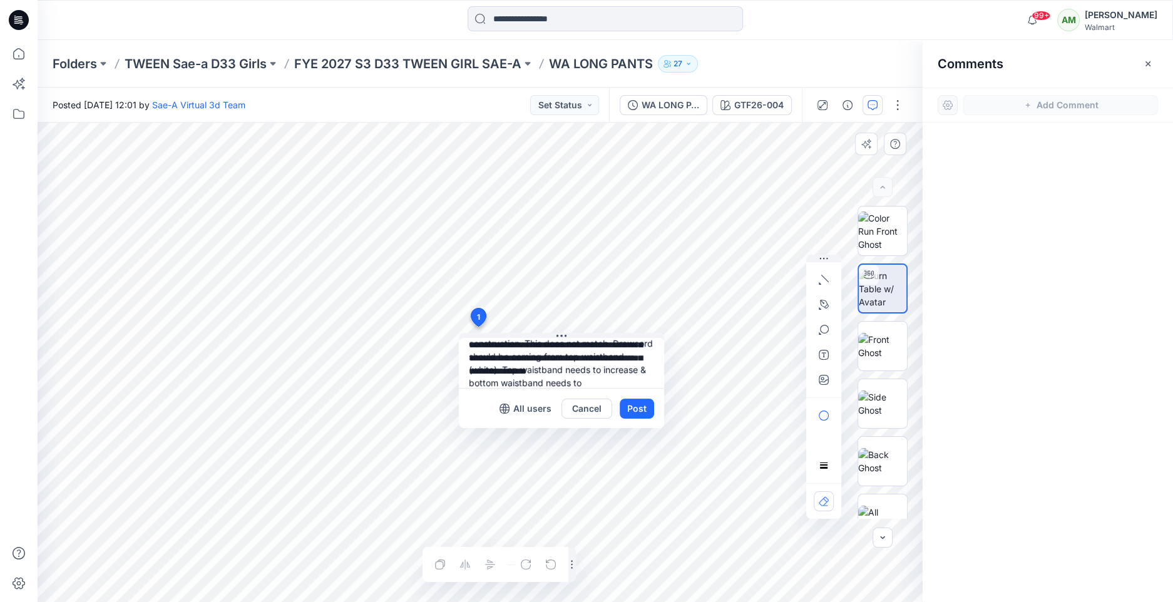
scroll to position [38, 0]
type textarea "**********"
click at [630, 405] on button "Post" at bounding box center [637, 409] width 34 height 20
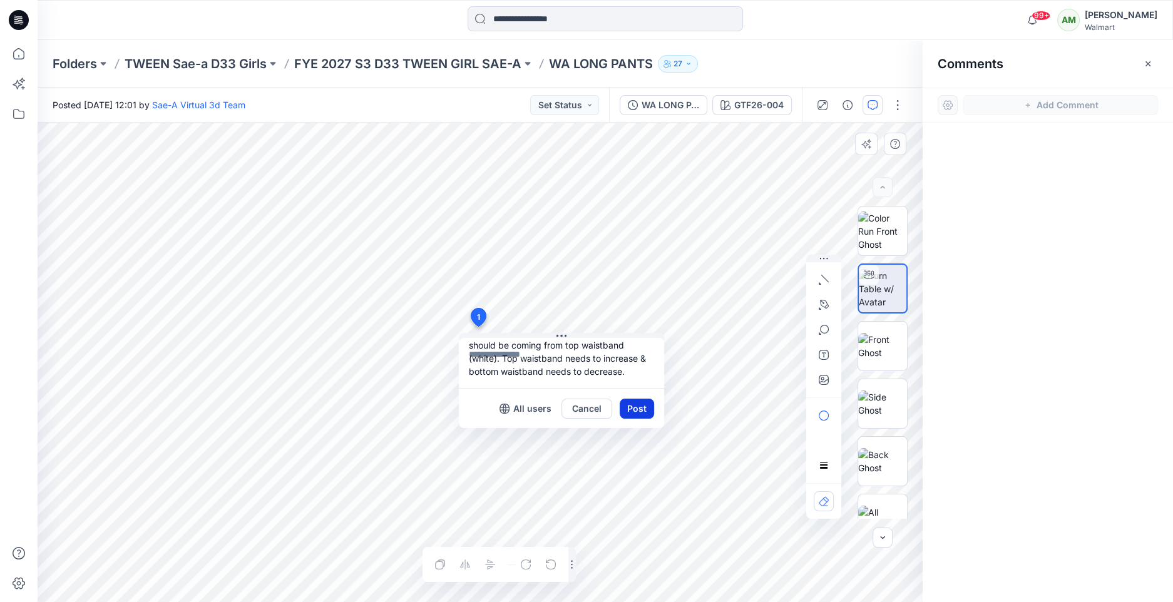
scroll to position [0, 0]
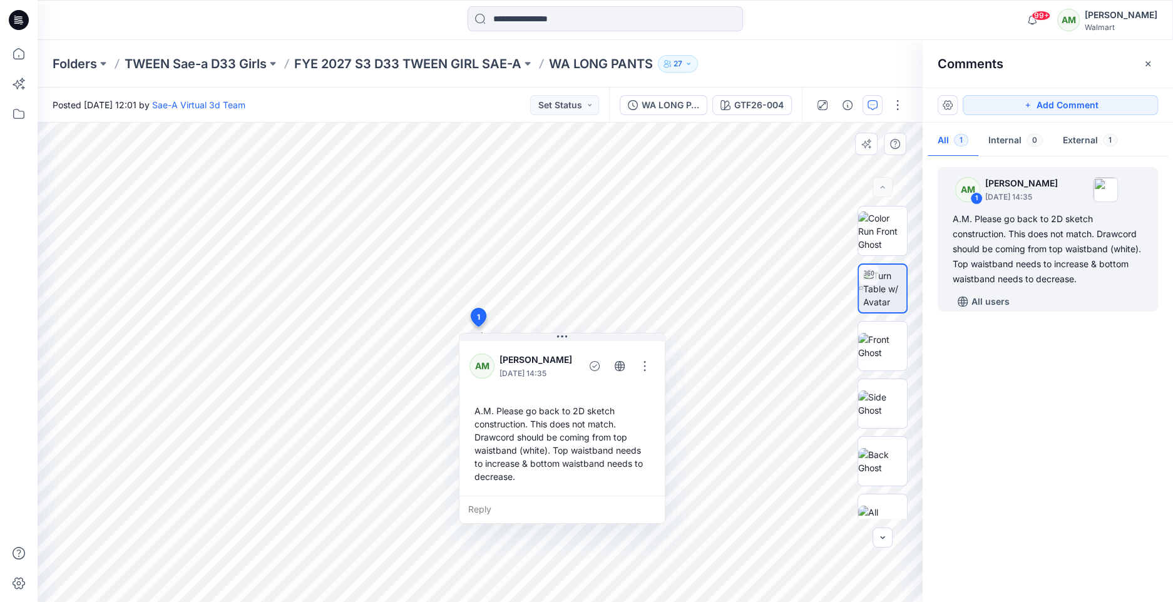
click at [538, 505] on div "Reply" at bounding box center [561, 510] width 205 height 28
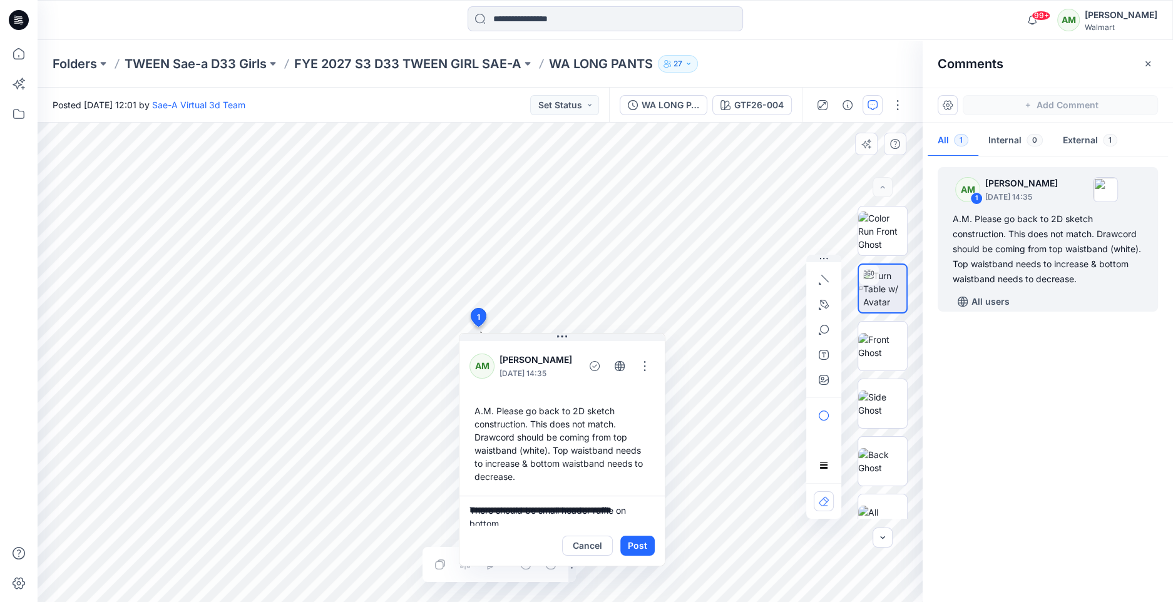
scroll to position [3, 0]
drag, startPoint x: 481, startPoint y: 505, endPoint x: 632, endPoint y: 511, distance: 151.0
click at [632, 511] on textarea "**********" at bounding box center [561, 511] width 205 height 30
type textarea "**********"
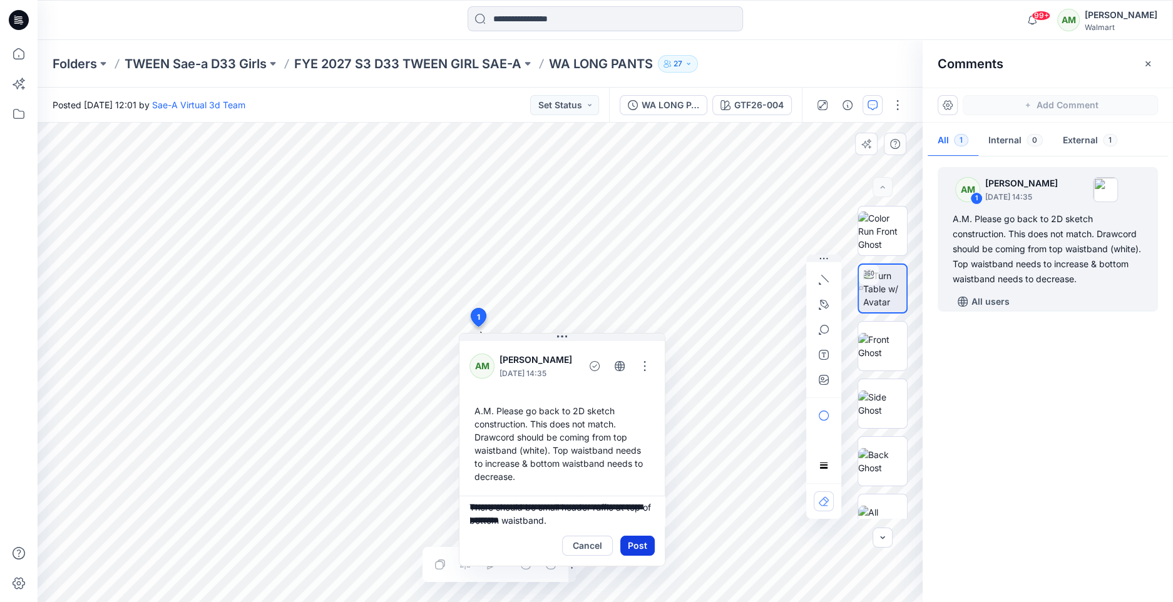
click at [634, 551] on button "Post" at bounding box center [637, 546] width 34 height 20
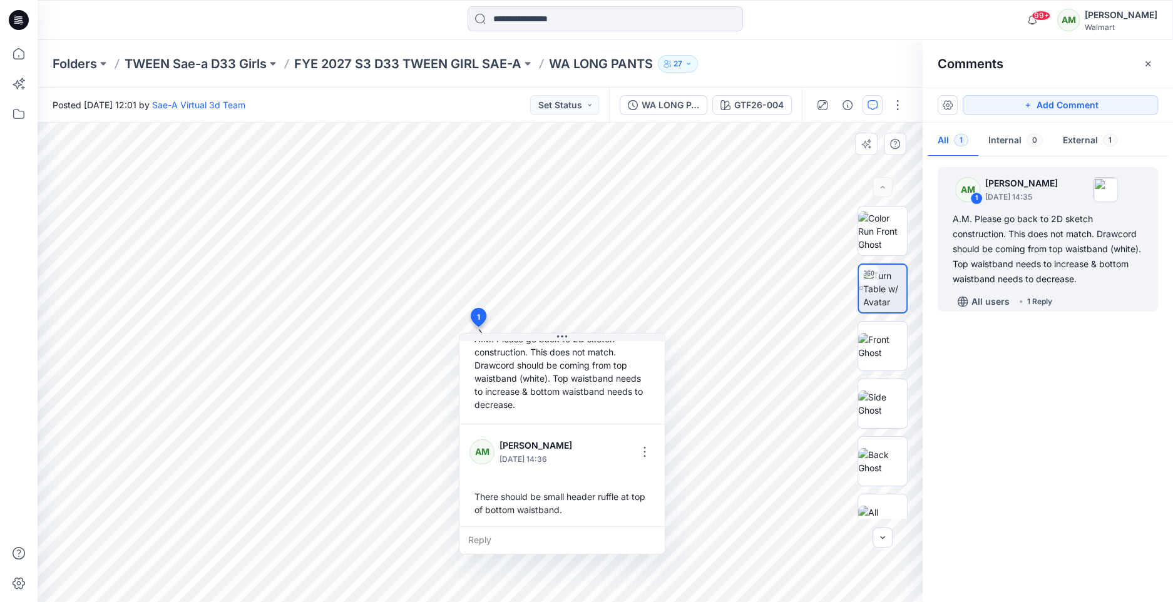
scroll to position [74, 0]
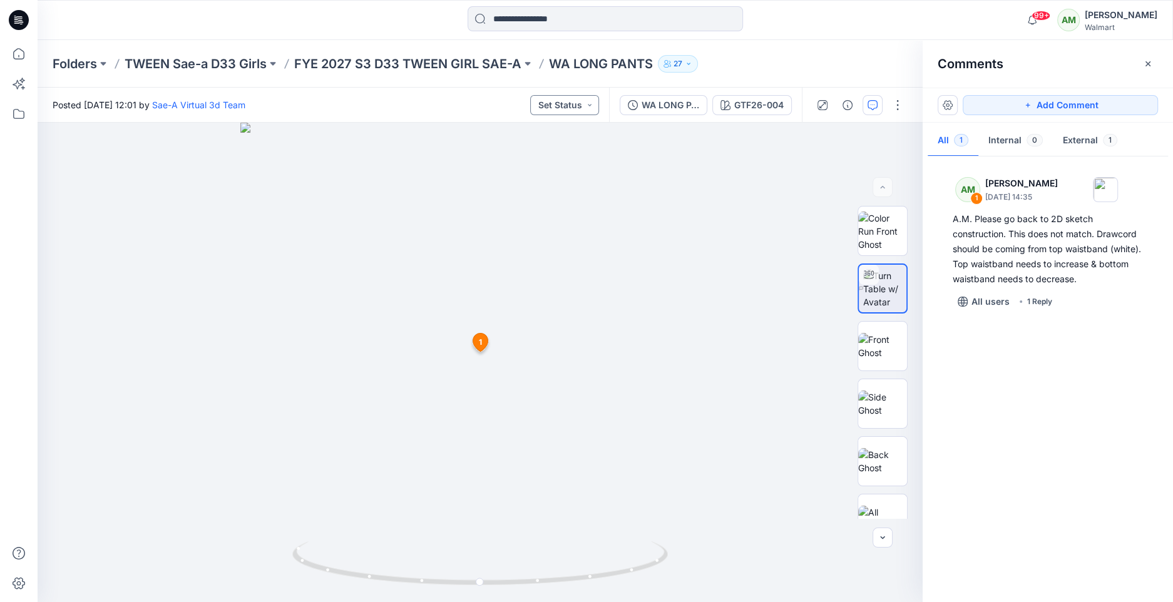
click at [590, 103] on button "Set Status" at bounding box center [564, 105] width 69 height 20
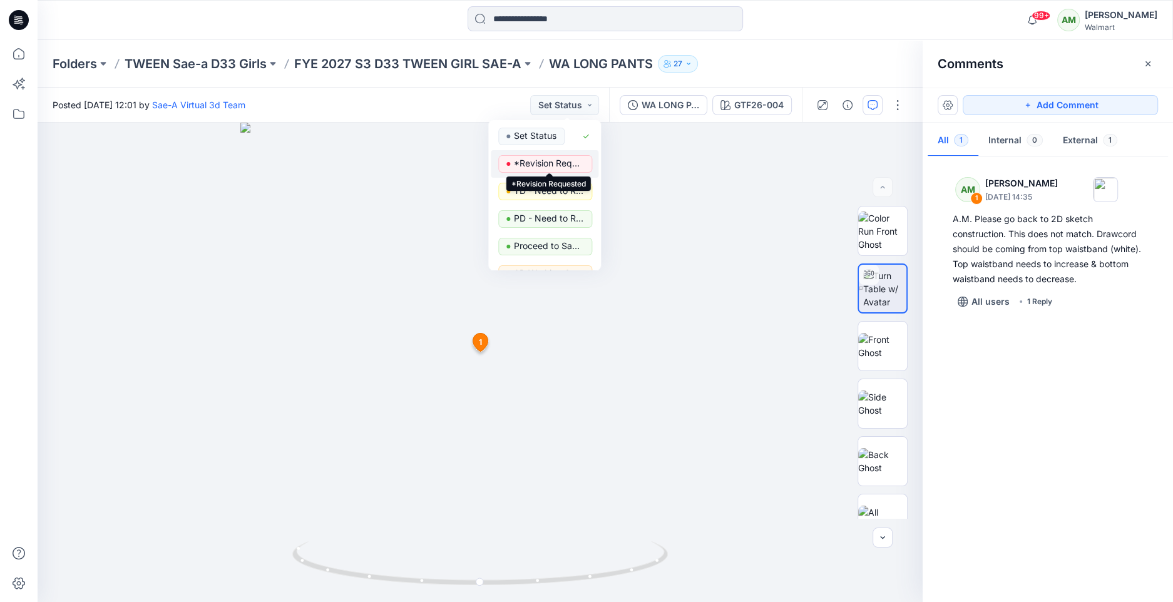
click at [558, 163] on p "*Revision Requested" at bounding box center [549, 163] width 70 height 16
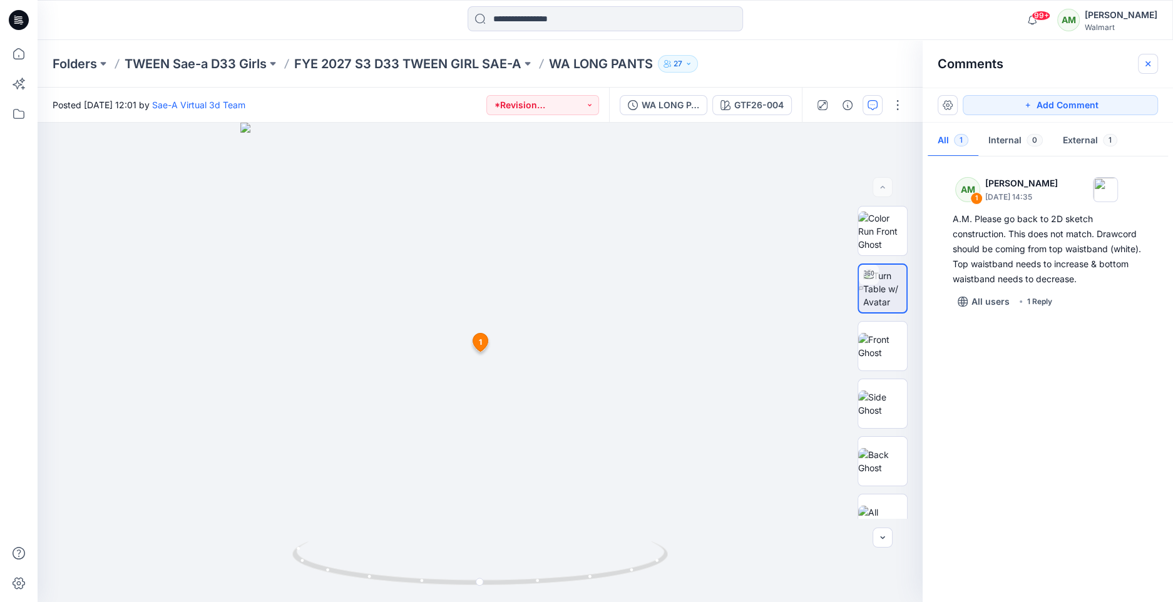
click at [1147, 61] on icon "button" at bounding box center [1148, 64] width 10 height 10
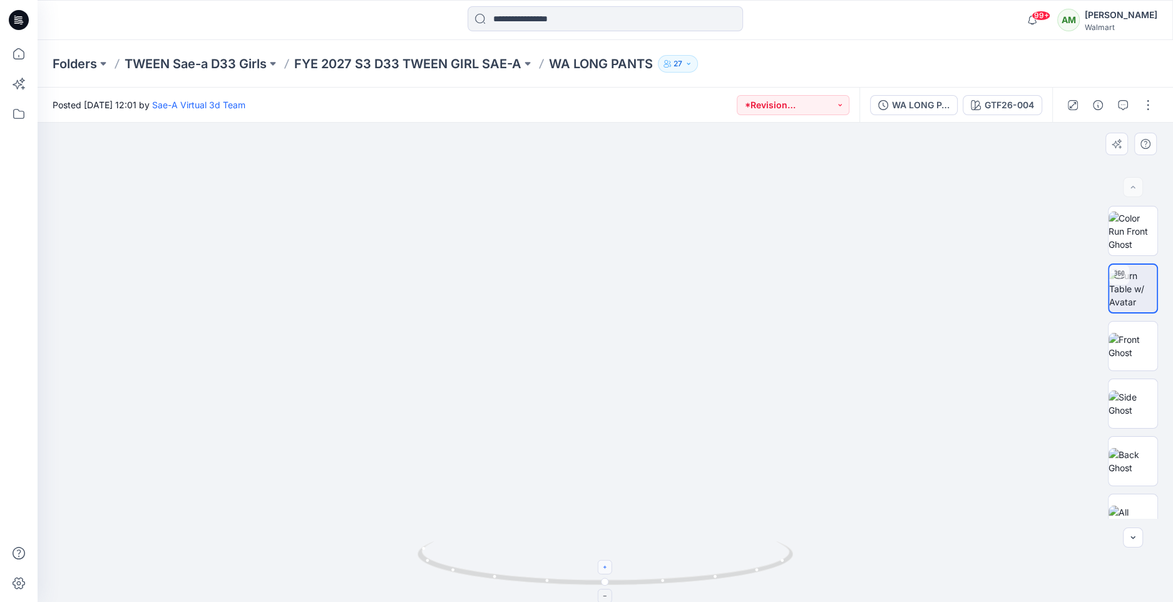
click at [609, 569] on icon at bounding box center [606, 568] width 8 height 8
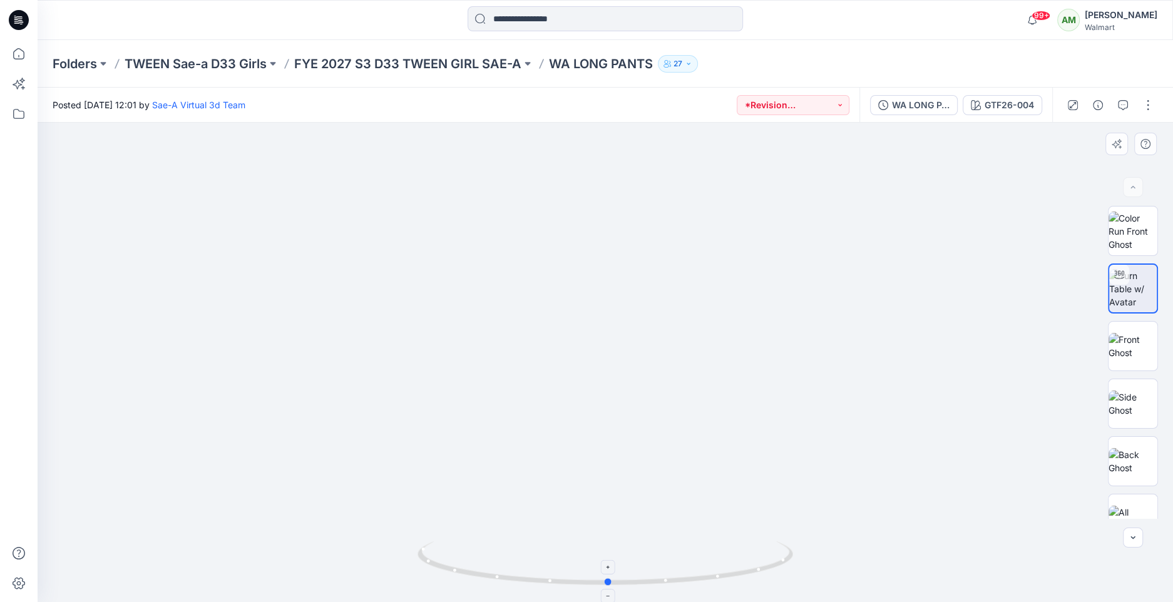
drag, startPoint x: 607, startPoint y: 586, endPoint x: 610, endPoint y: 555, distance: 30.8
click at [610, 555] on icon at bounding box center [607, 564] width 379 height 47
click at [456, 61] on p "FYE 2027 S3 D33 TWEEN GIRL SAE-A" at bounding box center [407, 64] width 227 height 18
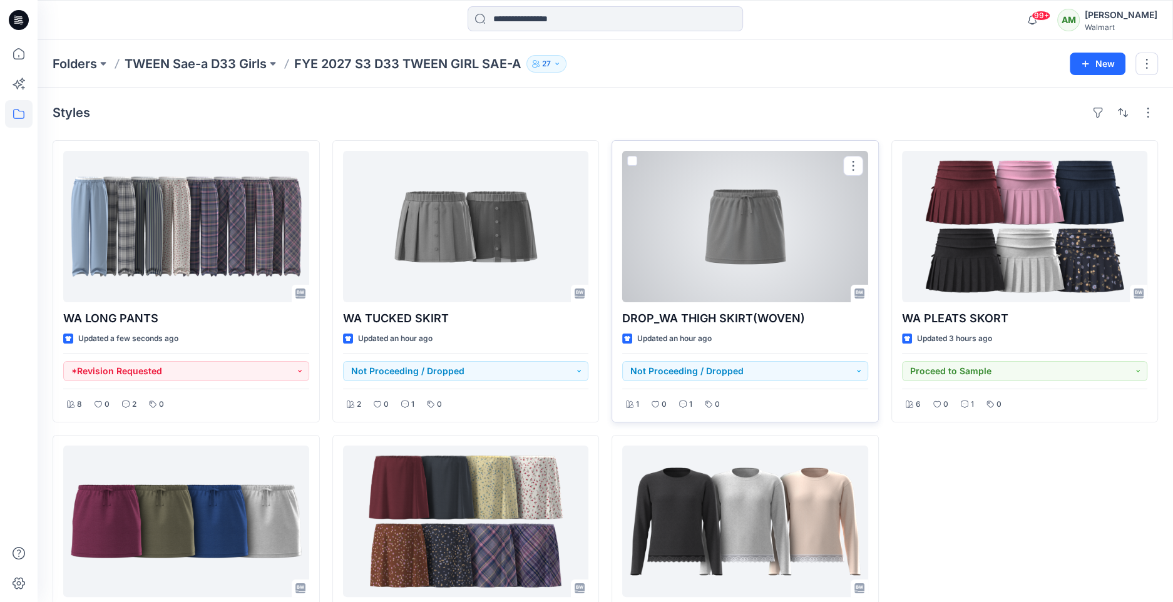
click at [752, 218] on div at bounding box center [745, 226] width 246 height 151
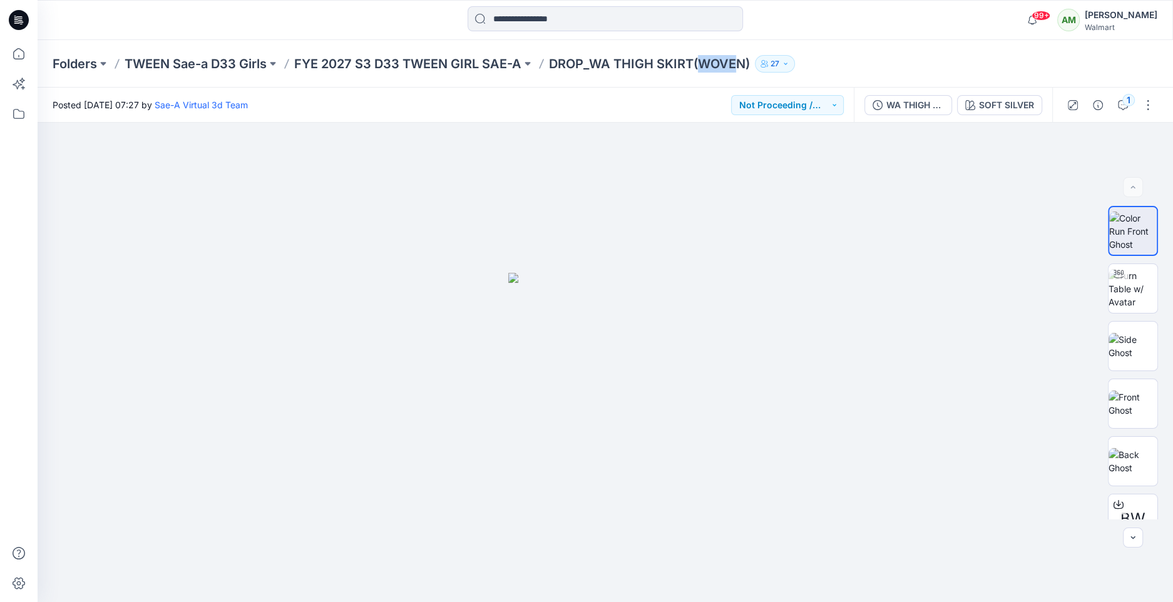
drag, startPoint x: 726, startPoint y: 58, endPoint x: 738, endPoint y: 64, distance: 13.4
click at [738, 64] on p "DROP_WA THIGH SKIRT(WOVEN)" at bounding box center [649, 64] width 201 height 18
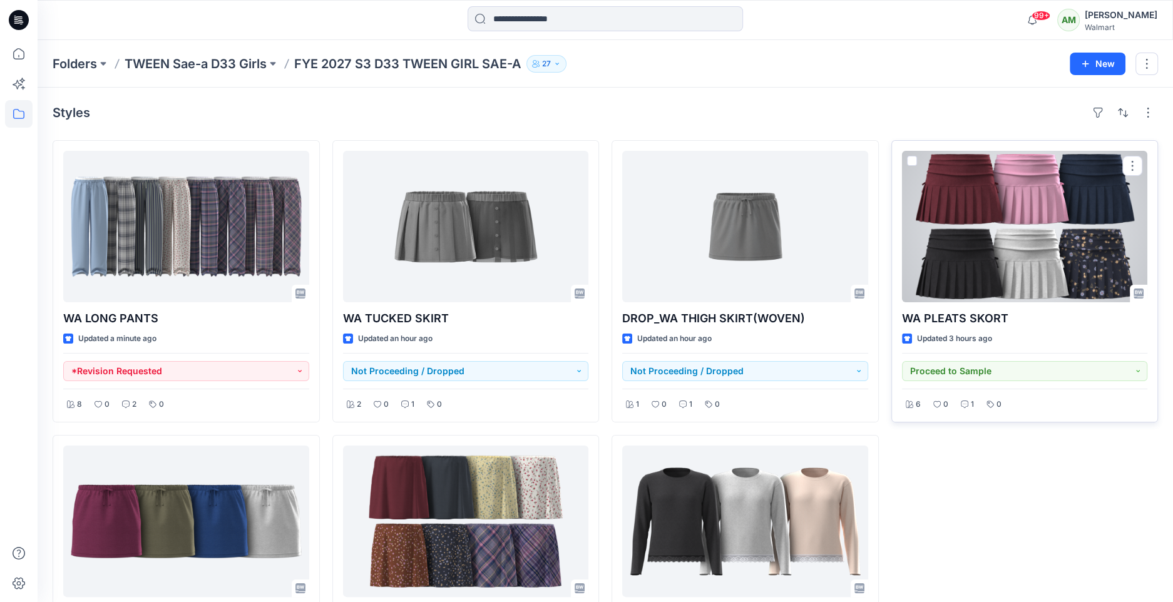
click at [970, 222] on div at bounding box center [1025, 226] width 246 height 151
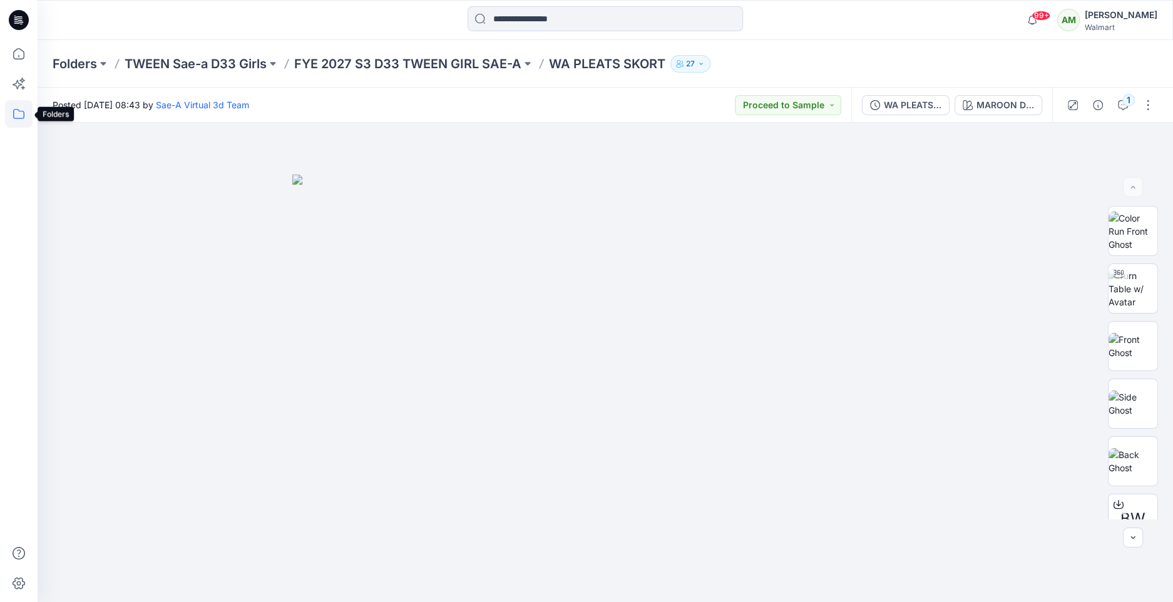
click at [15, 113] on icon at bounding box center [19, 114] width 28 height 28
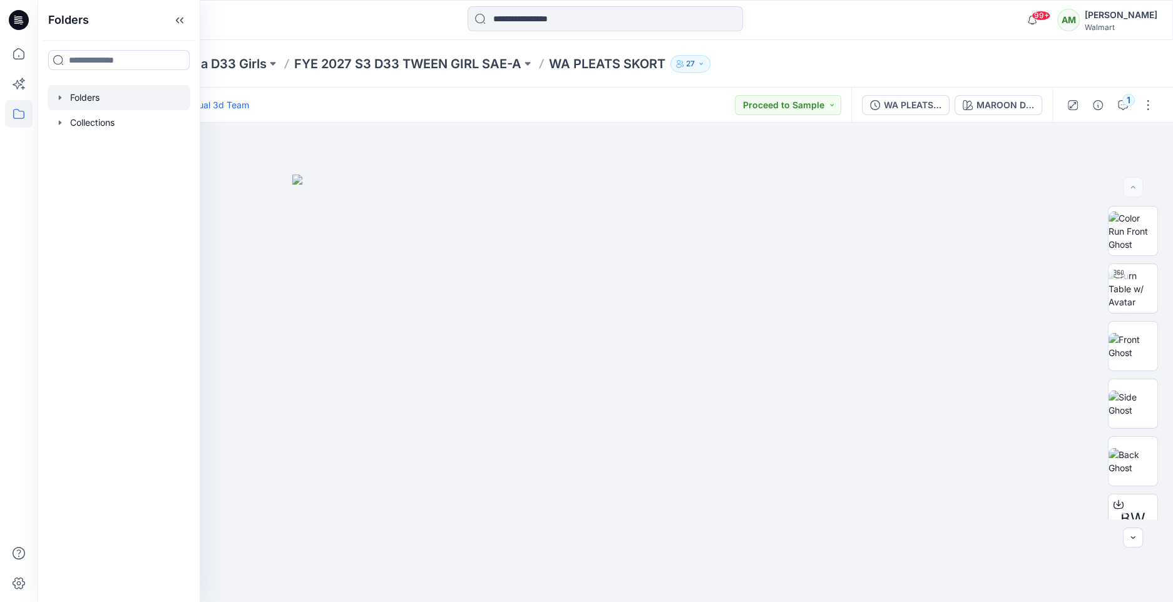
click at [61, 99] on icon "button" at bounding box center [60, 98] width 10 height 10
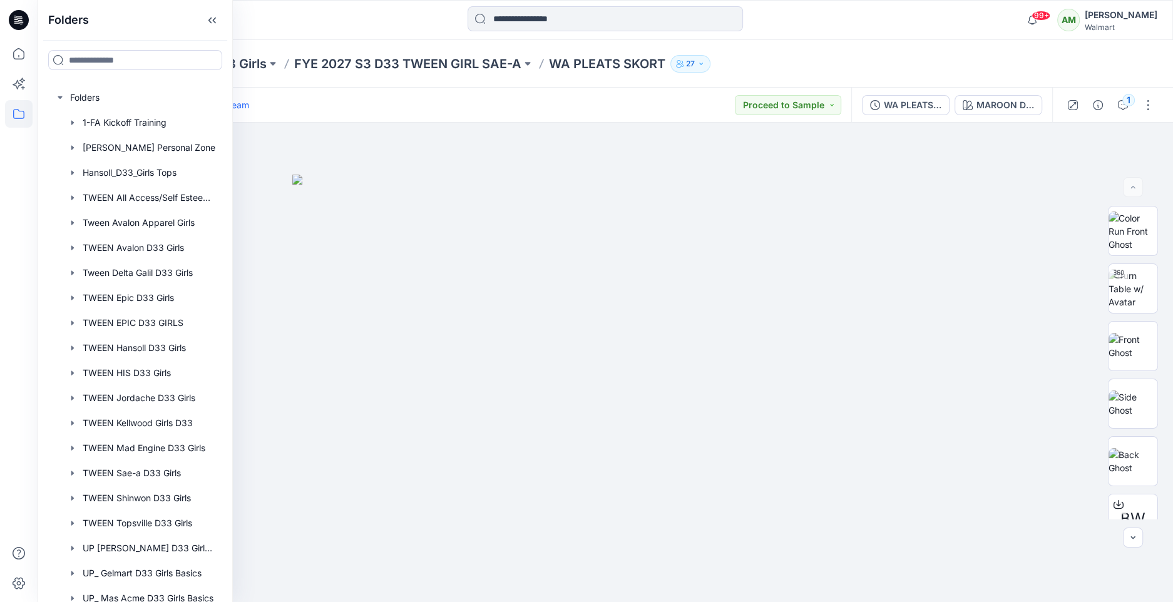
click at [252, 20] on div at bounding box center [180, 20] width 284 height 28
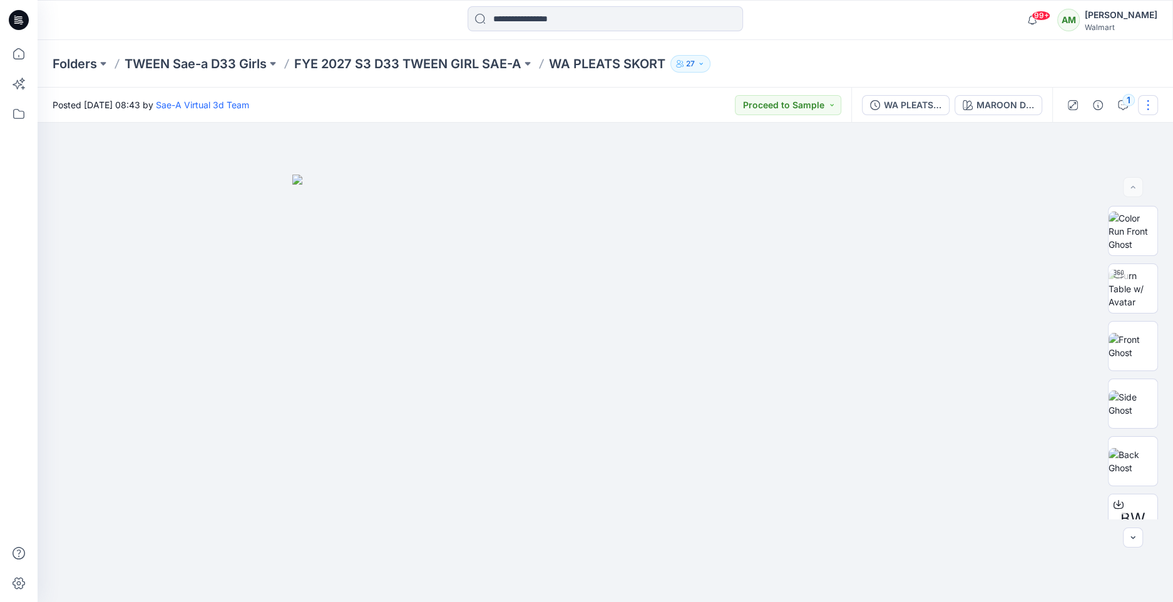
click at [1147, 103] on button "button" at bounding box center [1148, 105] width 20 height 20
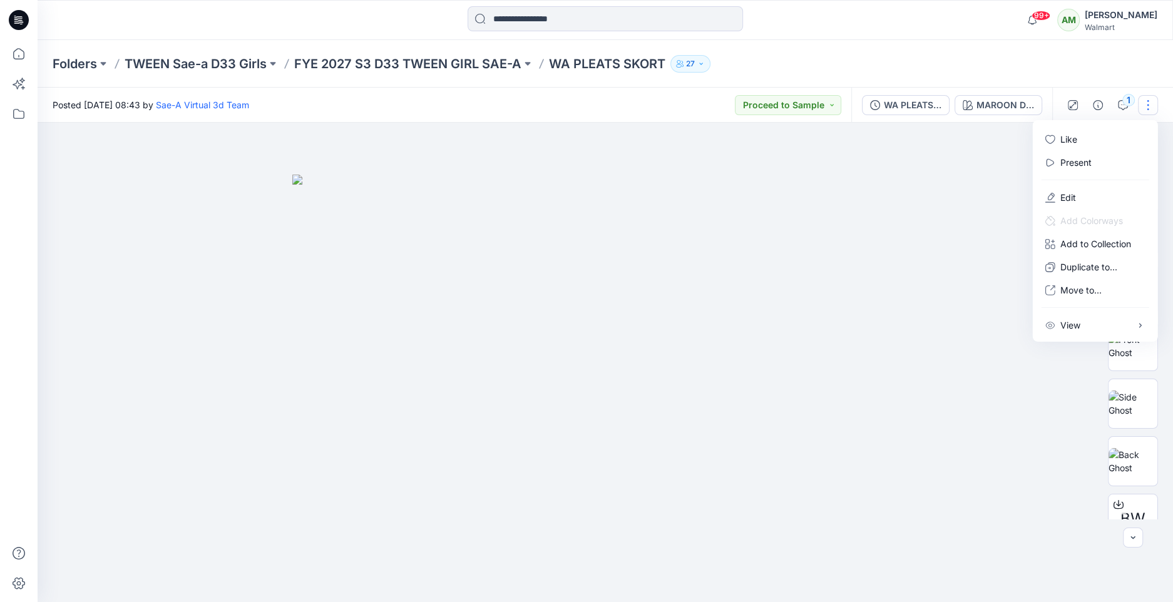
click at [1008, 55] on div "Folders TWEEN Sae-a D33 Girls FYE 2027 S3 D33 TWEEN GIRL SAE-A WA PLEATS SKORT …" at bounding box center [557, 64] width 1008 height 18
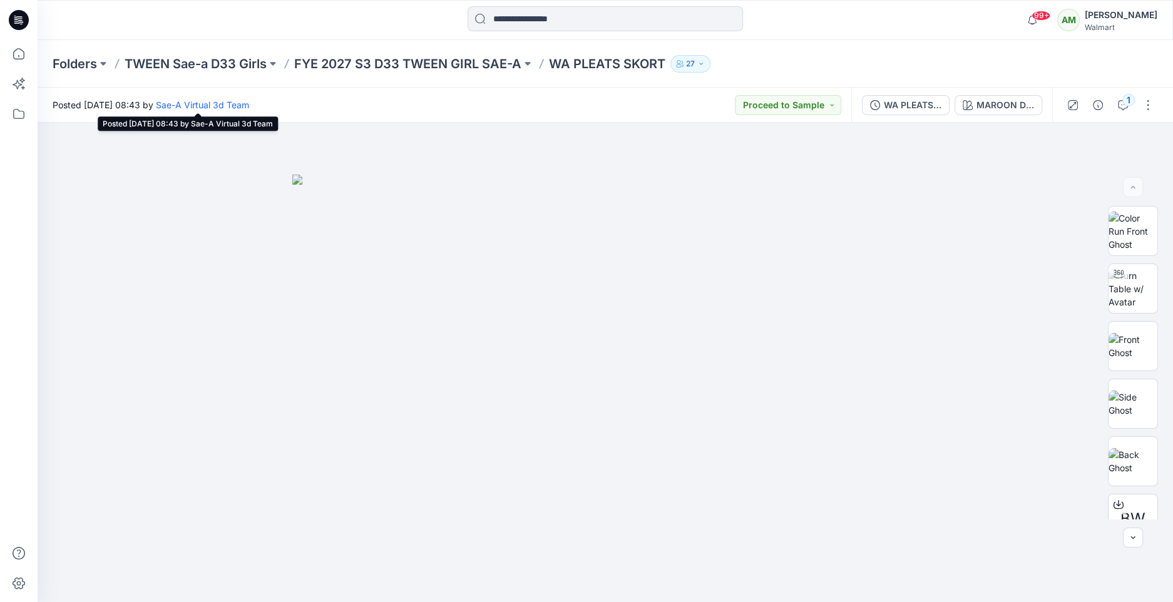
drag, startPoint x: 73, startPoint y: 105, endPoint x: 212, endPoint y: 102, distance: 138.4
click at [212, 102] on span "Posted [DATE] 08:43 by Sae-A Virtual 3d Team" at bounding box center [151, 104] width 197 height 13
click at [1127, 284] on img at bounding box center [1133, 288] width 49 height 39
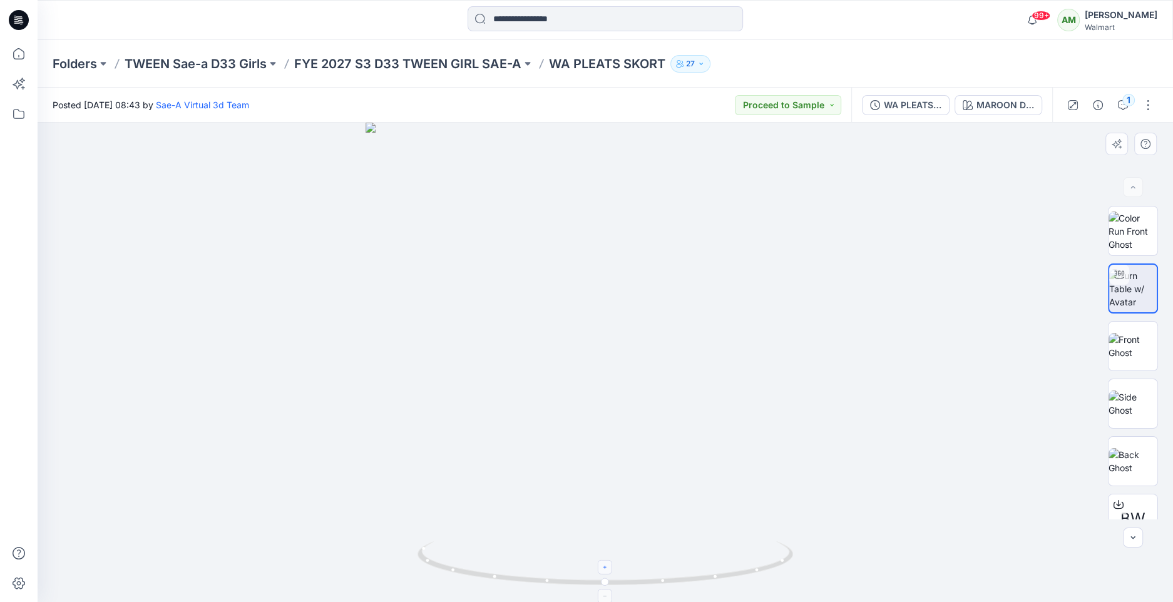
click at [608, 564] on icon at bounding box center [606, 568] width 8 height 8
drag, startPoint x: 605, startPoint y: 584, endPoint x: 647, endPoint y: 580, distance: 42.1
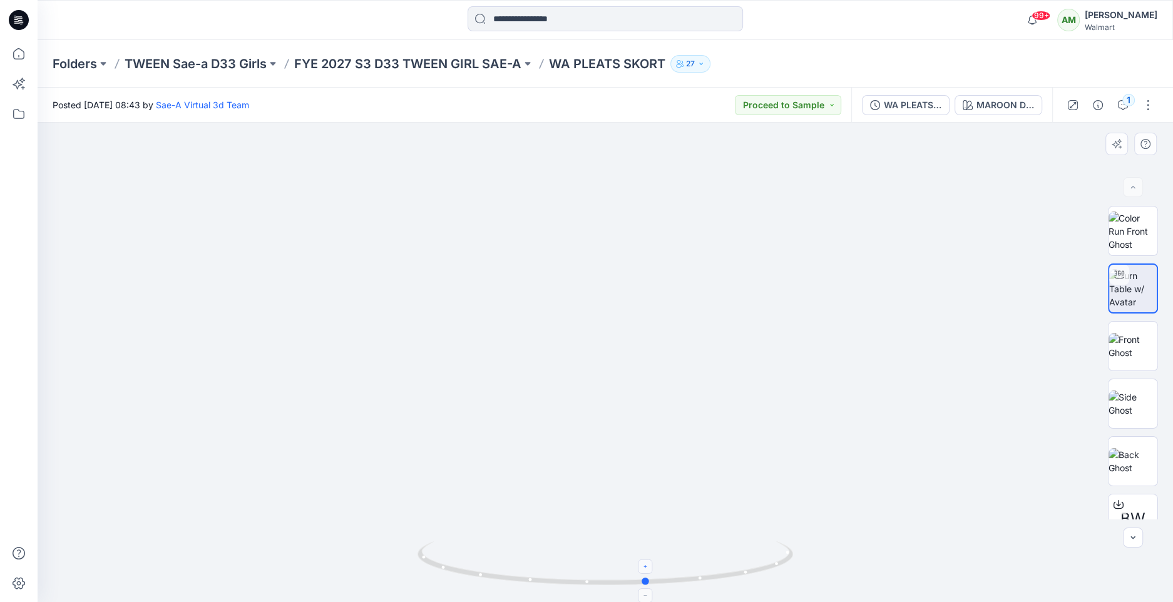
click at [647, 580] on circle at bounding box center [647, 582] width 8 height 8
drag, startPoint x: 647, startPoint y: 580, endPoint x: 593, endPoint y: 583, distance: 54.5
click at [593, 583] on circle at bounding box center [594, 582] width 8 height 8
drag, startPoint x: 658, startPoint y: 527, endPoint x: 659, endPoint y: 322, distance: 205.3
click at [659, 322] on img at bounding box center [607, 69] width 1246 height 1065
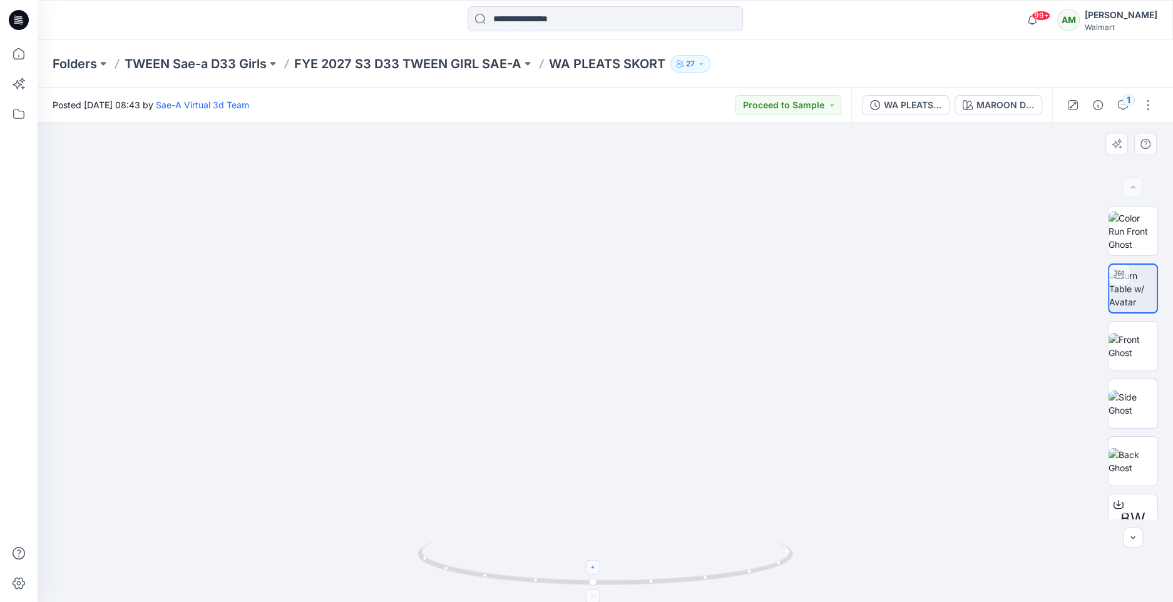
click at [595, 594] on icon at bounding box center [594, 597] width 8 height 8
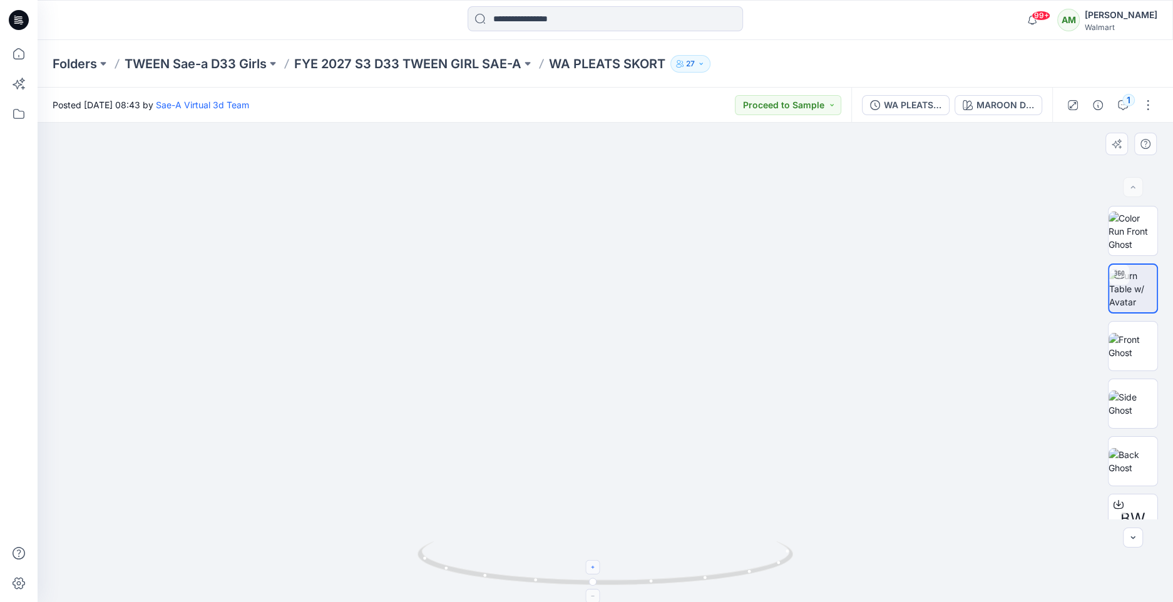
click at [595, 594] on icon at bounding box center [594, 597] width 8 height 8
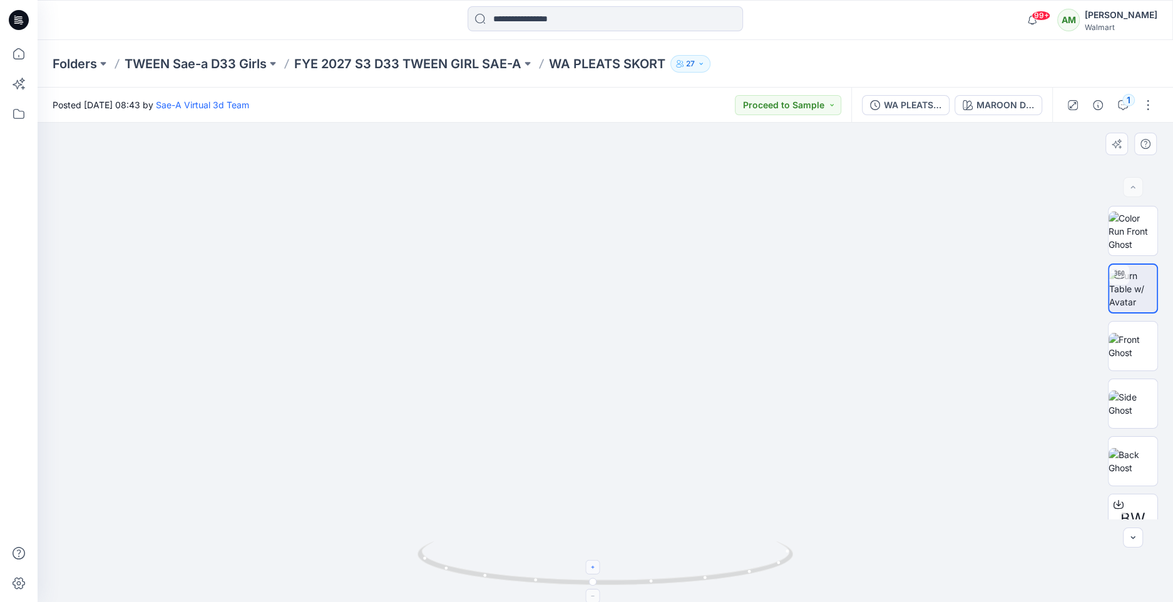
click at [595, 594] on icon at bounding box center [594, 597] width 8 height 8
click at [986, 96] on button "MAROON DUST" at bounding box center [999, 105] width 88 height 20
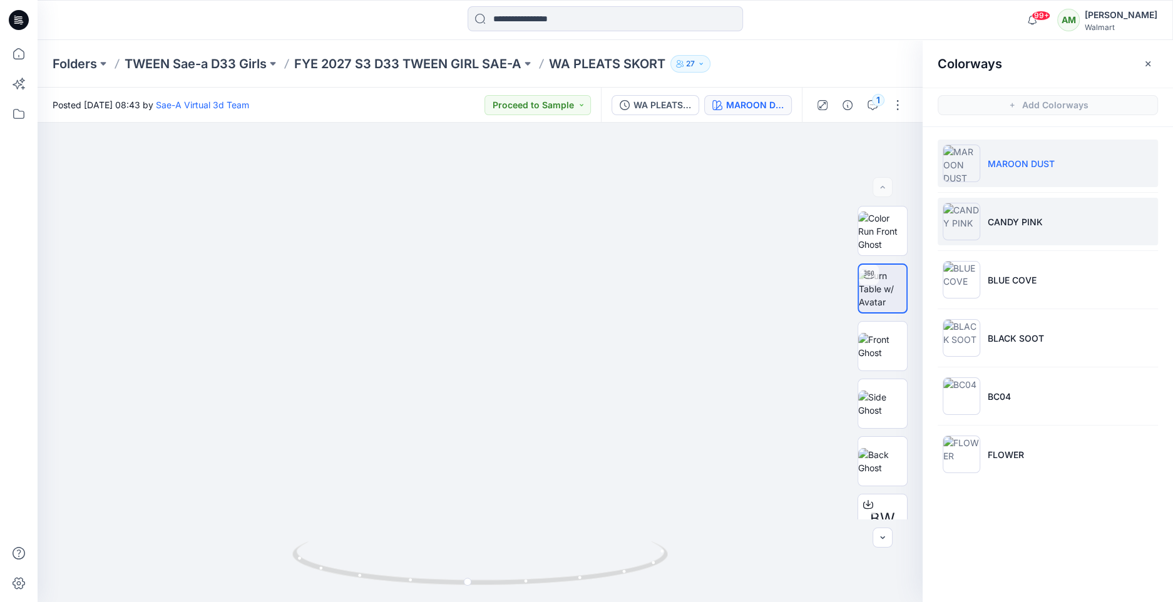
click at [1012, 229] on li "CANDY PINK" at bounding box center [1048, 222] width 220 height 48
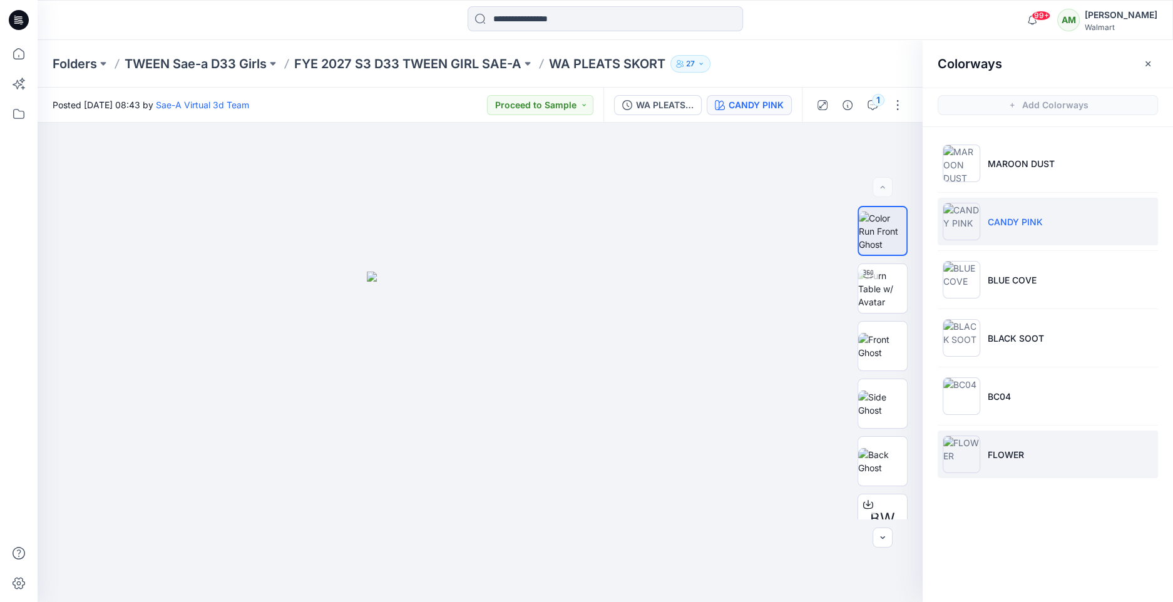
click at [1007, 458] on p "FLOWER" at bounding box center [1006, 454] width 36 height 13
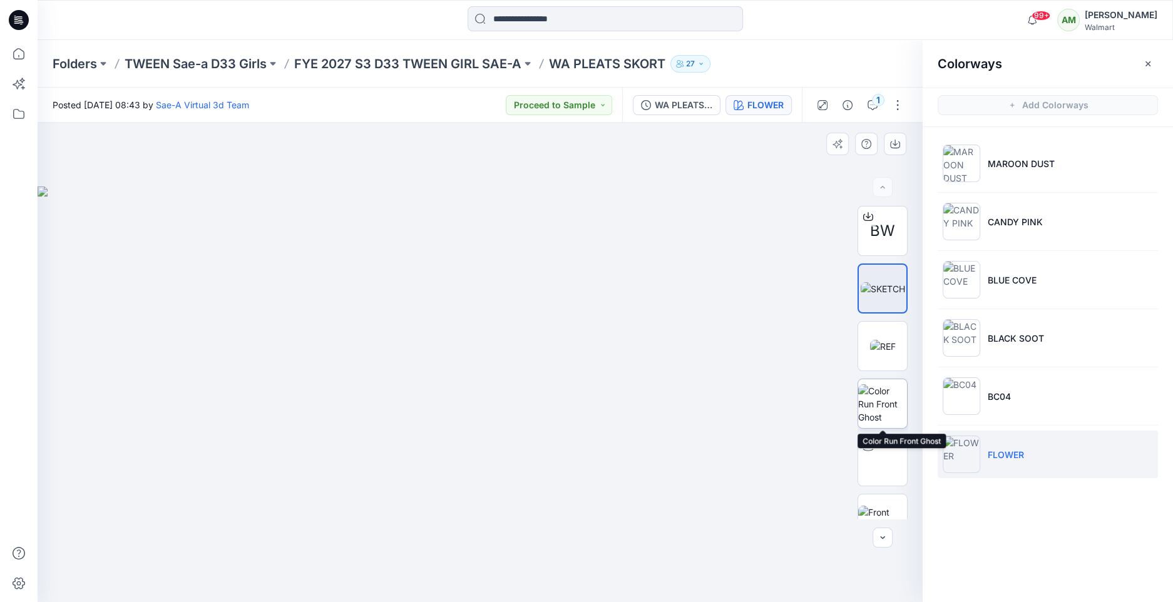
click at [883, 406] on img at bounding box center [882, 403] width 49 height 39
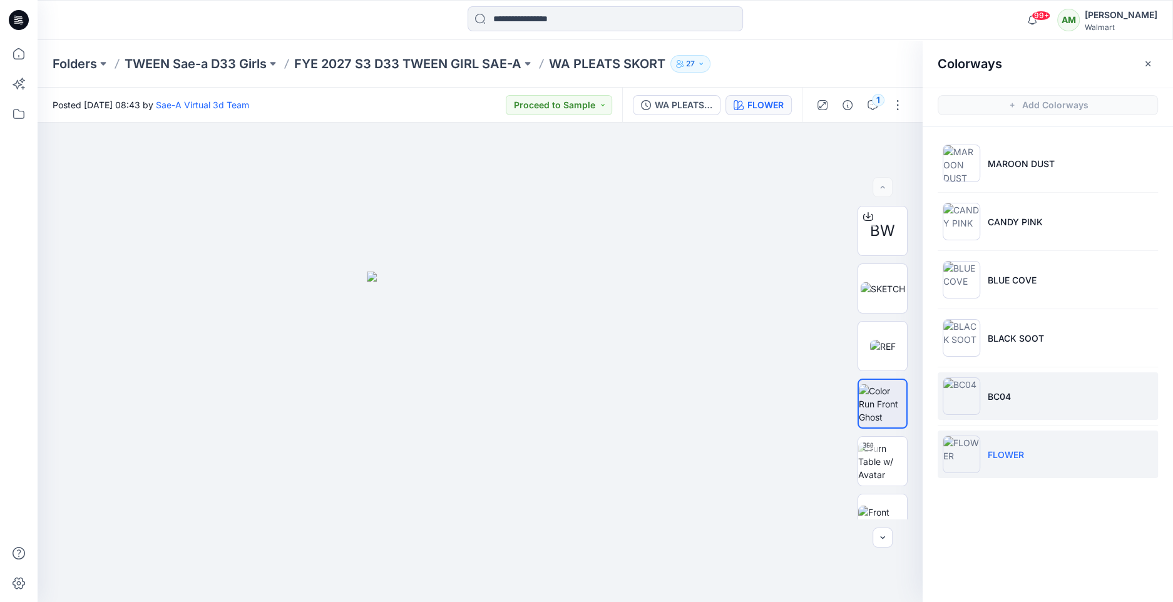
click at [1017, 391] on li "BC04" at bounding box center [1048, 396] width 220 height 48
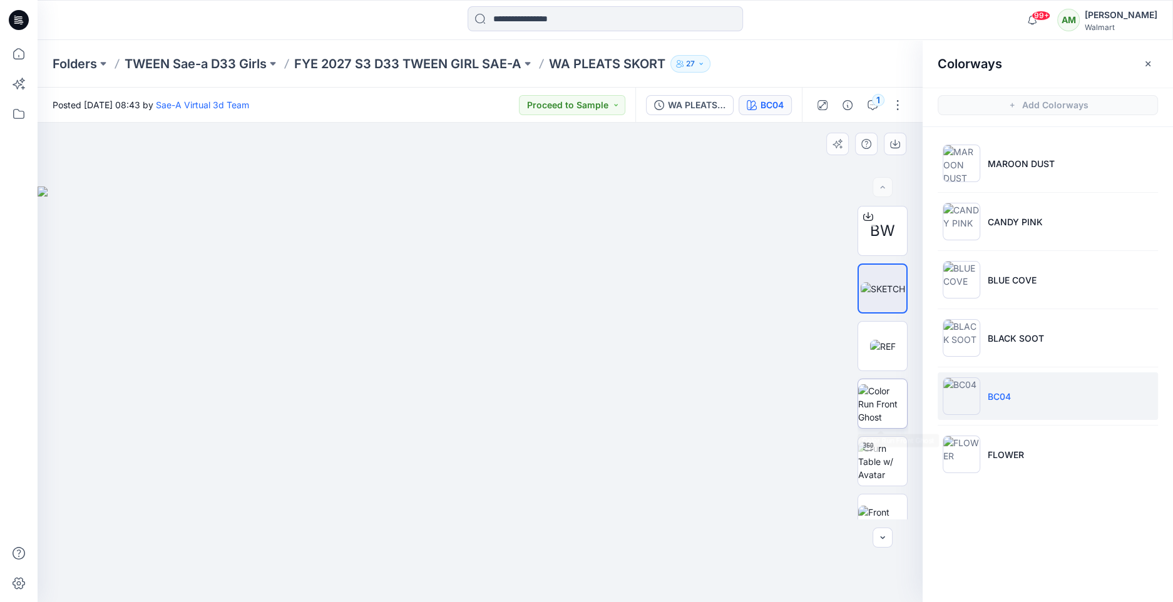
click at [876, 403] on img at bounding box center [882, 403] width 49 height 39
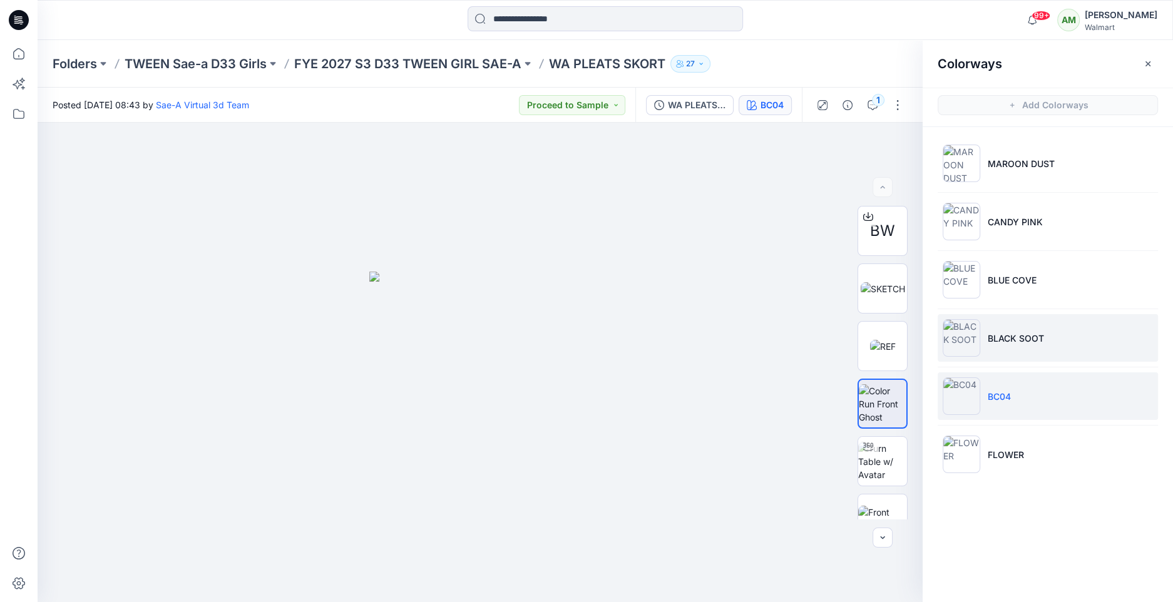
click at [1022, 332] on p "BLACK SOOT" at bounding box center [1016, 338] width 56 height 13
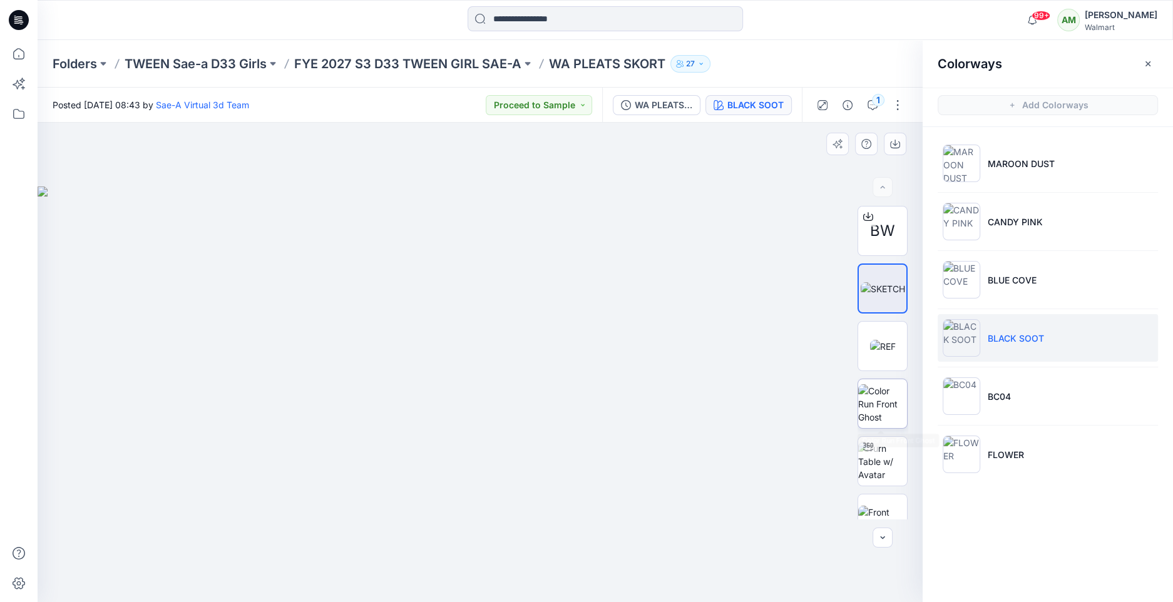
click at [884, 386] on img at bounding box center [882, 403] width 49 height 39
click at [352, 63] on p "FYE 2027 S3 D33 TWEEN GIRL SAE-A" at bounding box center [407, 64] width 227 height 18
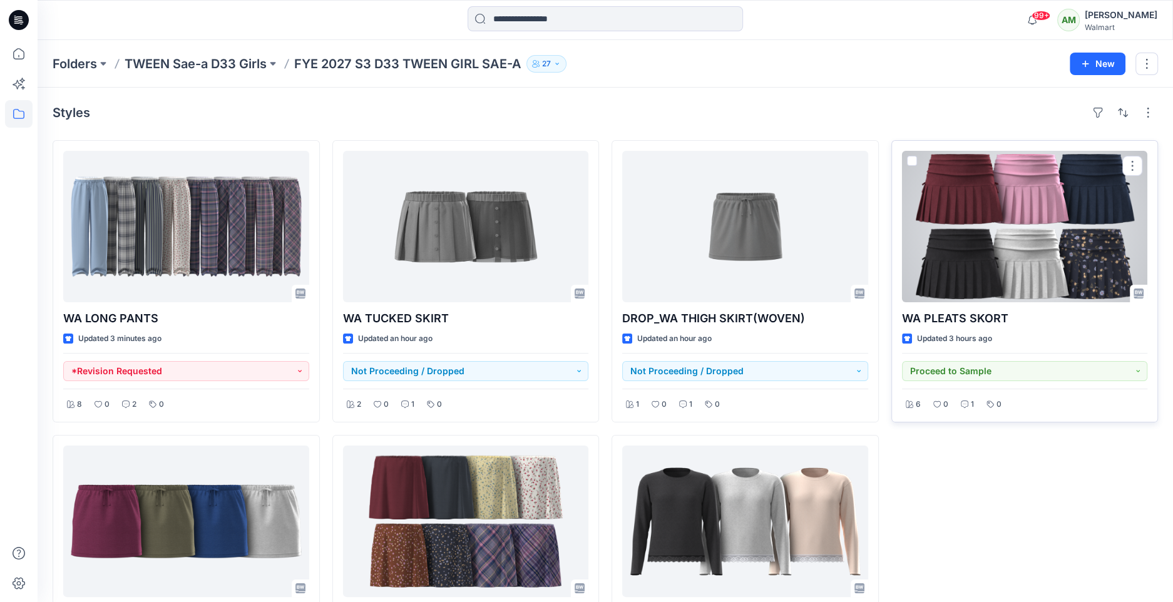
click at [1035, 234] on div at bounding box center [1025, 226] width 246 height 151
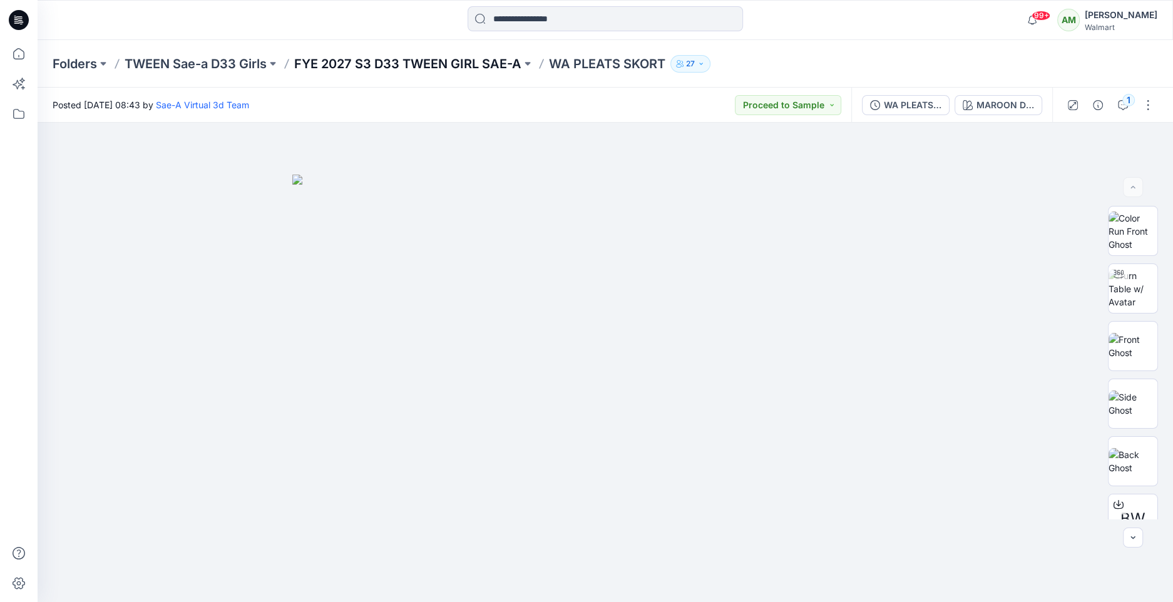
click at [429, 71] on p "FYE 2027 S3 D33 TWEEN GIRL SAE-A" at bounding box center [407, 64] width 227 height 18
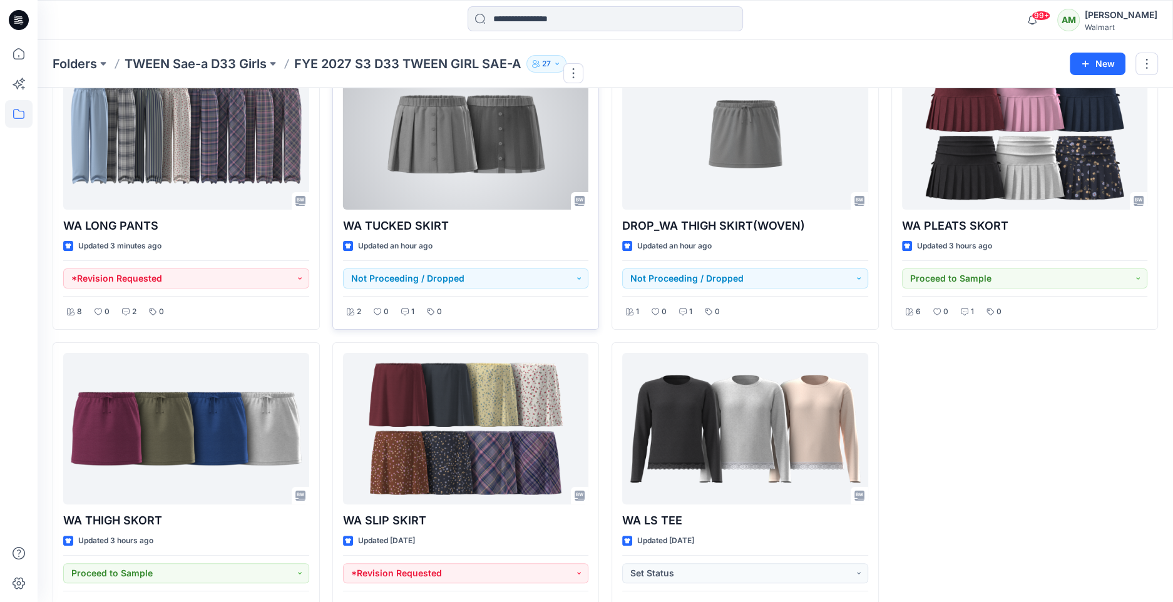
scroll to position [128, 0]
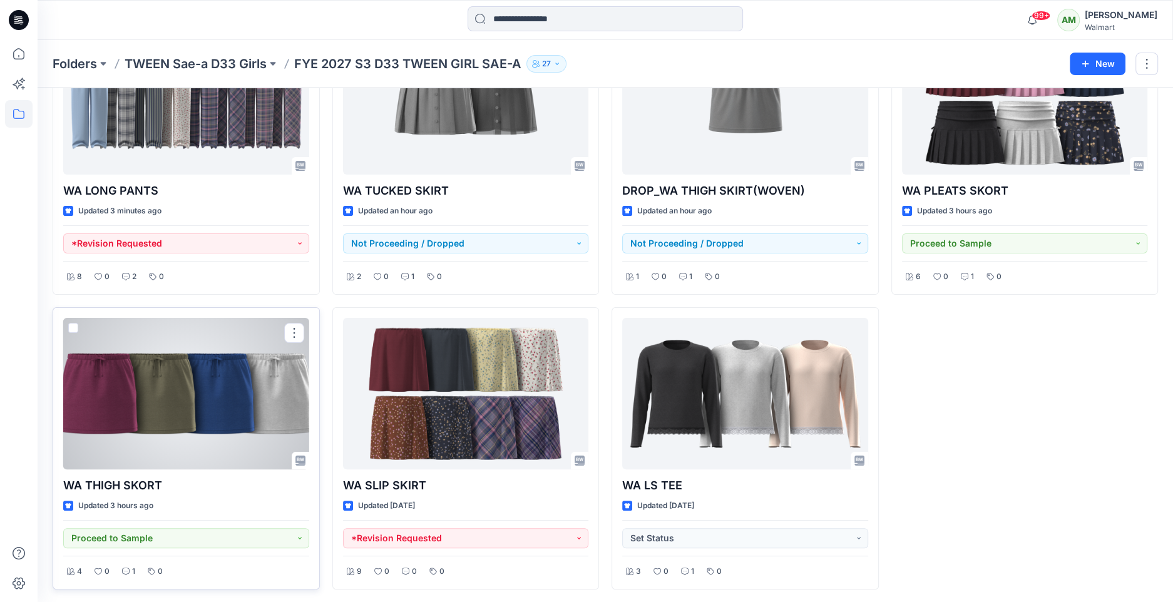
click at [146, 407] on div at bounding box center [186, 393] width 246 height 151
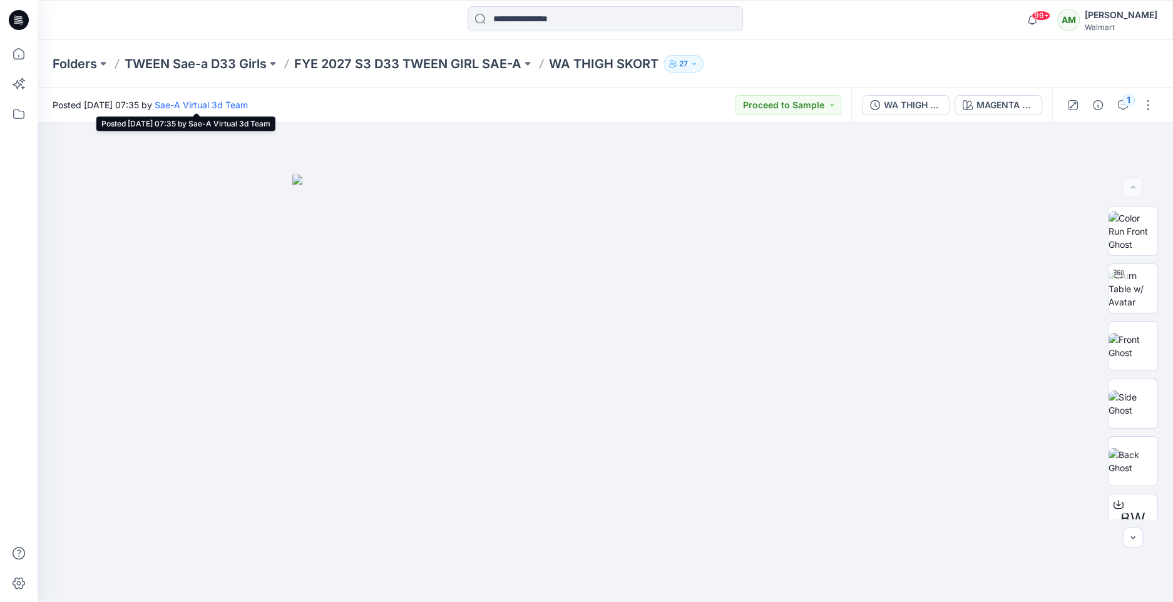
drag, startPoint x: 124, startPoint y: 101, endPoint x: 210, endPoint y: 106, distance: 86.5
click at [210, 106] on span "Posted [DATE] 07:35 by Sae-A Virtual 3d Team" at bounding box center [150, 104] width 195 height 13
click at [225, 103] on span "Posted [DATE] 07:35 by Sae-A Virtual 3d Team" at bounding box center [150, 104] width 195 height 13
drag, startPoint x: 233, startPoint y: 104, endPoint x: 112, endPoint y: 90, distance: 121.6
click at [112, 90] on div "Posted [DATE] 07:35 by Sae-A Virtual 3d Team Proceed to Sample" at bounding box center [445, 105] width 814 height 34
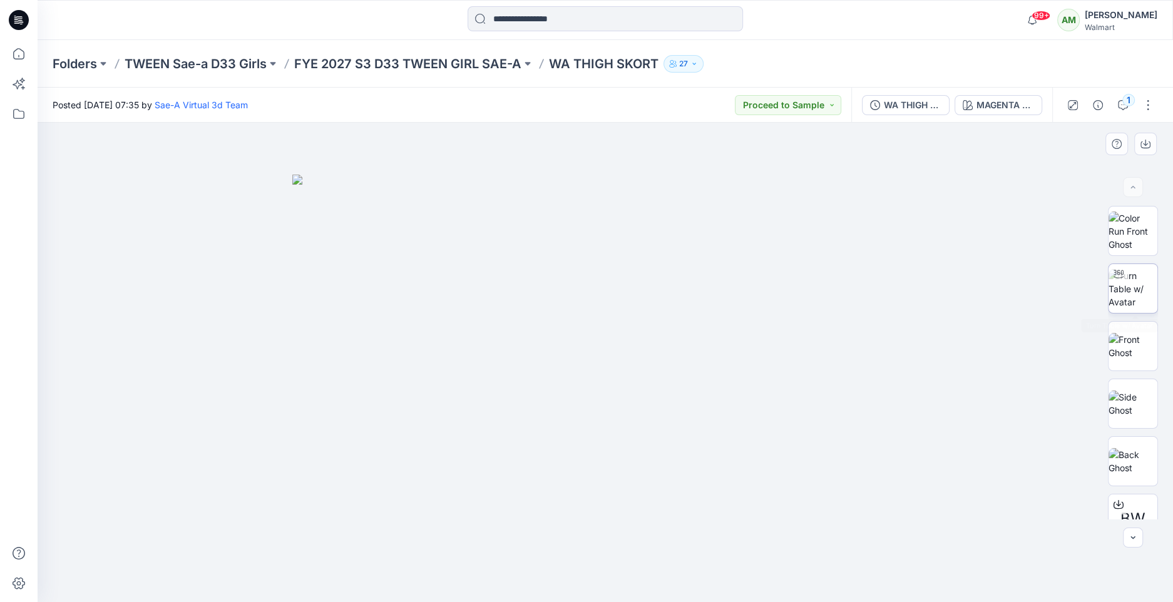
click at [1137, 295] on img at bounding box center [1133, 288] width 49 height 39
click at [607, 570] on icon at bounding box center [606, 568] width 8 height 8
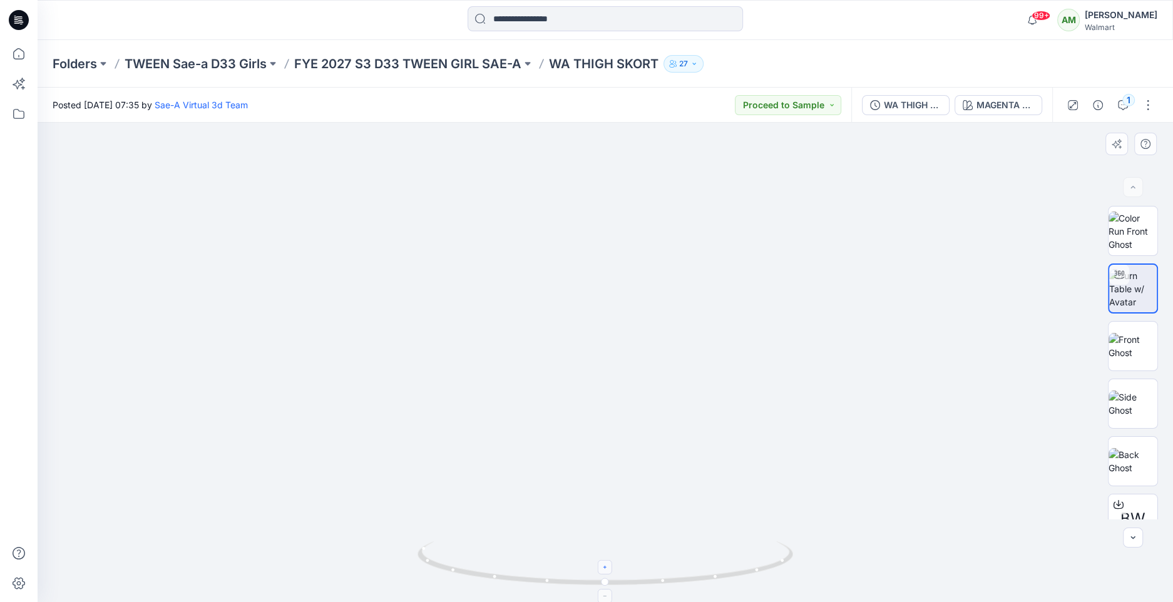
click at [607, 570] on icon at bounding box center [606, 568] width 8 height 8
drag, startPoint x: 606, startPoint y: 583, endPoint x: 599, endPoint y: 576, distance: 9.7
click at [599, 577] on icon at bounding box center [607, 564] width 379 height 47
click at [985, 102] on div "MAGENTA JEWEL" at bounding box center [1005, 105] width 58 height 14
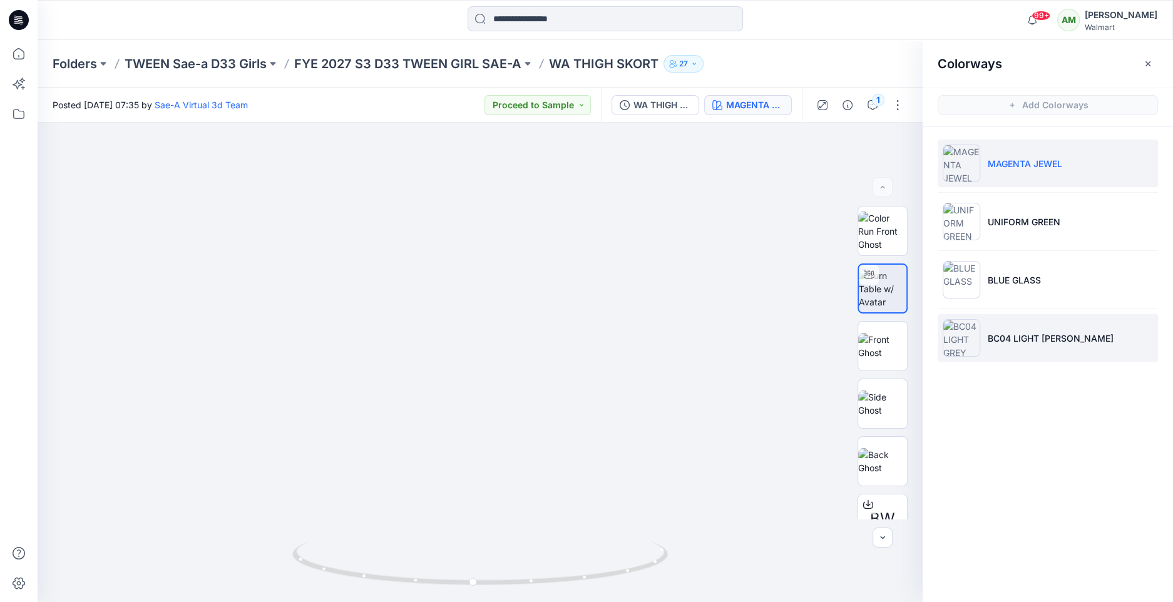
click at [1007, 340] on p "BC04 LIGHT [PERSON_NAME]" at bounding box center [1051, 338] width 126 height 13
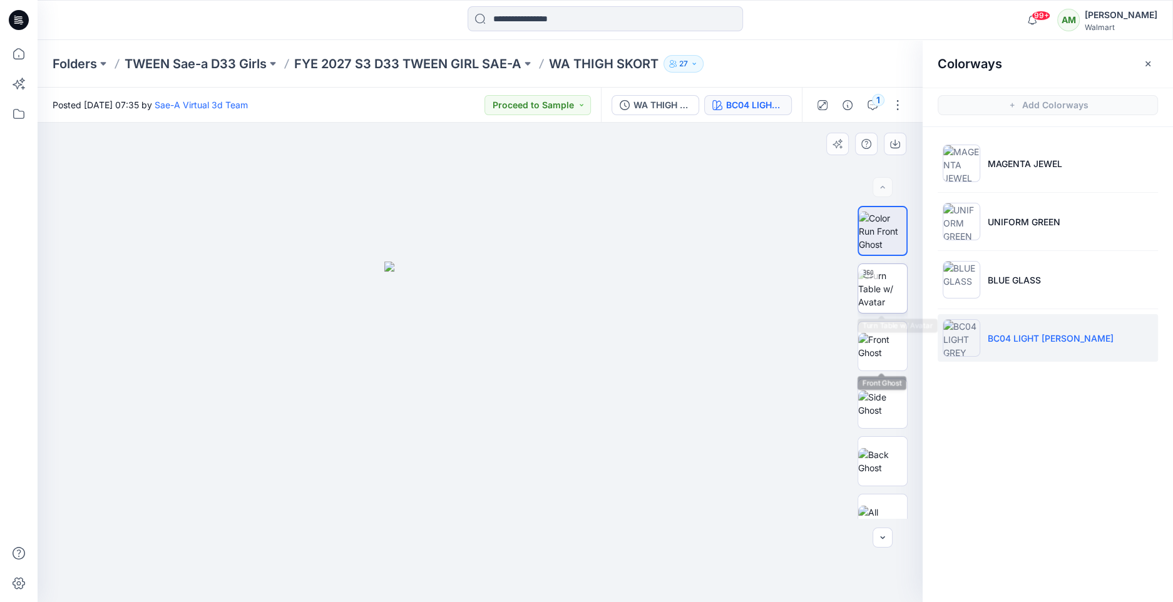
click at [888, 291] on img at bounding box center [882, 288] width 49 height 39
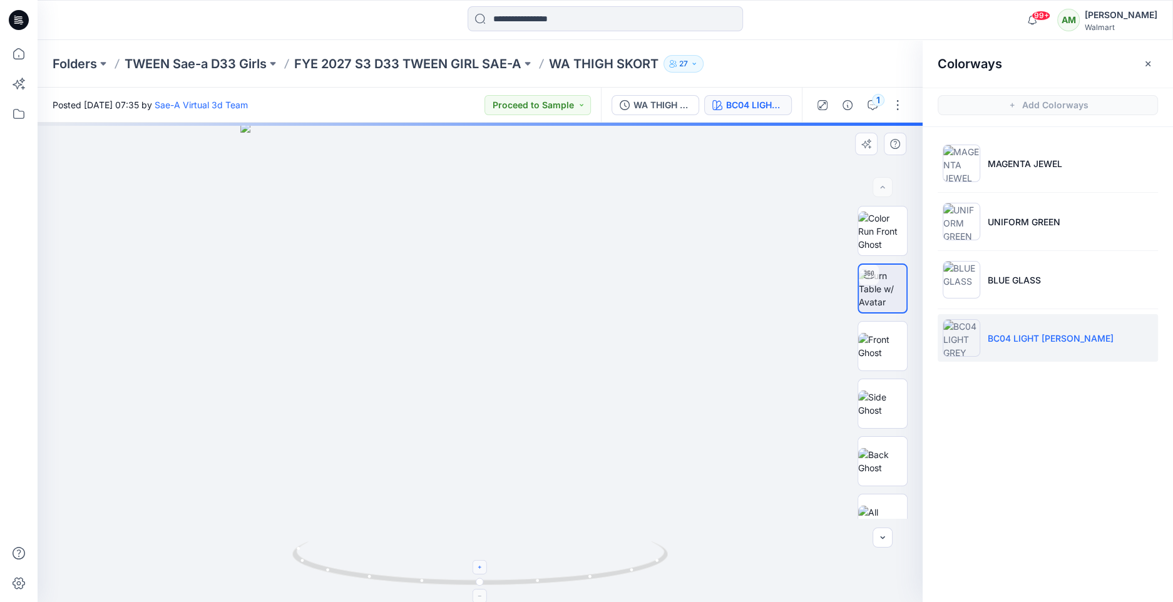
click at [480, 565] on icon at bounding box center [481, 568] width 8 height 8
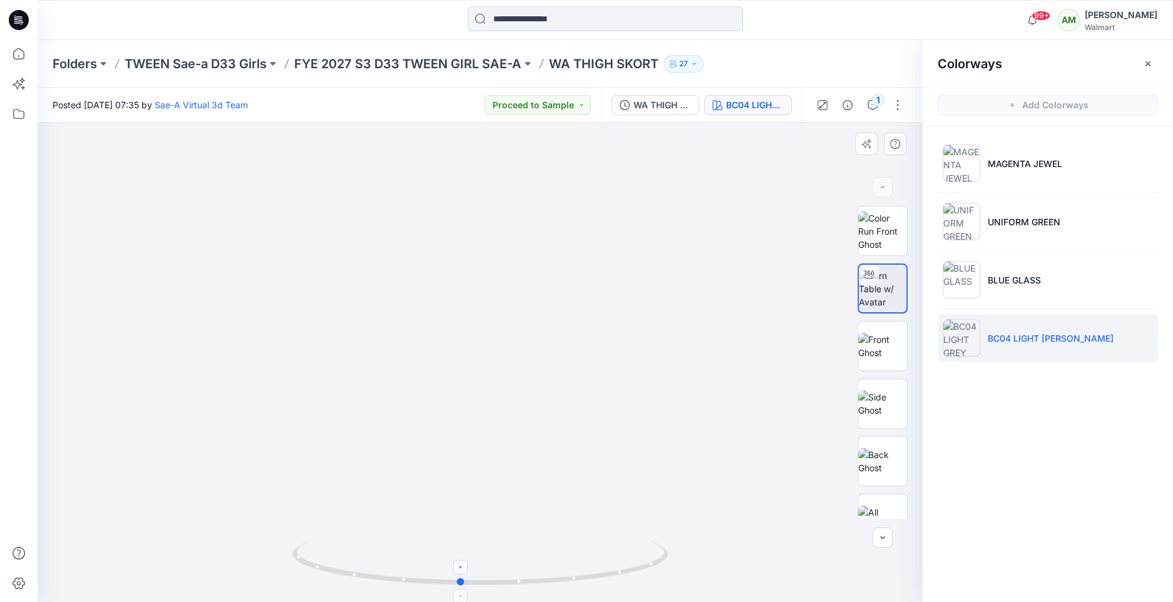
drag, startPoint x: 478, startPoint y: 581, endPoint x: 462, endPoint y: 582, distance: 15.7
click at [462, 582] on circle at bounding box center [462, 582] width 8 height 8
drag, startPoint x: 47, startPoint y: 103, endPoint x: 230, endPoint y: 110, distance: 183.5
click at [230, 110] on div "Posted [DATE] 07:35 by Sae-A Virtual 3d Team Proceed to Sample" at bounding box center [319, 105] width 563 height 34
click at [1149, 63] on icon "button" at bounding box center [1148, 64] width 10 height 10
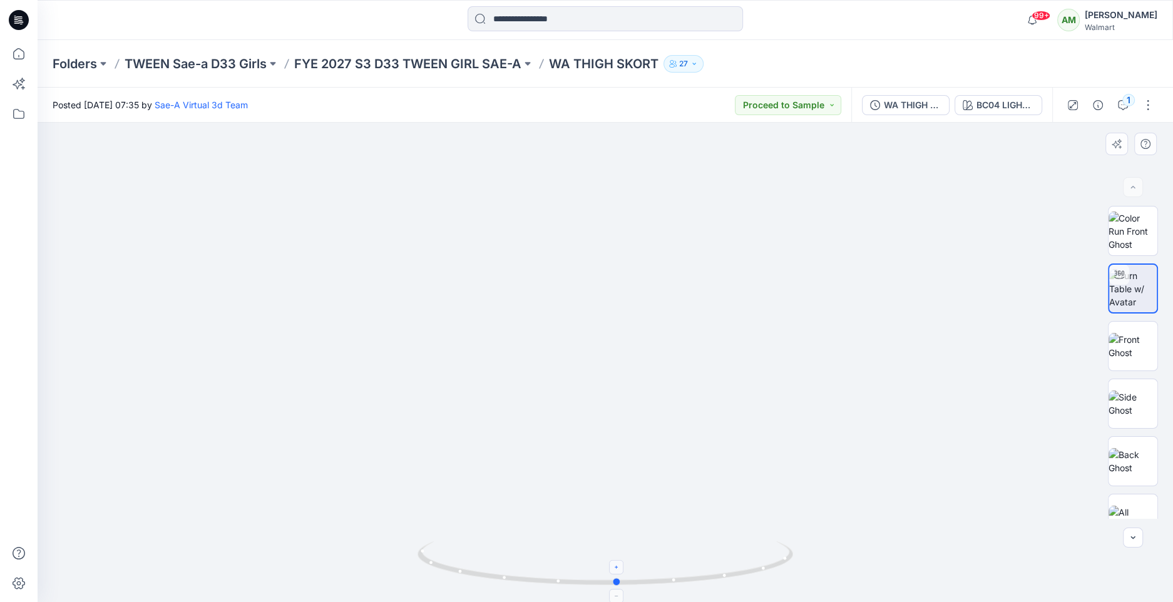
drag, startPoint x: 591, startPoint y: 583, endPoint x: 623, endPoint y: 582, distance: 32.0
click at [623, 582] on icon at bounding box center [607, 564] width 379 height 47
drag, startPoint x: 617, startPoint y: 580, endPoint x: 648, endPoint y: 587, distance: 31.9
click at [648, 587] on icon at bounding box center [607, 564] width 379 height 47
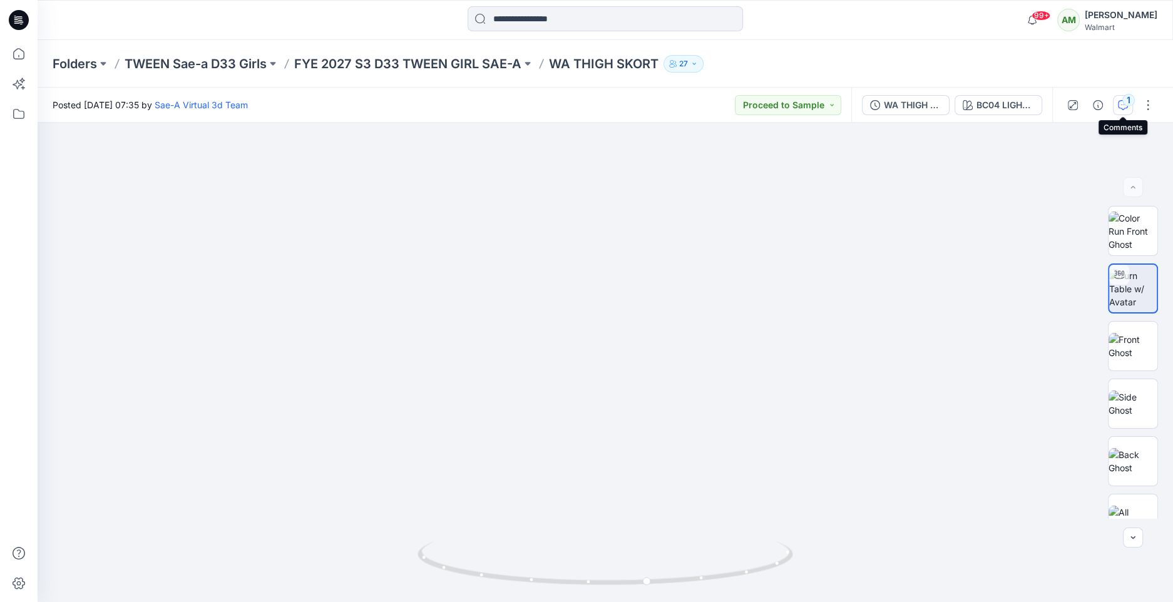
click at [1128, 107] on button "1" at bounding box center [1123, 105] width 20 height 20
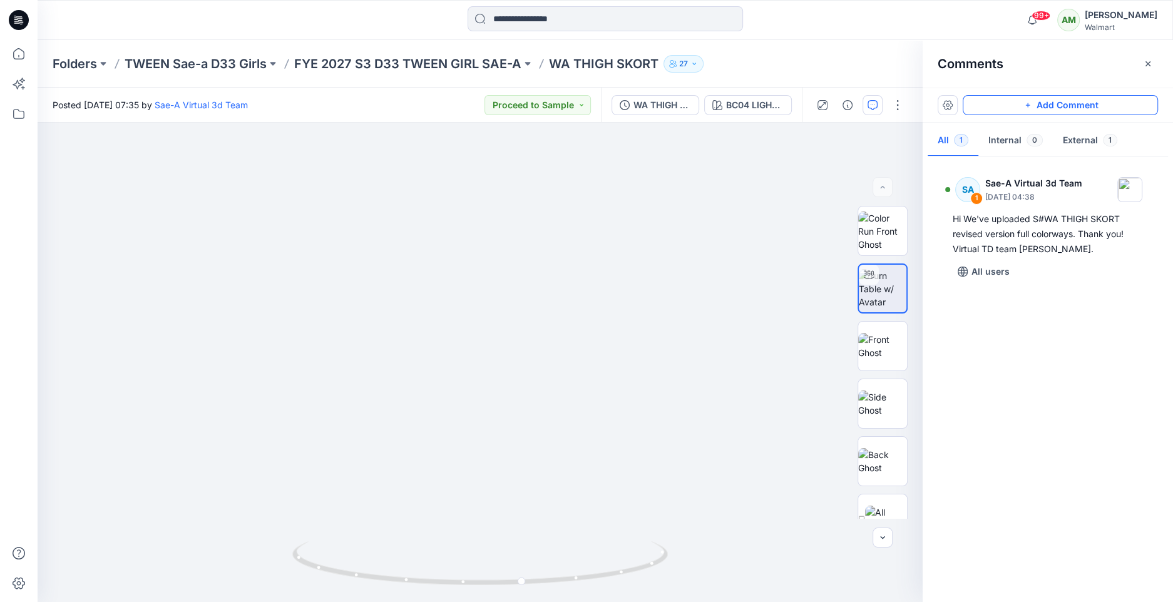
click at [1050, 105] on button "Add Comment" at bounding box center [1060, 105] width 195 height 20
click at [520, 354] on div "2" at bounding box center [480, 362] width 885 height 479
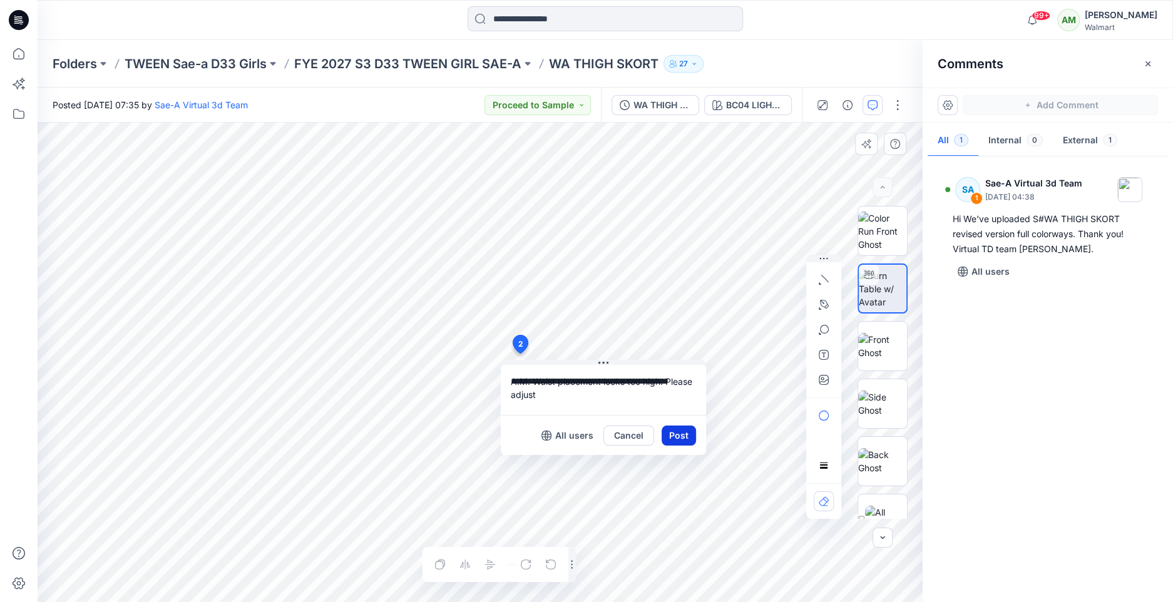
type textarea "**********"
click at [681, 434] on button "Post" at bounding box center [679, 436] width 34 height 20
click at [676, 434] on button "Post" at bounding box center [679, 436] width 34 height 20
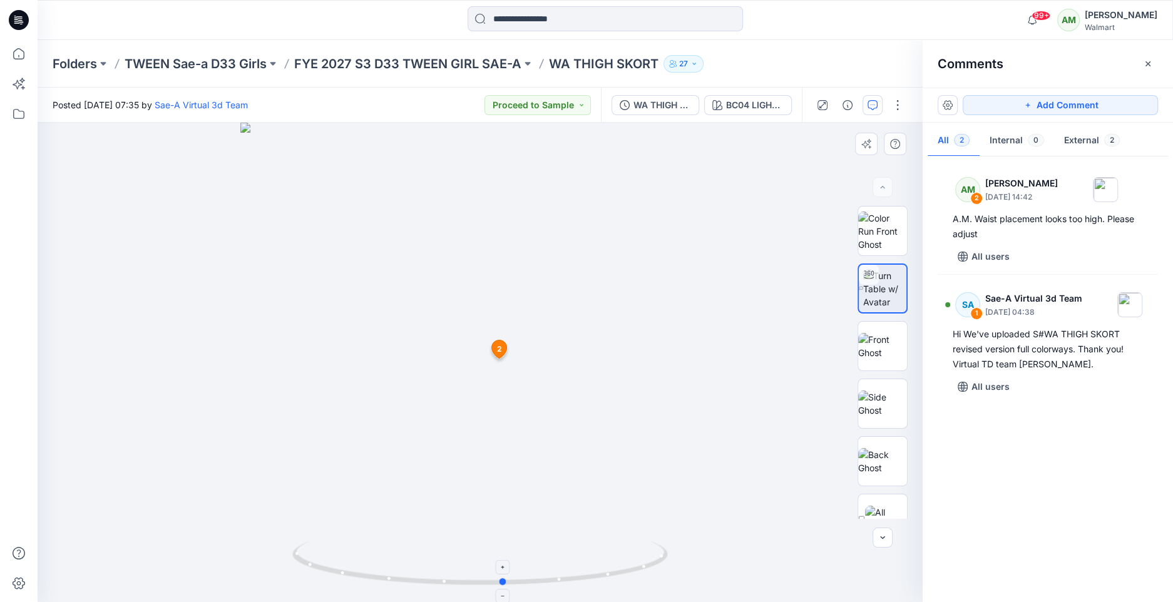
drag, startPoint x: 479, startPoint y: 580, endPoint x: 503, endPoint y: 577, distance: 24.1
click at [503, 577] on icon at bounding box center [481, 564] width 379 height 47
click at [501, 568] on icon at bounding box center [504, 567] width 8 height 8
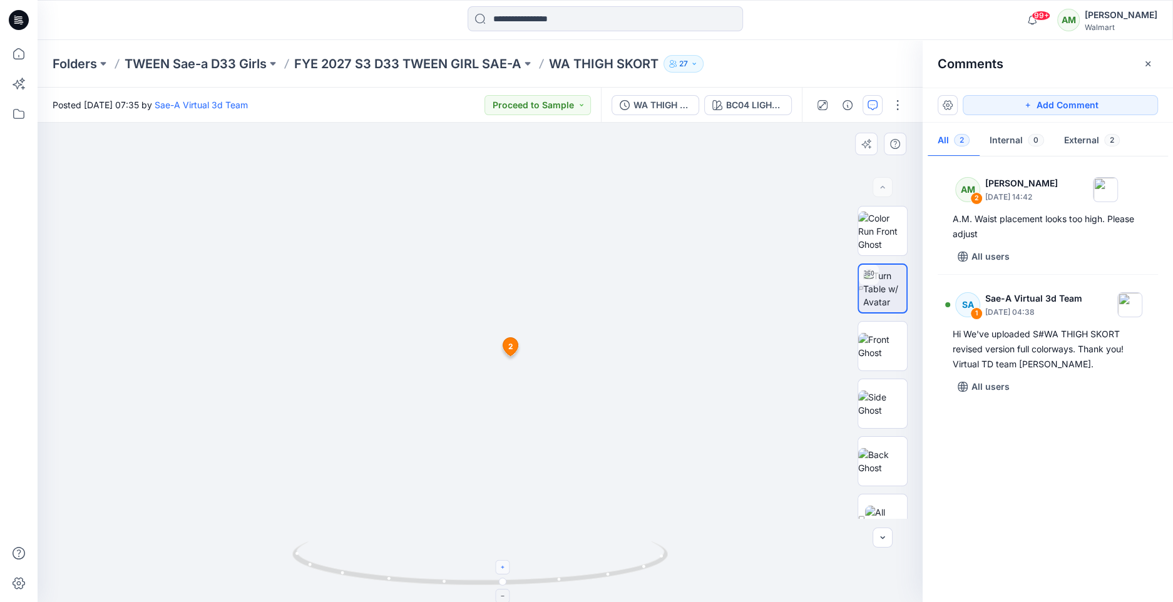
click at [501, 568] on icon at bounding box center [504, 567] width 8 height 8
click at [891, 349] on img at bounding box center [882, 346] width 49 height 26
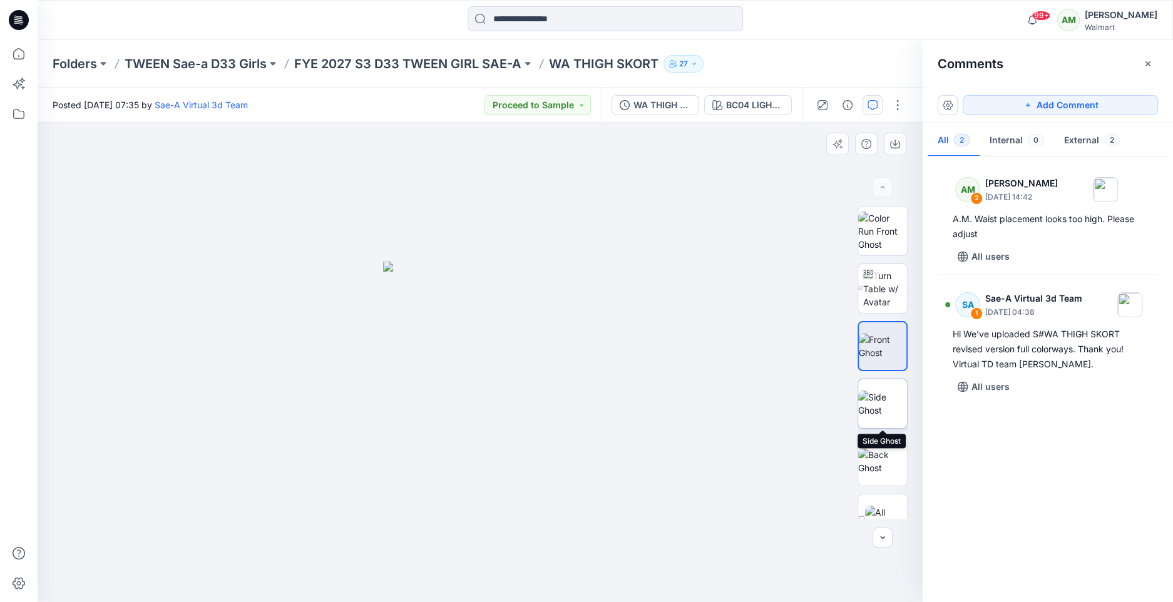
click at [888, 404] on img at bounding box center [882, 404] width 49 height 26
click at [455, 65] on p "FYE 2027 S3 D33 TWEEN GIRL SAE-A" at bounding box center [407, 64] width 227 height 18
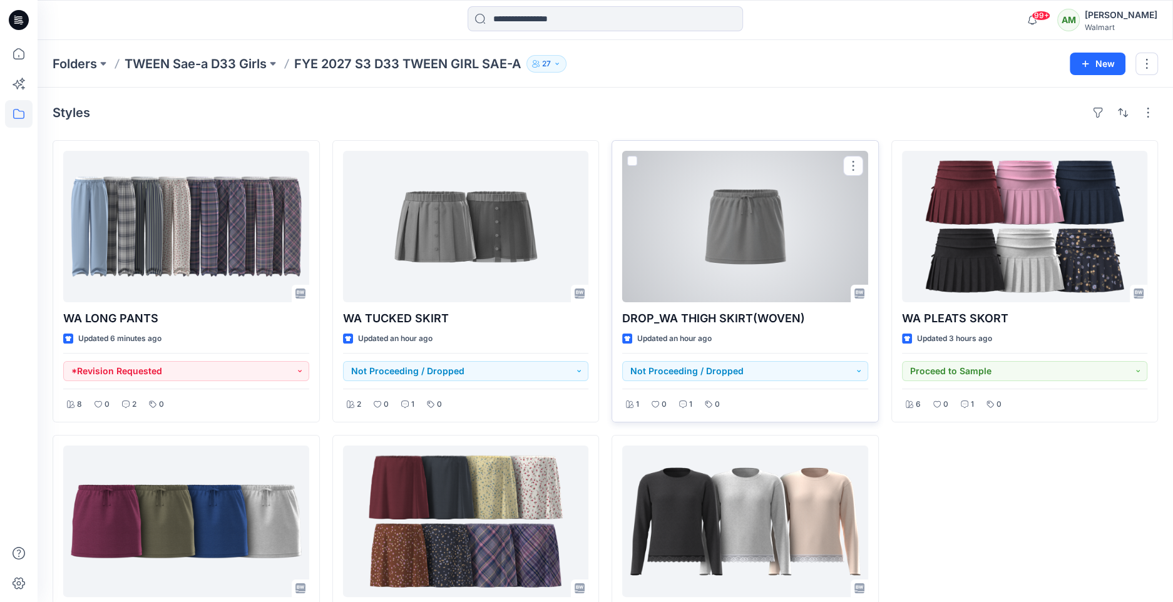
scroll to position [128, 0]
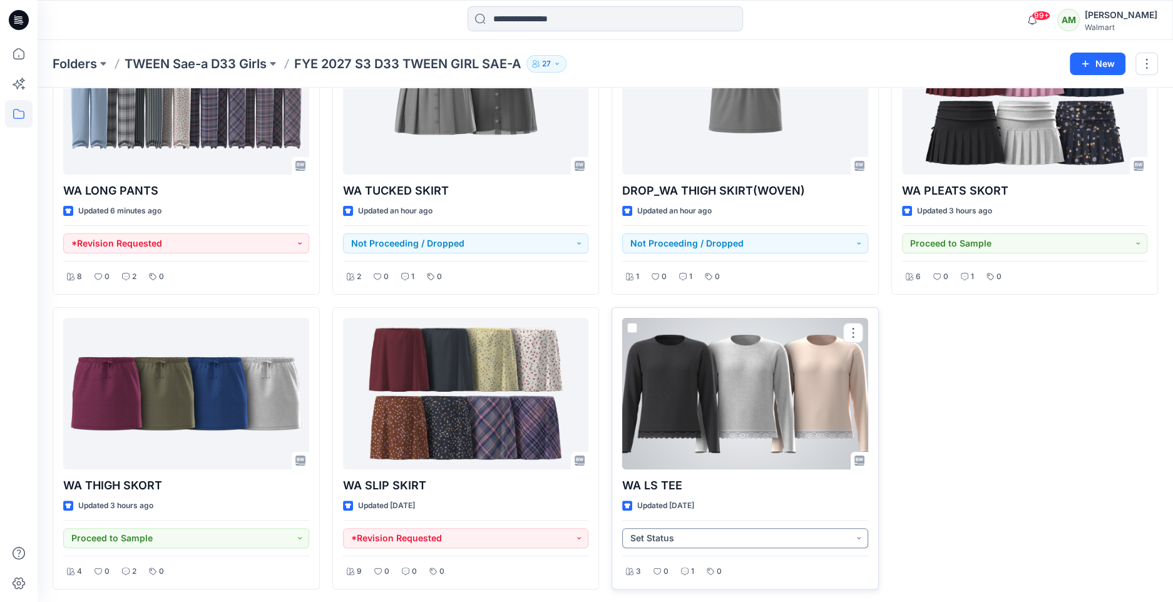
click at [675, 539] on button "Set Status" at bounding box center [745, 538] width 246 height 20
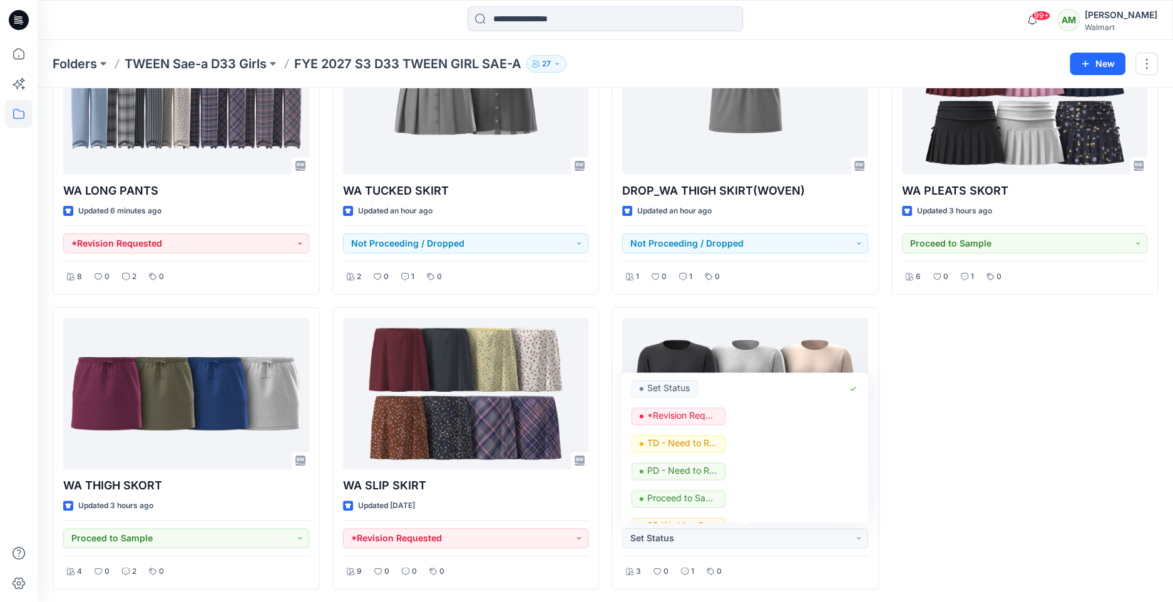
click at [978, 398] on div "WA PLEATS SKORT Updated 3 hours ago Proceed to Sample 6 0 1 0" at bounding box center [1024, 301] width 267 height 577
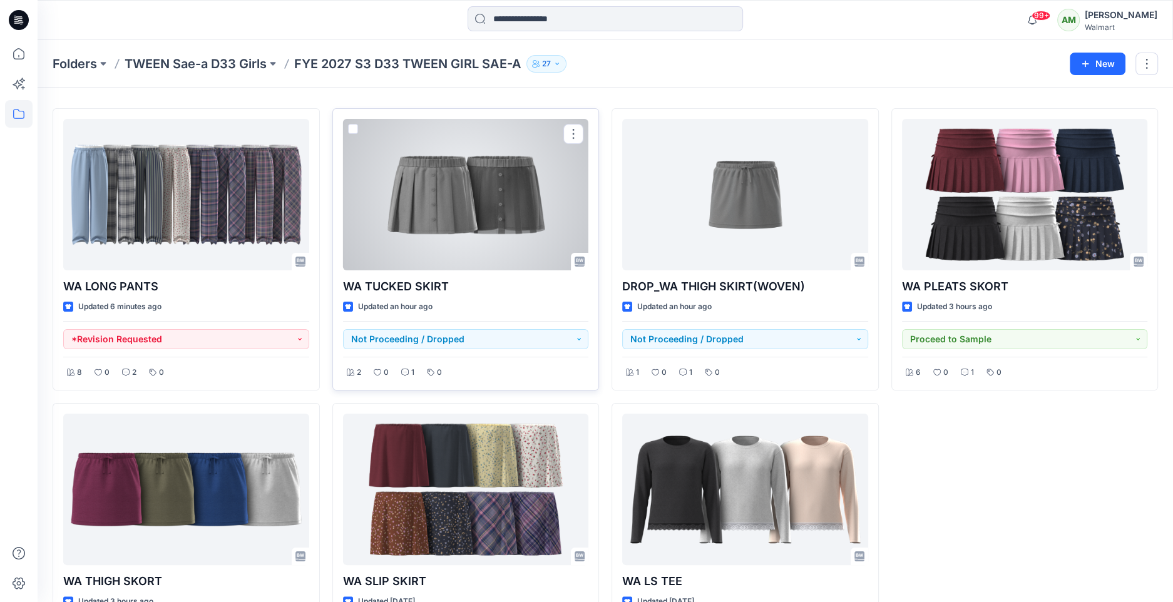
scroll to position [0, 0]
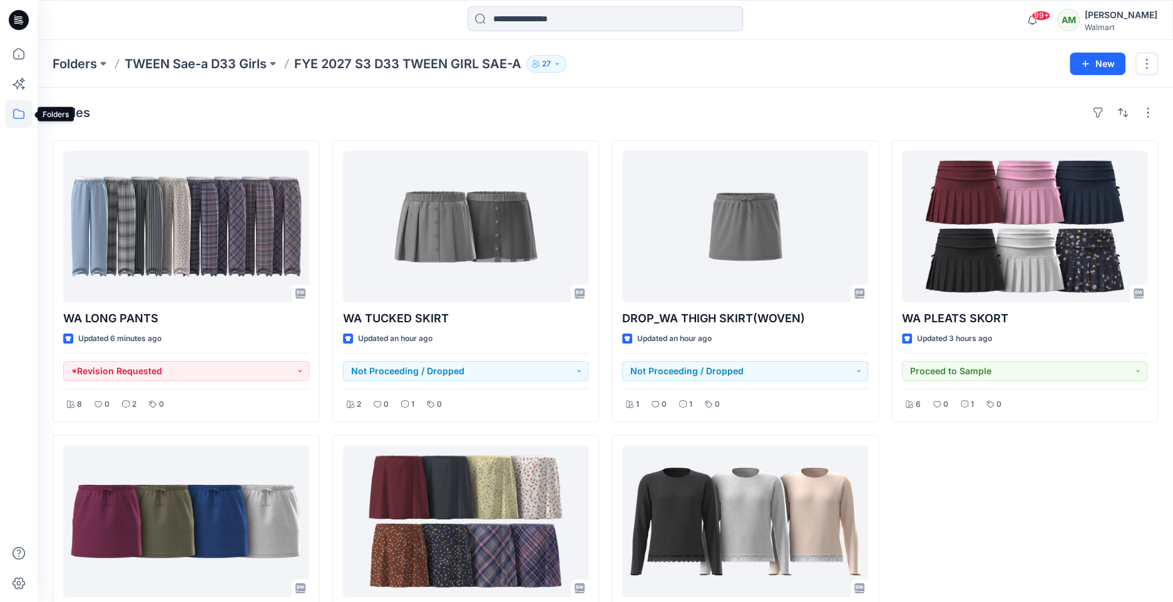
click at [19, 112] on icon at bounding box center [19, 114] width 28 height 28
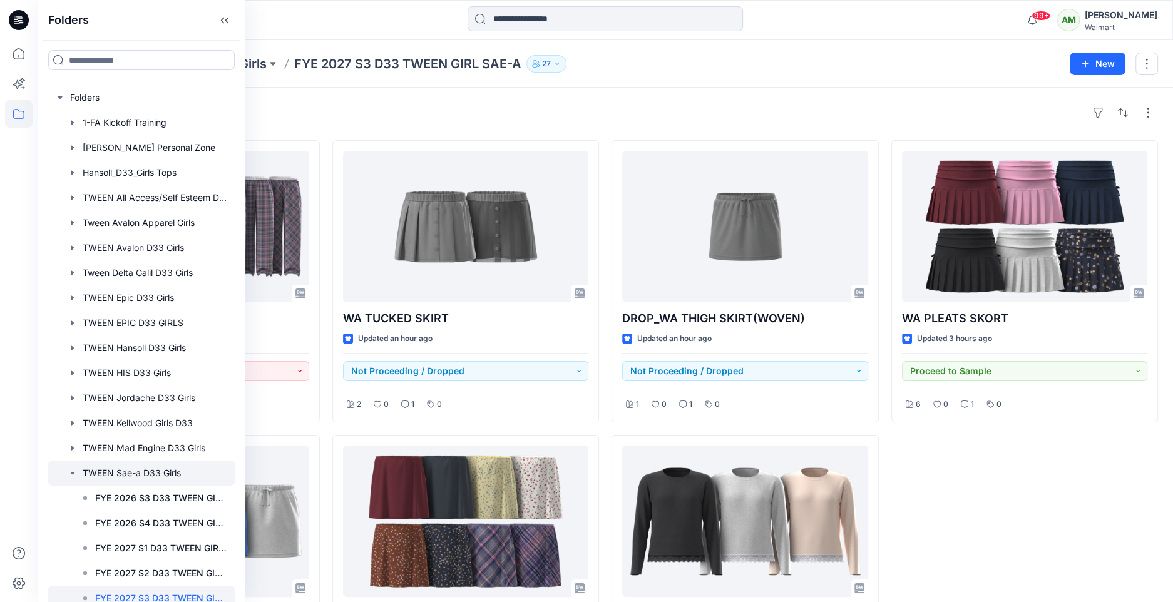
click at [76, 472] on icon "button" at bounding box center [73, 473] width 10 height 10
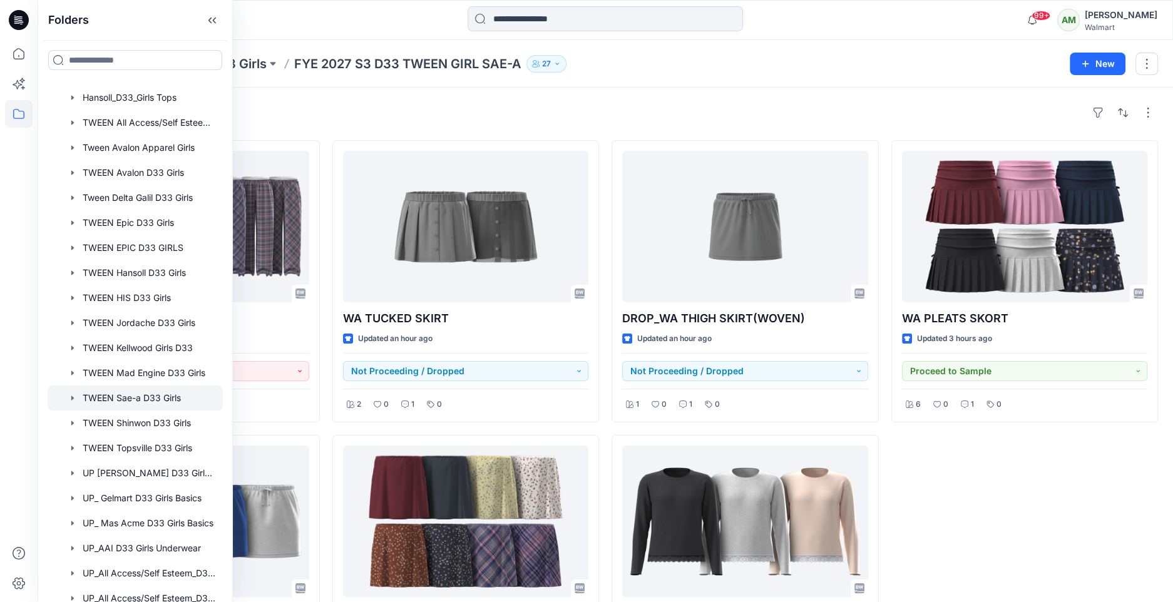
scroll to position [76, 0]
click at [149, 447] on div at bounding box center [135, 447] width 175 height 25
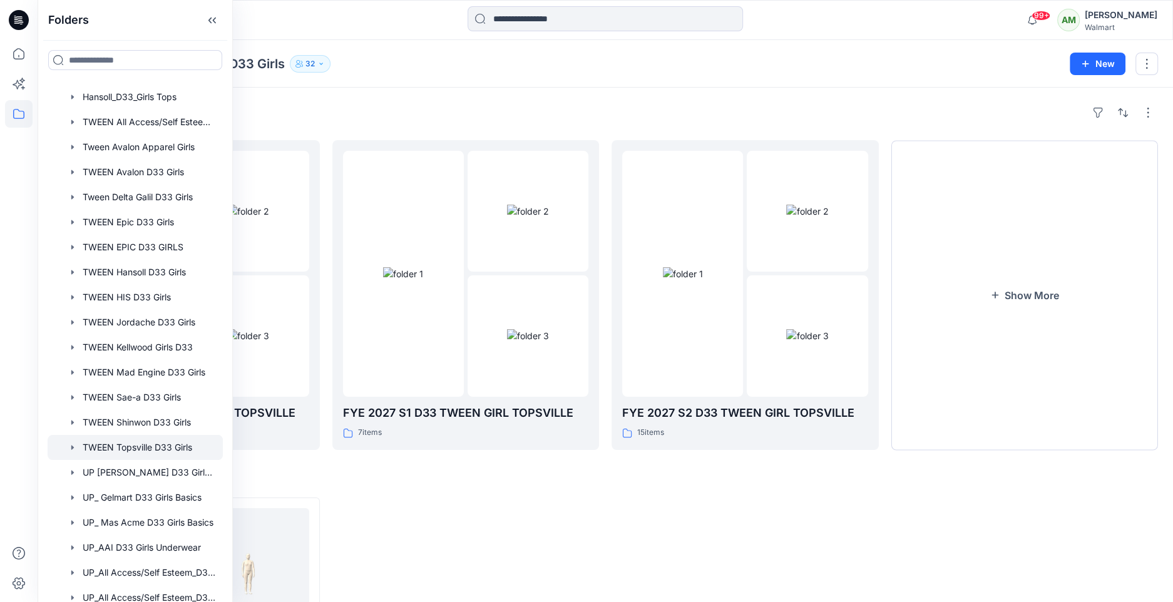
click at [430, 61] on div "Folders TWEEN Topsville D33 Girls 32" at bounding box center [557, 64] width 1008 height 18
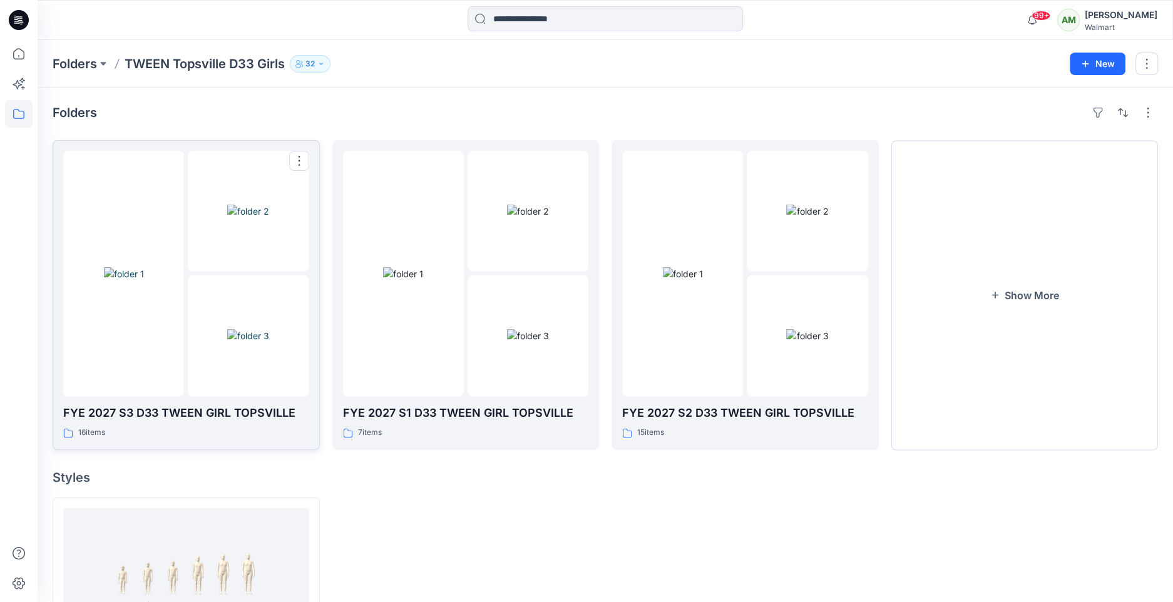
click at [227, 218] on img at bounding box center [248, 211] width 42 height 13
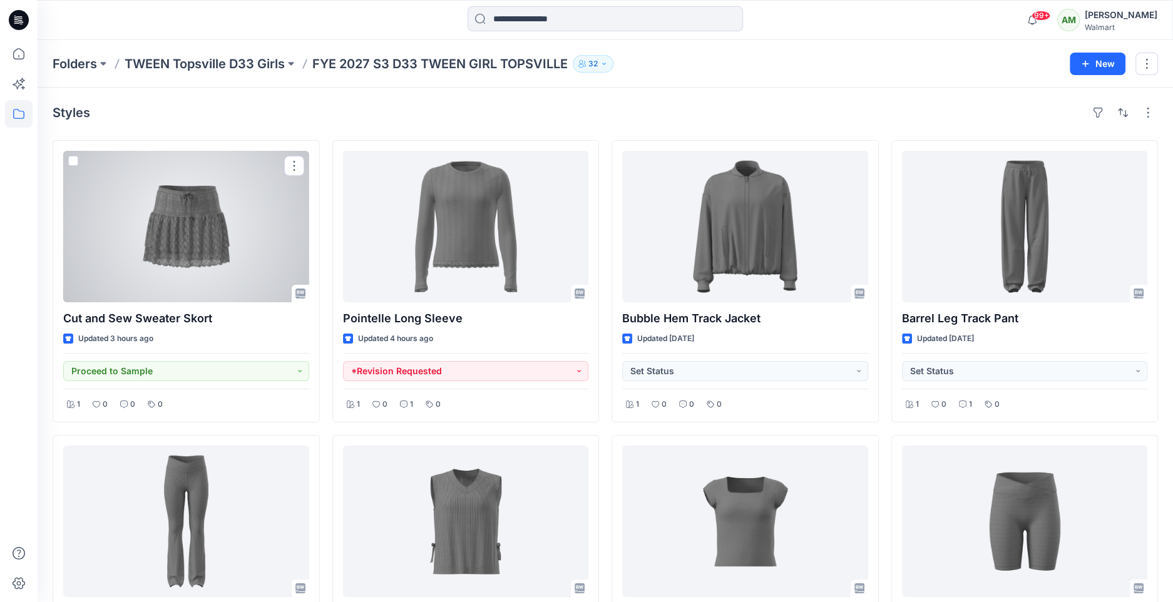
click at [197, 265] on div at bounding box center [186, 226] width 246 height 151
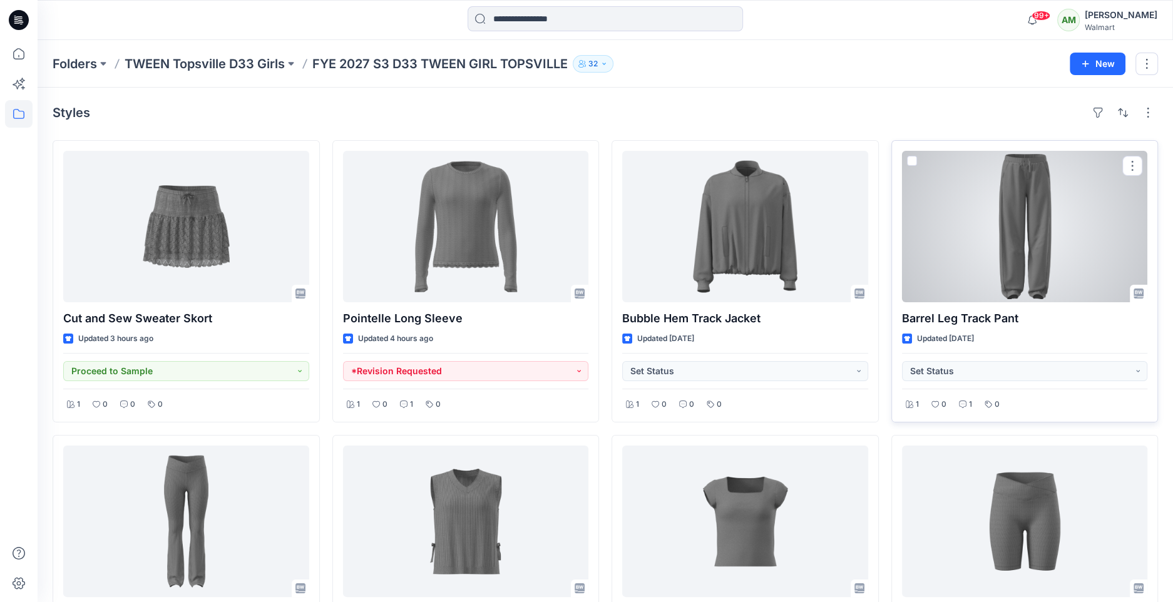
click at [969, 269] on div at bounding box center [1025, 226] width 246 height 151
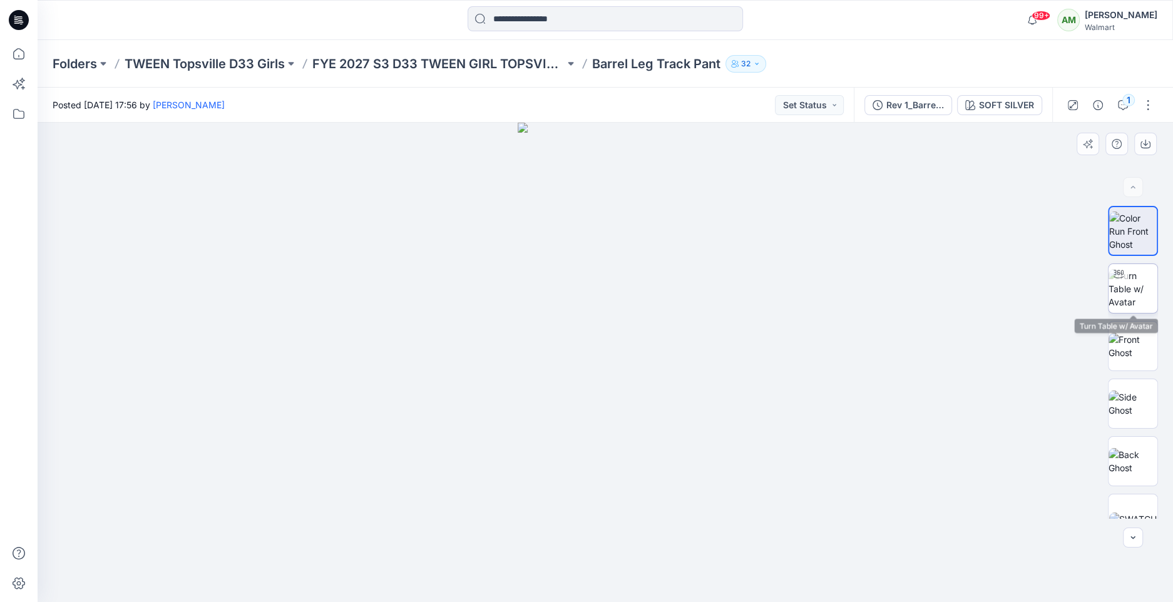
click at [1130, 296] on img at bounding box center [1133, 288] width 49 height 39
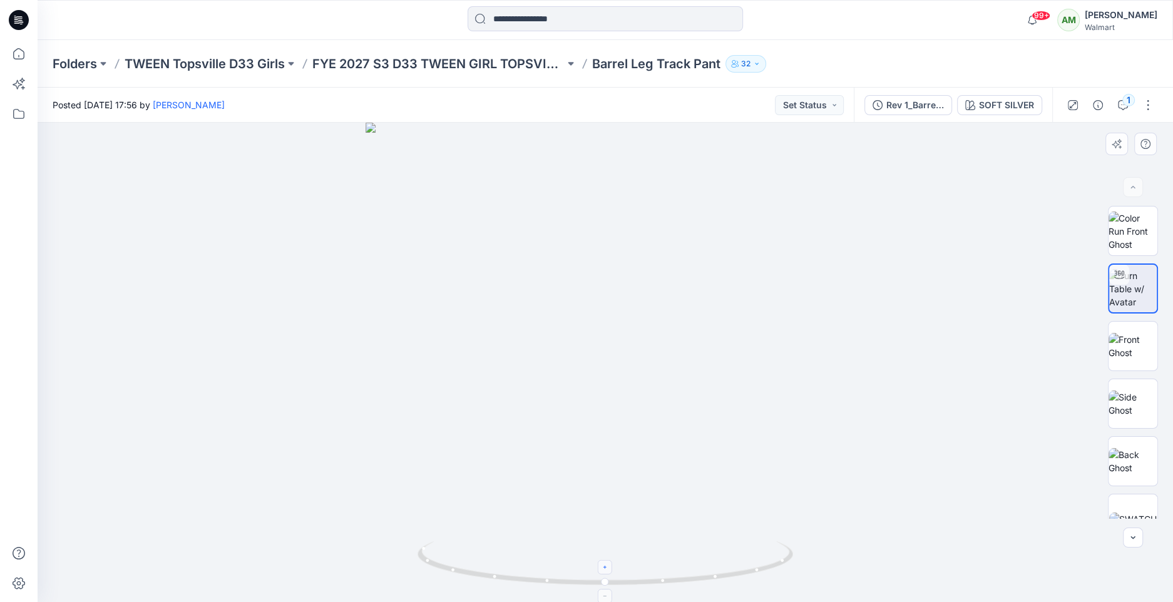
click at [607, 568] on icon at bounding box center [606, 568] width 8 height 8
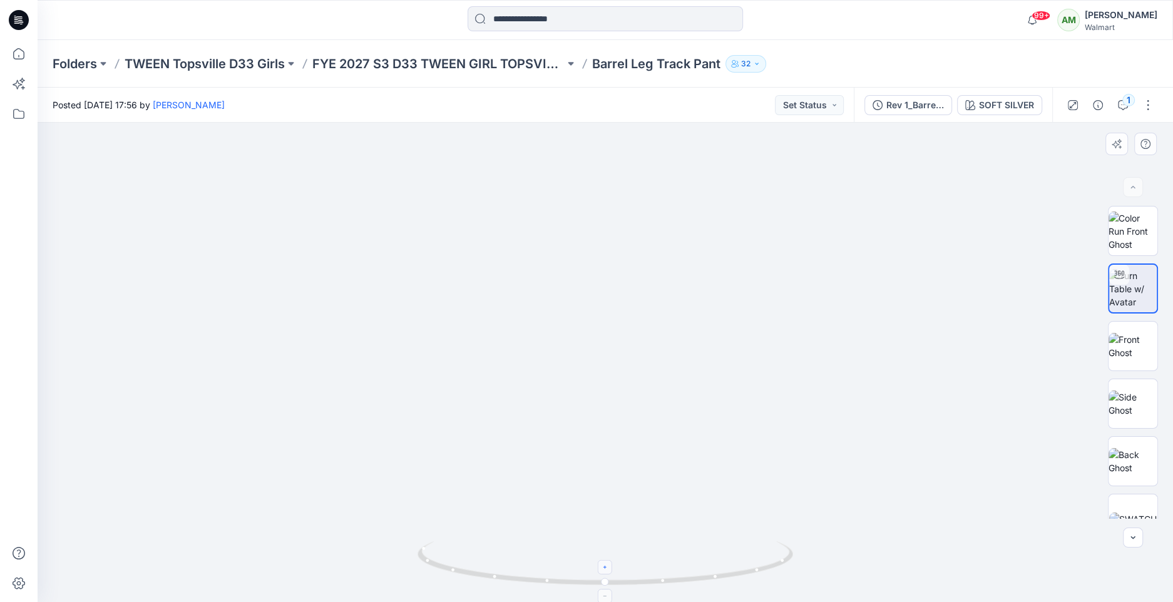
click at [607, 568] on icon at bounding box center [606, 568] width 8 height 8
drag, startPoint x: 662, startPoint y: 536, endPoint x: 635, endPoint y: 158, distance: 378.4
drag, startPoint x: 603, startPoint y: 582, endPoint x: 620, endPoint y: 578, distance: 16.7
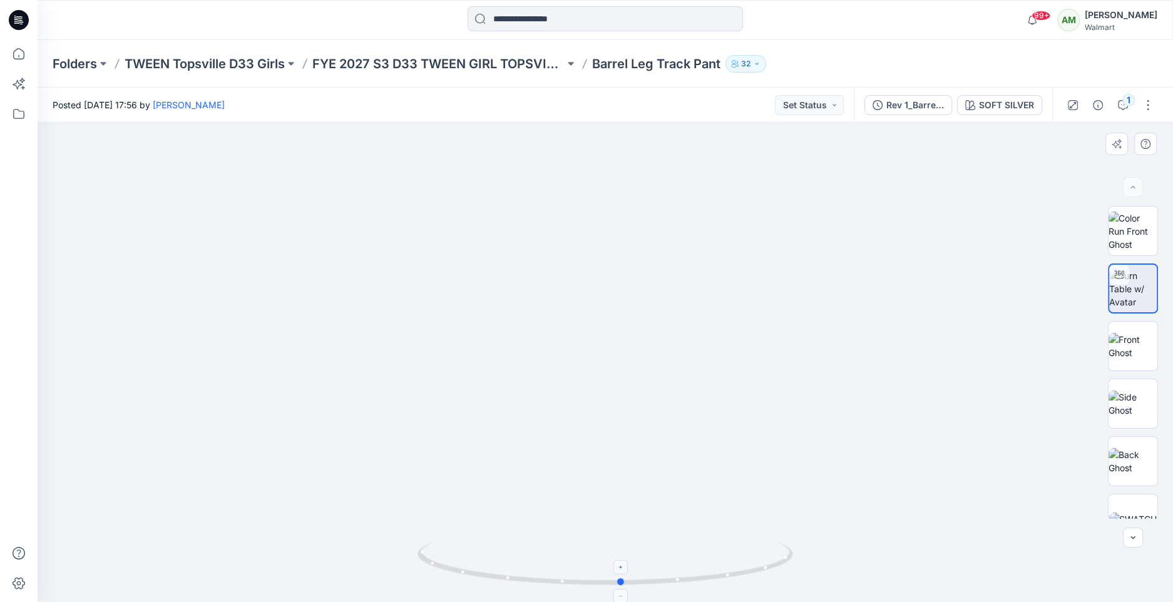
click at [620, 578] on icon at bounding box center [607, 564] width 379 height 47
drag, startPoint x: 621, startPoint y: 298, endPoint x: 647, endPoint y: 448, distance: 152.5
click at [647, 448] on img at bounding box center [605, 57] width 1246 height 1092
drag, startPoint x: 641, startPoint y: 319, endPoint x: 630, endPoint y: 402, distance: 83.3
click at [630, 402] on img at bounding box center [594, 98] width 1246 height 1007
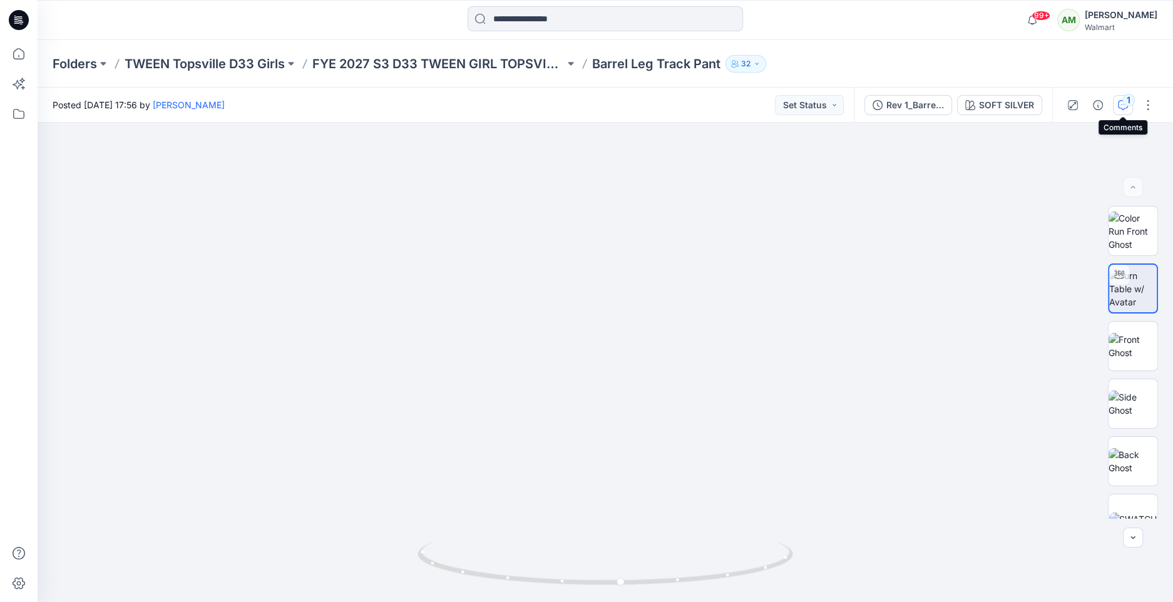
click at [1125, 103] on div "1" at bounding box center [1128, 100] width 13 height 13
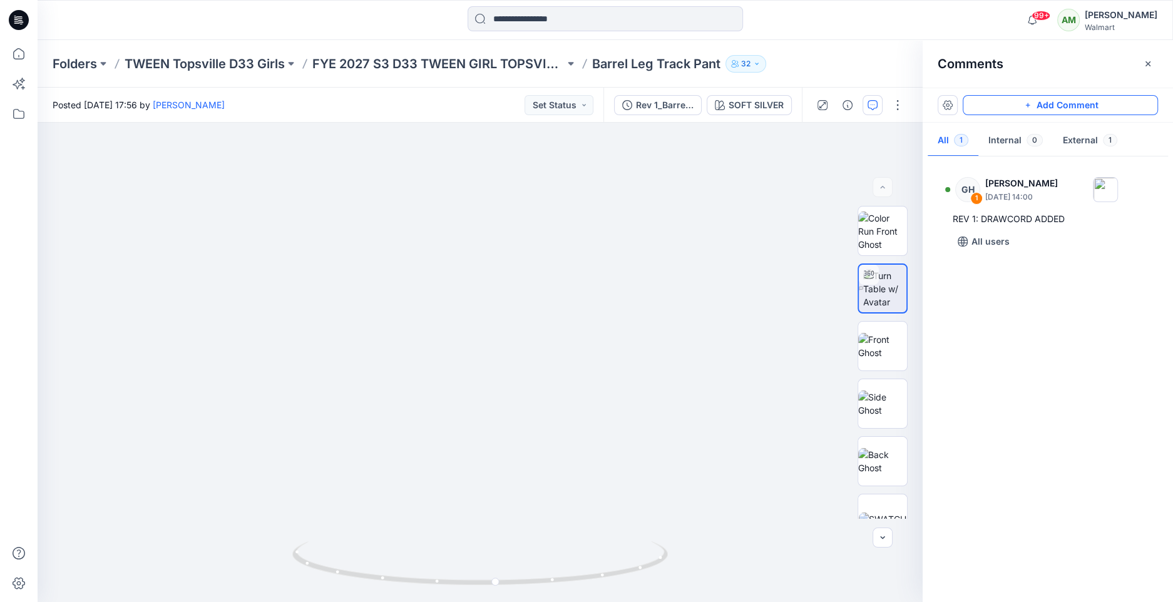
click at [1076, 102] on button "Add Comment" at bounding box center [1060, 105] width 195 height 20
click at [461, 285] on div "2 1 GH [PERSON_NAME] [DATE] 14:00 REV 1: DRAWCORD ADDED Reply" at bounding box center [480, 362] width 885 height 479
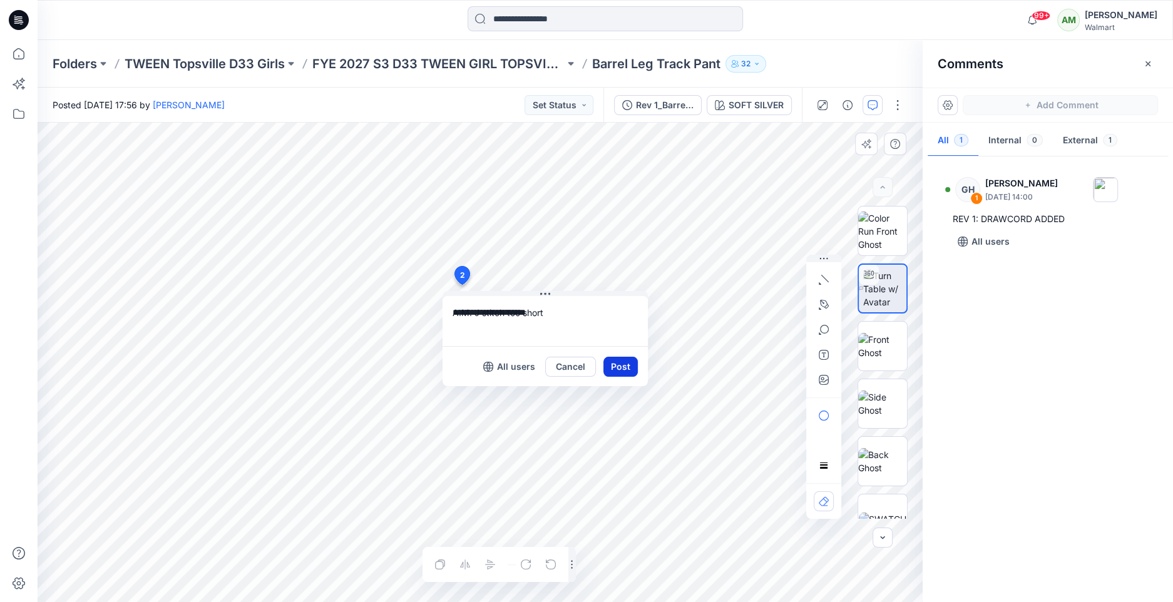
type textarea "**********"
click at [620, 366] on button "Post" at bounding box center [620, 367] width 34 height 20
click at [634, 357] on button "Post" at bounding box center [620, 367] width 34 height 20
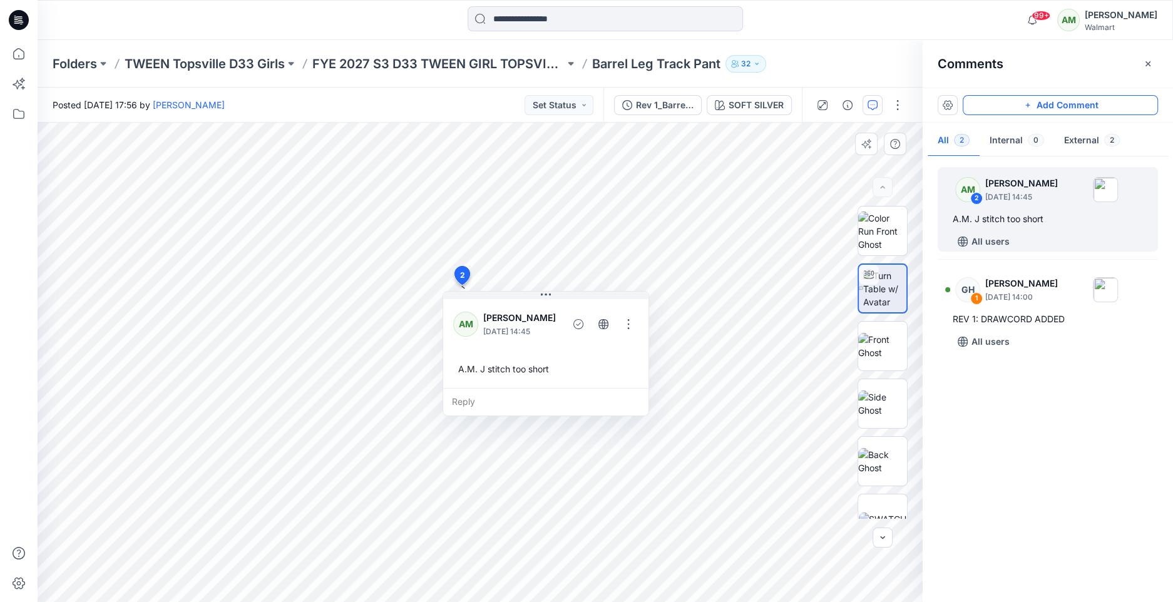
click at [1030, 106] on icon "button" at bounding box center [1028, 105] width 10 height 10
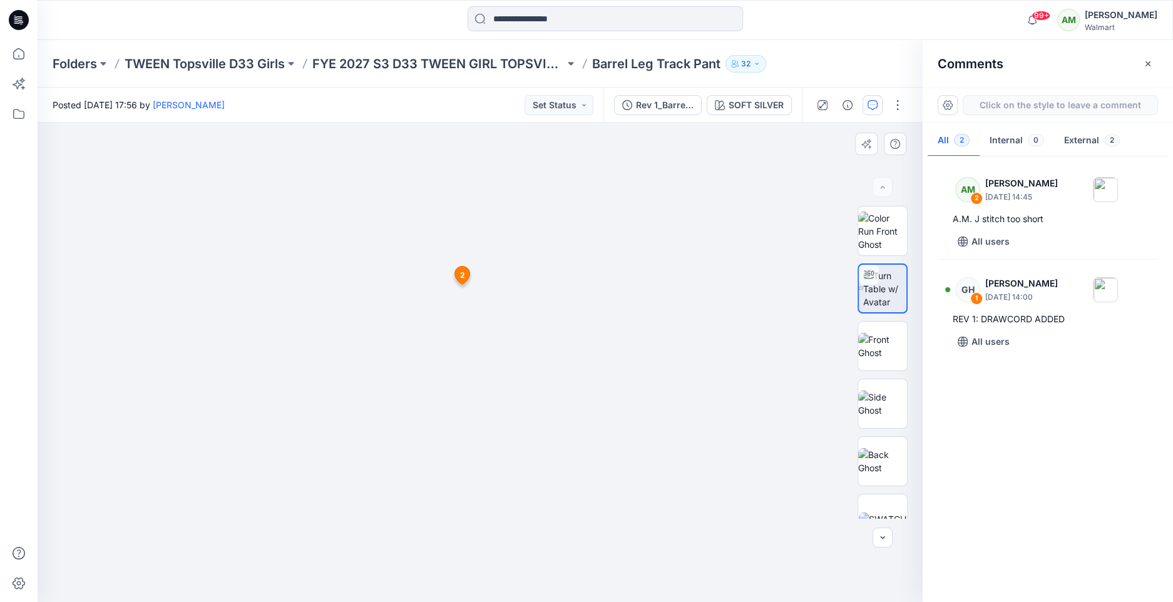
click at [454, 334] on div "3 1 GH [PERSON_NAME] [DATE] 14:00 REV 1: DRAWCORD ADDED Reply 2 AM [PERSON_NAME…" at bounding box center [480, 362] width 885 height 479
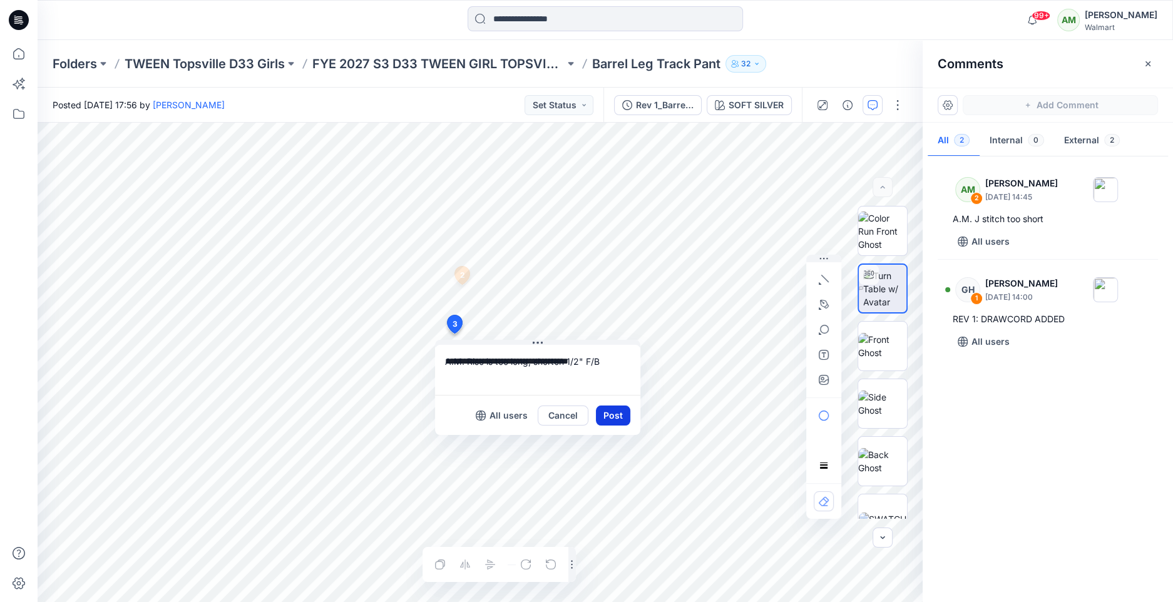
type textarea "**********"
click at [613, 415] on button "Post" at bounding box center [613, 416] width 34 height 20
click at [611, 414] on button "Post" at bounding box center [613, 416] width 34 height 20
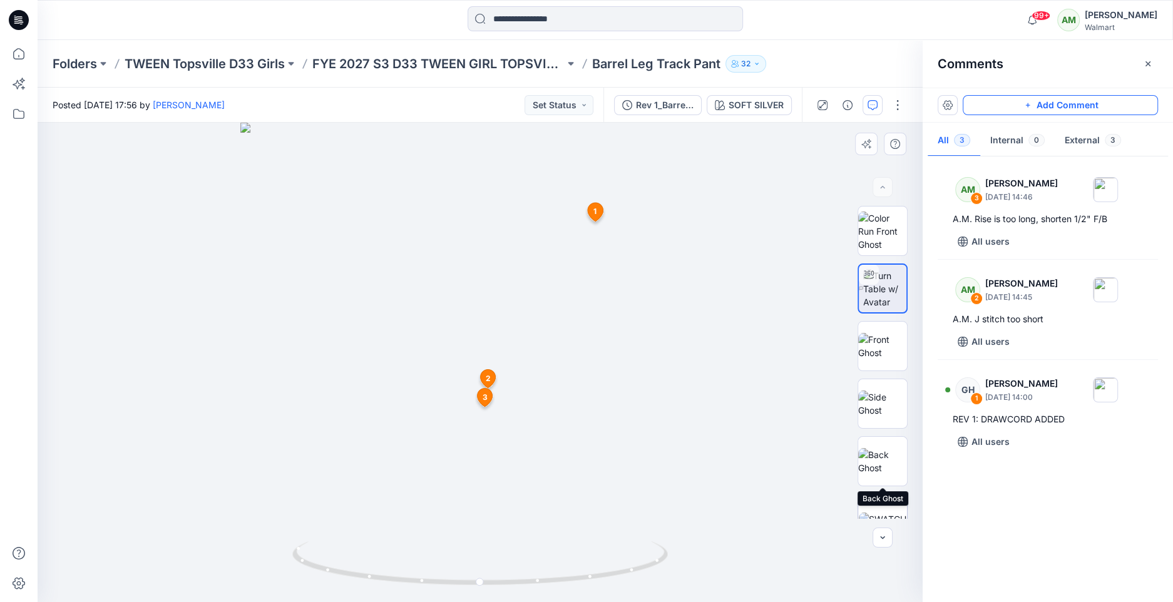
click at [884, 513] on img at bounding box center [883, 519] width 48 height 13
click at [884, 459] on img at bounding box center [882, 461] width 49 height 26
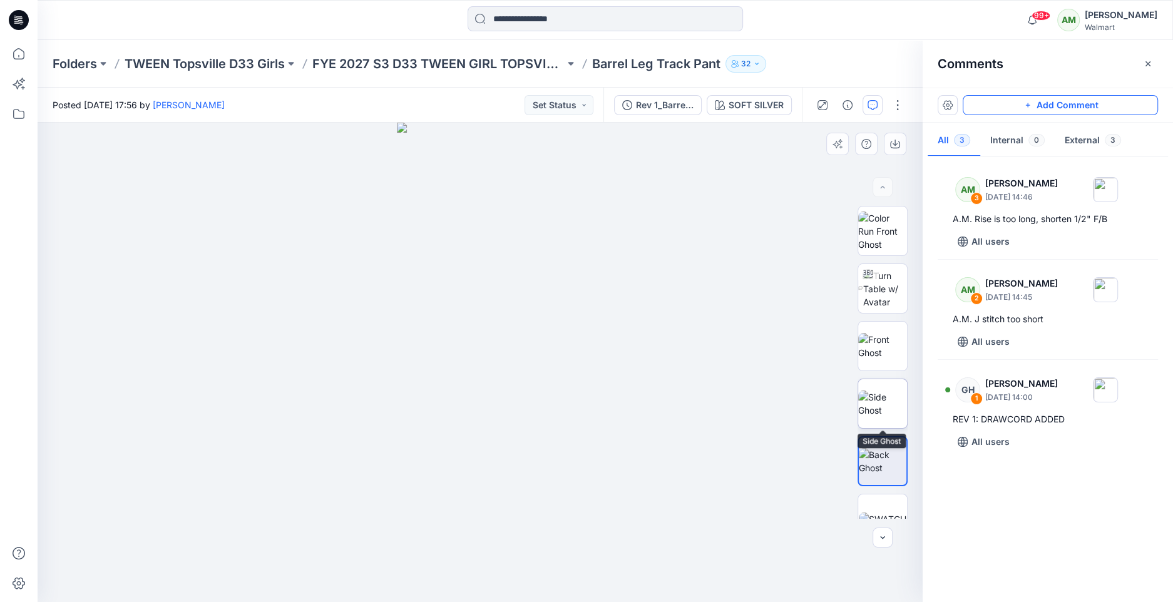
click at [892, 402] on img at bounding box center [882, 404] width 49 height 26
click at [889, 336] on img at bounding box center [882, 346] width 49 height 26
click at [1032, 98] on button "Add Comment" at bounding box center [1060, 105] width 195 height 20
click at [409, 575] on div "4" at bounding box center [480, 362] width 885 height 479
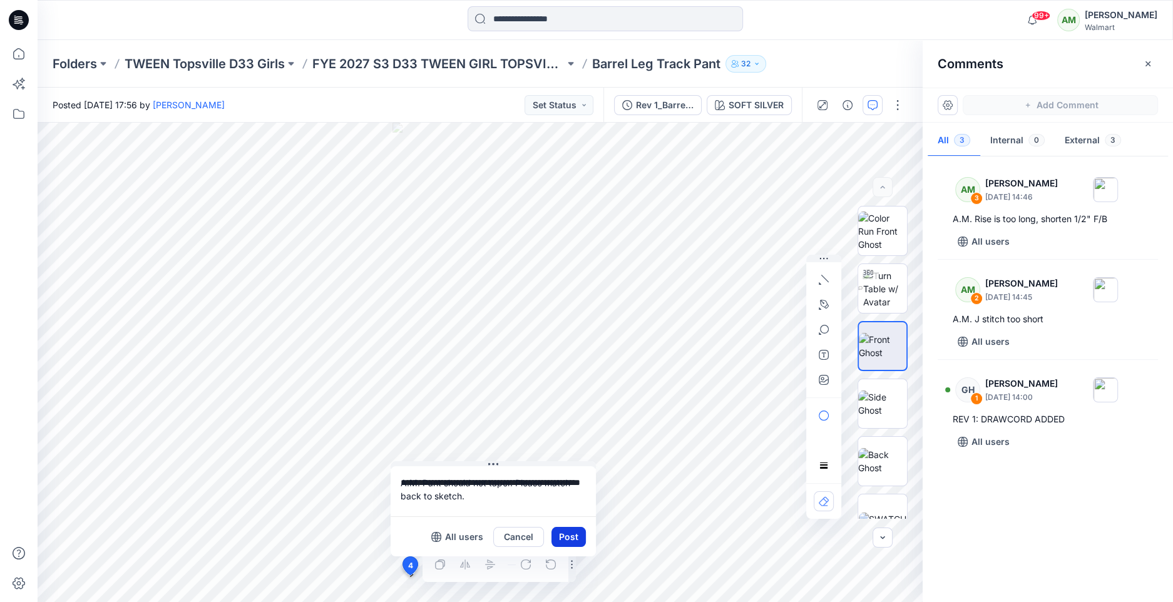
type textarea "**********"
click at [559, 540] on button "Post" at bounding box center [568, 537] width 34 height 20
click at [582, 530] on button "Post" at bounding box center [568, 537] width 34 height 20
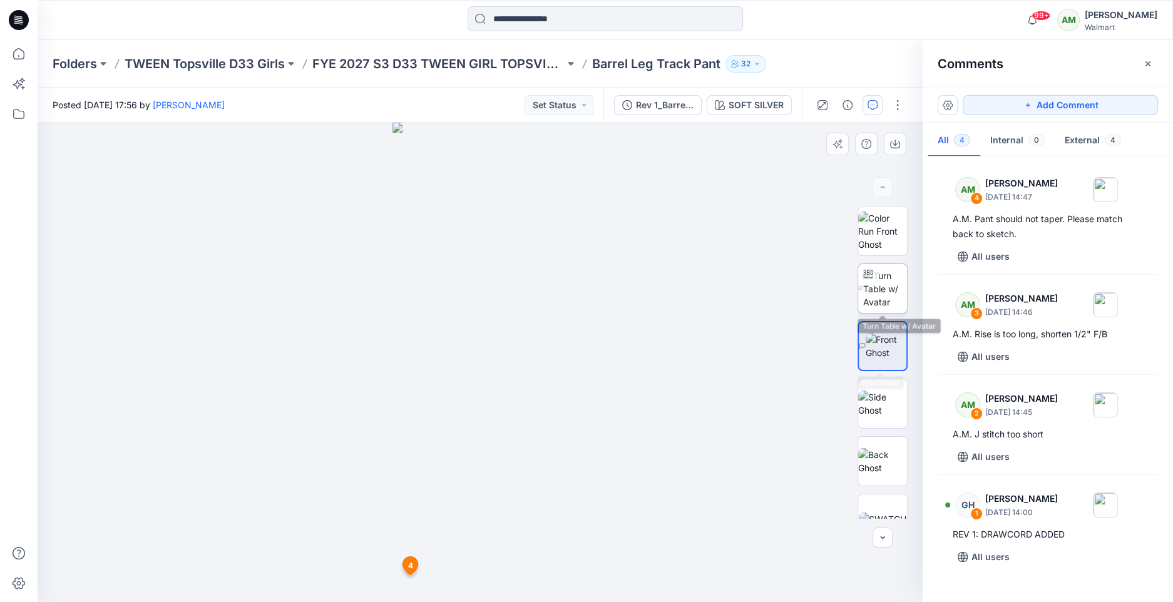
click at [880, 305] on img at bounding box center [885, 288] width 44 height 39
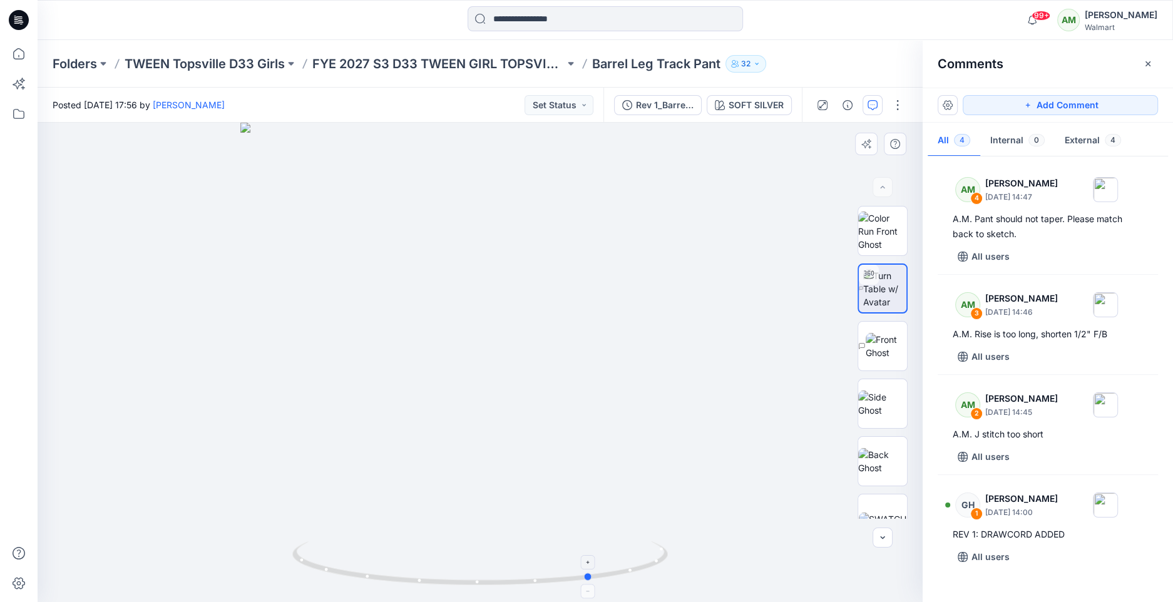
drag, startPoint x: 479, startPoint y: 584, endPoint x: 592, endPoint y: 571, distance: 112.8
click at [592, 571] on icon at bounding box center [481, 564] width 379 height 47
click at [593, 563] on div at bounding box center [589, 562] width 14 height 14
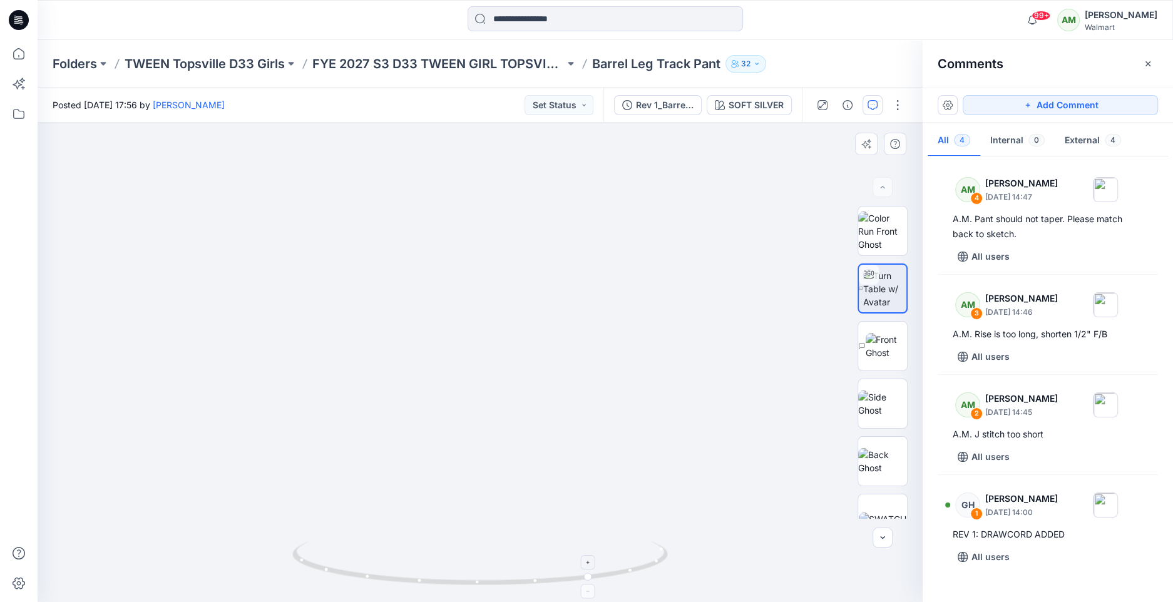
click at [593, 563] on div at bounding box center [589, 562] width 14 height 14
drag, startPoint x: 546, startPoint y: 481, endPoint x: 523, endPoint y: 228, distance: 254.0
click at [523, 228] on img at bounding box center [480, 171] width 863 height 863
drag, startPoint x: 587, startPoint y: 577, endPoint x: 852, endPoint y: 506, distance: 274.2
click at [852, 506] on div "XLSX SOFT SILVER Loading... Material Properties Loading... 5 1 GH [PERSON_NAME]…" at bounding box center [480, 362] width 885 height 479
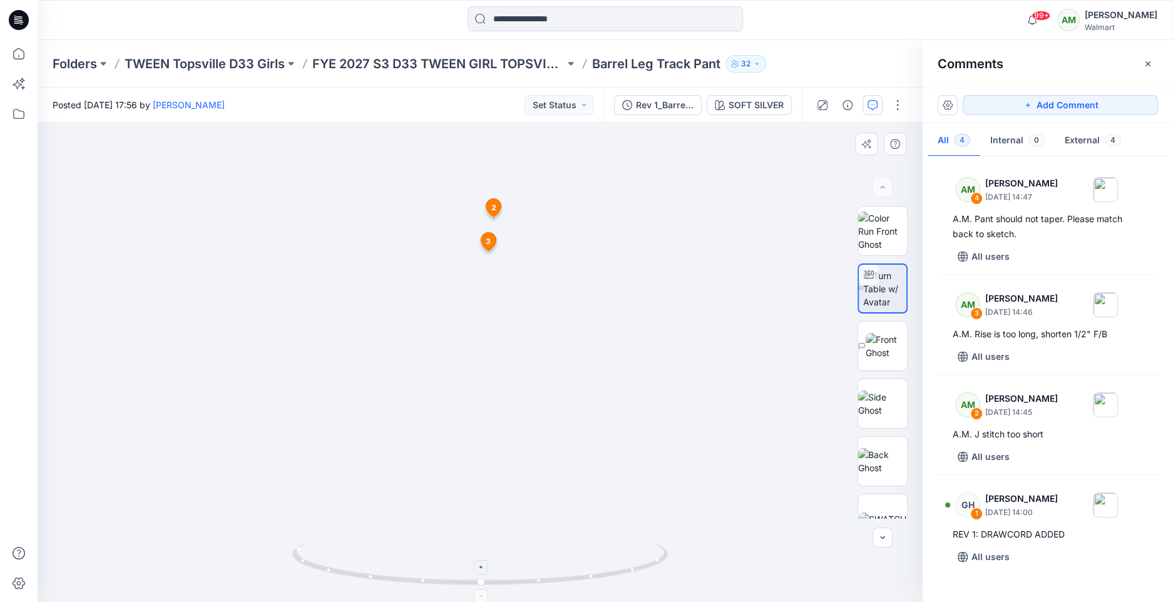
click at [483, 566] on icon at bounding box center [482, 568] width 8 height 8
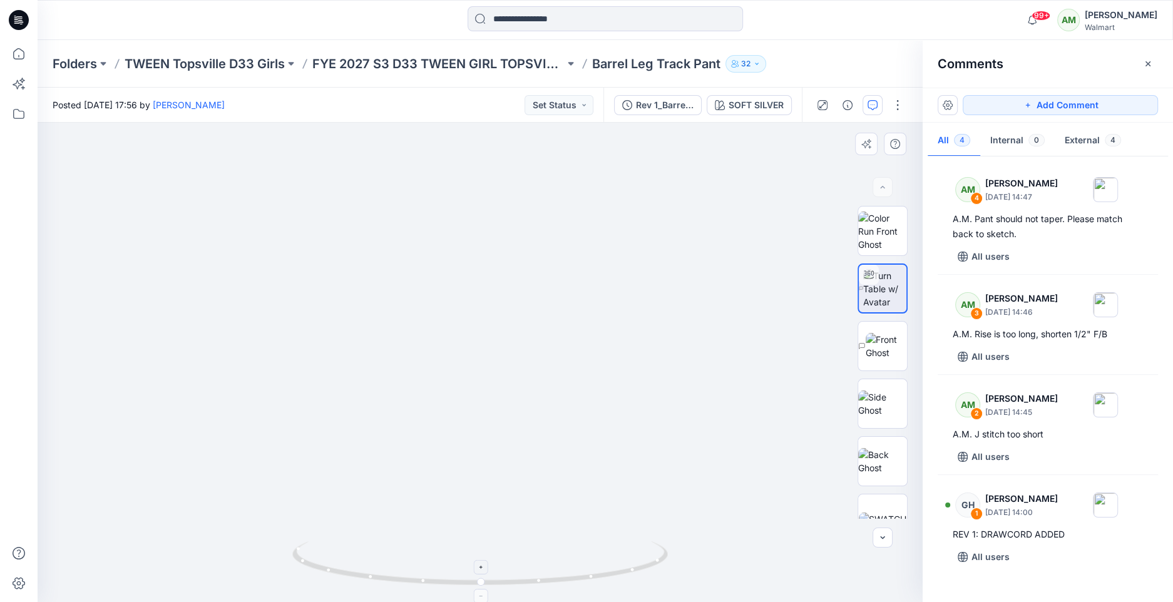
click at [483, 566] on icon at bounding box center [482, 568] width 8 height 8
click at [1038, 102] on button "Add Comment" at bounding box center [1060, 105] width 195 height 20
click at [599, 530] on div "5 1 GH [PERSON_NAME] [DATE] 14:00 REV 1: DRAWCORD ADDED Reply 2 AM [PERSON_NAME…" at bounding box center [480, 362] width 885 height 479
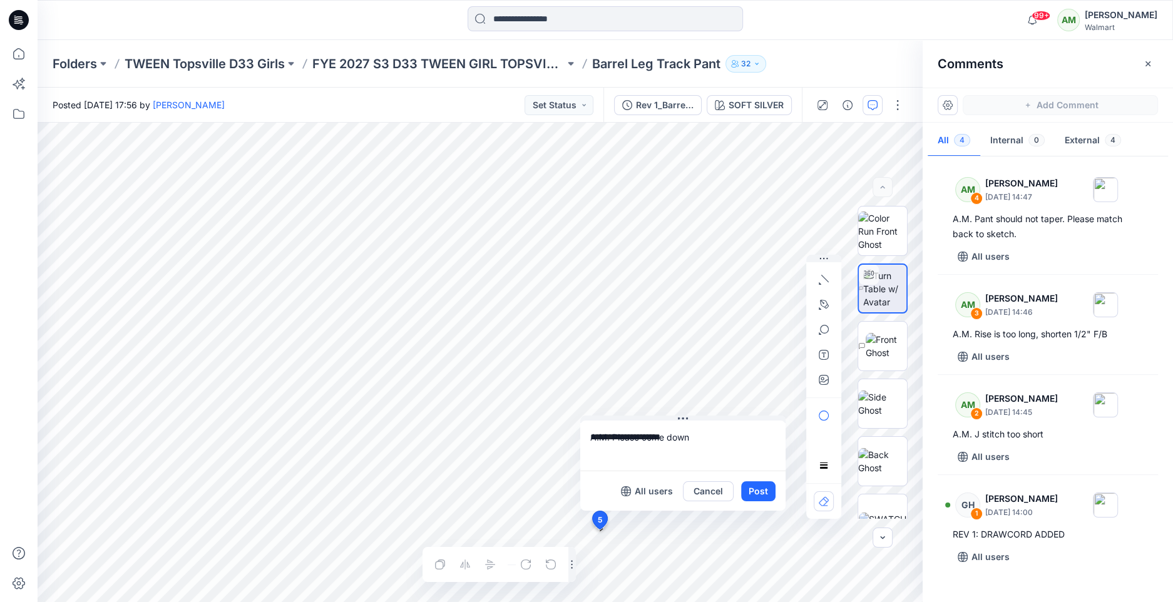
click at [666, 438] on textarea "**********" at bounding box center [682, 446] width 205 height 50
click at [757, 442] on textarea "**********" at bounding box center [682, 446] width 205 height 50
type textarea "**********"
click at [757, 489] on button "Post" at bounding box center [758, 491] width 34 height 20
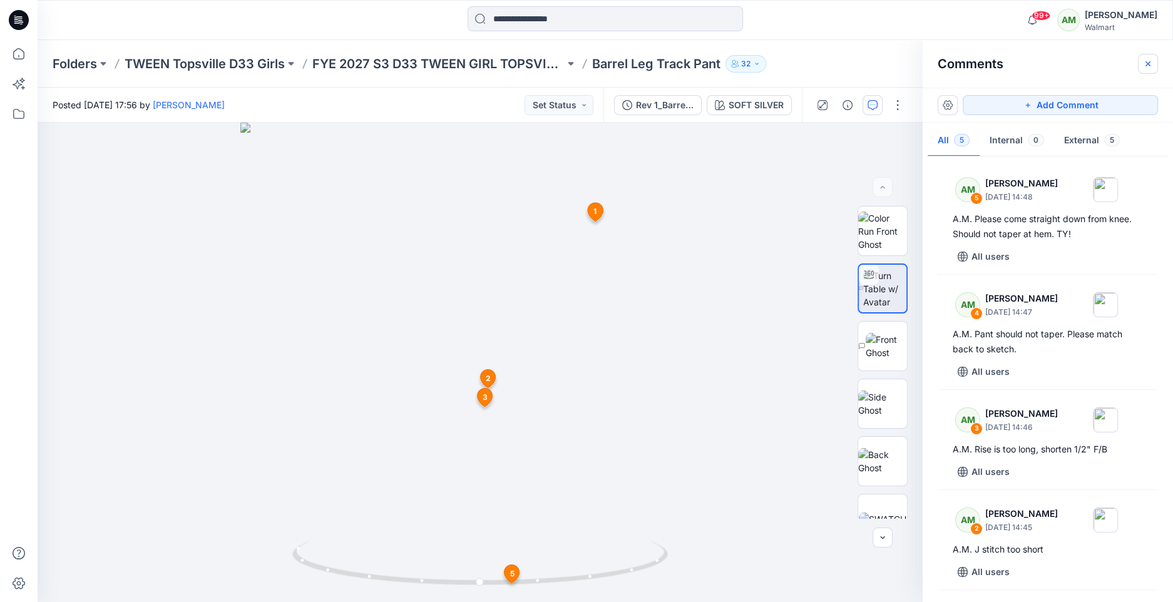
click at [1147, 63] on icon "button" at bounding box center [1148, 64] width 10 height 10
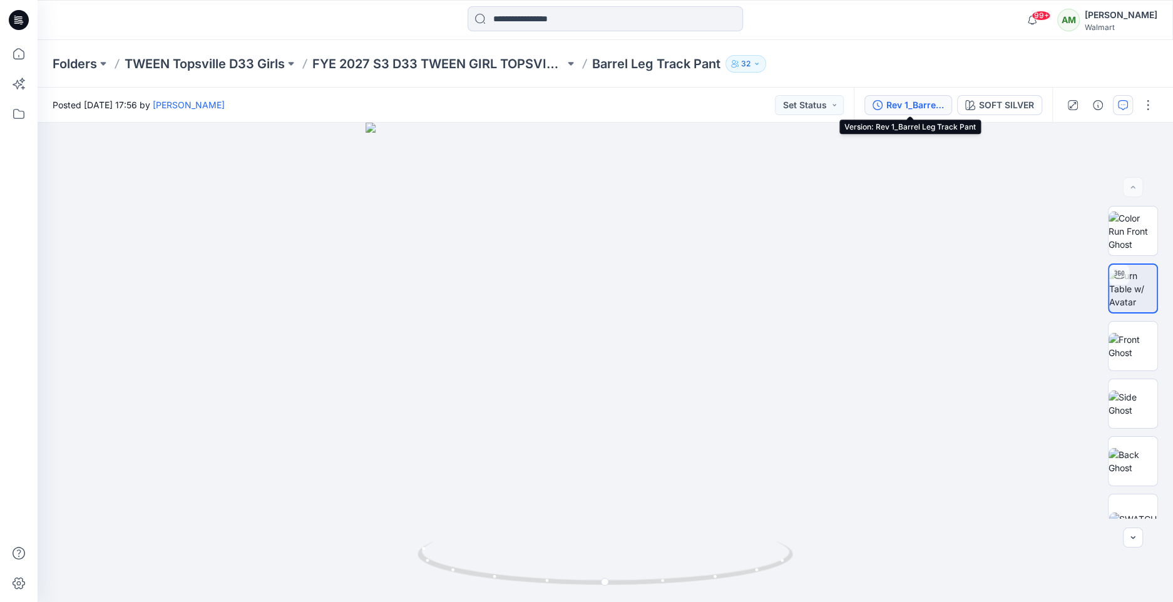
click at [901, 106] on div "Rev 1_Barrel Leg Track Pant" at bounding box center [915, 105] width 58 height 14
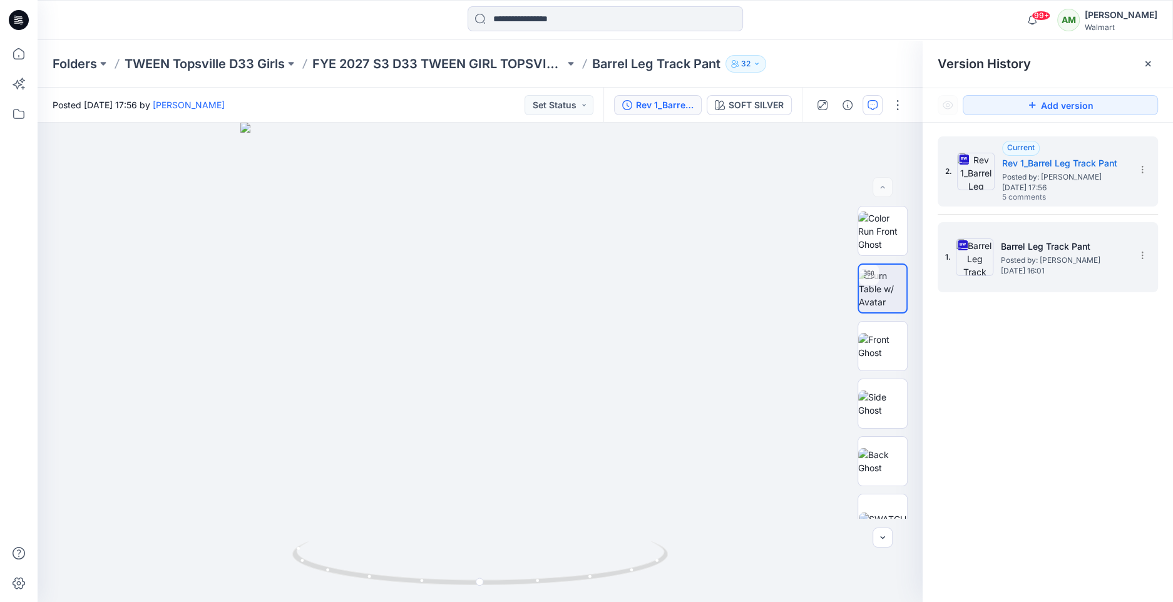
click at [1042, 269] on span "[DATE] 16:01" at bounding box center [1063, 271] width 125 height 9
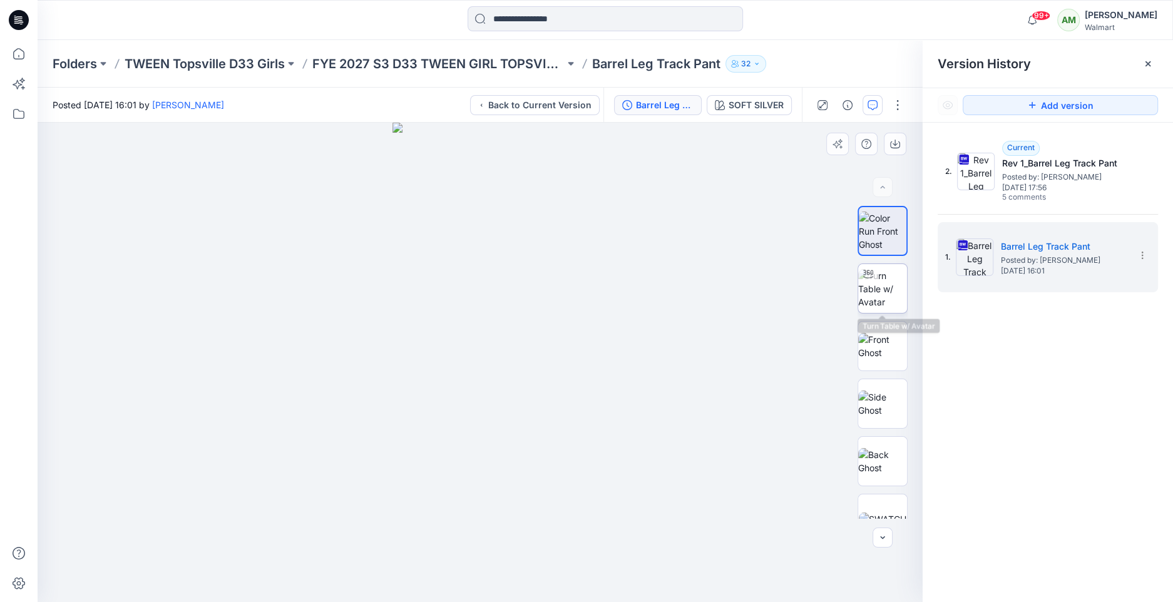
click at [899, 286] on img at bounding box center [882, 288] width 49 height 39
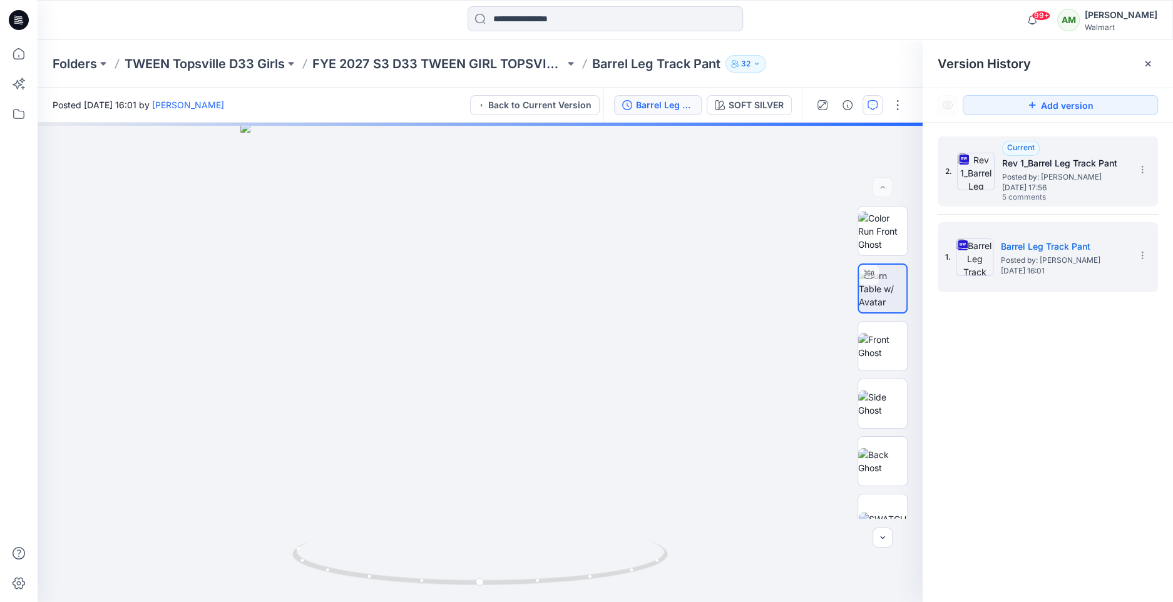
click at [1063, 196] on span "5 comments" at bounding box center [1046, 198] width 88 height 10
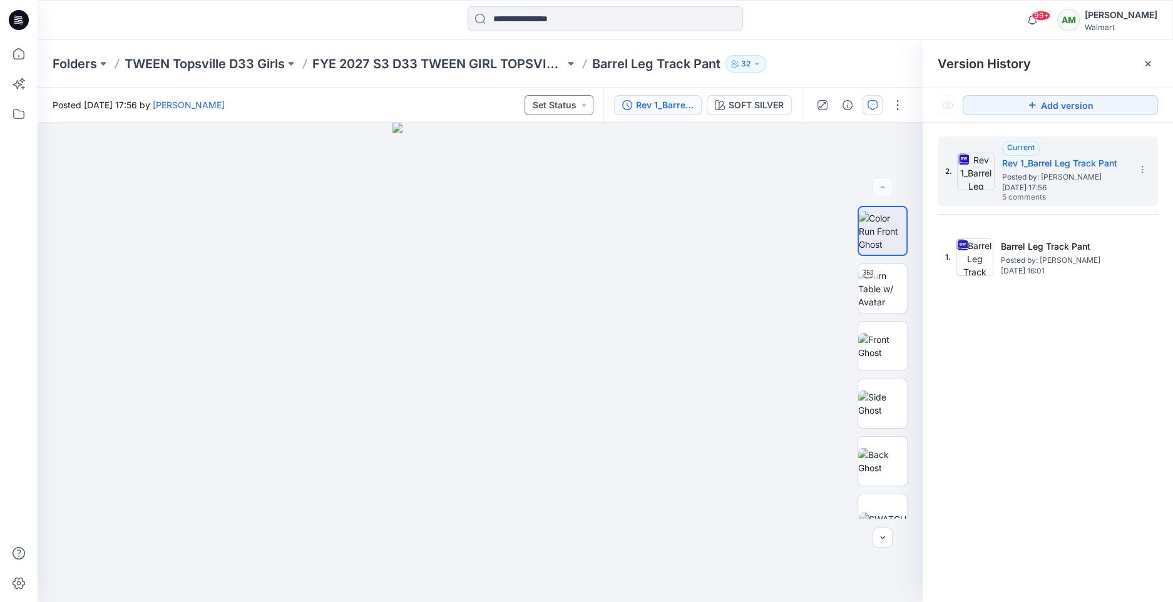
click at [583, 105] on button "Set Status" at bounding box center [559, 105] width 69 height 20
click at [546, 162] on p "*Revision Requested" at bounding box center [543, 163] width 70 height 16
click at [432, 68] on p "FYE 2027 S3 D33 TWEEN GIRL TOPSVILLE" at bounding box center [438, 64] width 252 height 18
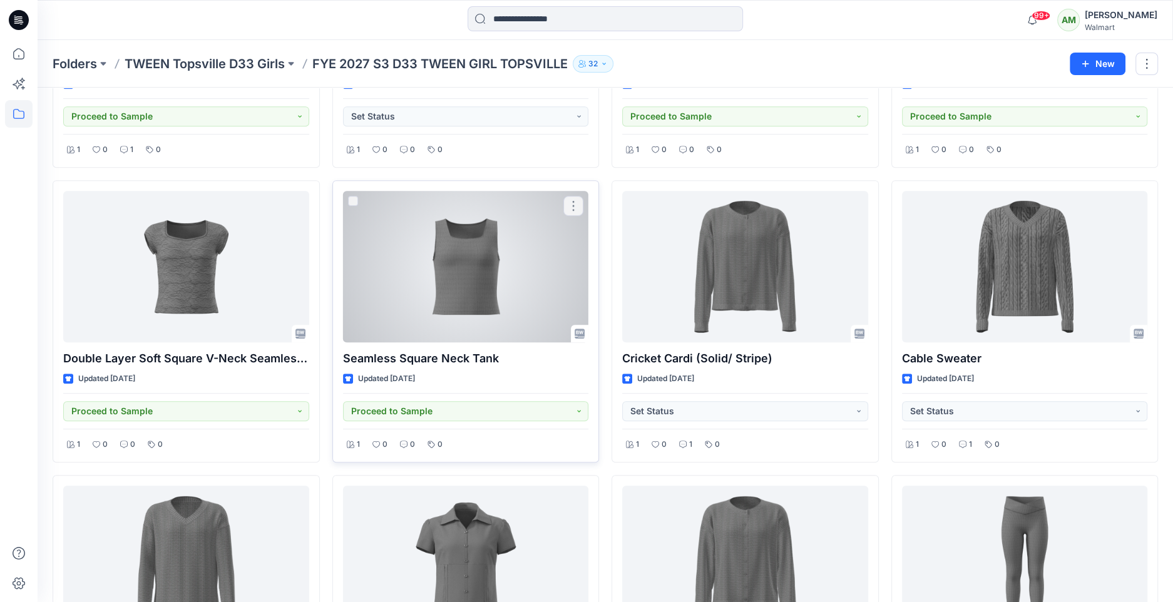
scroll to position [716, 0]
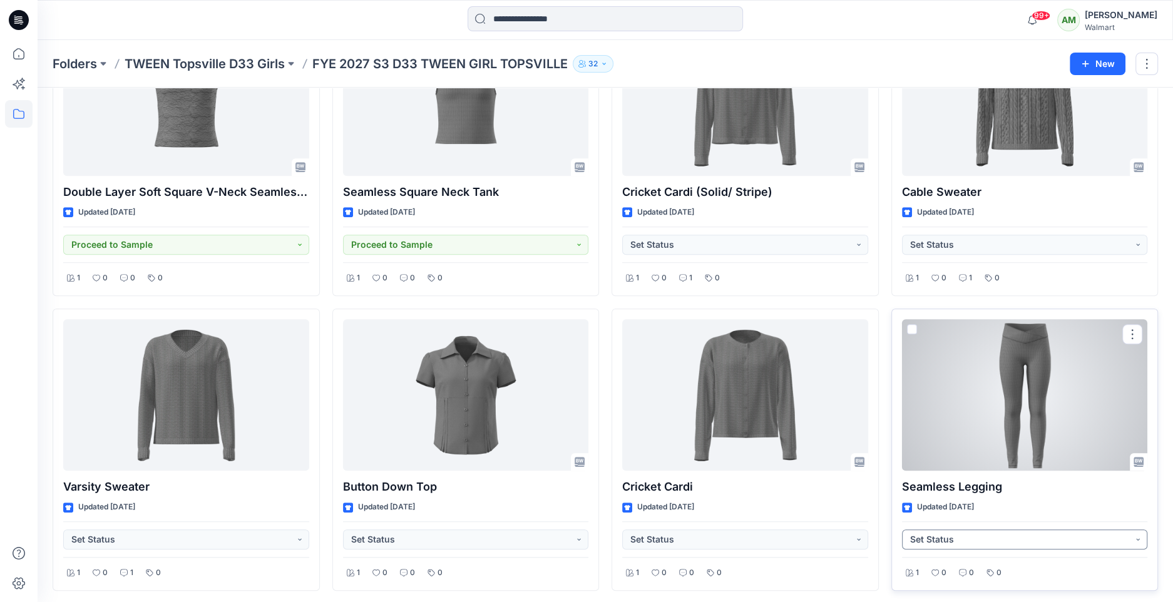
click at [975, 538] on button "Set Status" at bounding box center [1025, 540] width 246 height 20
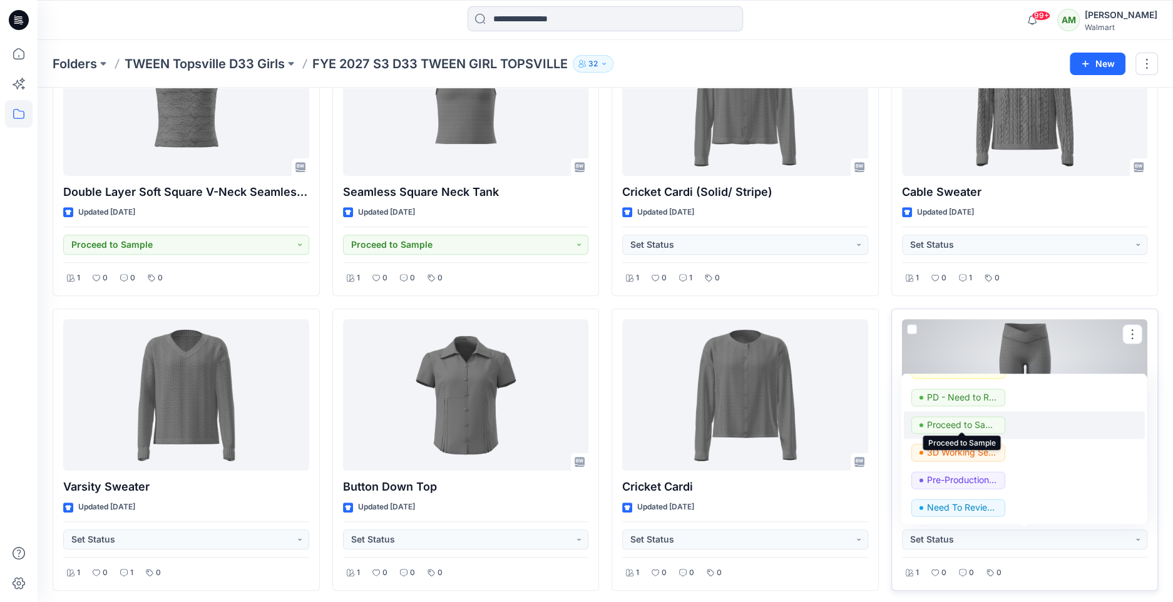
scroll to position [76, 0]
click at [978, 418] on p "Proceed to Sample" at bounding box center [962, 424] width 70 height 16
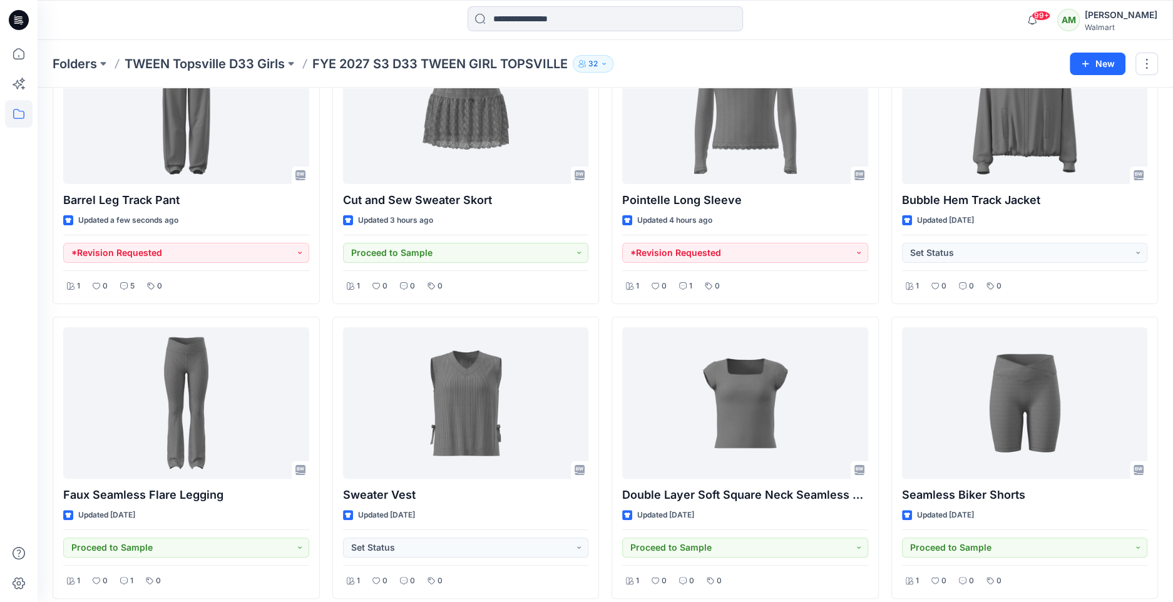
scroll to position [0, 0]
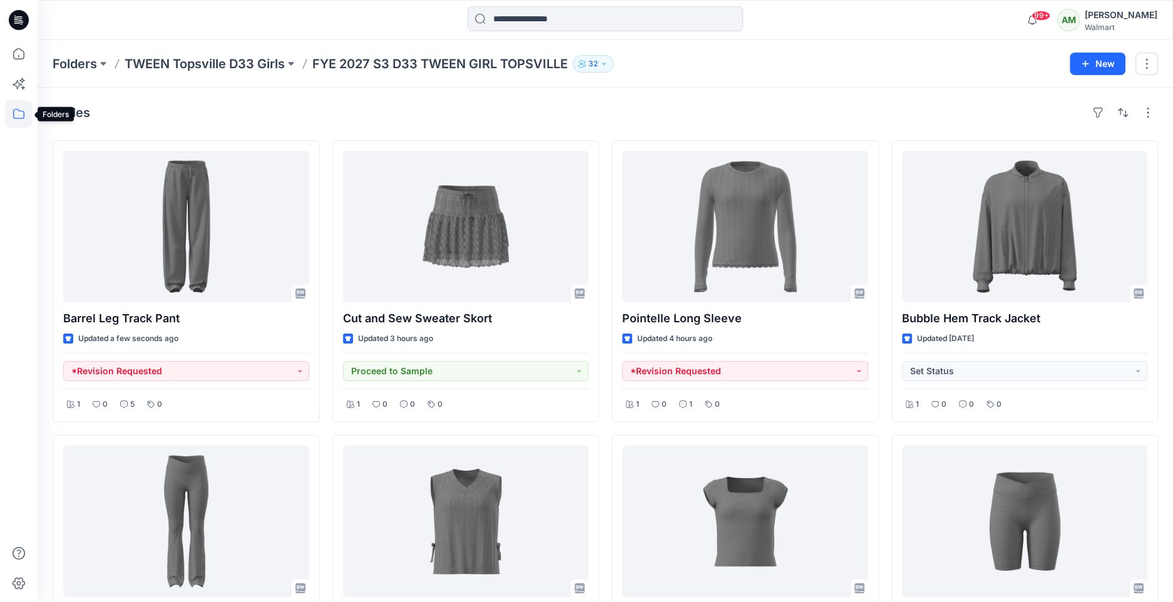
click at [20, 109] on icon at bounding box center [19, 114] width 28 height 28
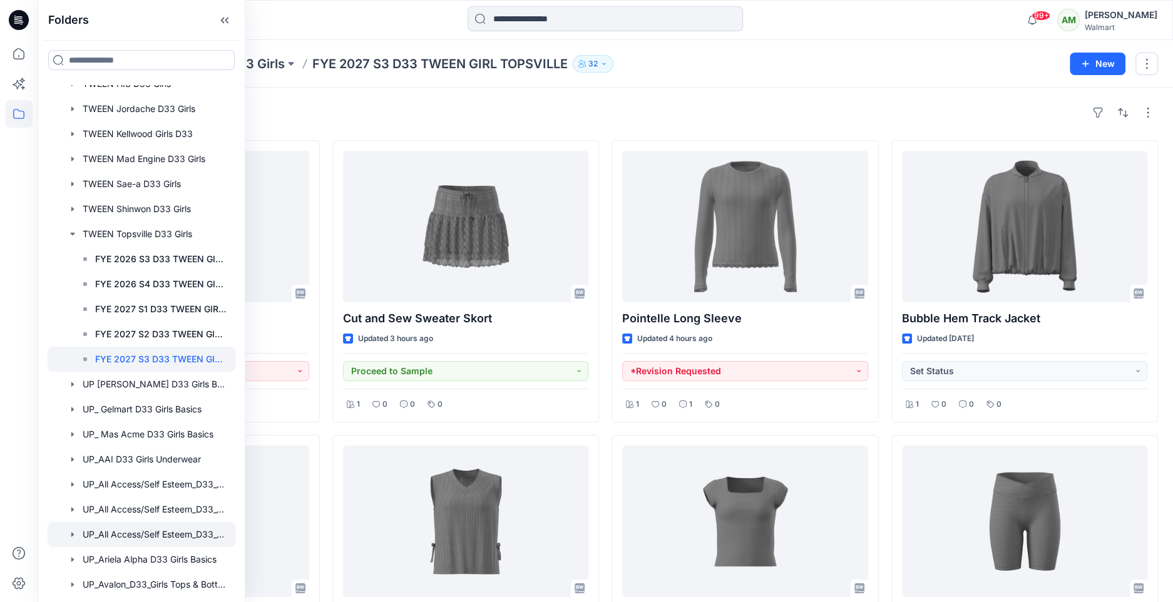
scroll to position [287, 0]
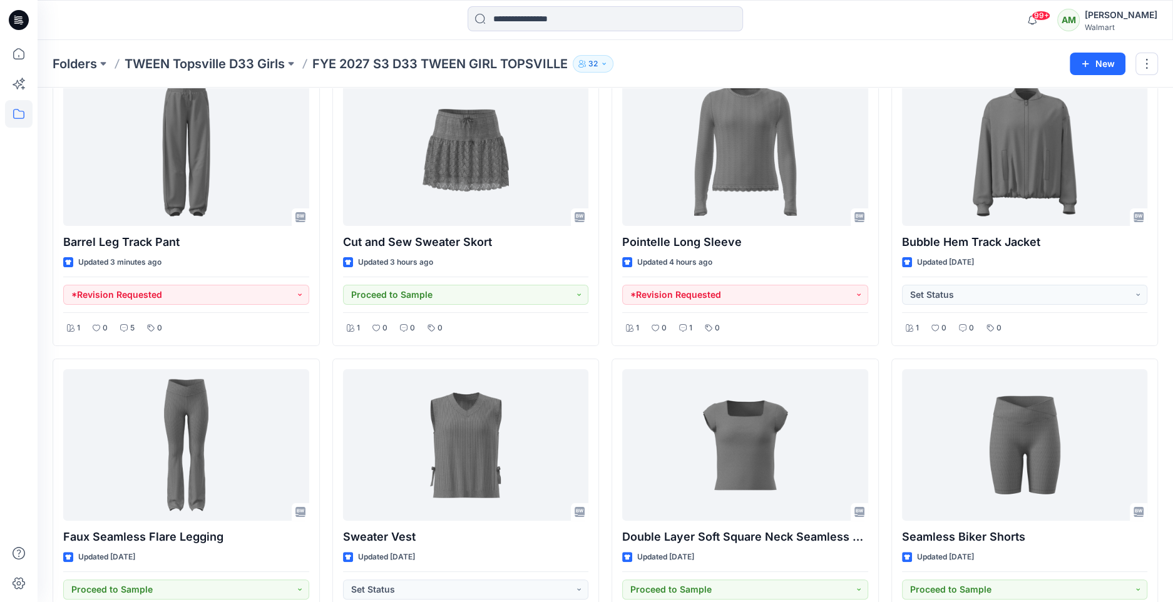
scroll to position [0, 0]
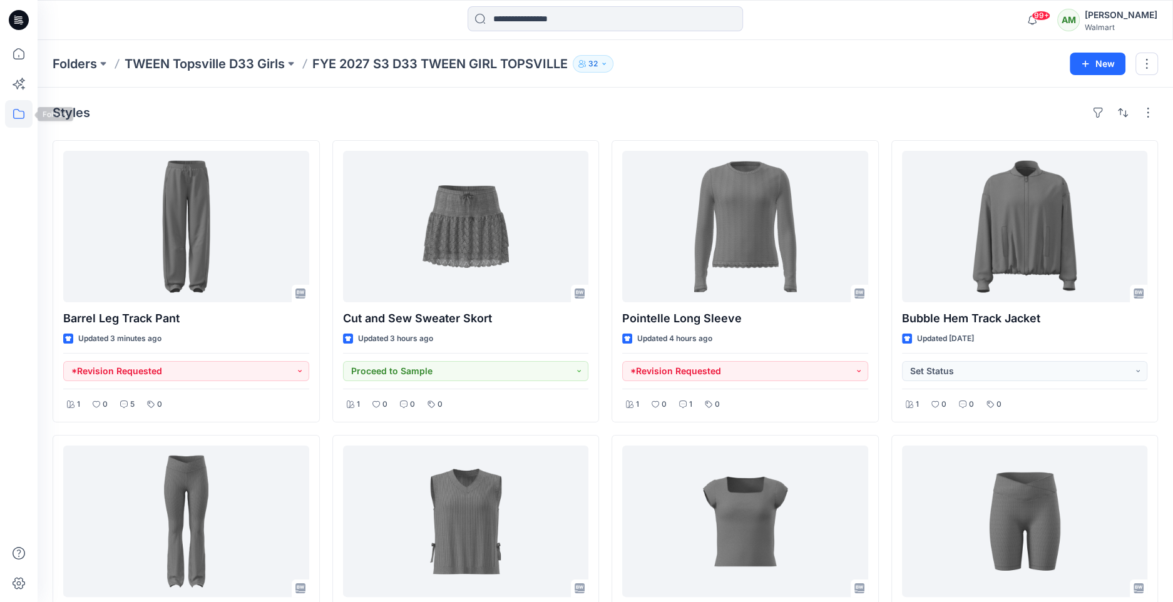
click at [21, 119] on icon at bounding box center [19, 114] width 28 height 28
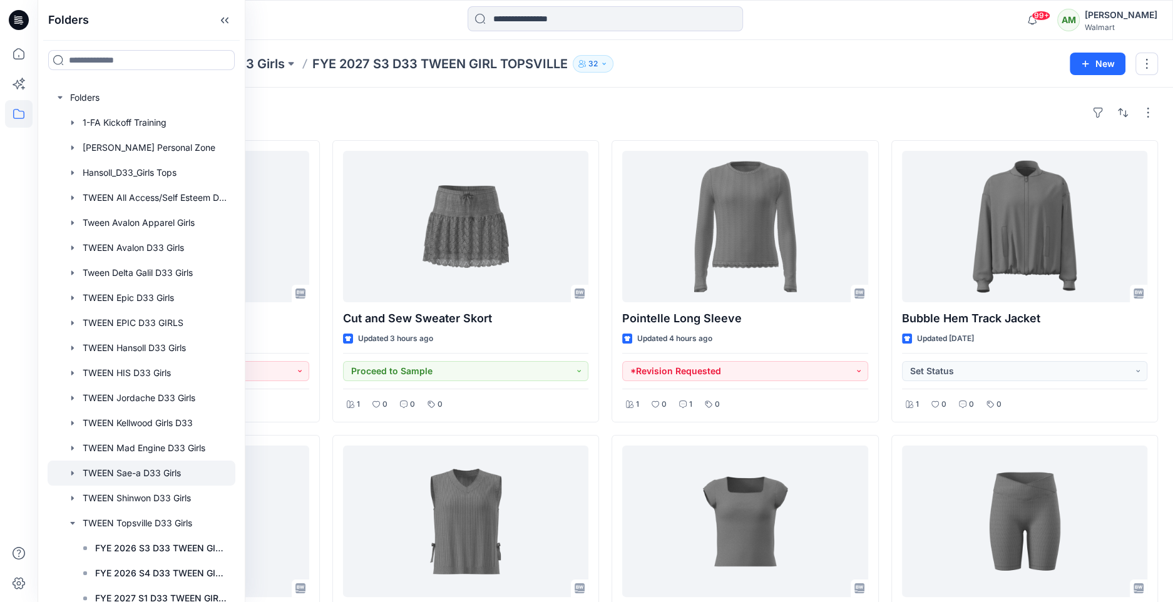
click at [129, 477] on div at bounding box center [142, 473] width 188 height 25
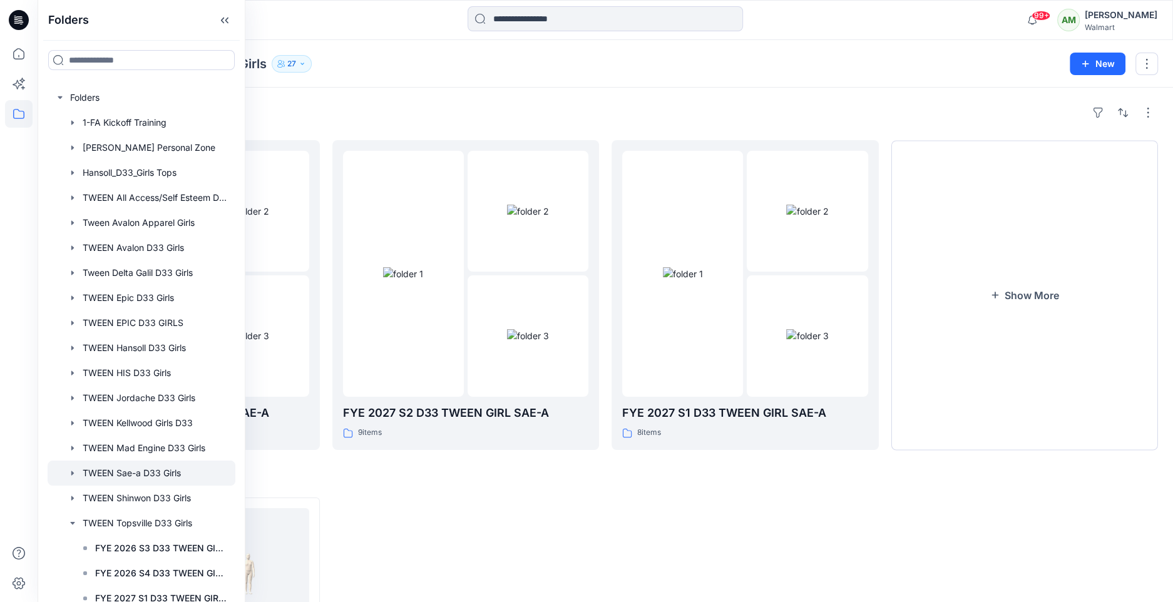
click at [628, 90] on div "Folders FYE 2027 S3 D33 TWEEN GIRL SAE-A 7 items FYE 2027 S2 D33 TWEEN GIRL SAE…" at bounding box center [605, 441] width 1135 height 707
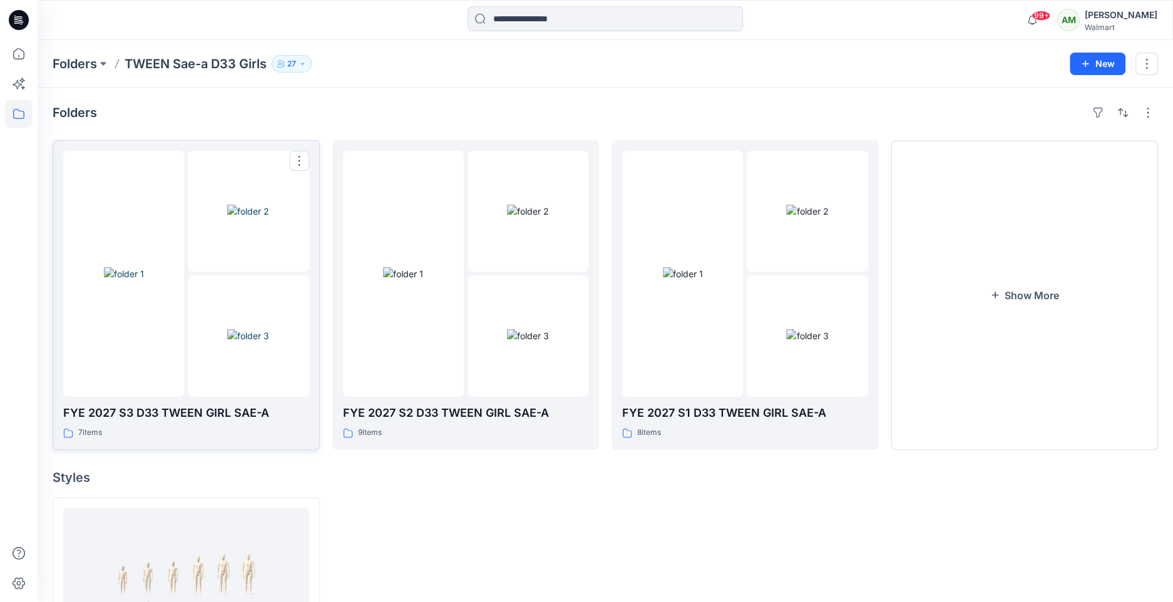
click at [261, 218] on img at bounding box center [248, 211] width 42 height 13
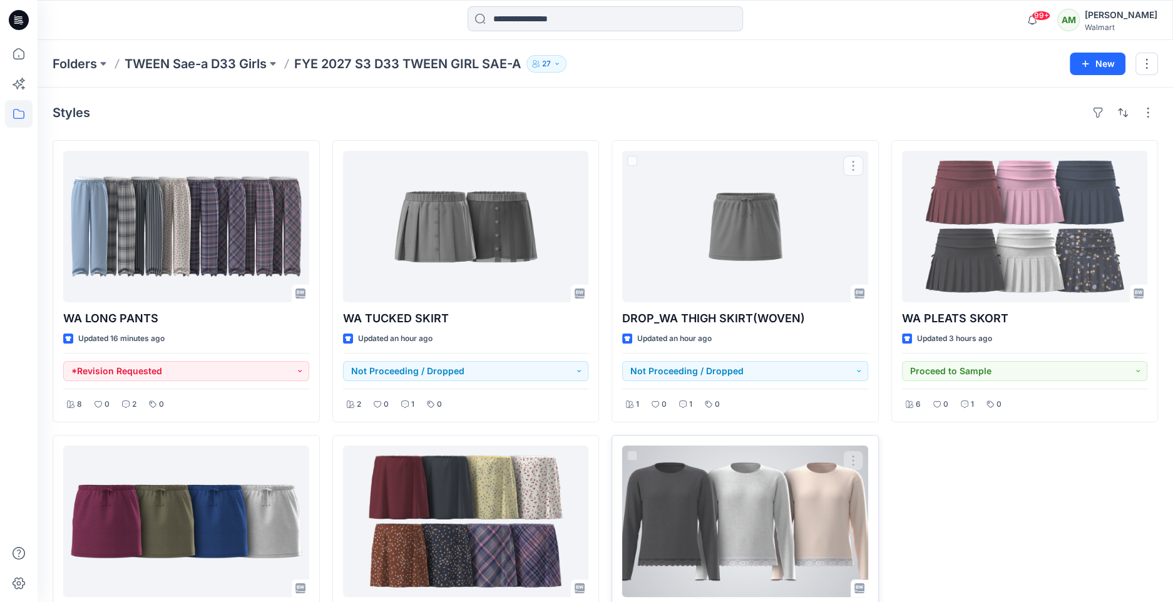
scroll to position [128, 0]
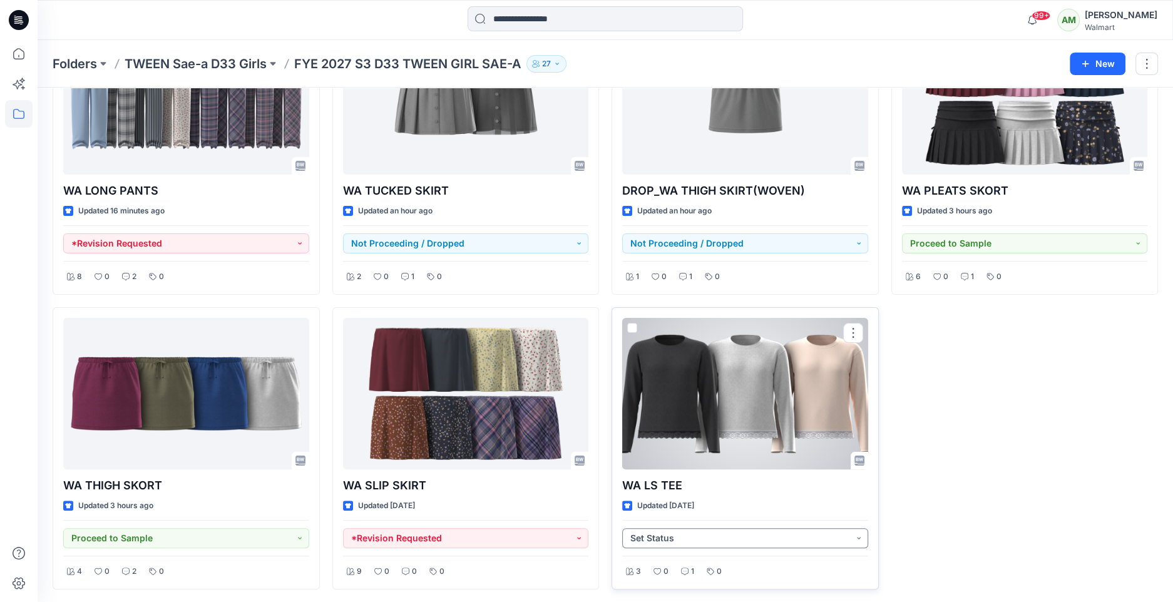
click at [730, 537] on button "Set Status" at bounding box center [745, 538] width 246 height 20
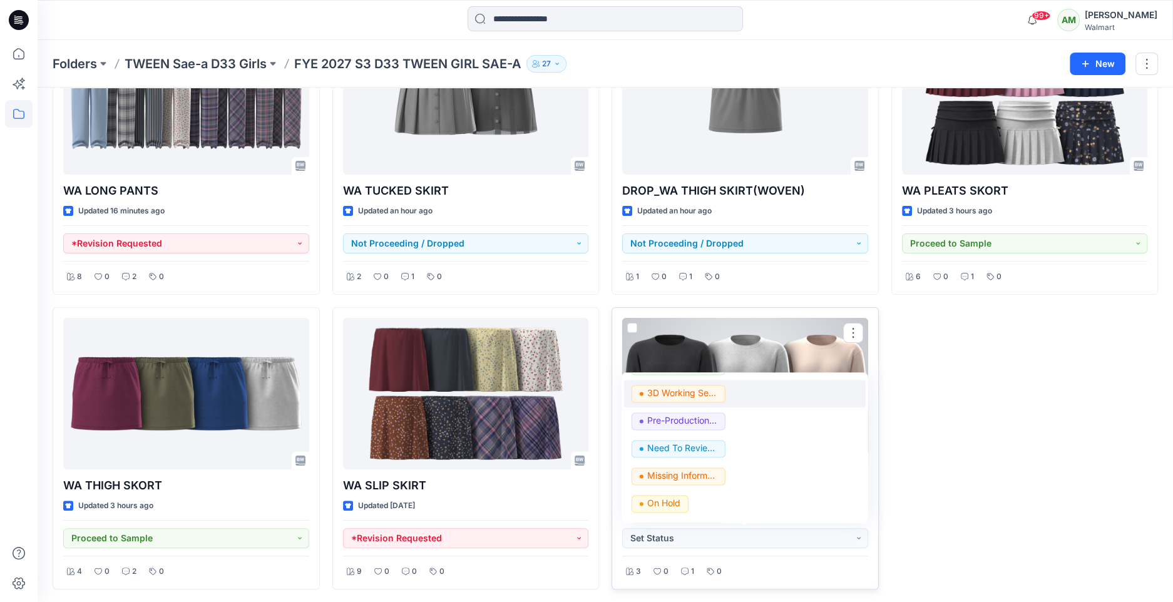
scroll to position [157, 0]
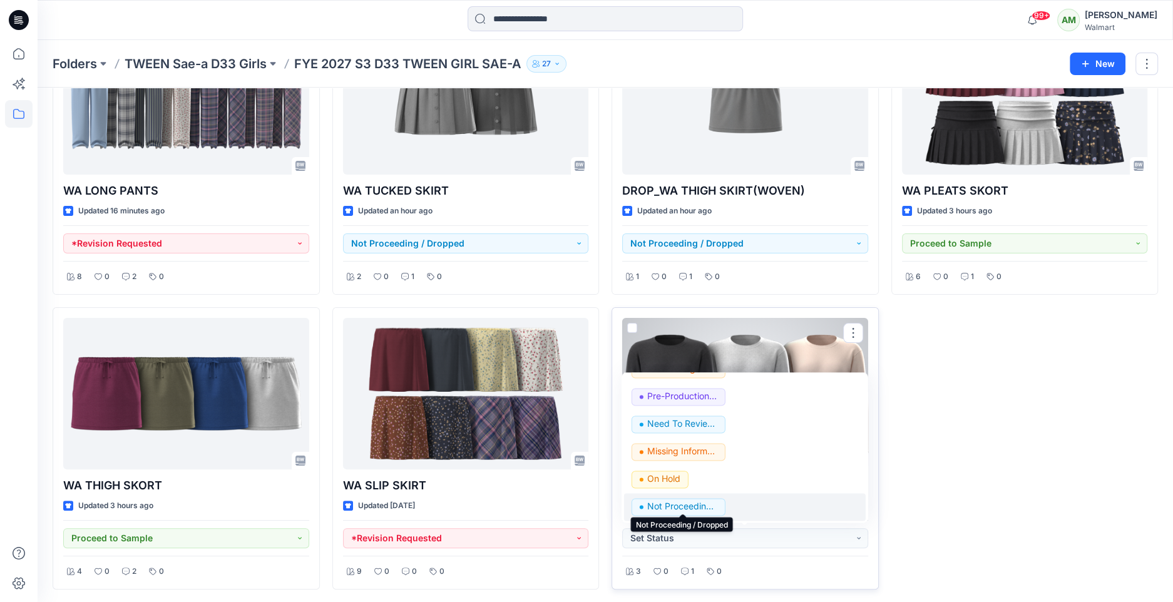
click at [675, 505] on p "Not Proceeding / Dropped" at bounding box center [682, 507] width 70 height 16
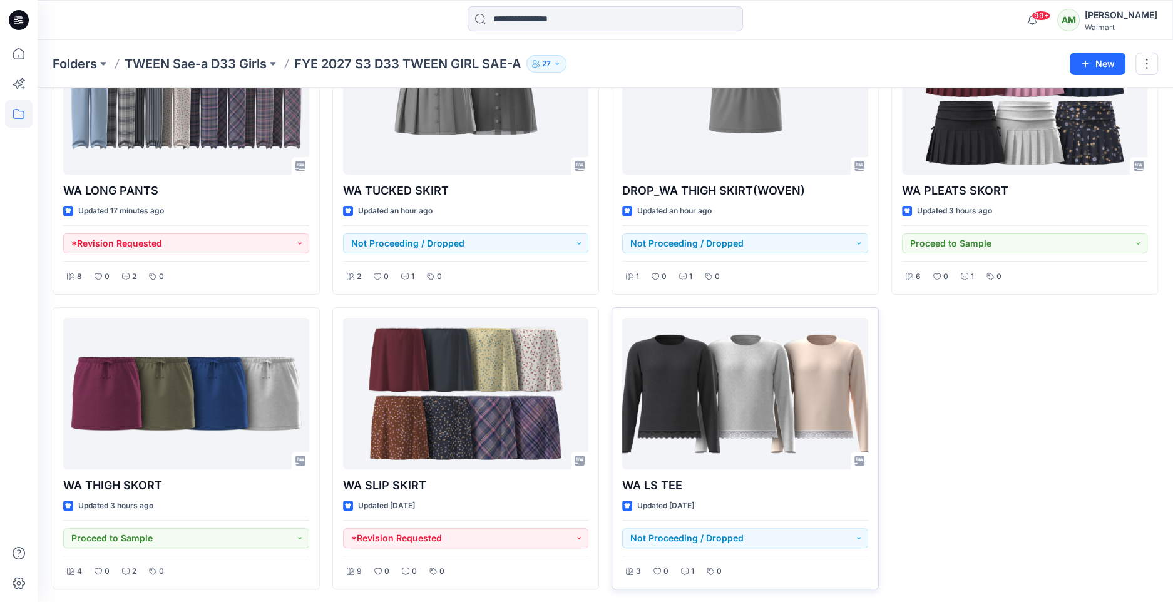
click at [1010, 339] on div "WA PLEATS SKORT Updated 3 hours ago Proceed to Sample 6 0 1 0" at bounding box center [1024, 301] width 267 height 577
click at [16, 106] on icon at bounding box center [19, 114] width 28 height 28
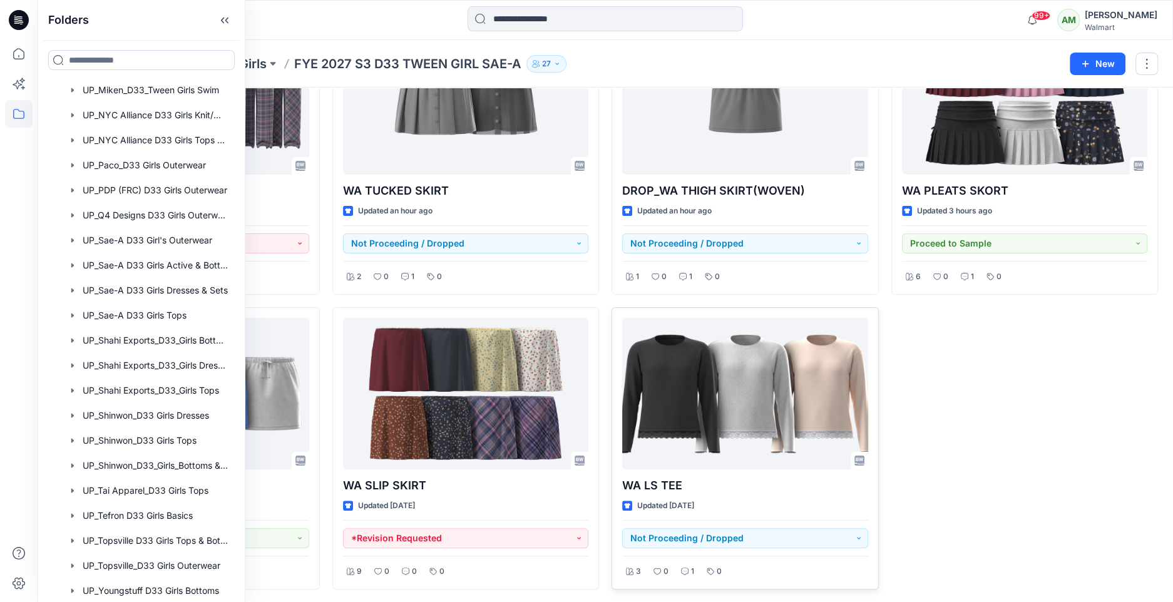
scroll to position [1611, 0]
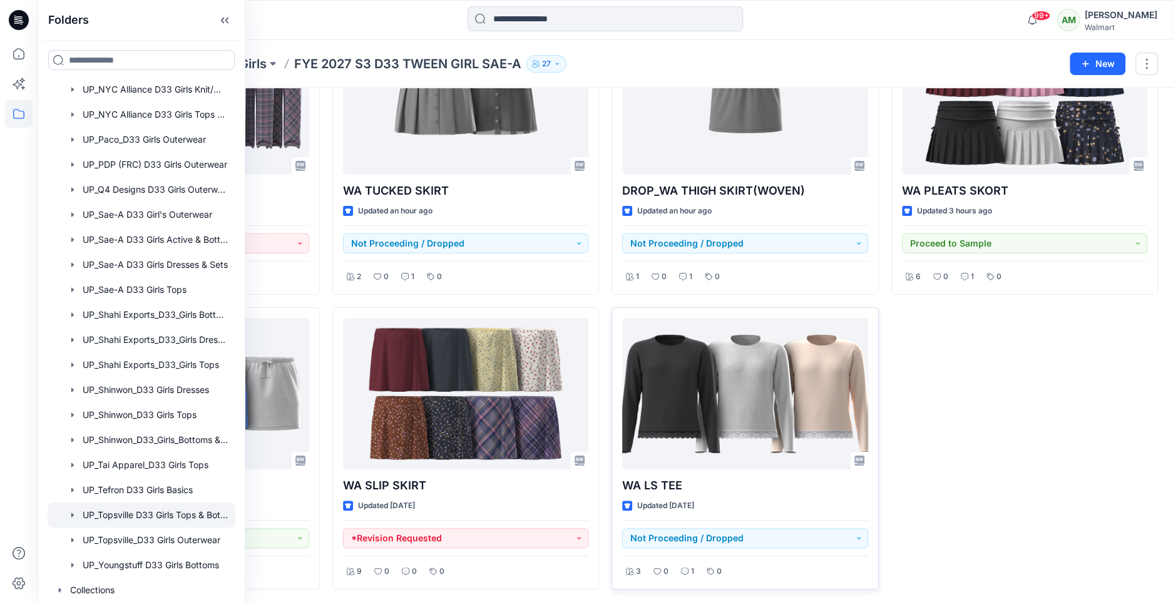
click at [145, 511] on div at bounding box center [142, 515] width 188 height 25
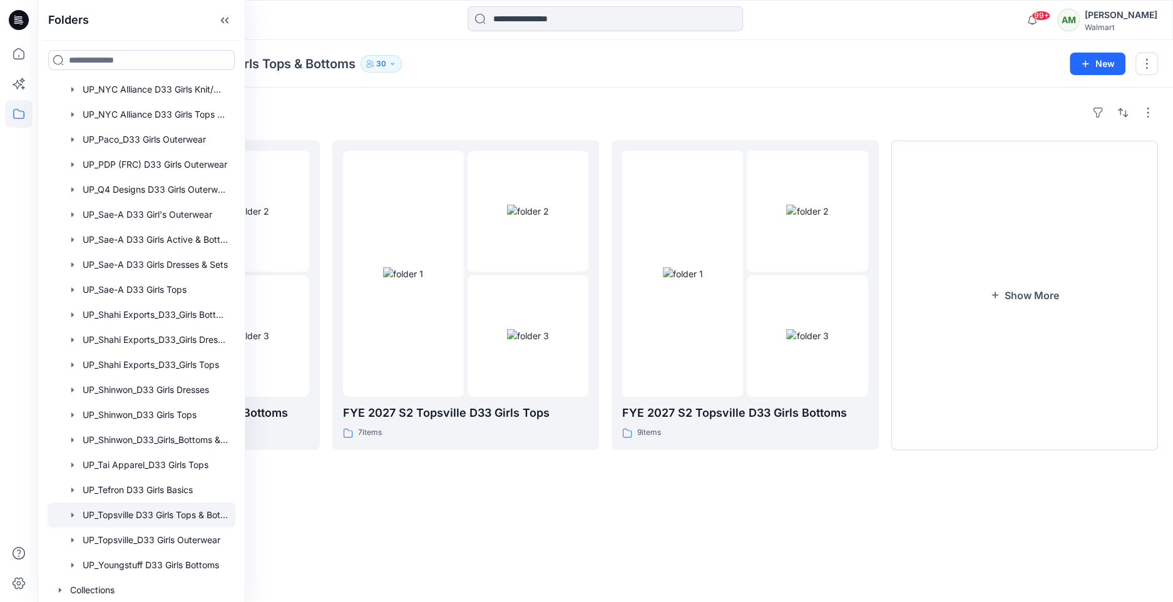
click at [761, 76] on div "Folders UP_Topsville D33 Girls Tops & Bottoms 30 New" at bounding box center [605, 64] width 1135 height 48
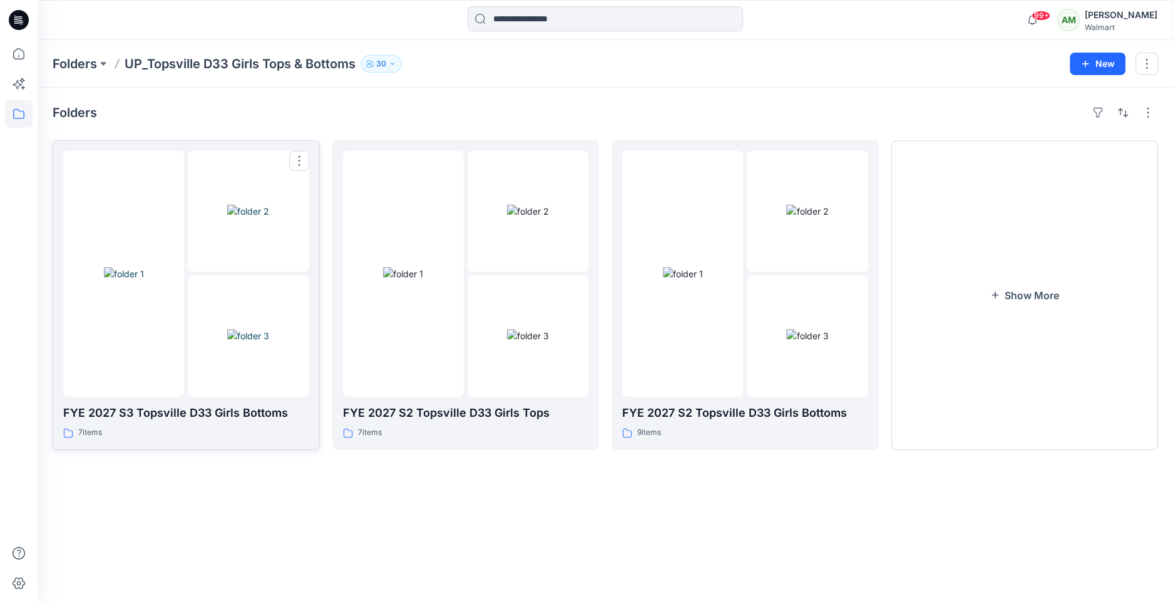
click at [240, 218] on img at bounding box center [248, 211] width 42 height 13
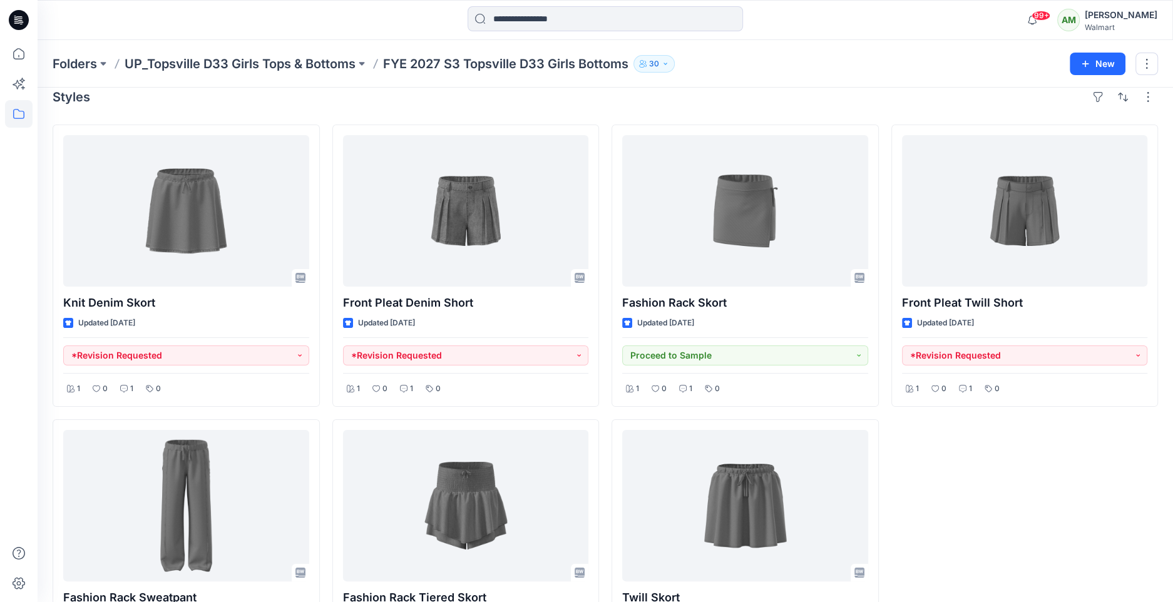
scroll to position [18, 0]
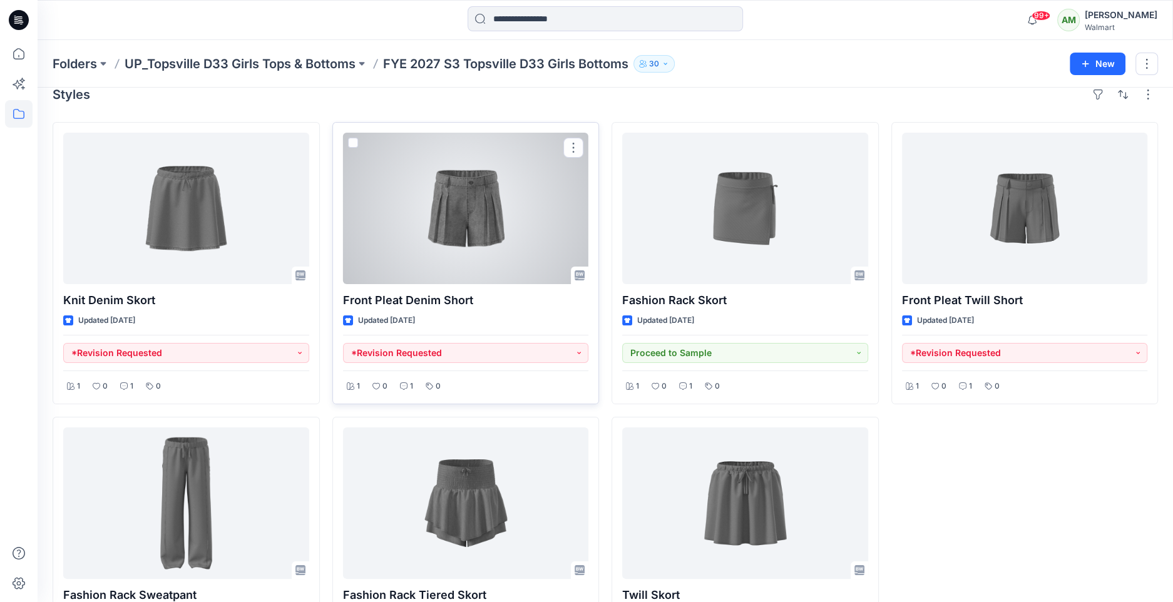
click at [505, 234] on div at bounding box center [466, 208] width 246 height 151
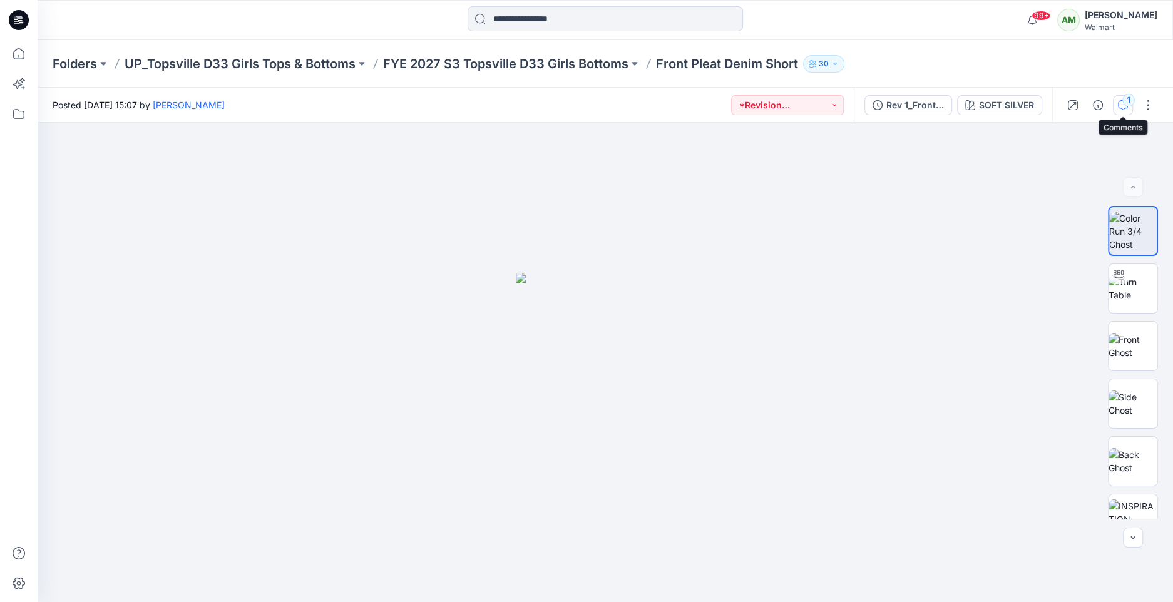
click at [1122, 98] on div "1" at bounding box center [1128, 100] width 13 height 13
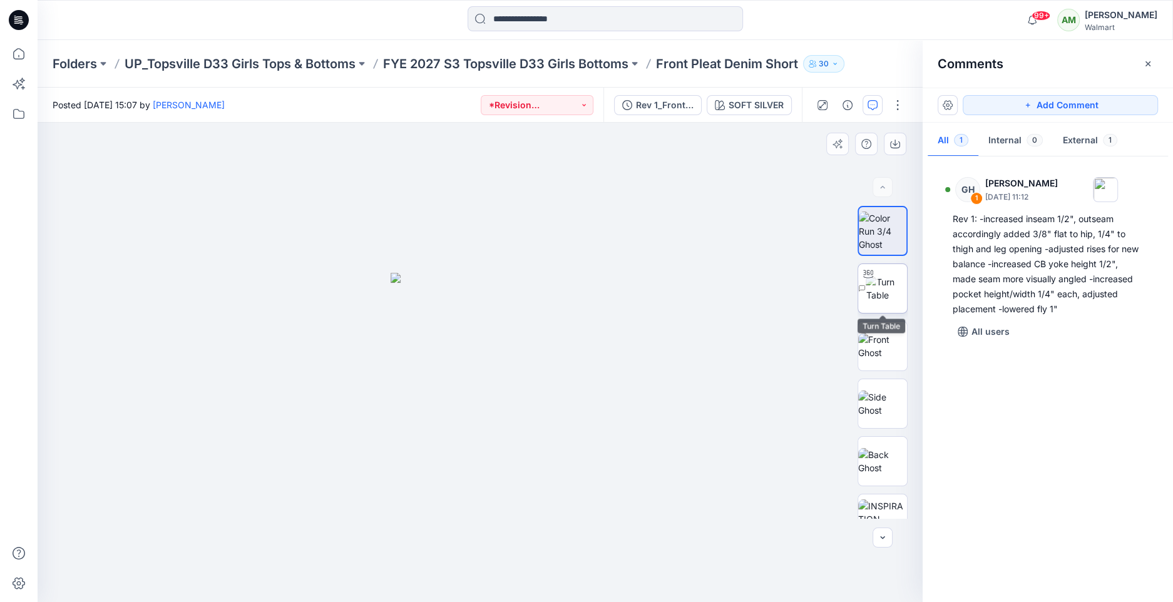
click at [881, 291] on img at bounding box center [886, 288] width 41 height 26
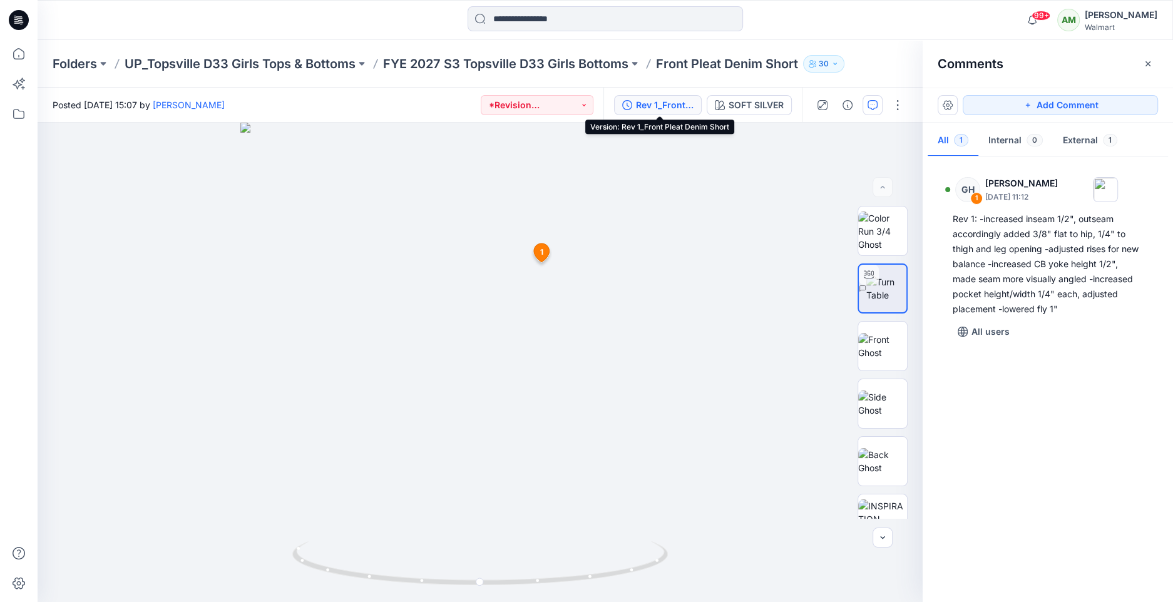
click at [672, 106] on div "Rev 1_Front Pleat Denim Short" at bounding box center [665, 105] width 58 height 14
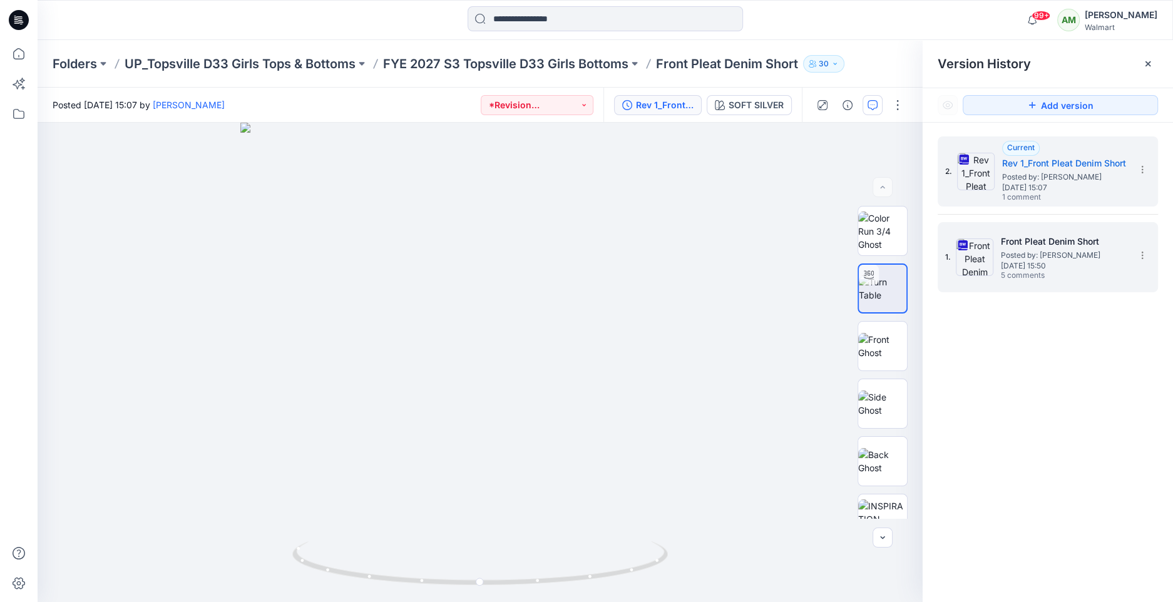
click at [1045, 255] on span "Posted by: [PERSON_NAME]" at bounding box center [1063, 255] width 125 height 13
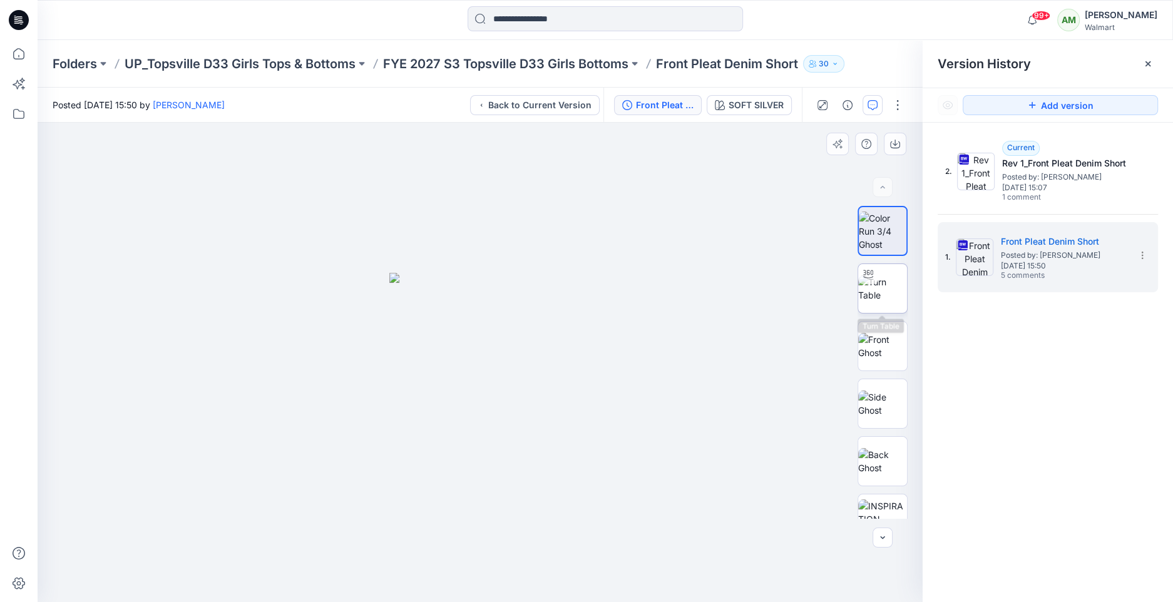
click at [888, 290] on img at bounding box center [882, 288] width 49 height 26
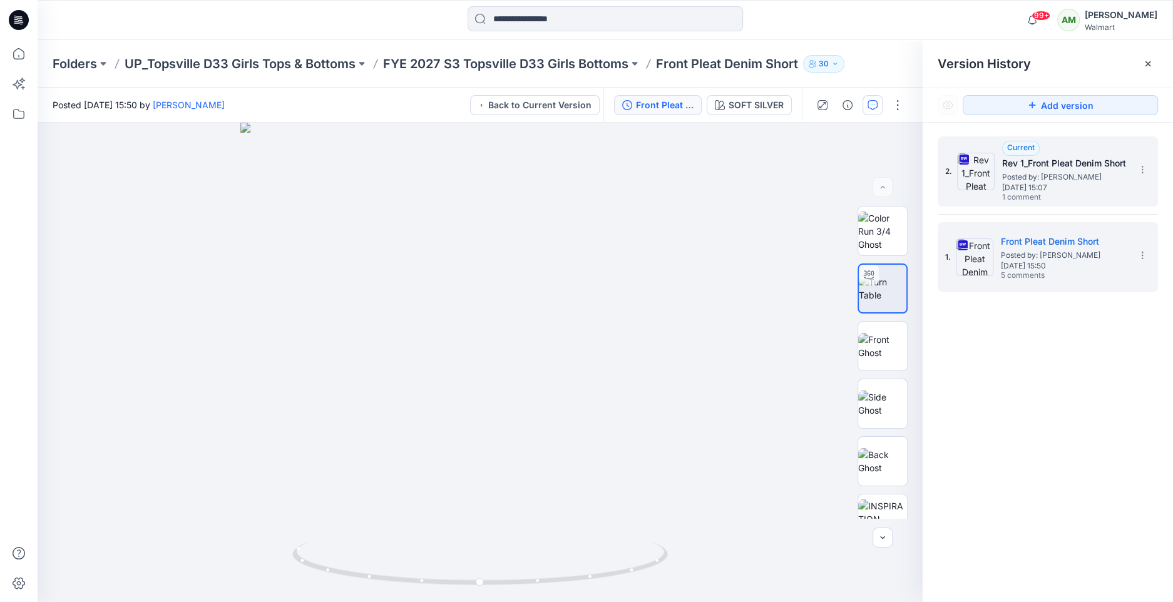
click at [1050, 195] on span "1 comment" at bounding box center [1046, 198] width 88 height 10
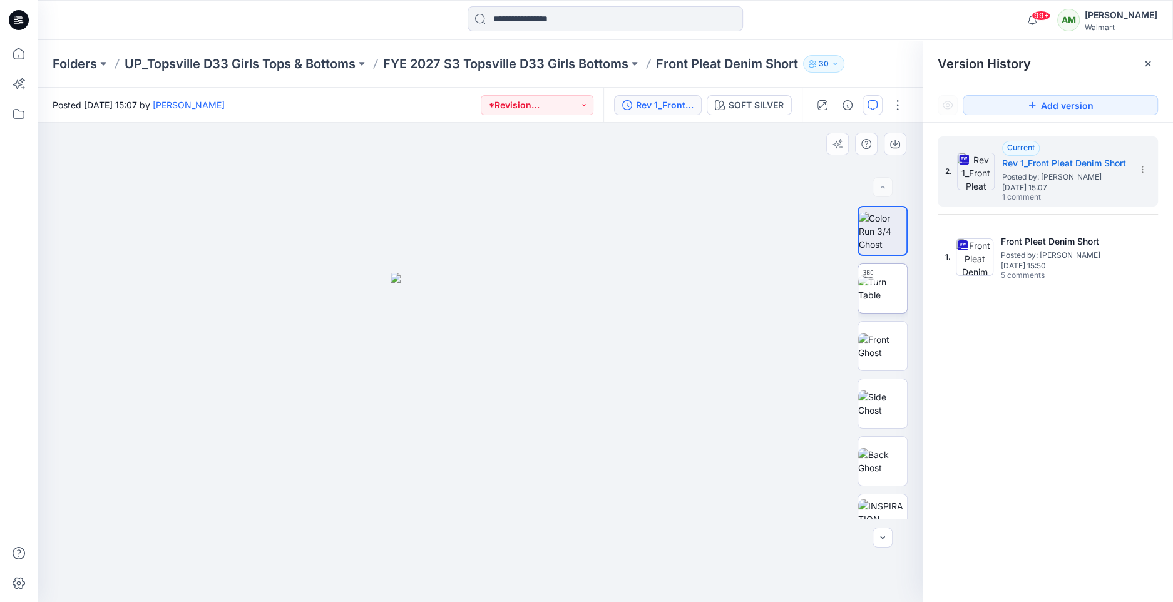
click at [879, 285] on img at bounding box center [882, 288] width 49 height 26
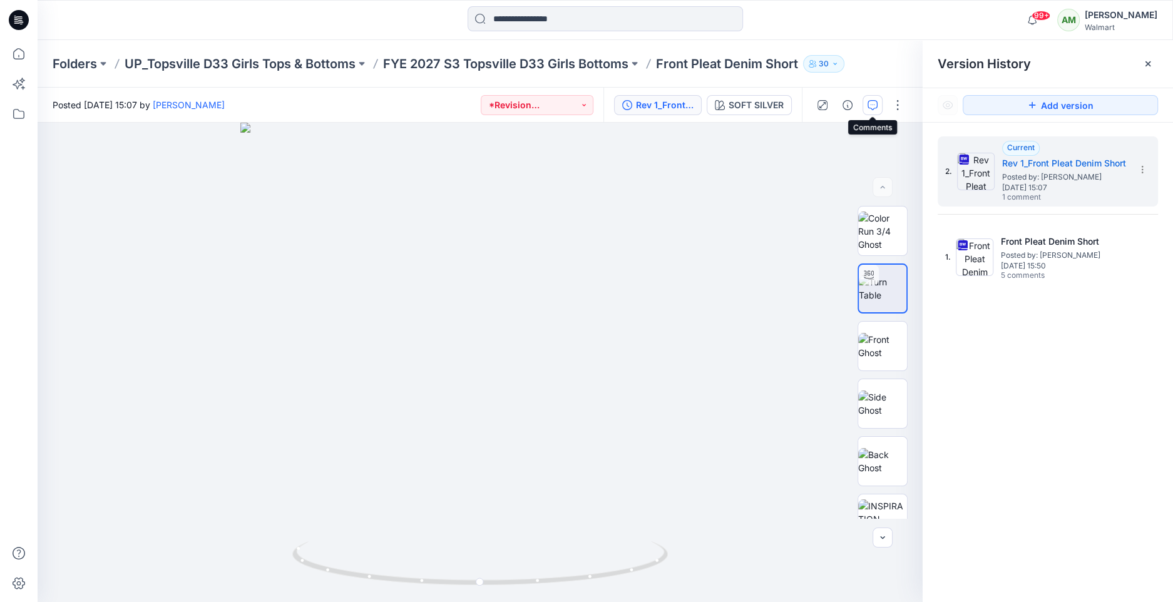
click at [876, 108] on icon "button" at bounding box center [873, 105] width 10 height 10
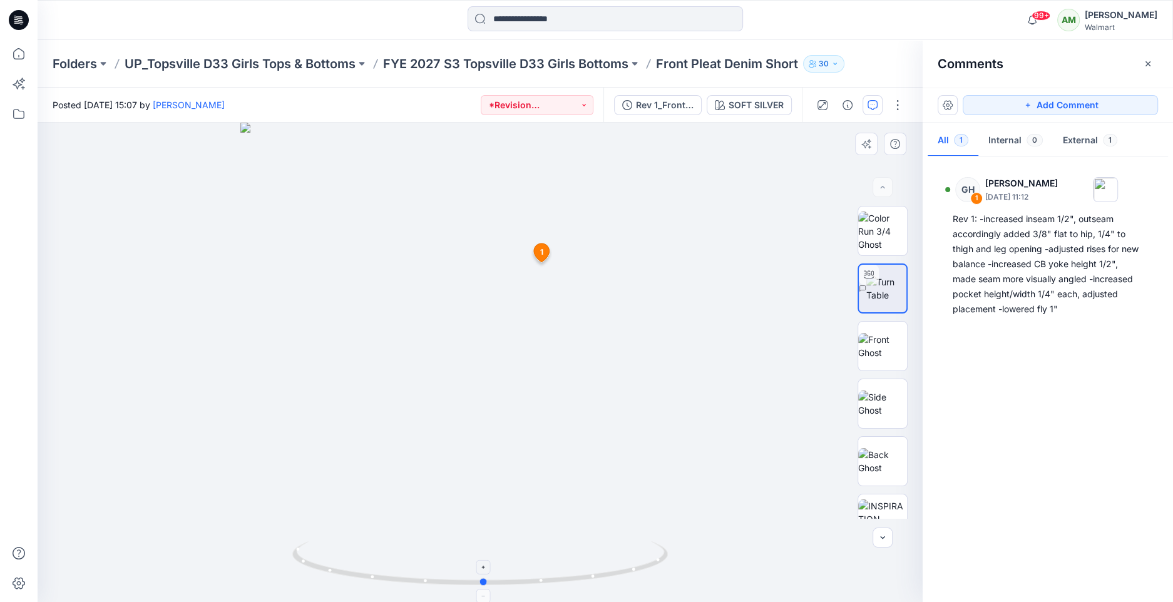
drag, startPoint x: 479, startPoint y: 578, endPoint x: 483, endPoint y: 566, distance: 12.5
click at [483, 566] on icon at bounding box center [481, 564] width 379 height 47
click at [1028, 106] on icon "button" at bounding box center [1028, 105] width 10 height 10
click at [508, 446] on div "2 1 GH [PERSON_NAME] [DATE] 11:12 Rev 1: -increased inseam 1/2", outseam accord…" at bounding box center [480, 362] width 885 height 479
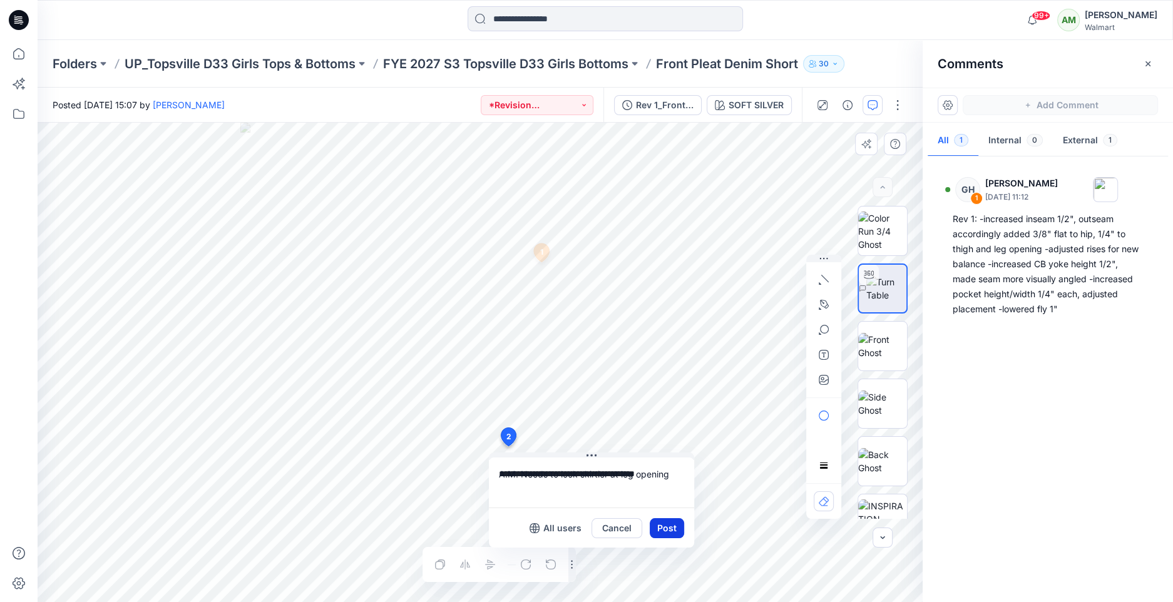
type textarea "**********"
click at [668, 533] on button "Post" at bounding box center [667, 528] width 34 height 20
click at [665, 523] on button "Post" at bounding box center [667, 528] width 34 height 20
